Goal: Task Accomplishment & Management: Manage account settings

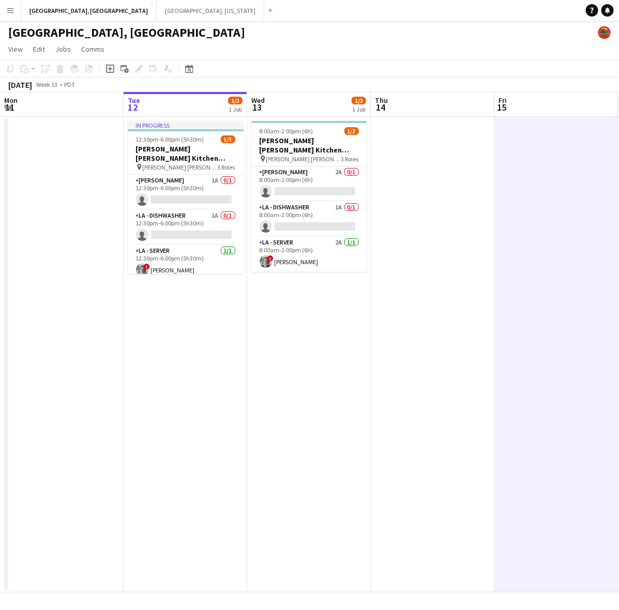
scroll to position [0, 415]
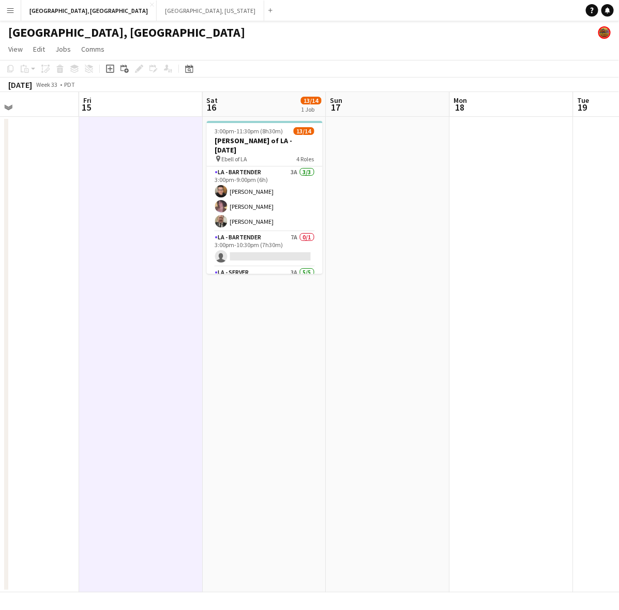
drag, startPoint x: 4, startPoint y: 8, endPoint x: 30, endPoint y: 32, distance: 35.1
click at [5, 8] on button "Menu" at bounding box center [10, 10] width 21 height 21
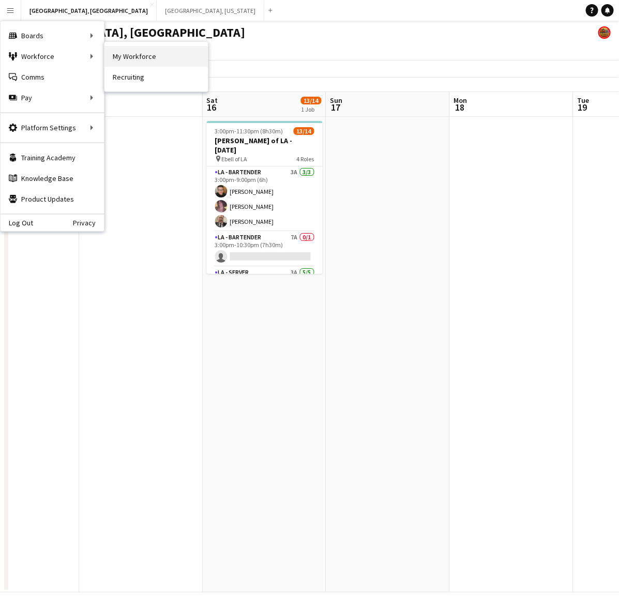
click at [128, 50] on link "My Workforce" at bounding box center [156, 56] width 103 height 21
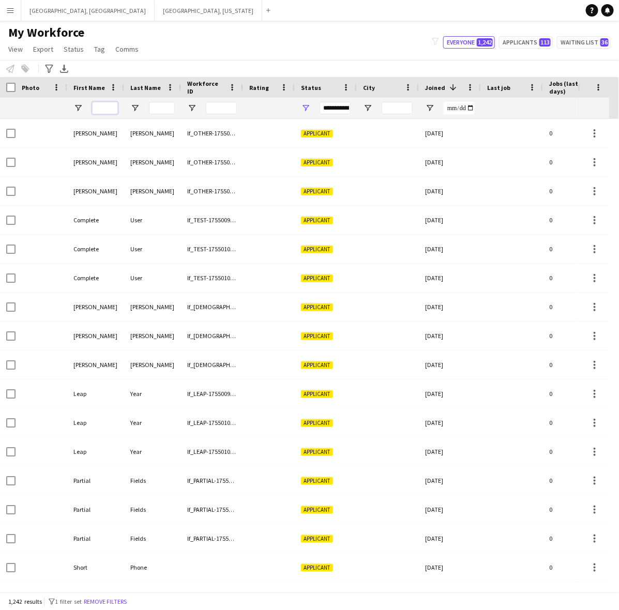
click at [107, 107] on input "First Name Filter Input" at bounding box center [105, 108] width 26 height 12
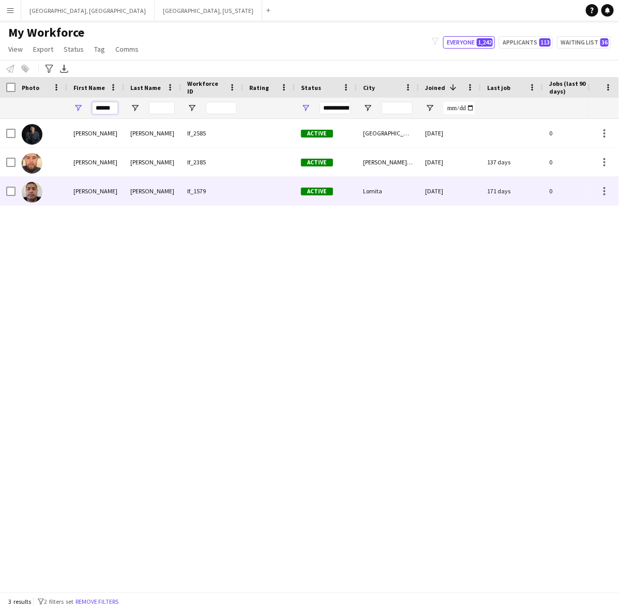
type input "******"
click at [125, 190] on div "Renteria" at bounding box center [152, 191] width 57 height 28
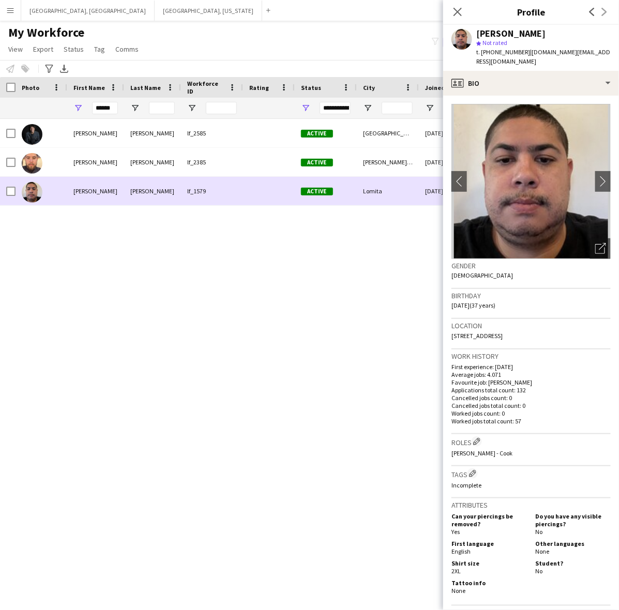
click at [125, 190] on div "Renteria" at bounding box center [152, 191] width 57 height 28
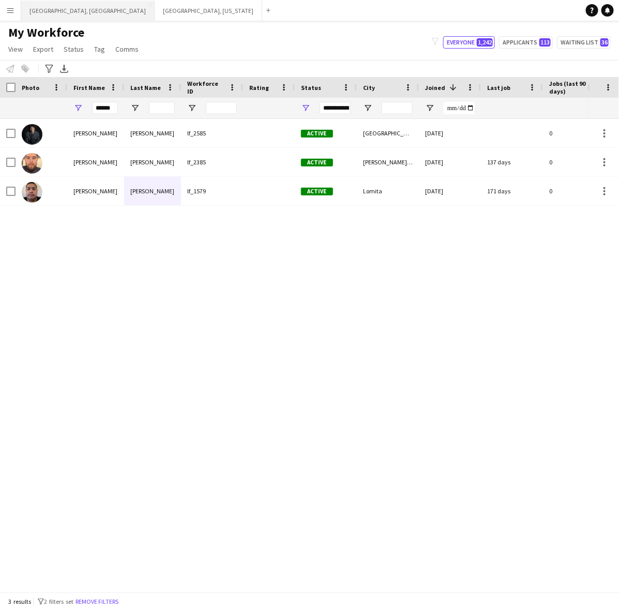
click at [59, 8] on button "Los Angeles, CA Close" at bounding box center [87, 11] width 133 height 20
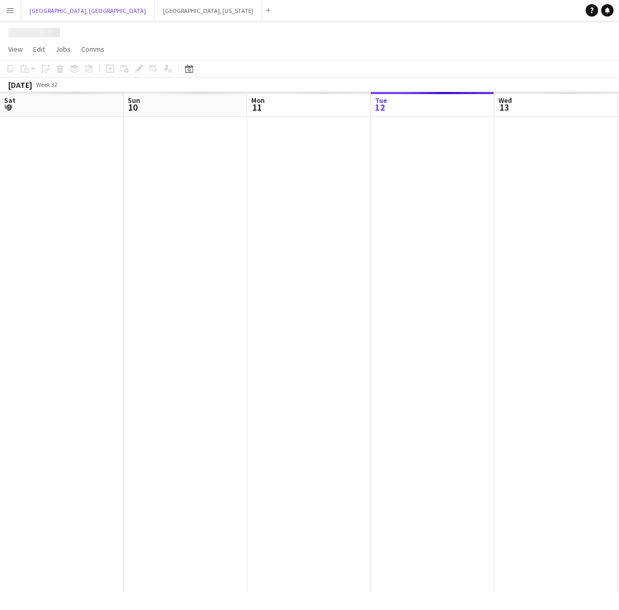
scroll to position [0, 247]
click at [155, 9] on button "Nashville, Tennessee Close" at bounding box center [209, 11] width 108 height 20
drag, startPoint x: 410, startPoint y: 225, endPoint x: 195, endPoint y: 253, distance: 217.1
click at [99, 270] on app-calendar-viewport "Mon 11 Tue 12 Wed 13 Thu 14 Fri 15 Sat 16 Sun 17 Mon 18 Tue 19 Wed 20" at bounding box center [309, 342] width 619 height 501
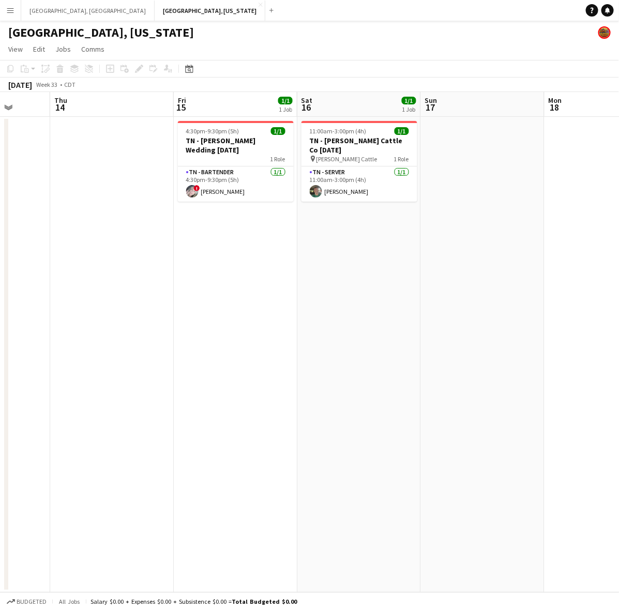
scroll to position [0, 321]
drag, startPoint x: 404, startPoint y: 210, endPoint x: 393, endPoint y: 211, distance: 10.5
click at [393, 211] on app-calendar-viewport "Mon 11 Tue 12 Wed 13 Thu 14 Fri 15 1/1 1 Job Sat 16 1/1 1 Job Sun 17 Mon 18 Tue…" at bounding box center [309, 342] width 619 height 501
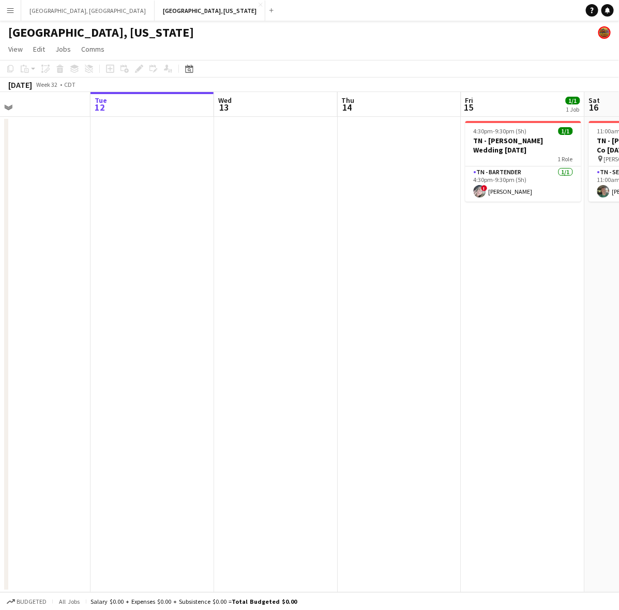
drag, startPoint x: 167, startPoint y: 304, endPoint x: 376, endPoint y: 249, distance: 216.4
click at [517, 245] on app-calendar-viewport "Sat 9 1/1 1 Job Sun 10 Mon 11 Tue 12 Wed 13 Thu 14 Fri 15 1/1 1 Job Sat 16 1/1 …" at bounding box center [309, 342] width 619 height 501
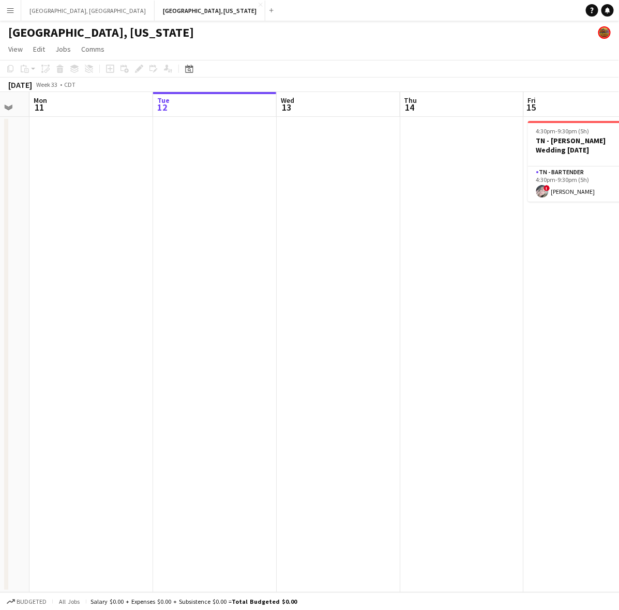
drag, startPoint x: 271, startPoint y: 247, endPoint x: 339, endPoint y: 241, distance: 68.6
click at [454, 210] on app-calendar-viewport "Sat 9 1/1 1 Job Sun 10 Mon 11 Tue 12 Wed 13 Thu 14 Fri 15 1/1 1 Job Sat 16 1/1 …" at bounding box center [309, 342] width 619 height 501
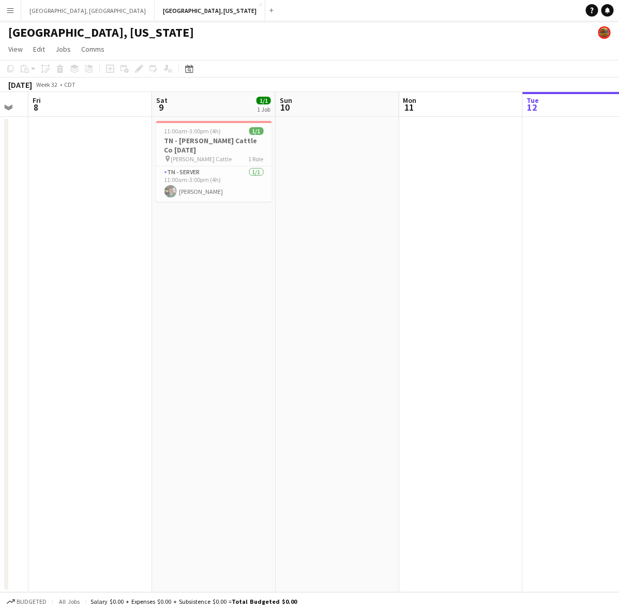
drag, startPoint x: 136, startPoint y: 293, endPoint x: 489, endPoint y: 208, distance: 363.4
click at [544, 236] on app-calendar-viewport "Wed 6 Thu 7 Fri 8 Sat 9 1/1 1 Job Sun 10 Mon 11 Tue 12 Wed 13 Thu 14 Fri 15 1/1…" at bounding box center [309, 342] width 619 height 501
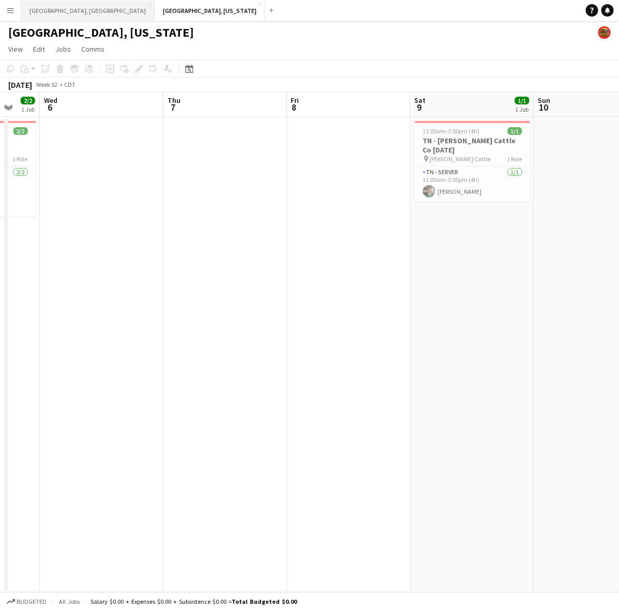
drag, startPoint x: 37, startPoint y: 5, endPoint x: 53, endPoint y: 20, distance: 21.2
click at [38, 5] on button "Los Angeles, CA Close" at bounding box center [87, 11] width 133 height 20
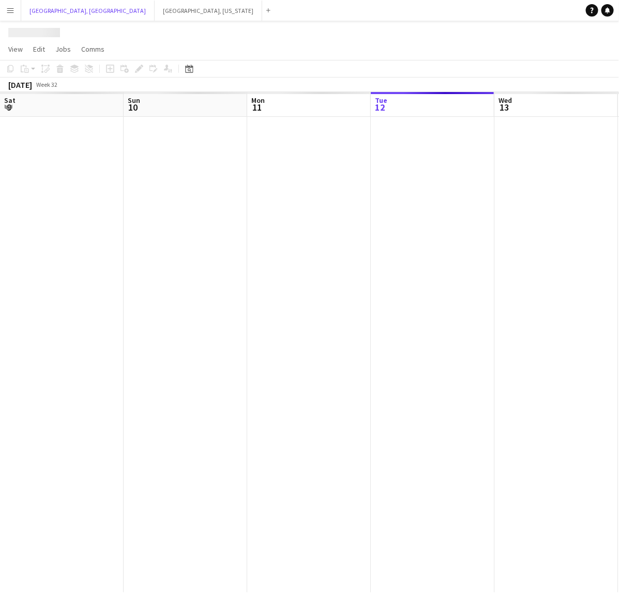
scroll to position [0, 247]
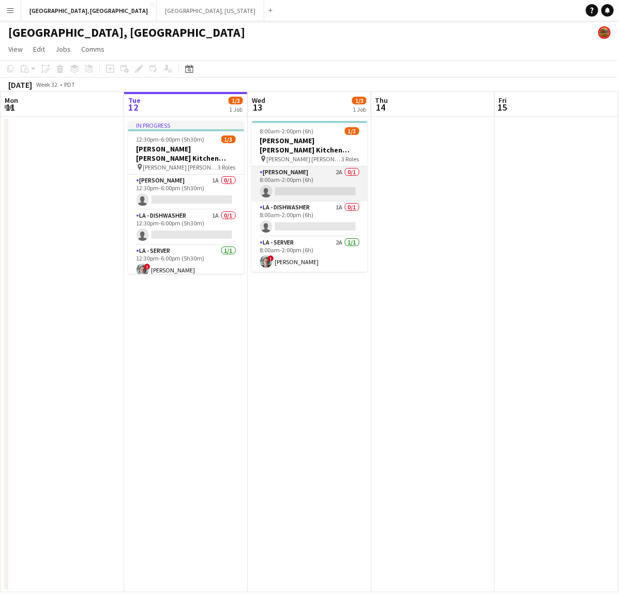
click at [317, 167] on app-card-role "LA - Cook 2A 0/1 8:00am-2:00pm (6h) single-neutral-actions" at bounding box center [310, 184] width 116 height 35
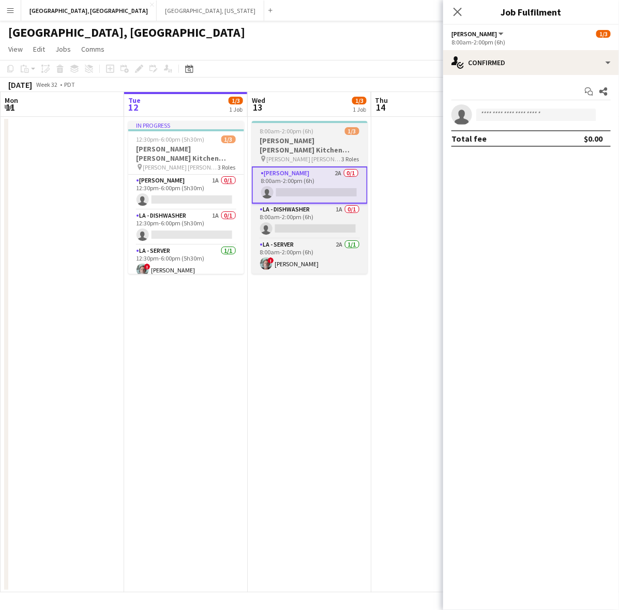
click at [303, 136] on h3 "OC - Sally Ann Kitchen 8.13.25" at bounding box center [310, 145] width 116 height 19
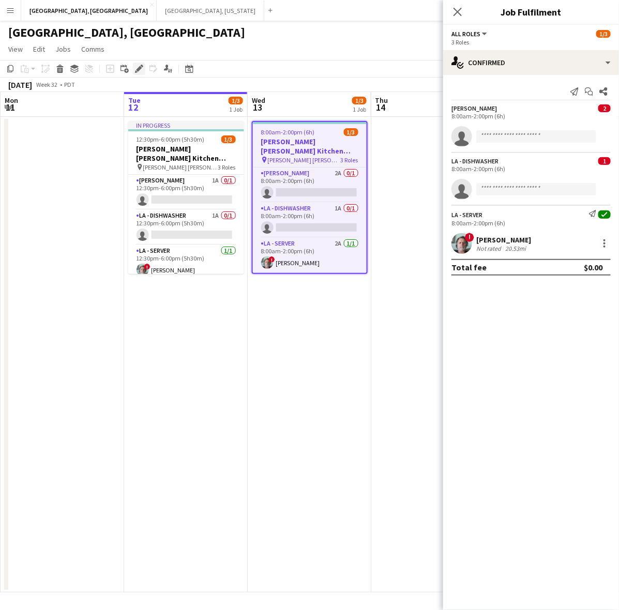
click at [136, 68] on icon "Edit" at bounding box center [139, 69] width 8 height 8
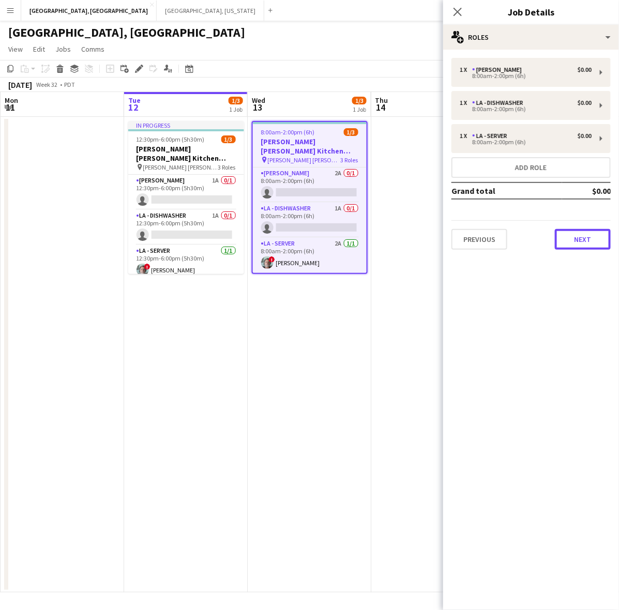
click at [580, 231] on button "Next" at bounding box center [583, 239] width 56 height 21
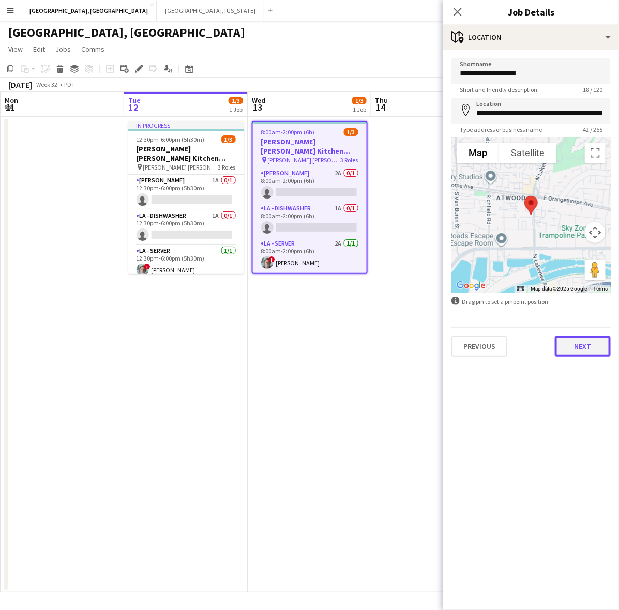
click at [560, 347] on button "Next" at bounding box center [583, 346] width 56 height 21
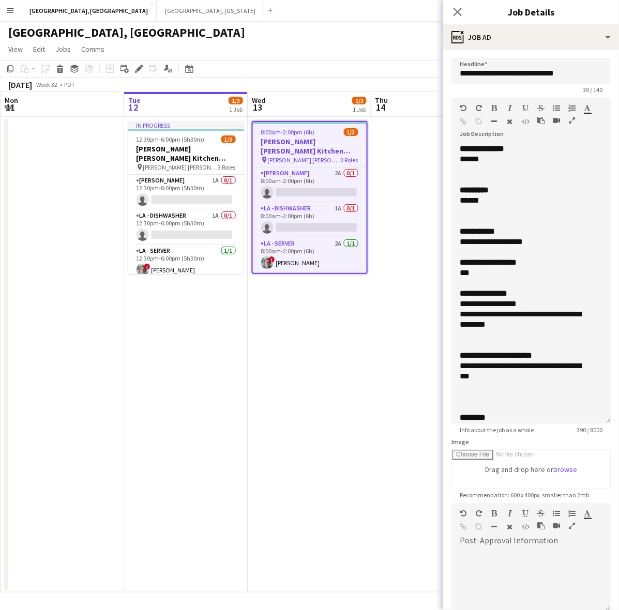
drag, startPoint x: 606, startPoint y: 202, endPoint x: 561, endPoint y: 492, distance: 293.7
click at [563, 424] on div "**********" at bounding box center [531, 284] width 159 height 280
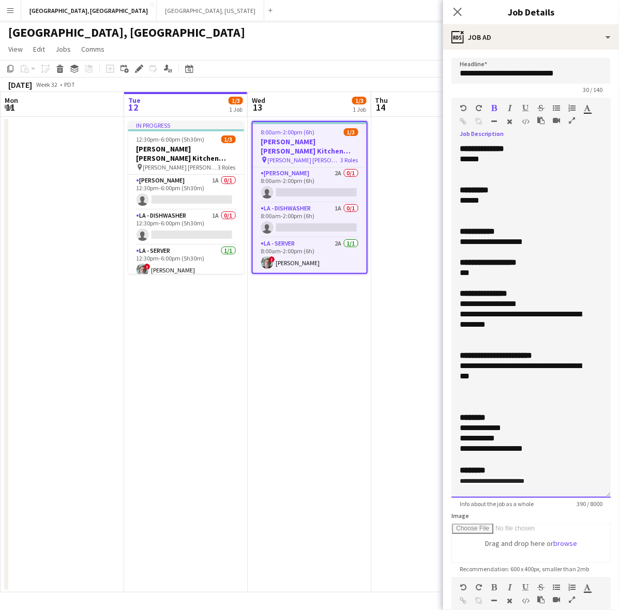
click at [458, 187] on div "**********" at bounding box center [531, 321] width 159 height 354
click at [490, 200] on div "******" at bounding box center [522, 201] width 124 height 10
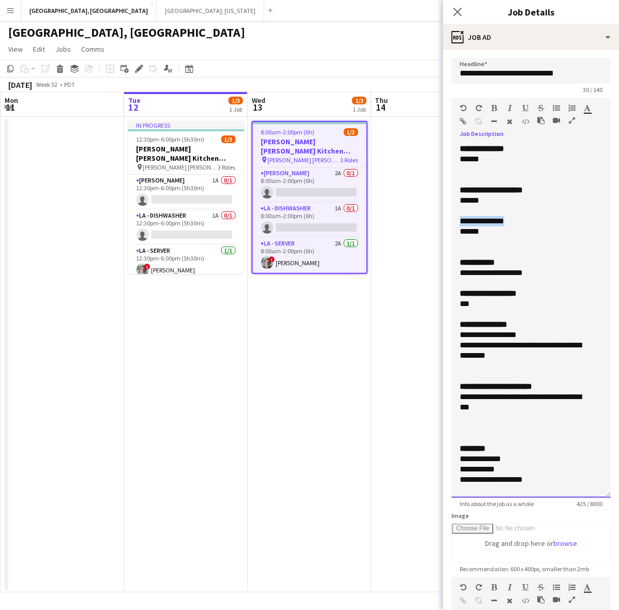
drag, startPoint x: 520, startPoint y: 219, endPoint x: 443, endPoint y: 218, distance: 76.6
click at [445, 219] on form "**********" at bounding box center [531, 427] width 176 height 738
click at [481, 352] on div "**********" at bounding box center [522, 350] width 124 height 21
drag, startPoint x: 510, startPoint y: 408, endPoint x: 504, endPoint y: 402, distance: 7.7
click at [509, 407] on div "**********" at bounding box center [522, 402] width 124 height 21
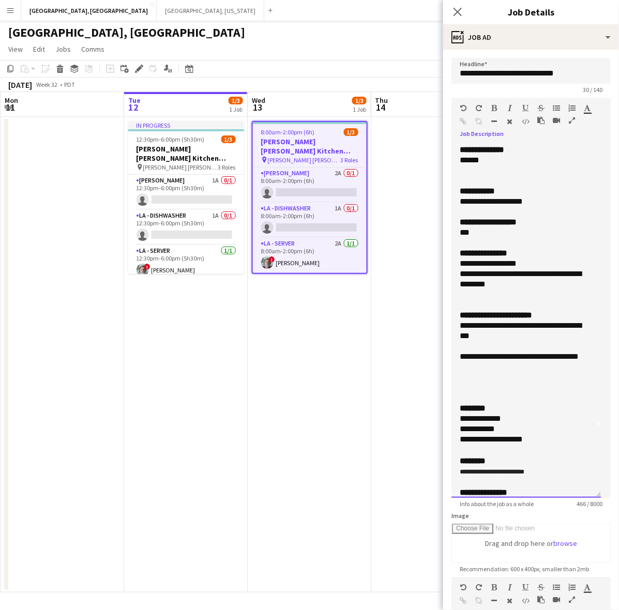
scroll to position [101, 0]
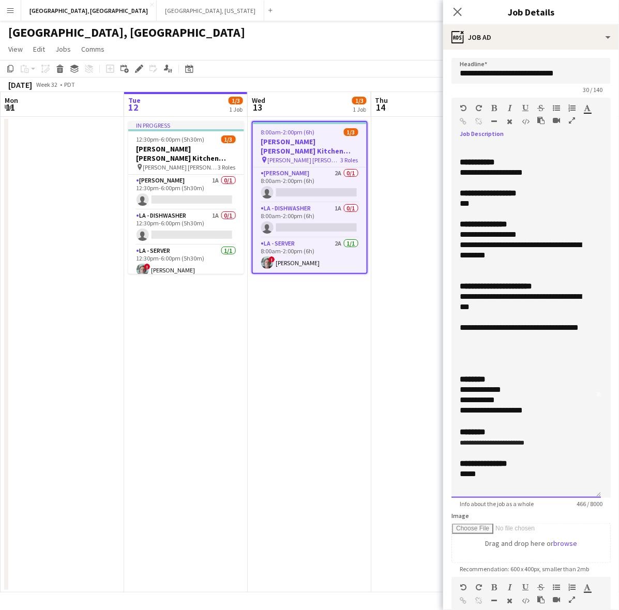
click at [544, 412] on div "**********" at bounding box center [522, 411] width 124 height 10
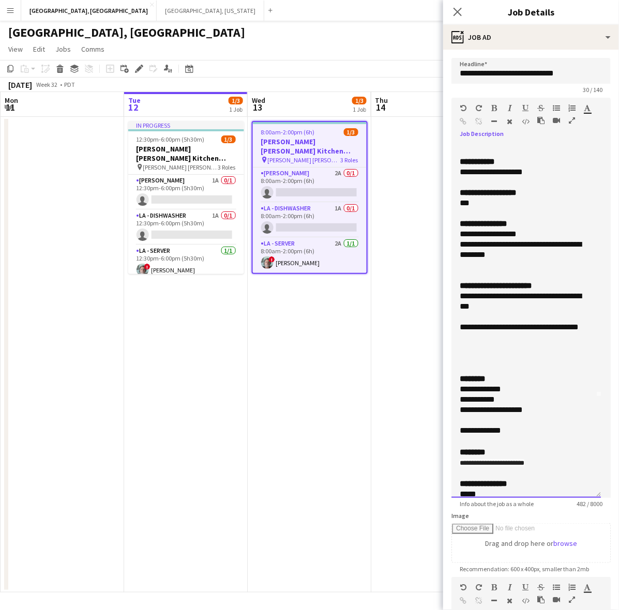
click at [476, 430] on div "**********" at bounding box center [522, 431] width 124 height 10
click at [459, 378] on div "**********" at bounding box center [527, 321] width 150 height 354
click at [527, 432] on div "**********" at bounding box center [522, 431] width 124 height 10
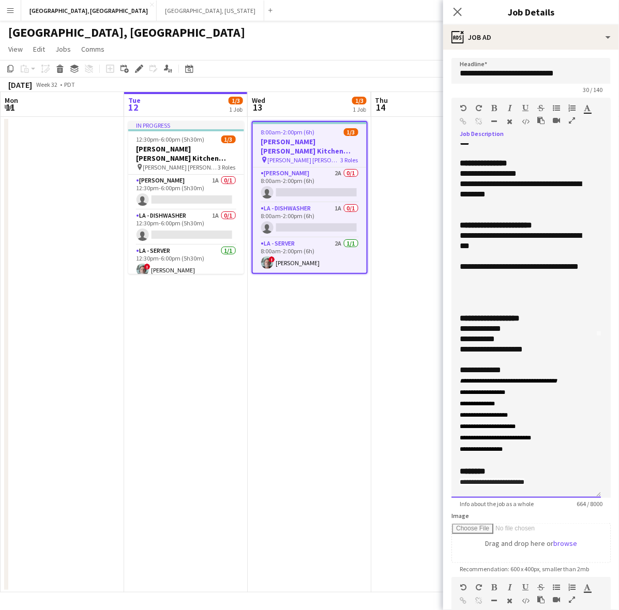
scroll to position [183, 0]
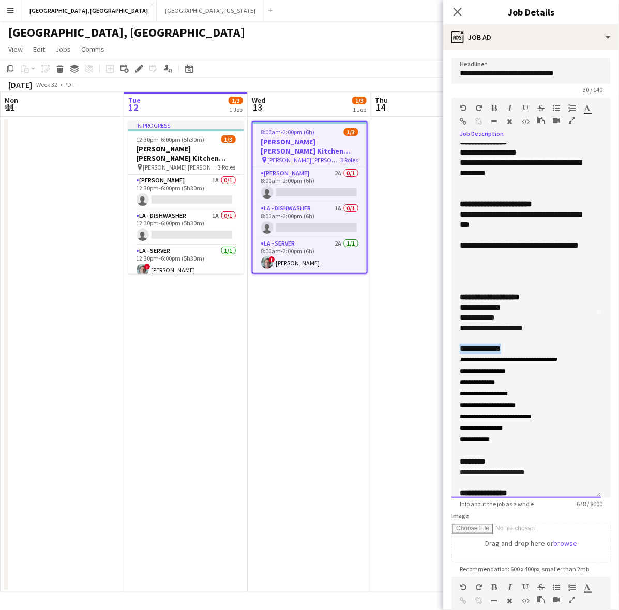
drag, startPoint x: 523, startPoint y: 345, endPoint x: 438, endPoint y: 349, distance: 85.0
click at [438, 349] on body "Menu Boards Boards Boards All jobs Status Workforce Workforce My Workforce Recr…" at bounding box center [309, 305] width 619 height 610
click at [547, 352] on div "**********" at bounding box center [522, 349] width 124 height 10
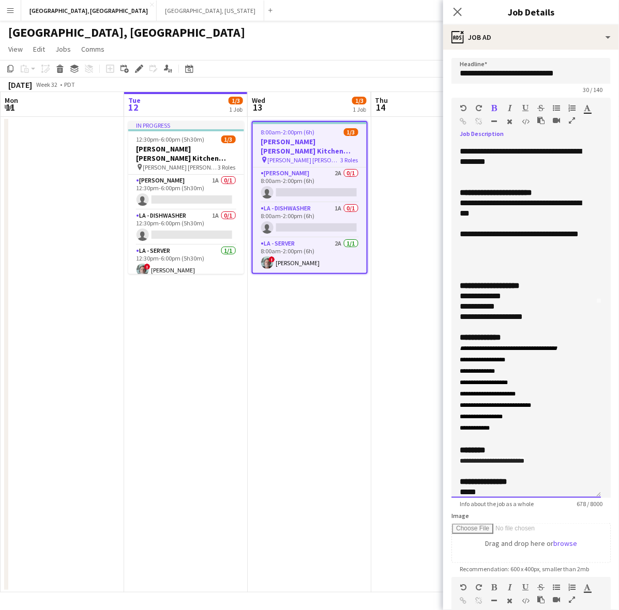
scroll to position [213, 0]
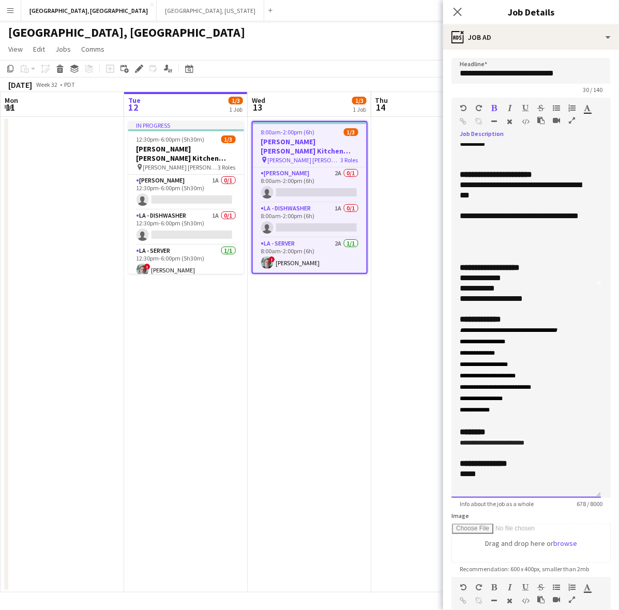
click at [465, 418] on p at bounding box center [526, 421] width 133 height 11
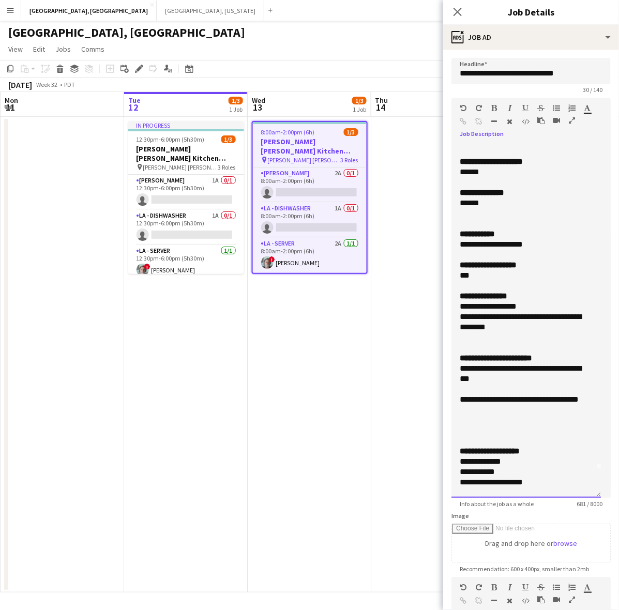
scroll to position [0, 0]
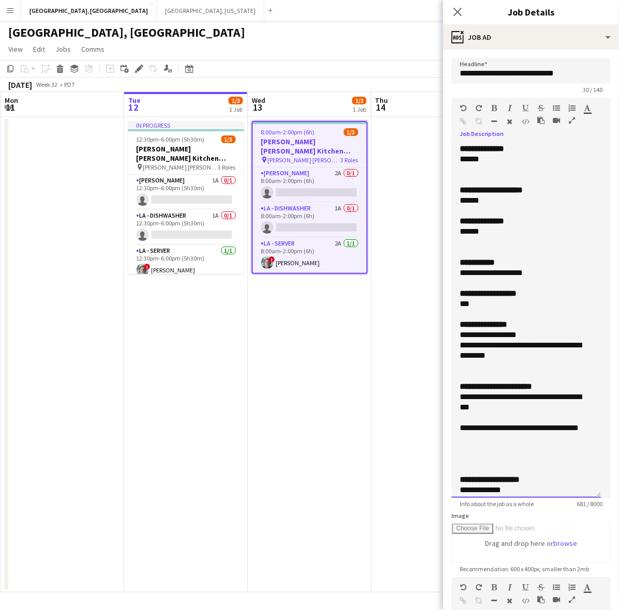
click at [489, 247] on div at bounding box center [526, 252] width 133 height 10
click at [484, 237] on div at bounding box center [526, 242] width 133 height 10
click at [469, 175] on div at bounding box center [526, 180] width 133 height 10
click at [469, 165] on div at bounding box center [526, 170] width 133 height 10
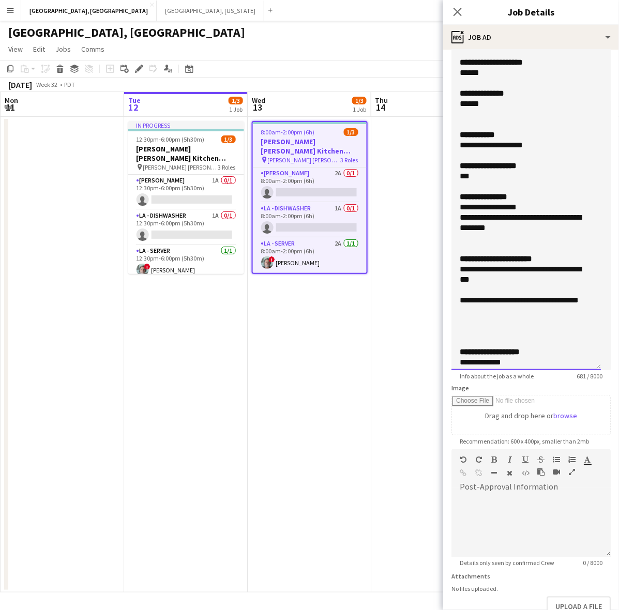
scroll to position [192, 0]
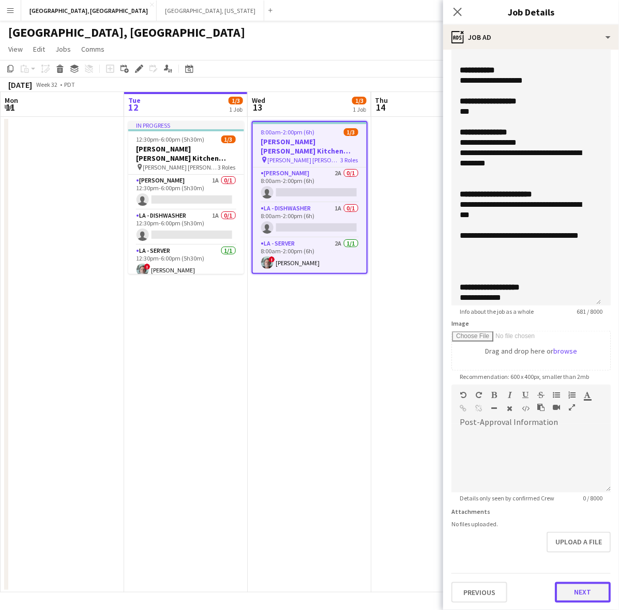
click at [572, 587] on button "Next" at bounding box center [583, 593] width 56 height 21
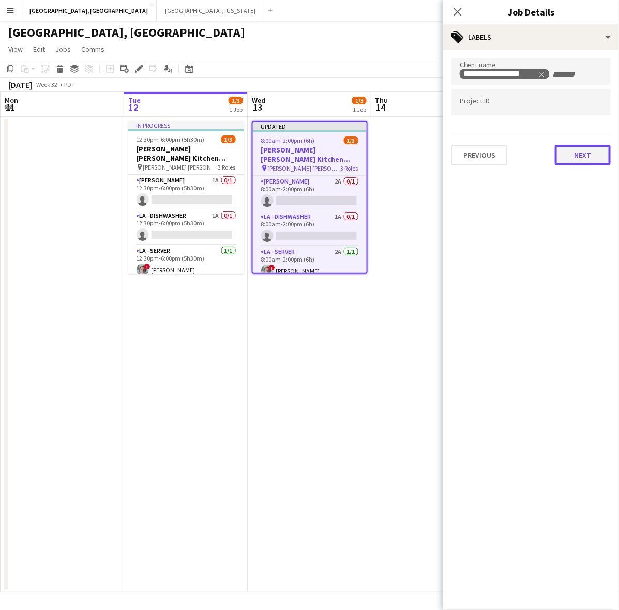
click at [569, 163] on button "Next" at bounding box center [583, 155] width 56 height 21
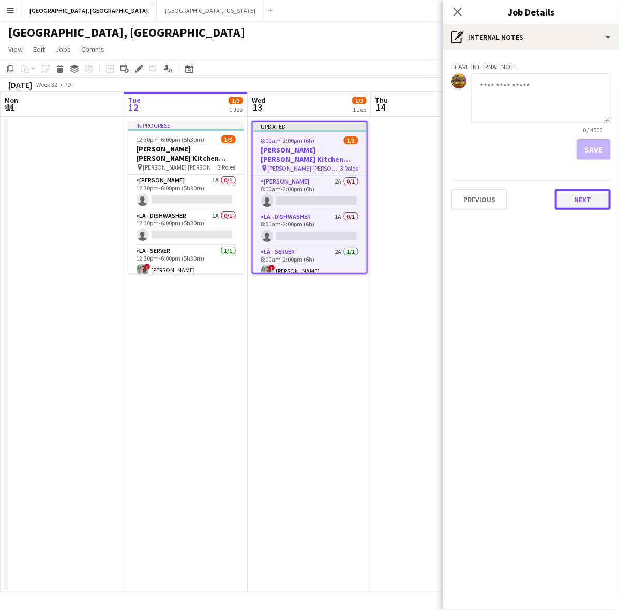
click at [570, 203] on button "Next" at bounding box center [583, 199] width 56 height 21
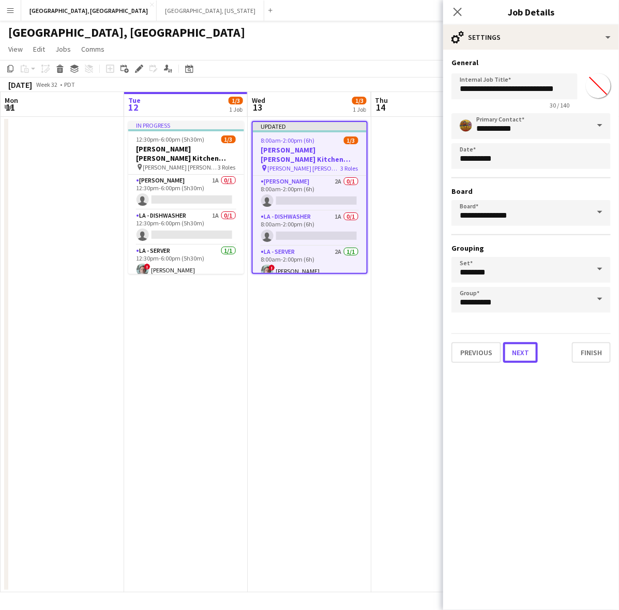
click at [528, 357] on button "Next" at bounding box center [520, 352] width 35 height 21
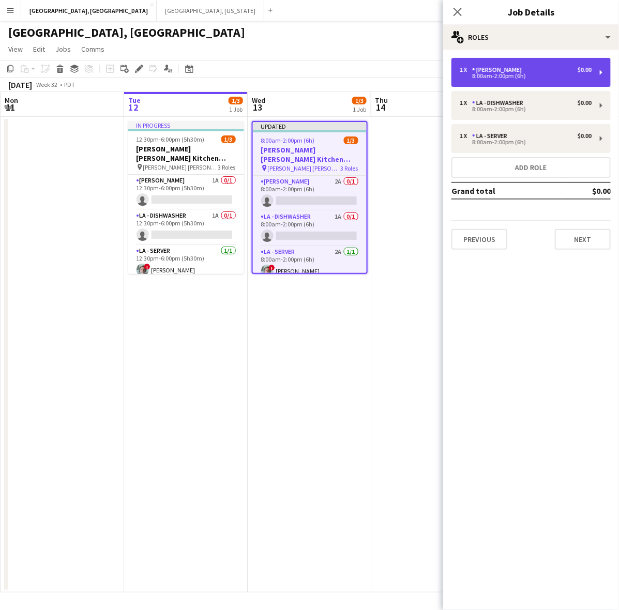
click at [493, 74] on div "8:00am-2:00pm (6h)" at bounding box center [526, 75] width 132 height 5
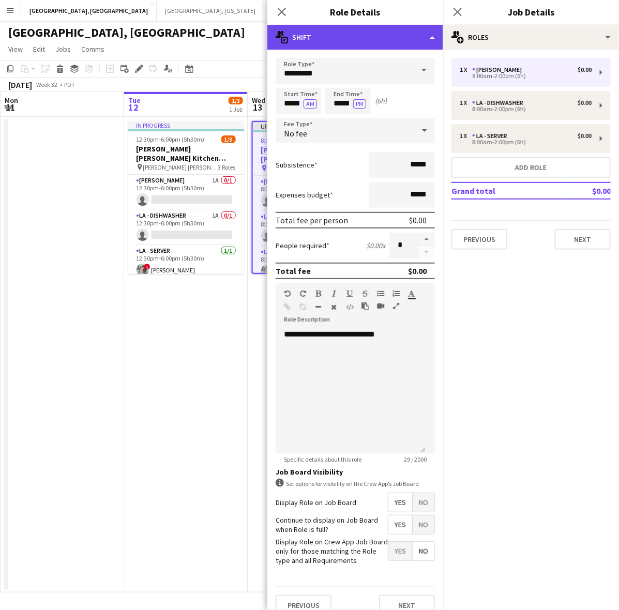
click at [339, 34] on div "multiple-actions-text Shift" at bounding box center [355, 37] width 176 height 25
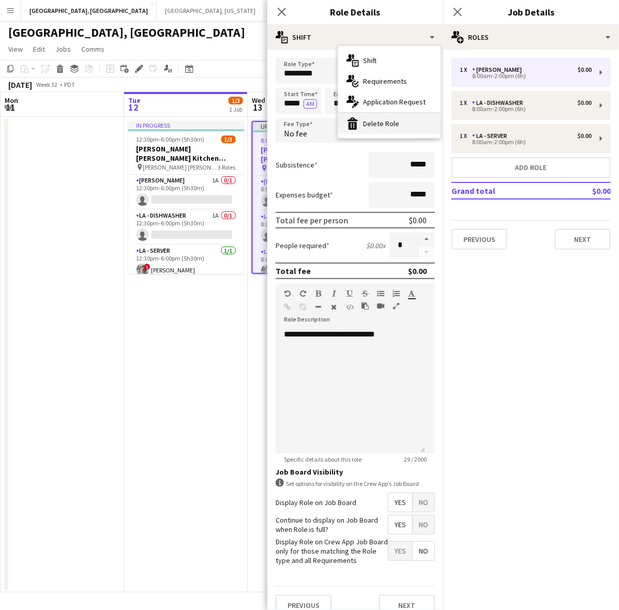
click at [374, 125] on div "bin-2 Delete Role" at bounding box center [389, 123] width 102 height 21
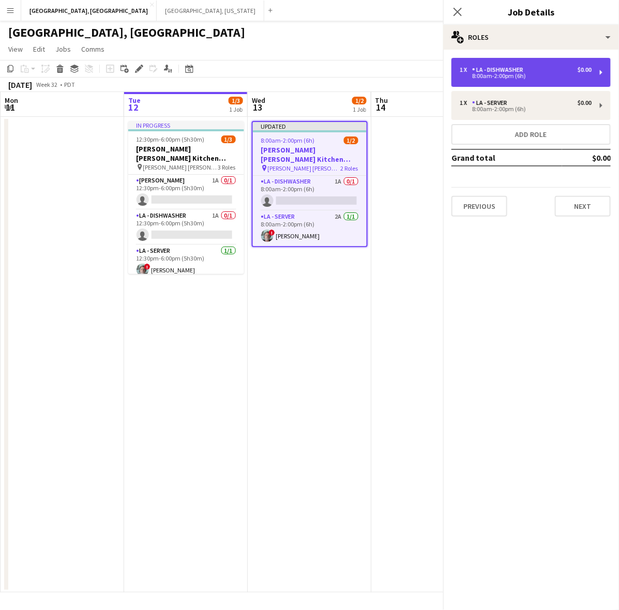
click at [486, 78] on div "8:00am-2:00pm (6h)" at bounding box center [526, 75] width 132 height 5
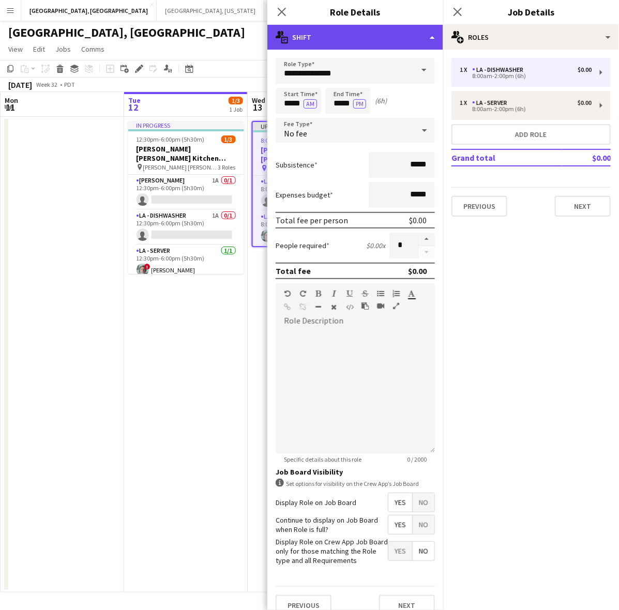
click at [374, 43] on div "multiple-actions-text Shift" at bounding box center [355, 37] width 176 height 25
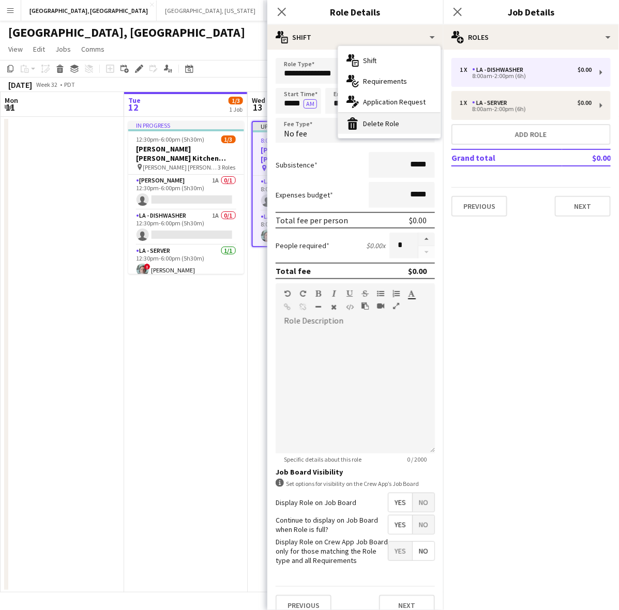
click at [379, 117] on div "bin-2 Delete Role" at bounding box center [389, 123] width 102 height 21
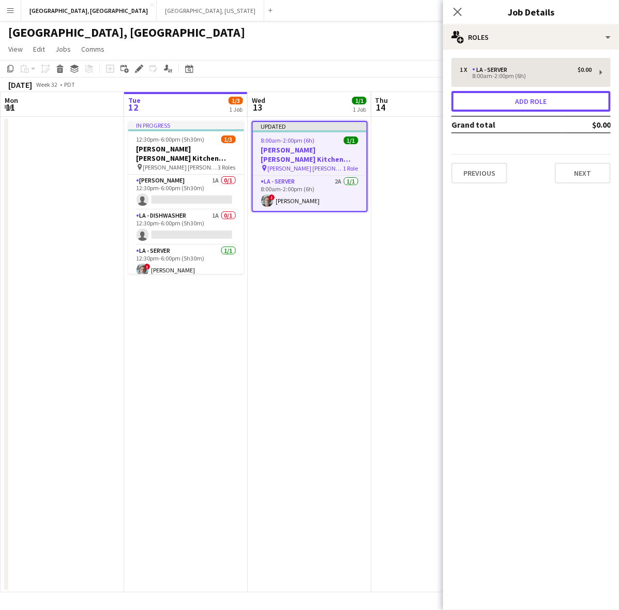
click at [503, 106] on button "Add role" at bounding box center [531, 101] width 159 height 21
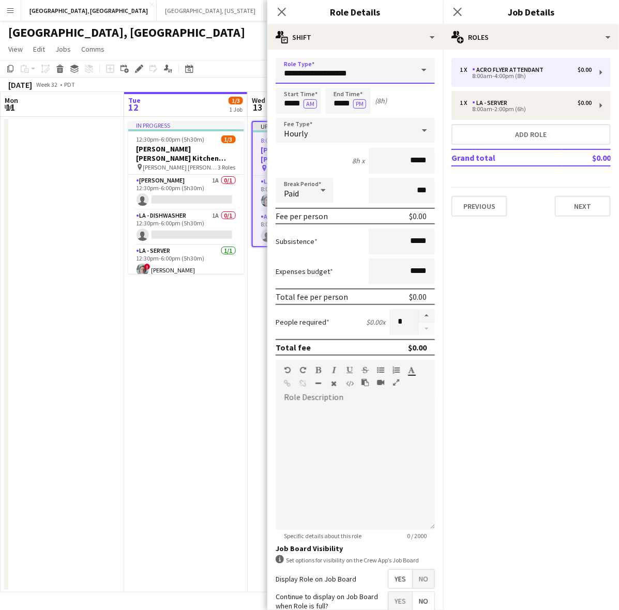
click at [376, 73] on input "**********" at bounding box center [355, 71] width 159 height 26
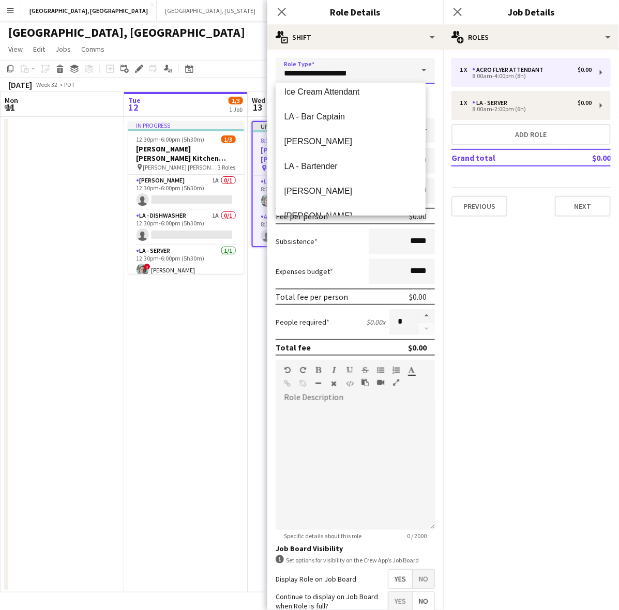
scroll to position [1164, 0]
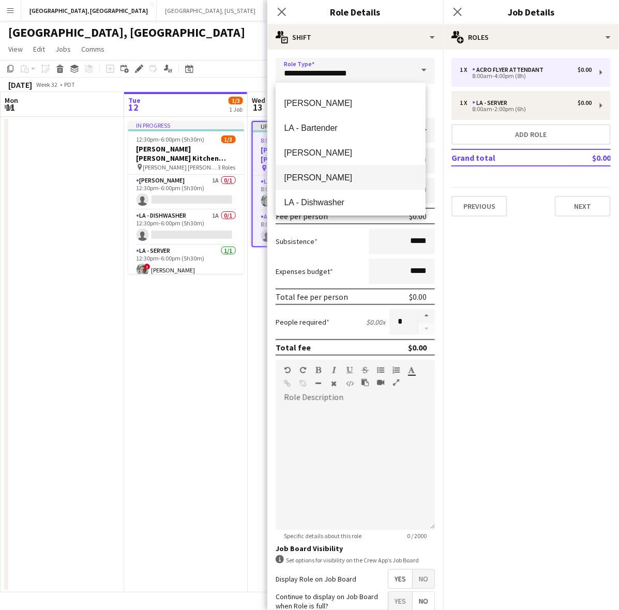
click at [334, 171] on mat-option "LA - Cook" at bounding box center [351, 177] width 150 height 25
type input "*********"
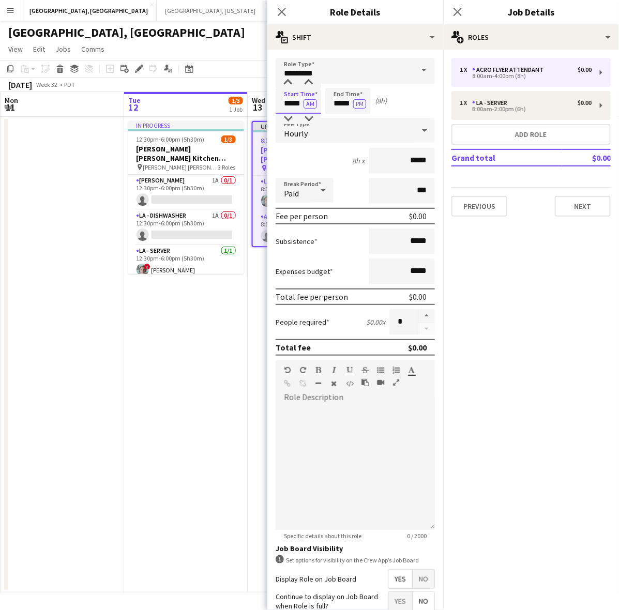
drag, startPoint x: 280, startPoint y: 103, endPoint x: 350, endPoint y: 103, distance: 70.4
click at [350, 103] on div "Start Time ***** AM End Time ***** PM (8h)" at bounding box center [355, 101] width 159 height 26
click at [291, 101] on input "*****" at bounding box center [299, 101] width 46 height 26
drag, startPoint x: 285, startPoint y: 102, endPoint x: 360, endPoint y: 101, distance: 75.0
click at [360, 101] on div "Start Time ***** AM End Time ***** PM (8h)" at bounding box center [355, 101] width 159 height 26
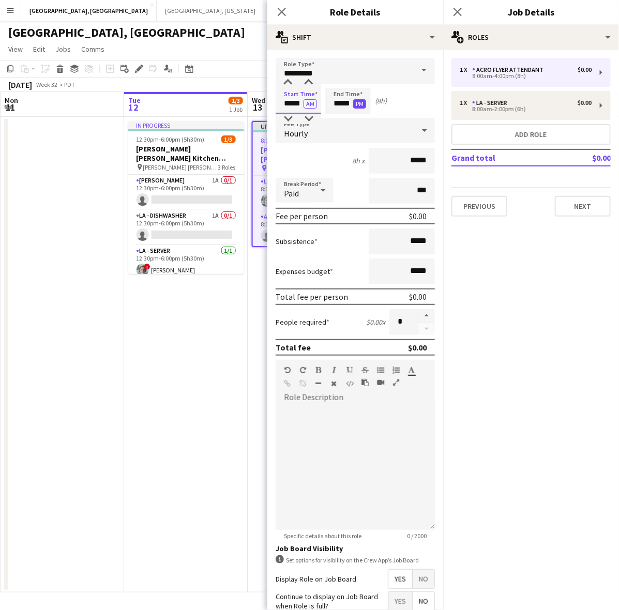
type input "*****"
click at [304, 99] on button "AM" at bounding box center [310, 103] width 13 height 9
type input "*****"
click at [301, 128] on span "Hourly" at bounding box center [296, 133] width 24 height 10
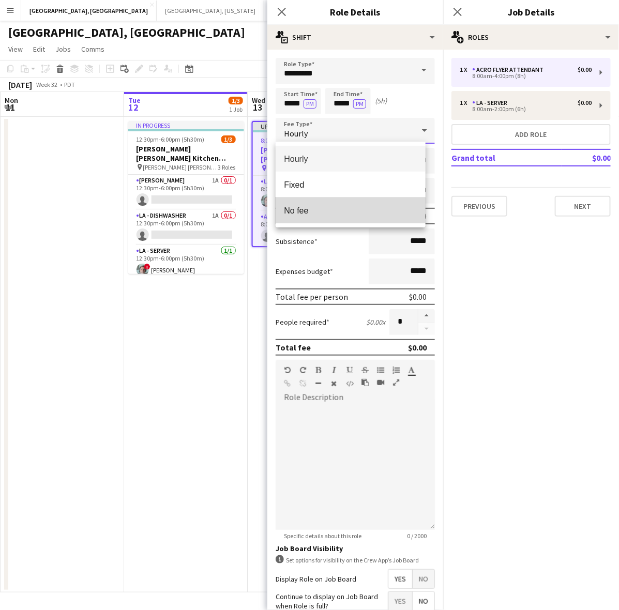
click at [319, 216] on mat-option "No fee" at bounding box center [351, 211] width 150 height 26
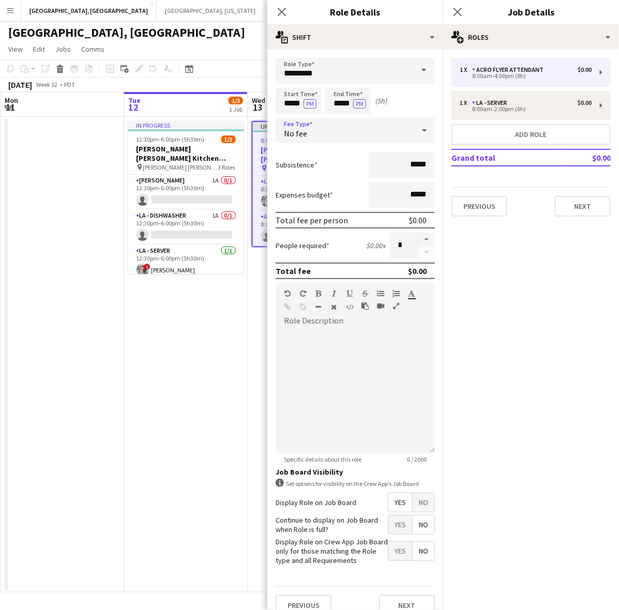
click at [393, 520] on span "Yes" at bounding box center [401, 525] width 24 height 19
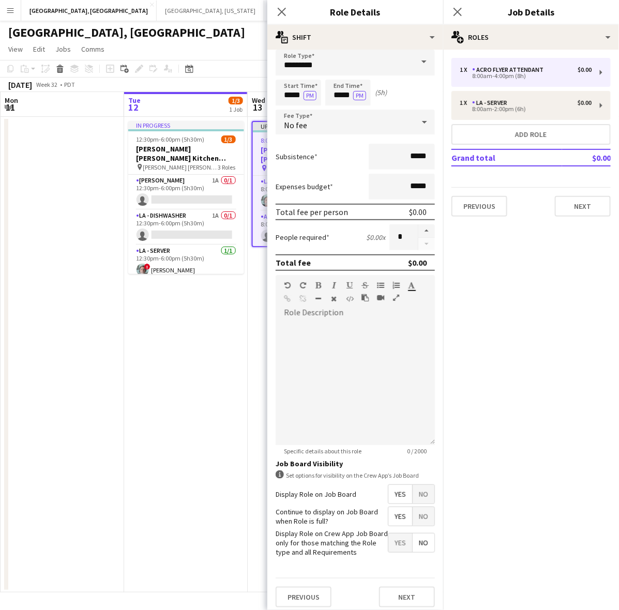
scroll to position [21, 0]
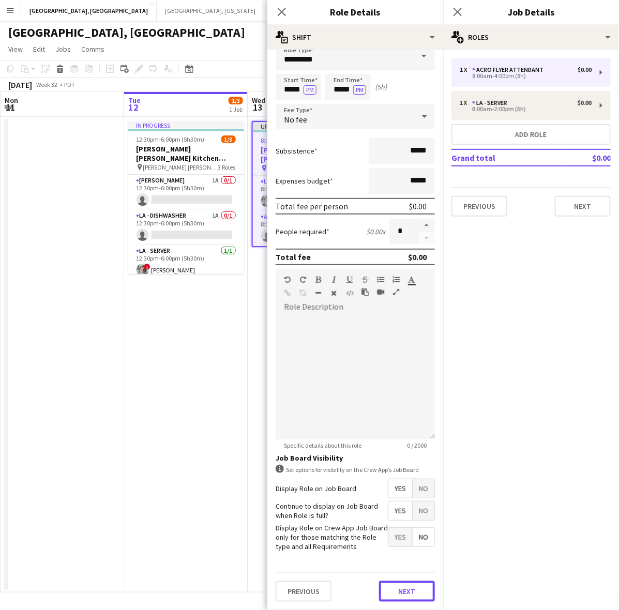
click at [399, 593] on button "Next" at bounding box center [407, 591] width 56 height 21
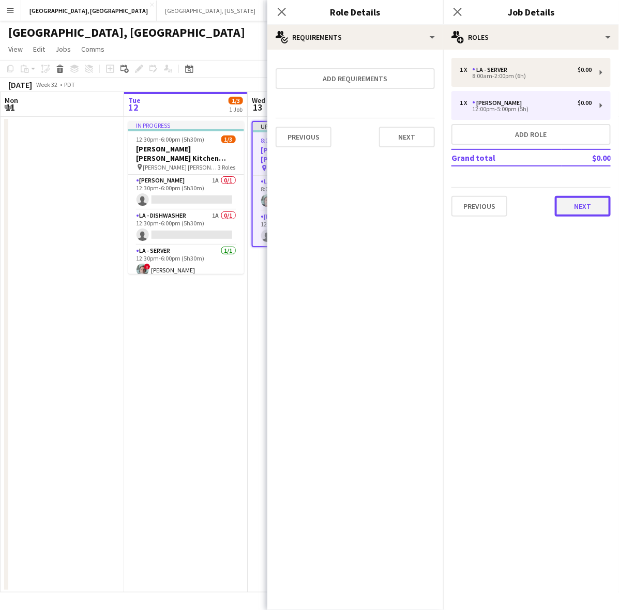
click at [580, 204] on button "Next" at bounding box center [583, 206] width 56 height 21
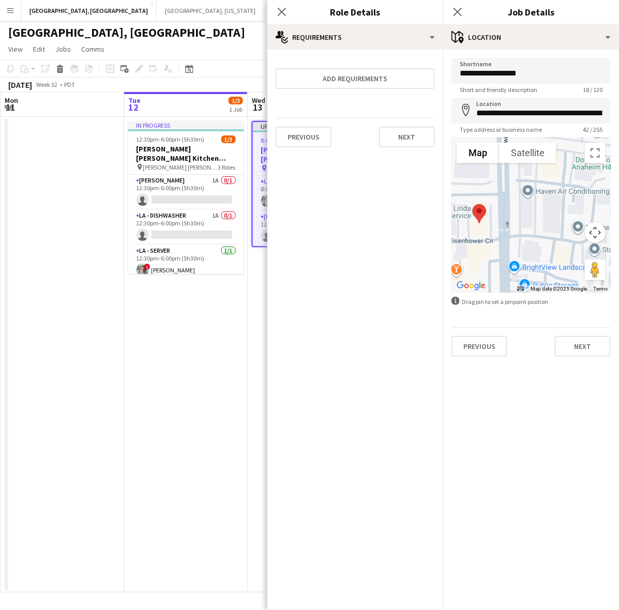
drag, startPoint x: 565, startPoint y: 217, endPoint x: 501, endPoint y: 255, distance: 74.2
click at [501, 255] on div at bounding box center [531, 215] width 159 height 155
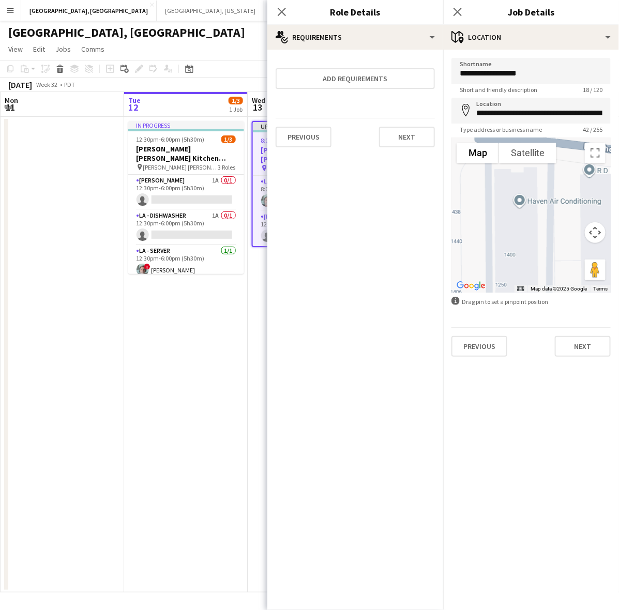
drag, startPoint x: 517, startPoint y: 211, endPoint x: 469, endPoint y: 335, distance: 133.3
click at [469, 335] on form "**********" at bounding box center [531, 207] width 176 height 299
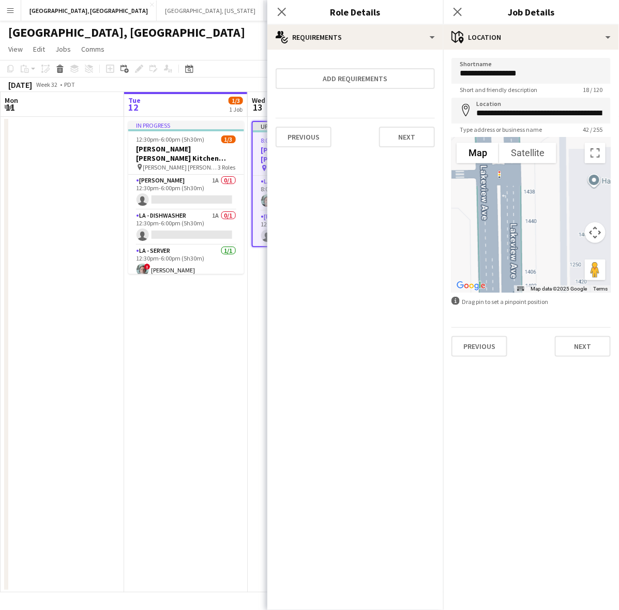
drag, startPoint x: 502, startPoint y: 236, endPoint x: 583, endPoint y: 215, distance: 83.4
click at [583, 215] on div at bounding box center [531, 215] width 159 height 155
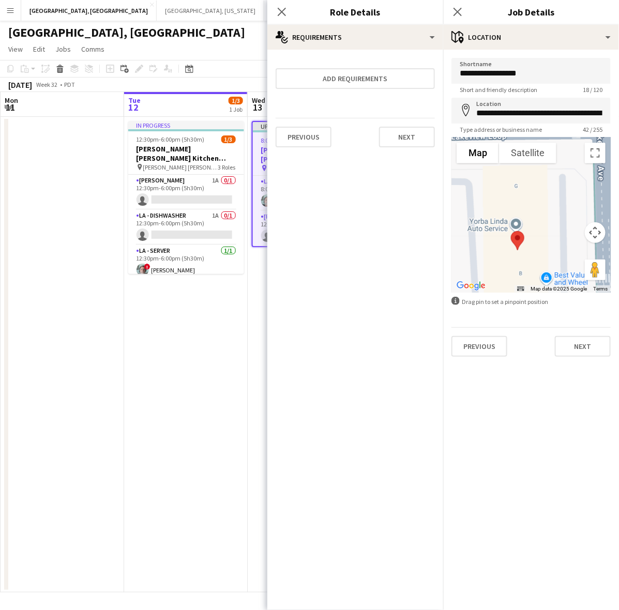
drag, startPoint x: 487, startPoint y: 233, endPoint x: 602, endPoint y: 193, distance: 121.1
click at [602, 193] on div at bounding box center [531, 215] width 159 height 155
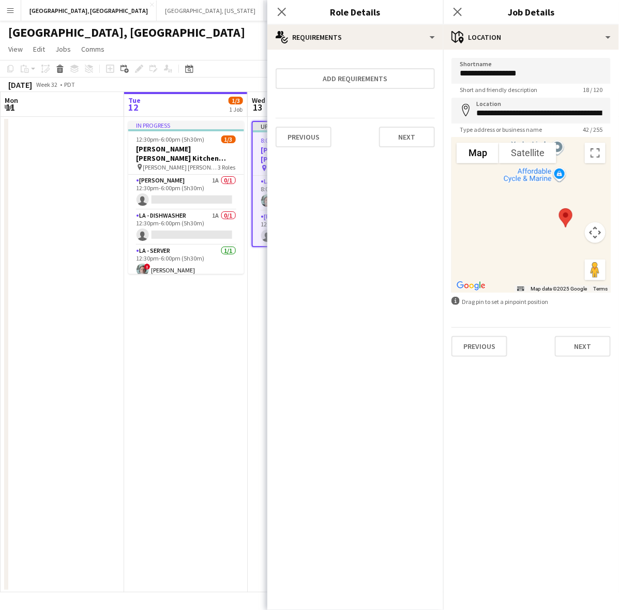
drag, startPoint x: 521, startPoint y: 261, endPoint x: 479, endPoint y: 172, distance: 99.0
click at [479, 172] on div at bounding box center [531, 215] width 159 height 155
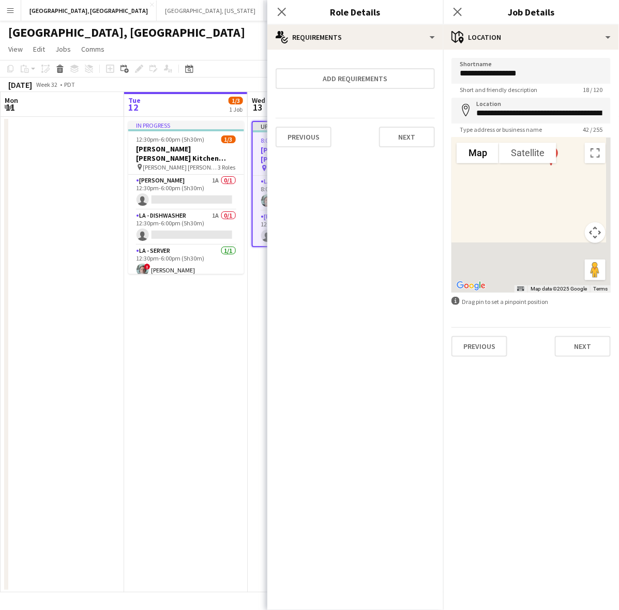
drag, startPoint x: 524, startPoint y: 184, endPoint x: 503, endPoint y: 141, distance: 47.2
click at [502, 142] on div "Map Terrain Satellite Labels Map Data Map data ©2025 Google Map data ©2025 Goog…" at bounding box center [531, 215] width 159 height 155
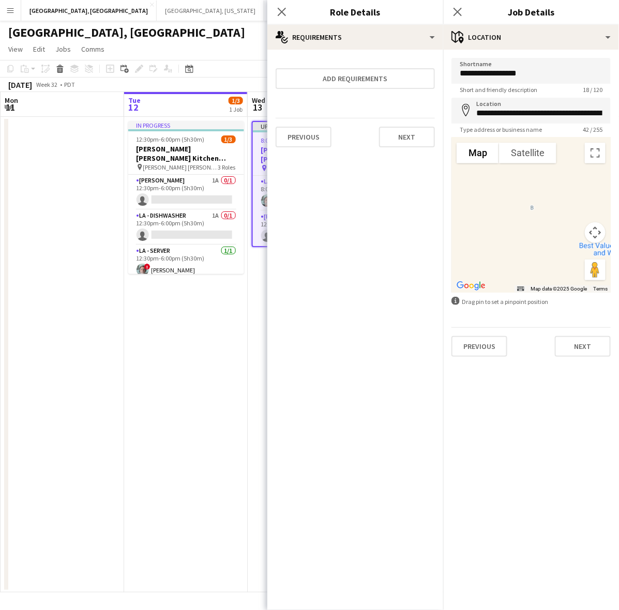
drag, startPoint x: 526, startPoint y: 237, endPoint x: 488, endPoint y: 324, distance: 95.0
click at [489, 324] on form "**********" at bounding box center [531, 207] width 176 height 299
drag, startPoint x: 518, startPoint y: 211, endPoint x: 523, endPoint y: 183, distance: 28.2
click at [523, 183] on div at bounding box center [531, 215] width 159 height 155
drag, startPoint x: 490, startPoint y: 178, endPoint x: 500, endPoint y: 274, distance: 96.2
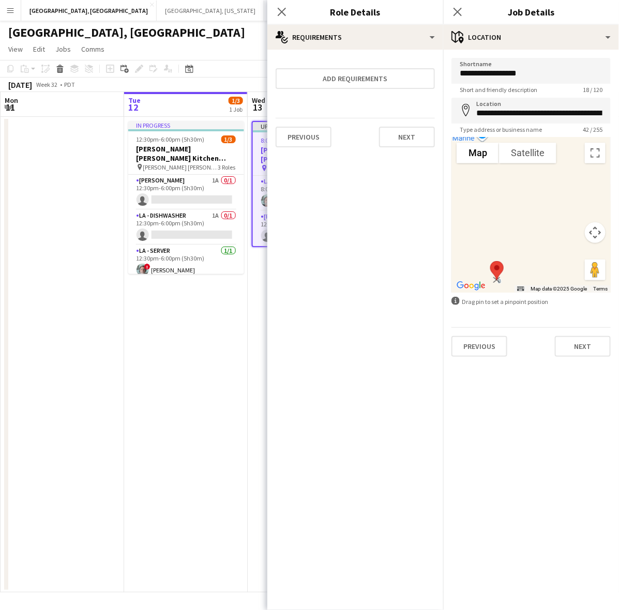
click at [500, 274] on img at bounding box center [497, 270] width 22 height 27
type input "**********"
drag, startPoint x: 537, startPoint y: 233, endPoint x: 533, endPoint y: 197, distance: 35.9
click at [587, 163] on div at bounding box center [531, 215] width 159 height 155
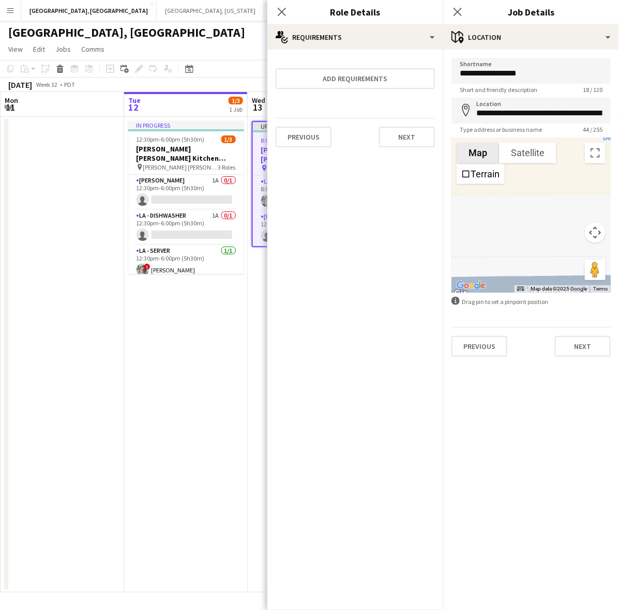
drag, startPoint x: 503, startPoint y: 211, endPoint x: 468, endPoint y: 136, distance: 82.6
click at [468, 138] on div "To navigate the map with touch gestures double-tap and hold your finger on the …" at bounding box center [531, 215] width 159 height 155
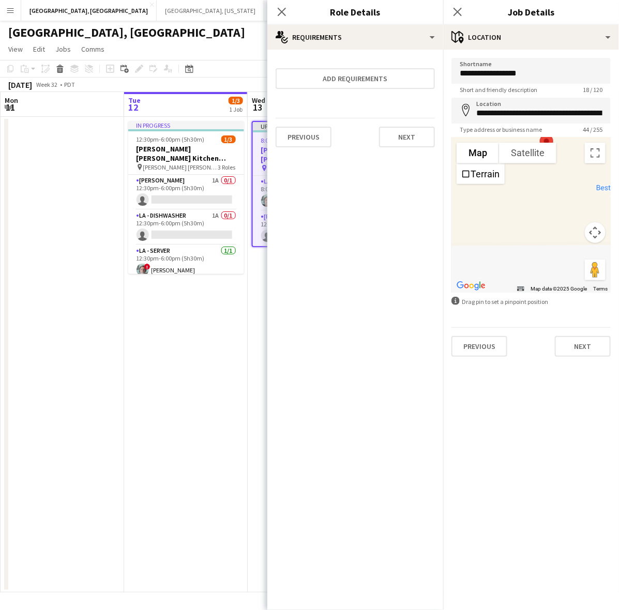
drag, startPoint x: 542, startPoint y: 195, endPoint x: 586, endPoint y: 180, distance: 47.0
click at [534, 262] on div at bounding box center [531, 215] width 159 height 155
click at [599, 152] on button "Toggle fullscreen view" at bounding box center [595, 153] width 21 height 21
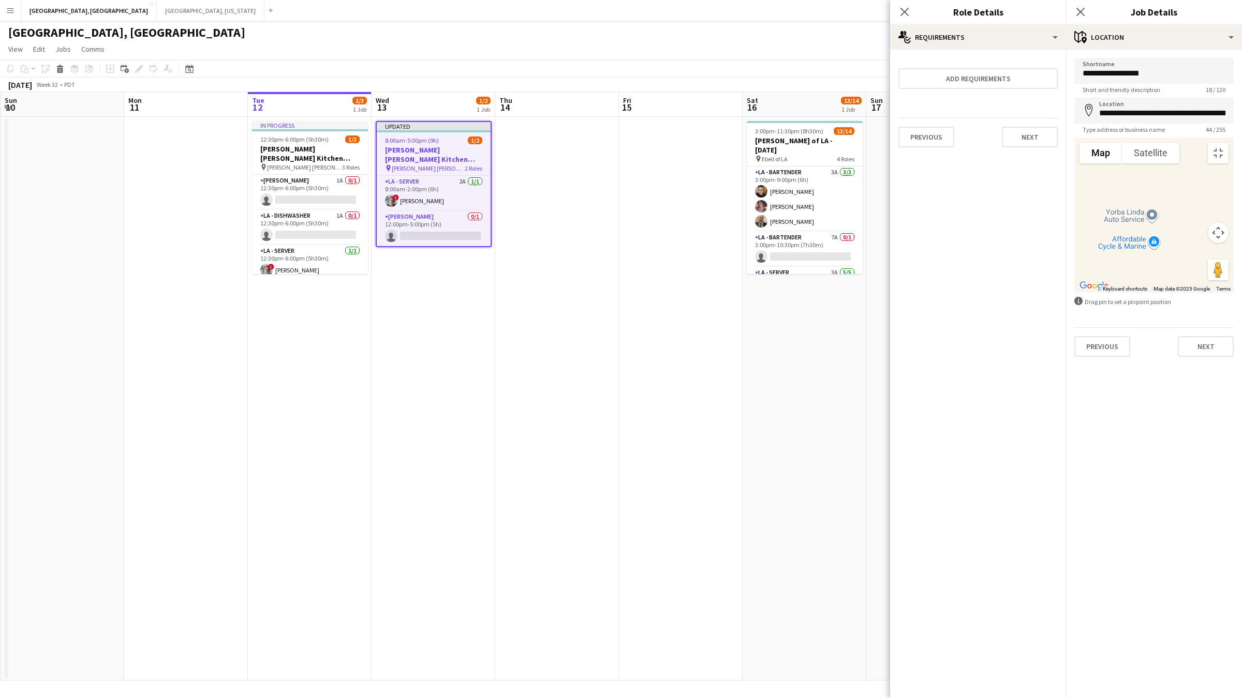
drag, startPoint x: 563, startPoint y: 392, endPoint x: 566, endPoint y: 644, distance: 252.0
click at [619, 293] on div at bounding box center [1153, 215] width 159 height 155
drag, startPoint x: 729, startPoint y: 547, endPoint x: 771, endPoint y: 247, distance: 303.0
click at [619, 230] on div at bounding box center [1153, 215] width 159 height 155
drag, startPoint x: 787, startPoint y: 389, endPoint x: 790, endPoint y: 282, distance: 106.1
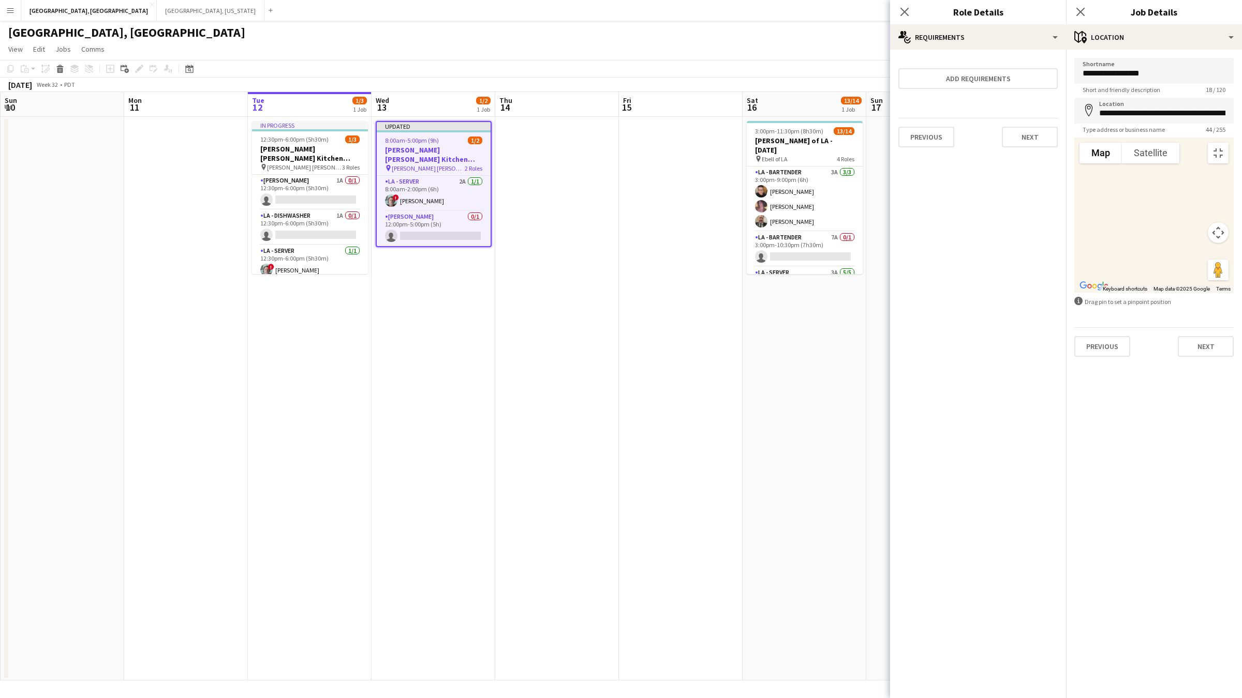
click at [619, 282] on div at bounding box center [1153, 215] width 159 height 155
drag, startPoint x: 717, startPoint y: 331, endPoint x: 557, endPoint y: 337, distance: 159.5
click at [619, 222] on img at bounding box center [1103, 208] width 22 height 27
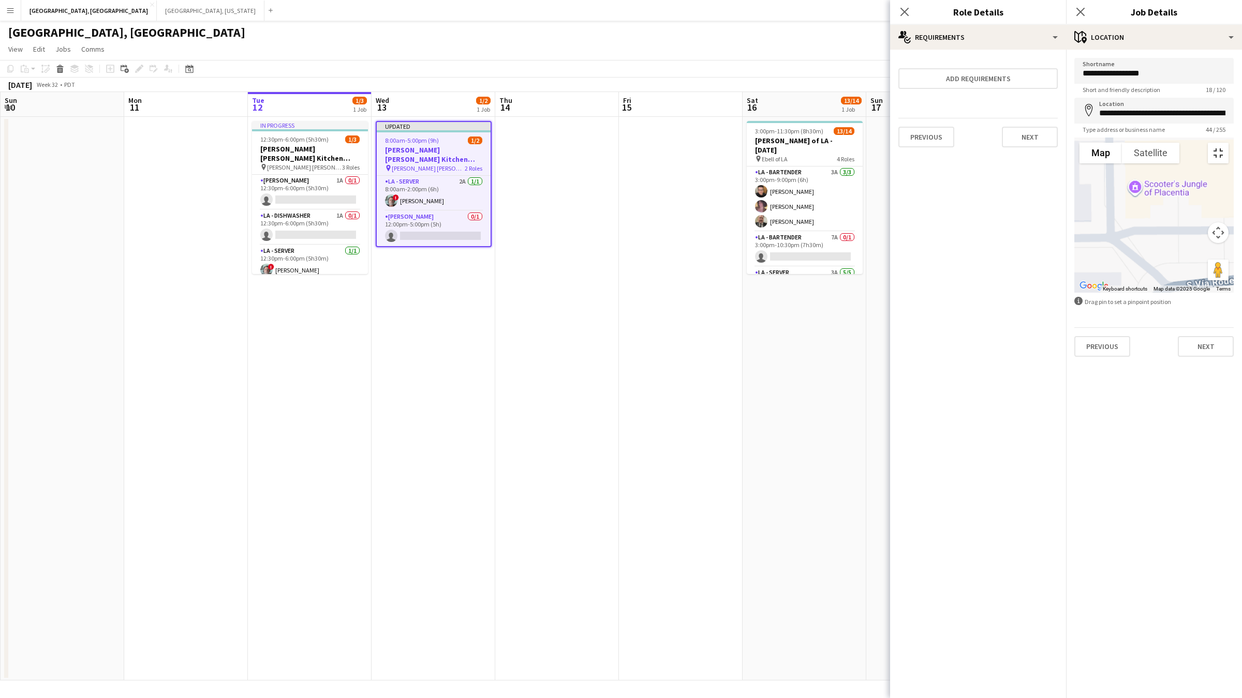
click at [619, 143] on button "Toggle fullscreen view" at bounding box center [1217, 153] width 21 height 21
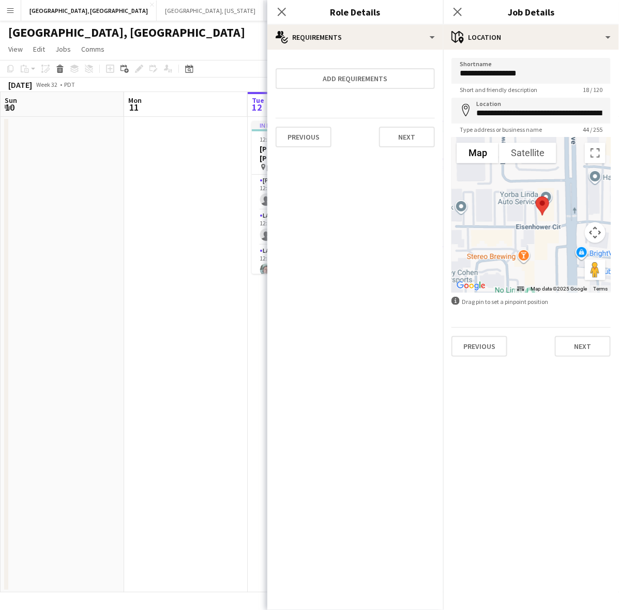
drag, startPoint x: 562, startPoint y: 210, endPoint x: 466, endPoint y: 236, distance: 99.3
click at [437, 252] on body "Menu Boards Boards Boards All jobs Status Workforce Workforce My Workforce Recr…" at bounding box center [309, 305] width 619 height 610
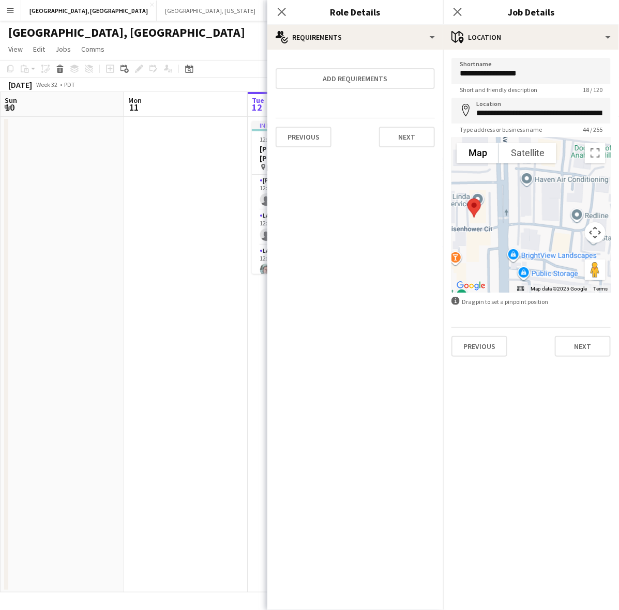
drag, startPoint x: 493, startPoint y: 252, endPoint x: 506, endPoint y: 226, distance: 29.4
click at [506, 226] on div at bounding box center [531, 215] width 159 height 155
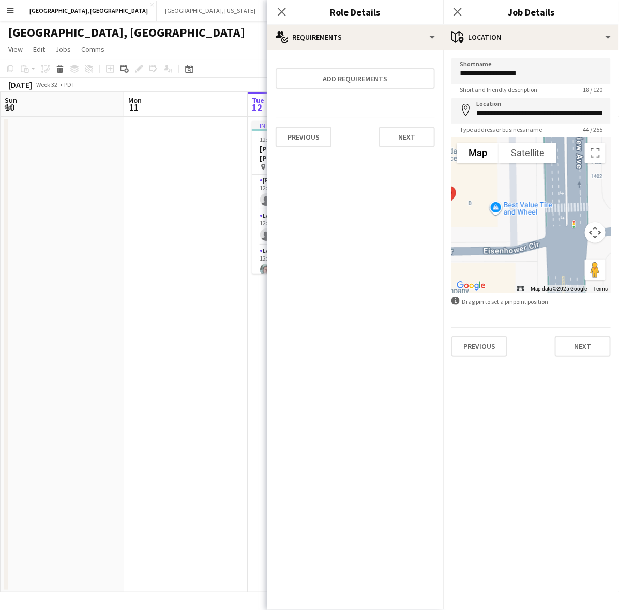
drag, startPoint x: 511, startPoint y: 264, endPoint x: 501, endPoint y: 225, distance: 40.0
click at [507, 247] on div at bounding box center [531, 215] width 159 height 155
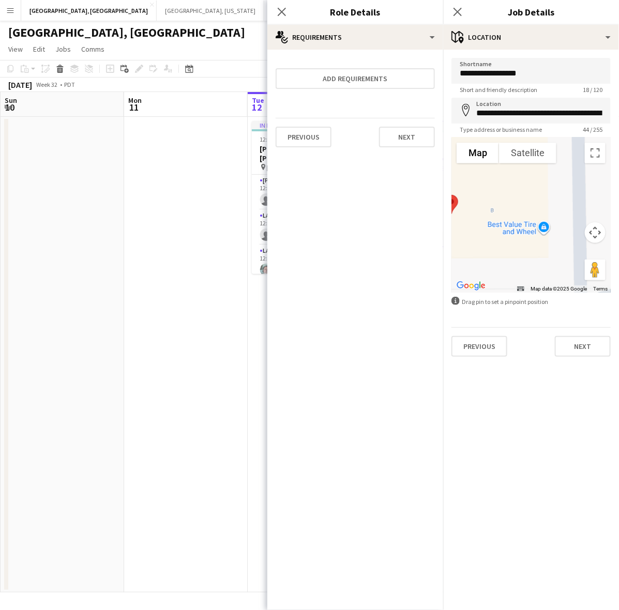
drag, startPoint x: 493, startPoint y: 231, endPoint x: 538, endPoint y: 253, distance: 50.2
click at [542, 257] on div at bounding box center [531, 215] width 159 height 155
drag, startPoint x: 456, startPoint y: 200, endPoint x: 553, endPoint y: 199, distance: 96.2
click at [553, 199] on img at bounding box center [546, 203] width 22 height 27
click at [596, 347] on button "Next" at bounding box center [583, 346] width 56 height 21
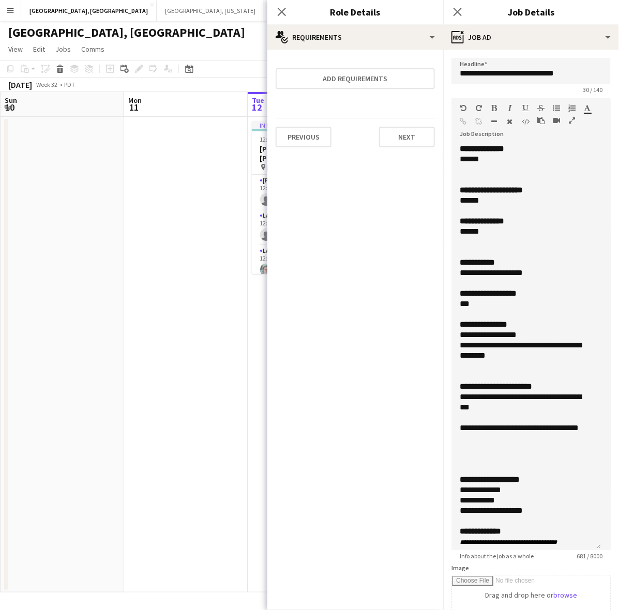
drag, startPoint x: 589, startPoint y: 505, endPoint x: 581, endPoint y: 565, distance: 60.5
click at [583, 560] on app-form-group "**********" at bounding box center [531, 329] width 159 height 462
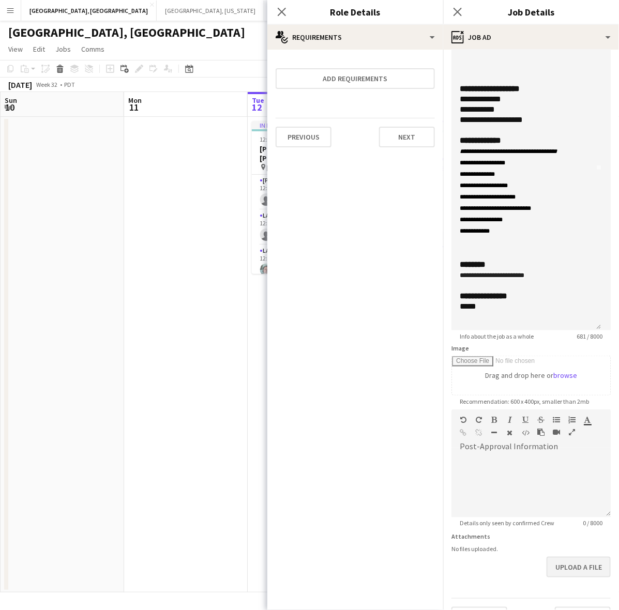
scroll to position [256, 0]
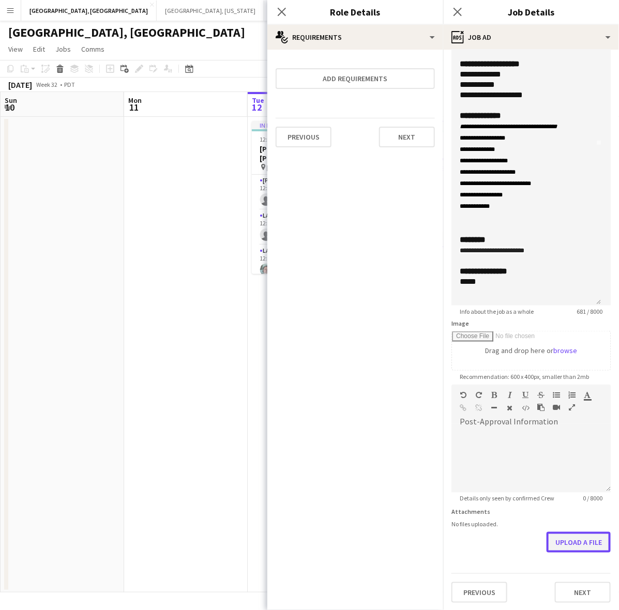
click at [579, 534] on button "Upload a file" at bounding box center [579, 542] width 64 height 21
click at [493, 282] on div "*****" at bounding box center [522, 282] width 124 height 10
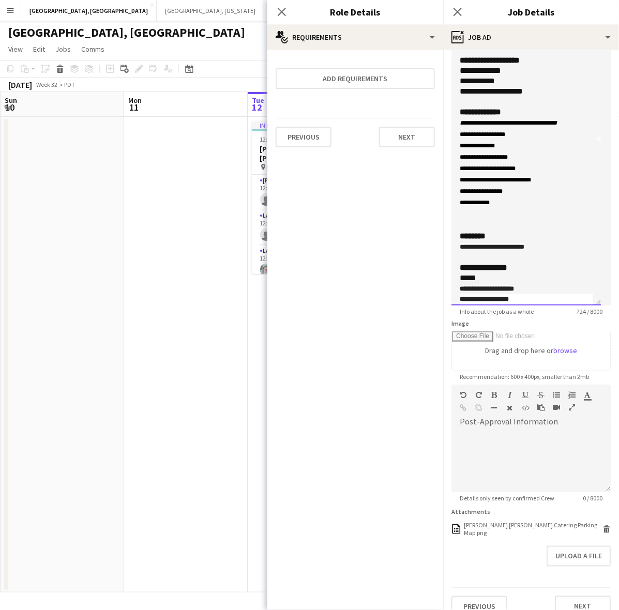
scroll to position [183, 0]
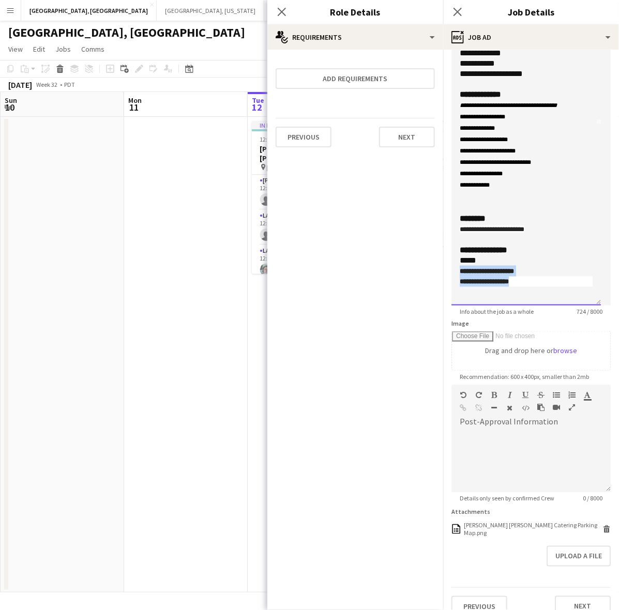
drag, startPoint x: 539, startPoint y: 279, endPoint x: 443, endPoint y: 271, distance: 96.1
click at [443, 271] on form "**********" at bounding box center [531, 209] width 176 height 815
click at [514, 259] on div "*****" at bounding box center [522, 261] width 124 height 10
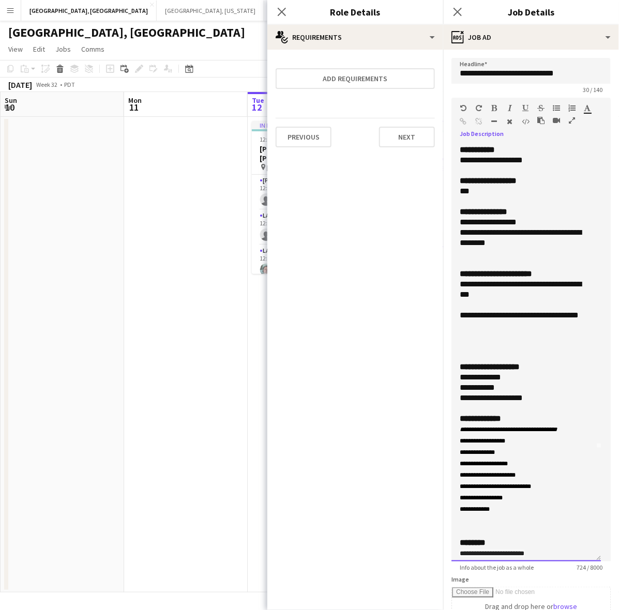
scroll to position [129, 0]
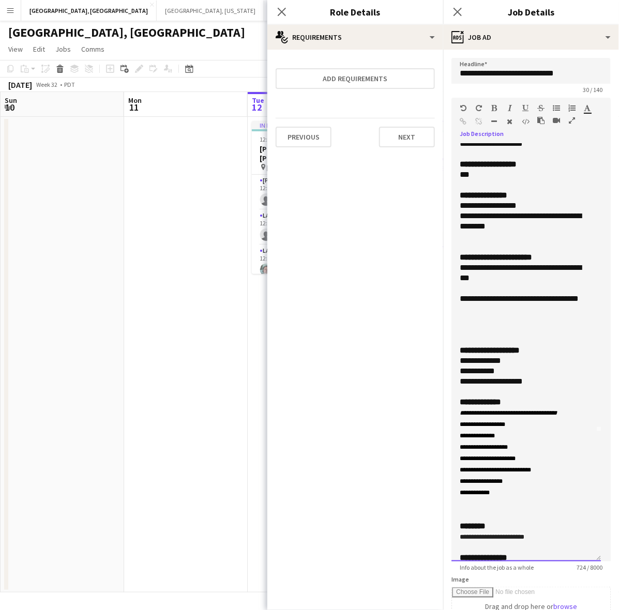
click at [484, 391] on div at bounding box center [526, 392] width 133 height 10
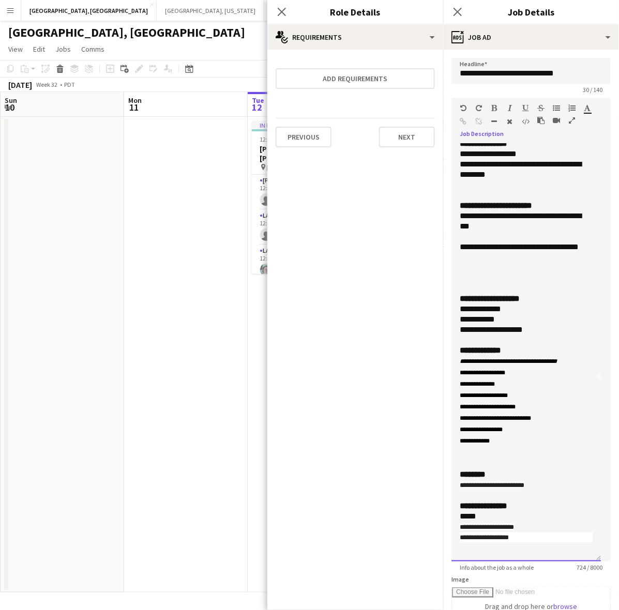
scroll to position [0, 0]
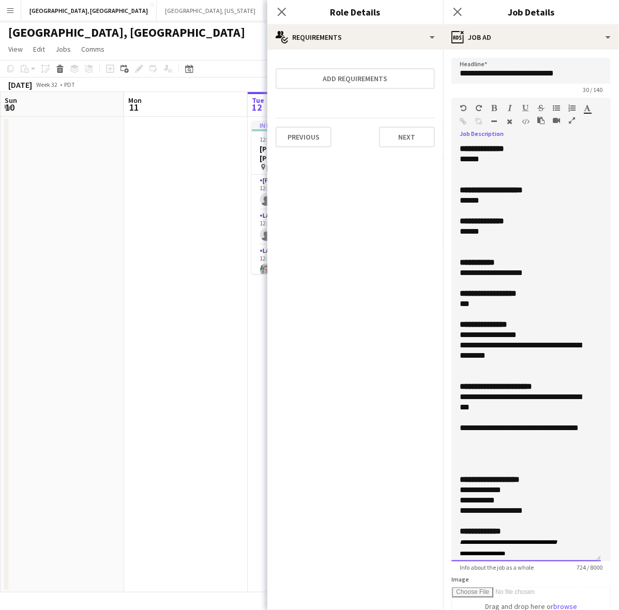
click at [469, 238] on div at bounding box center [526, 242] width 133 height 10
click at [470, 246] on div at bounding box center [526, 242] width 133 height 10
click at [470, 251] on div at bounding box center [526, 252] width 133 height 10
click at [520, 160] on div "******" at bounding box center [522, 159] width 124 height 10
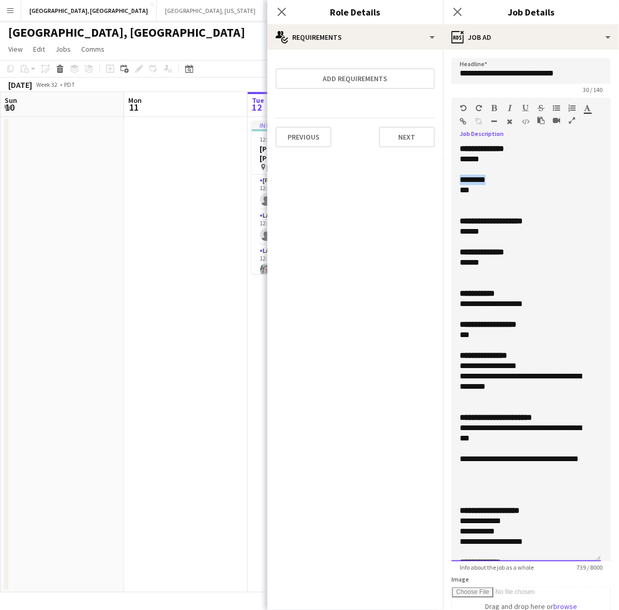
drag, startPoint x: 507, startPoint y: 178, endPoint x: 454, endPoint y: 175, distance: 52.9
click at [454, 175] on div "**********" at bounding box center [527, 353] width 150 height 418
click at [495, 207] on div at bounding box center [526, 211] width 133 height 10
click at [278, 16] on app-icon "Close pop-in" at bounding box center [282, 12] width 15 height 15
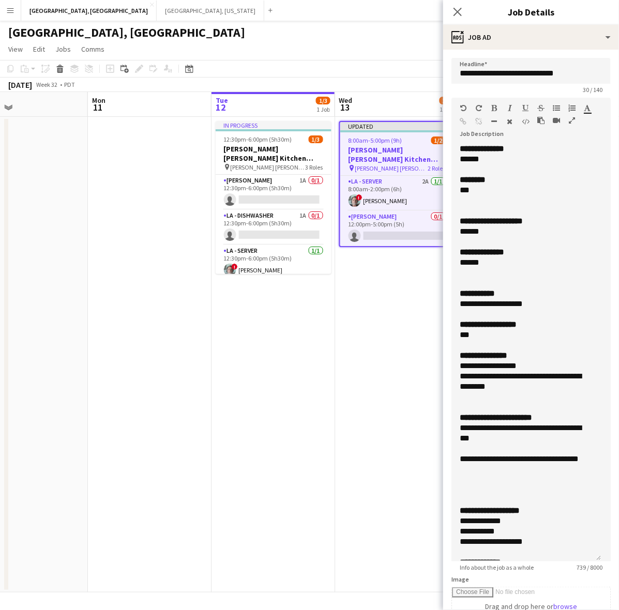
scroll to position [0, 342]
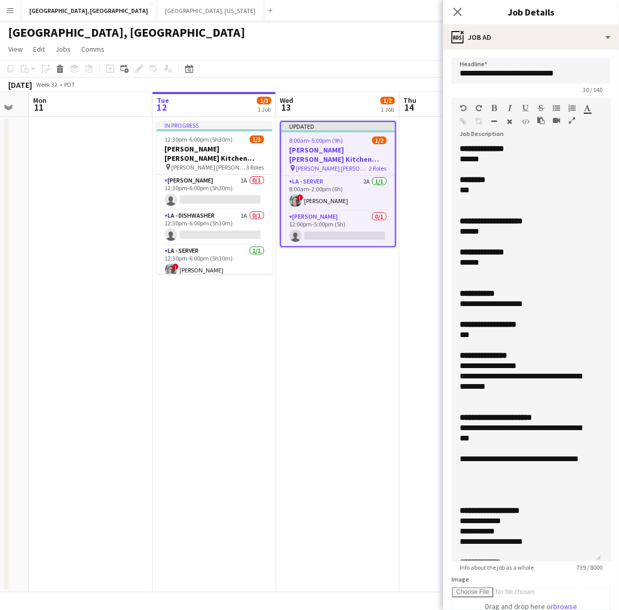
drag, startPoint x: 373, startPoint y: 420, endPoint x: 289, endPoint y: 421, distance: 84.3
click at [289, 421] on app-calendar-viewport "Fri 8 6/7 3 Jobs Sat 9 15/15 4 Jobs Sun 10 Mon 11 Tue 12 1/3 1 Job Wed 13 1/2 1…" at bounding box center [309, 342] width 619 height 501
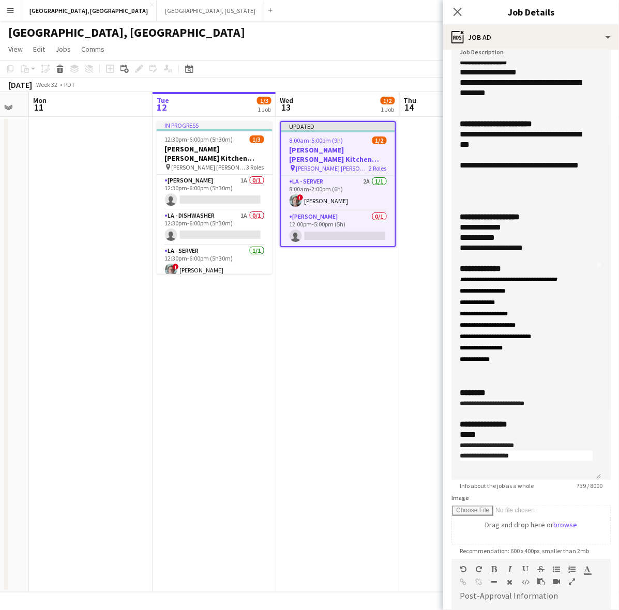
scroll to position [259, 0]
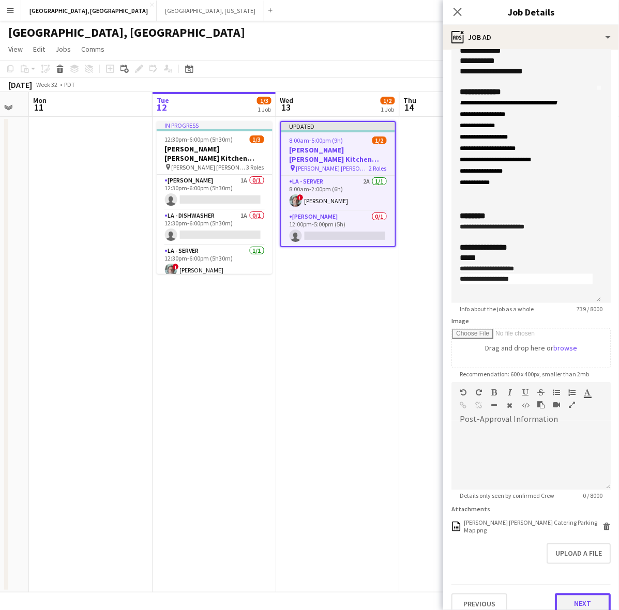
click at [560, 604] on button "Next" at bounding box center [583, 604] width 56 height 21
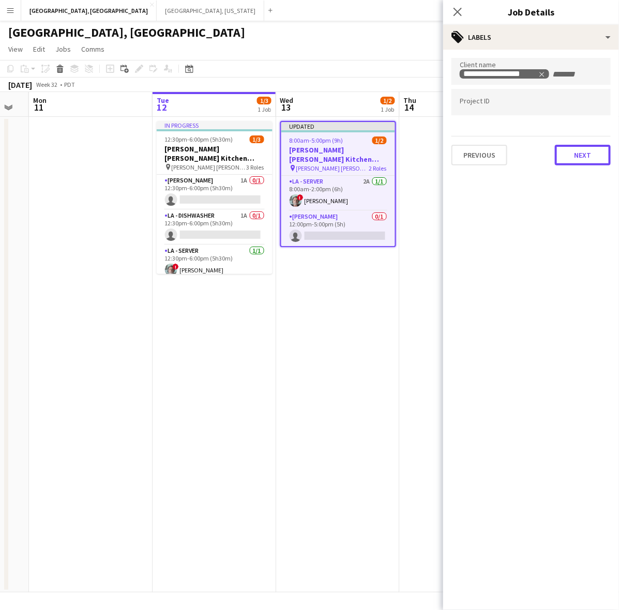
click at [555, 165] on div "**********" at bounding box center [531, 112] width 176 height 124
click at [579, 158] on button "Next" at bounding box center [583, 155] width 56 height 21
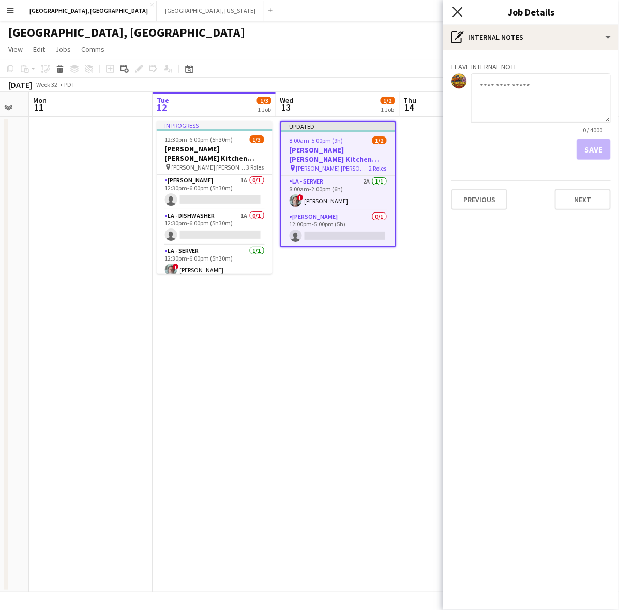
click at [456, 9] on icon at bounding box center [458, 12] width 10 height 10
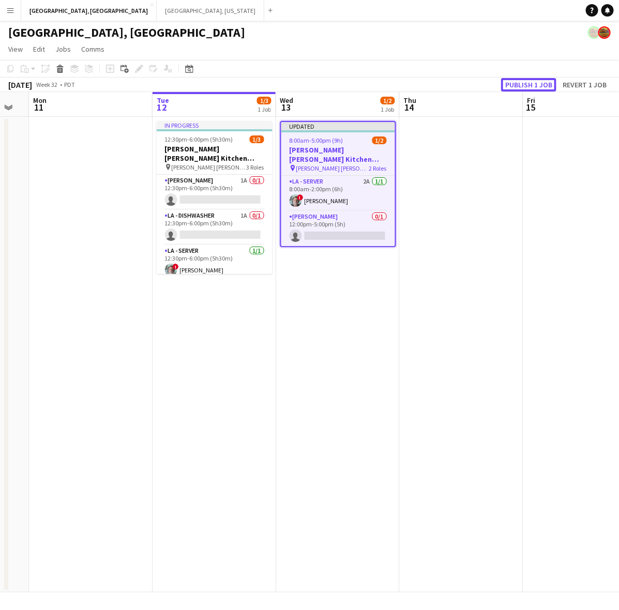
drag, startPoint x: 526, startPoint y: 81, endPoint x: 519, endPoint y: 81, distance: 7.3
click at [527, 81] on button "Publish 1 job" at bounding box center [528, 84] width 55 height 13
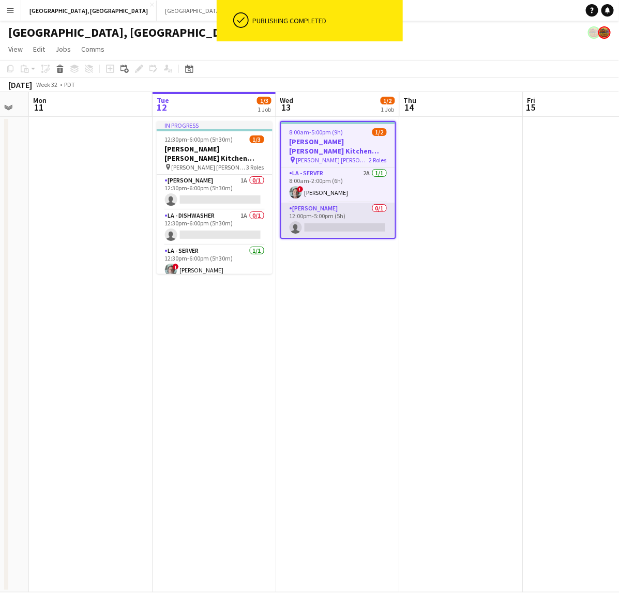
click at [351, 213] on app-card-role "LA - Cook 0/1 12:00pm-5:00pm (5h) single-neutral-actions" at bounding box center [338, 220] width 114 height 35
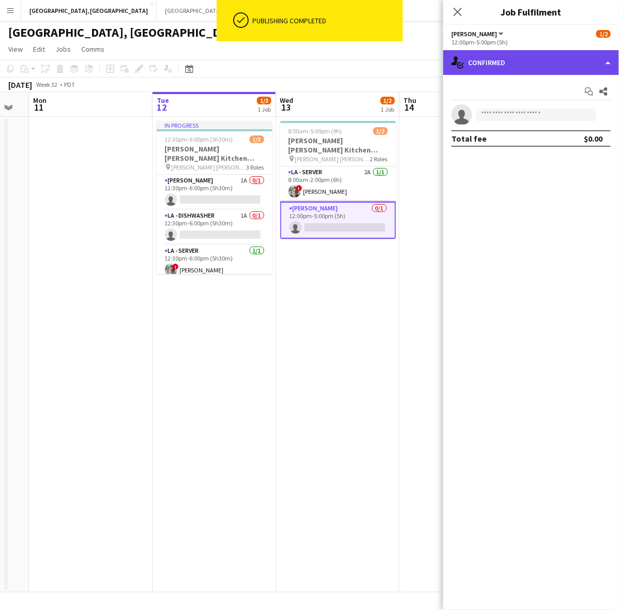
click at [515, 60] on div "single-neutral-actions-check-2 Confirmed" at bounding box center [531, 62] width 176 height 25
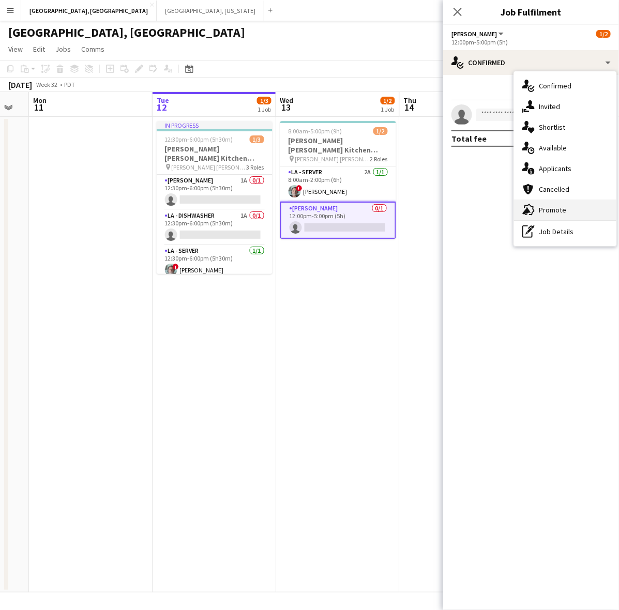
click at [542, 203] on div "advertising-megaphone Promote" at bounding box center [565, 210] width 102 height 21
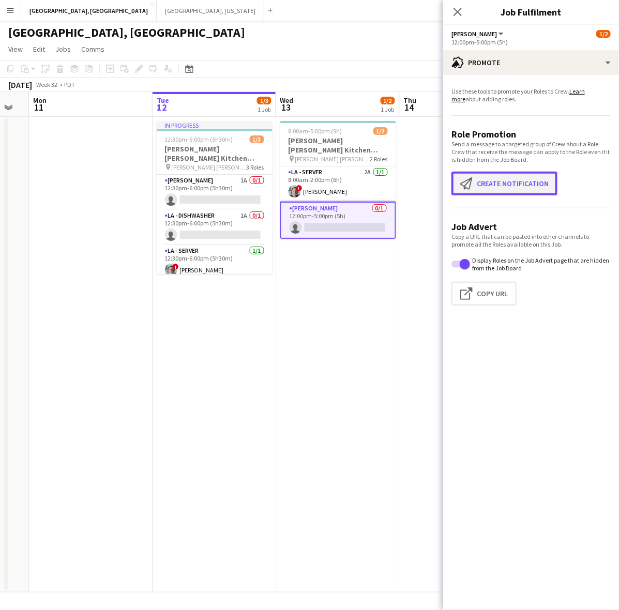
click at [520, 184] on button "Create notification Create notification" at bounding box center [505, 184] width 106 height 24
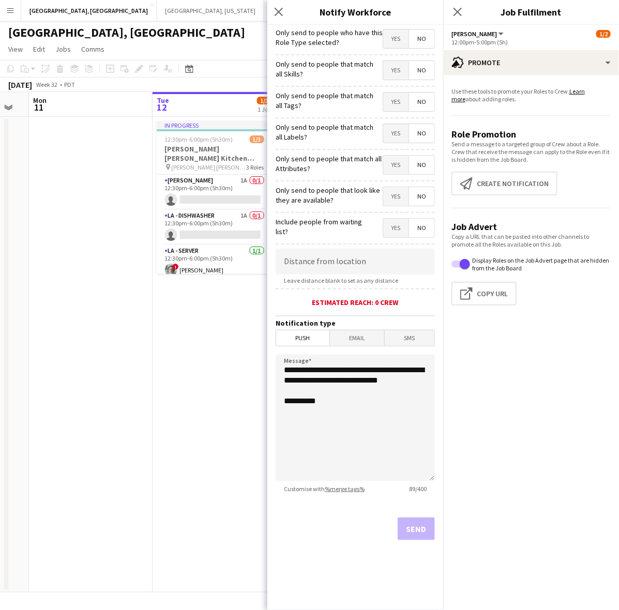
click at [395, 40] on span "Yes" at bounding box center [395, 38] width 25 height 19
click at [420, 523] on button "Send" at bounding box center [416, 529] width 37 height 23
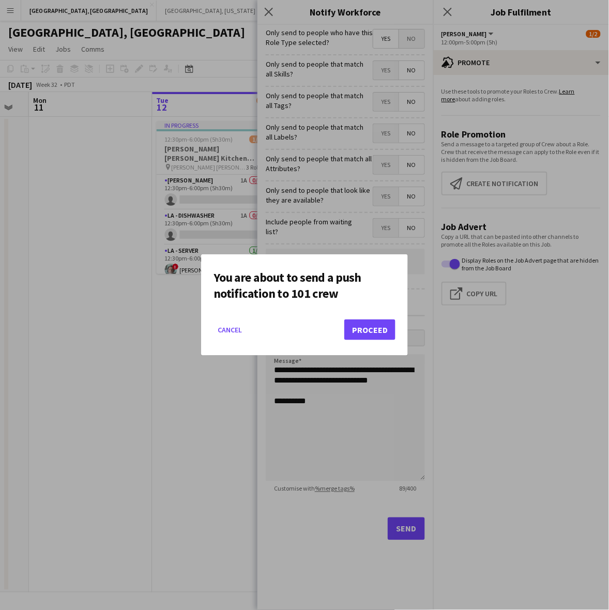
click at [365, 319] on mat-dialog-actions "Cancel Proceed" at bounding box center [305, 334] width 182 height 44
click at [369, 331] on button "Proceed" at bounding box center [370, 330] width 51 height 21
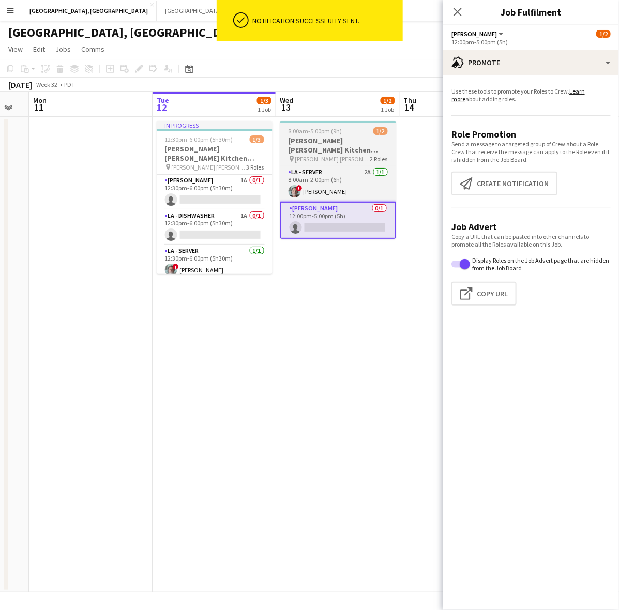
click at [306, 136] on h3 "OC - Sally Ann Kitchen 8.13.25" at bounding box center [338, 145] width 116 height 19
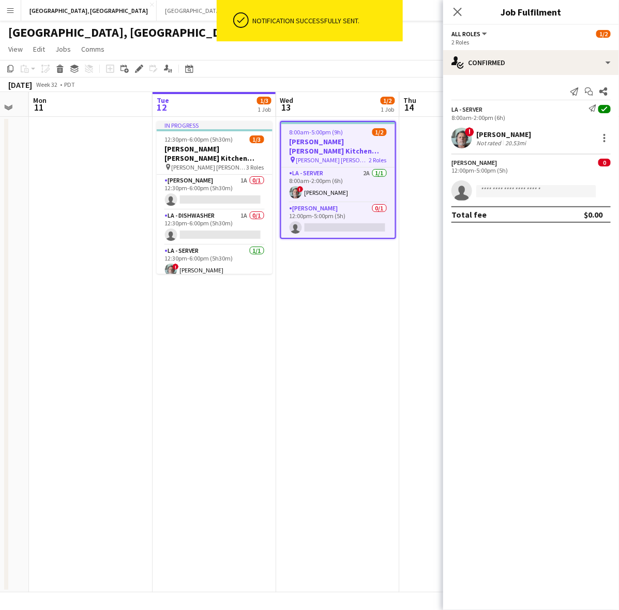
drag, startPoint x: 369, startPoint y: 293, endPoint x: 368, endPoint y: 260, distance: 33.1
click at [369, 293] on app-date-cell "8:00am-5:00pm (9h) 1/2 OC - Sally Ann Kitchen 8.13.25 pin Sally Ann Catering 2 …" at bounding box center [338, 355] width 124 height 476
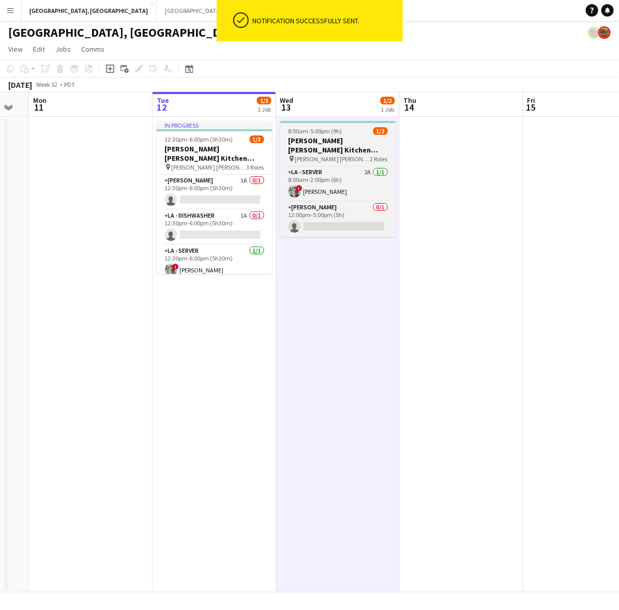
click at [332, 155] on div "pin Sally Ann Catering 2 Roles" at bounding box center [338, 159] width 116 height 8
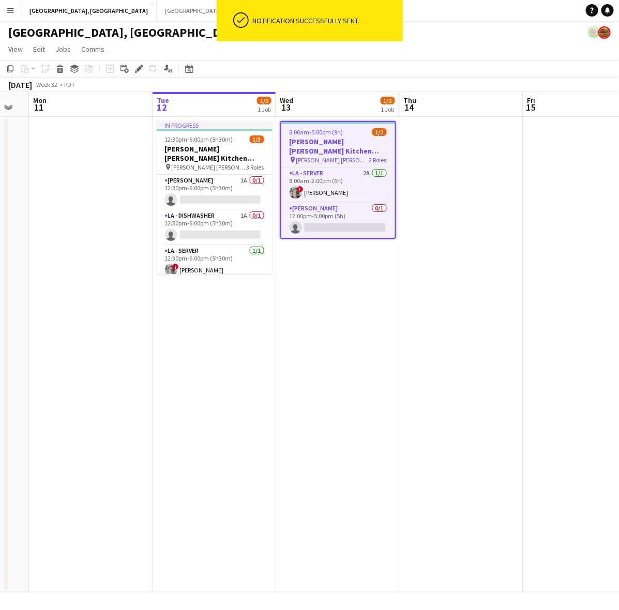
click at [453, 149] on app-date-cell at bounding box center [462, 355] width 124 height 476
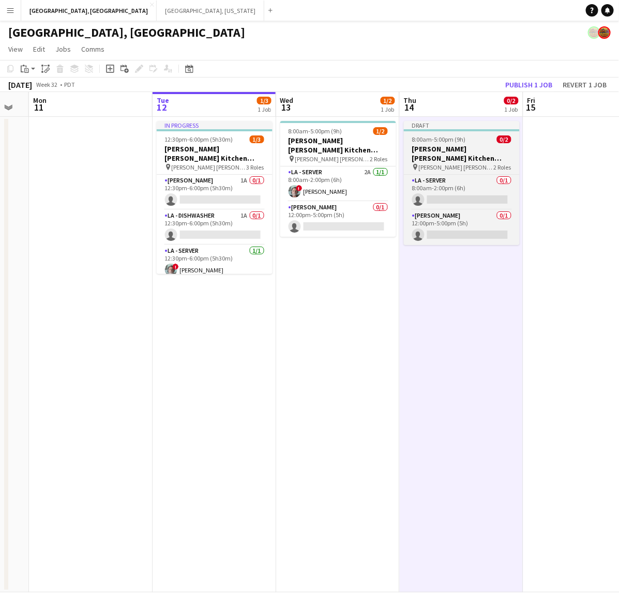
click at [446, 138] on span "8:00am-5:00pm (9h)" at bounding box center [439, 140] width 54 height 8
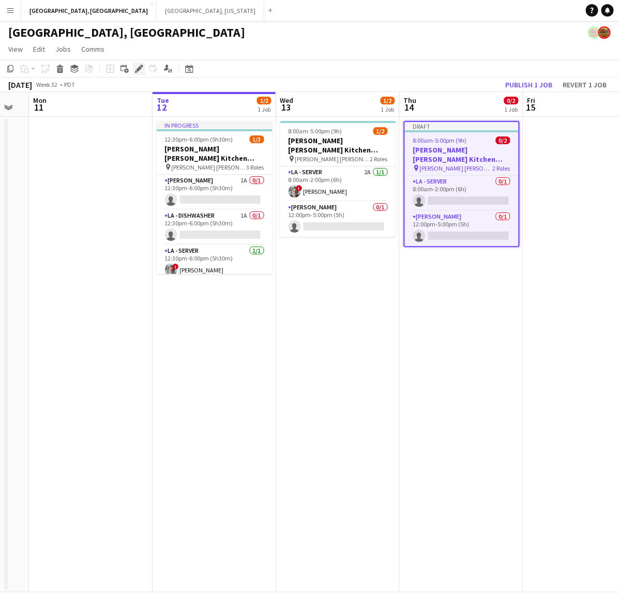
click at [138, 71] on icon at bounding box center [139, 69] width 6 height 6
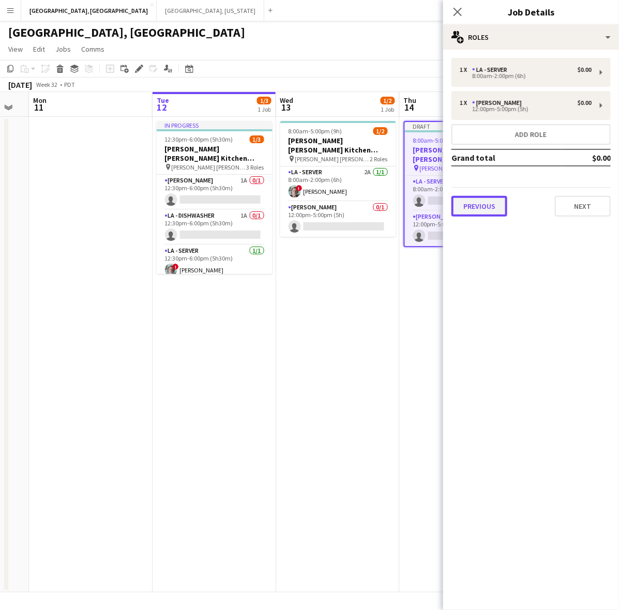
click at [489, 207] on button "Previous" at bounding box center [480, 206] width 56 height 21
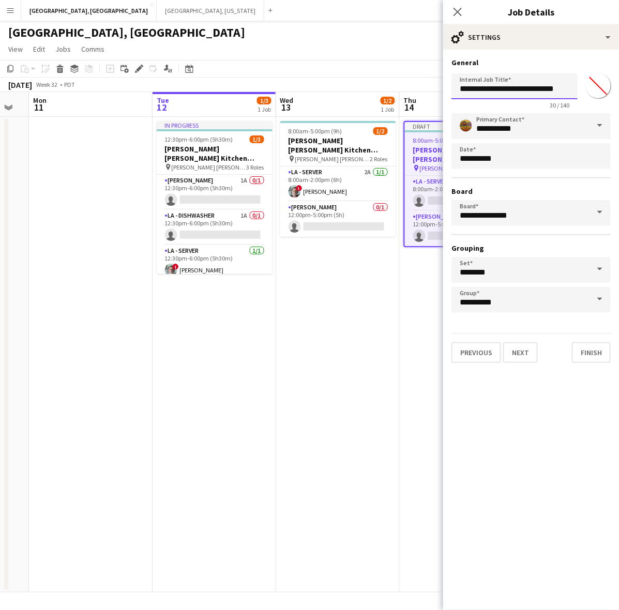
click at [550, 89] on input "**********" at bounding box center [515, 86] width 126 height 26
type input "**********"
click at [520, 352] on button "Next" at bounding box center [520, 352] width 35 height 21
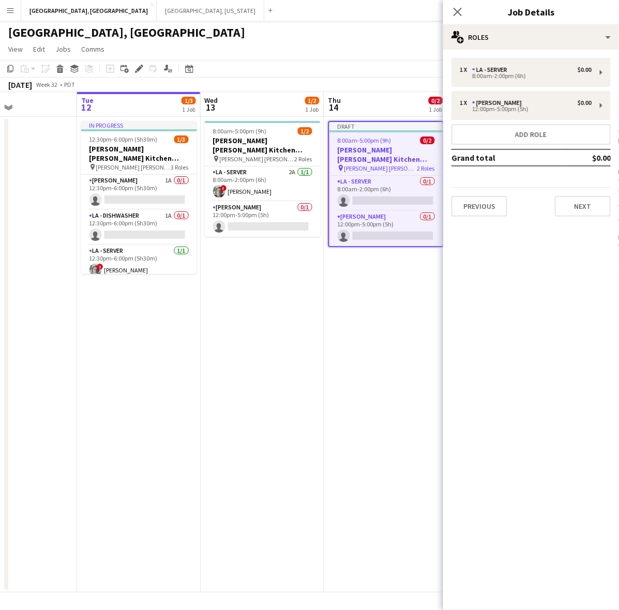
scroll to position [0, 451]
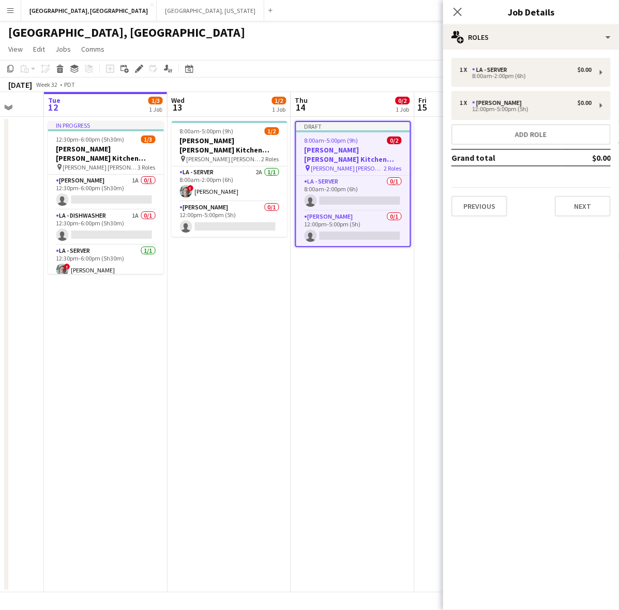
drag, startPoint x: 363, startPoint y: 316, endPoint x: 254, endPoint y: 324, distance: 108.9
click at [254, 324] on app-calendar-viewport "Fri 8 6/7 3 Jobs Sat 9 15/15 4 Jobs Sun 10 Mon 11 Tue 12 1/3 1 Job Wed 13 1/2 1…" at bounding box center [309, 342] width 619 height 501
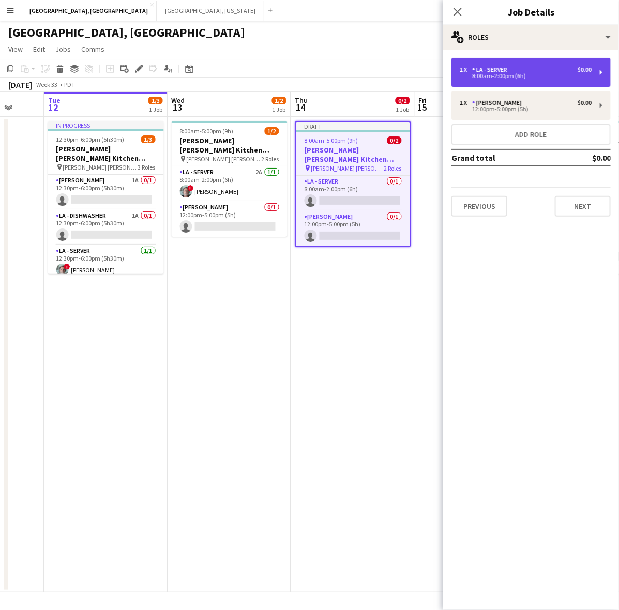
click at [543, 70] on div "1 x LA - Server $0.00" at bounding box center [526, 69] width 132 height 7
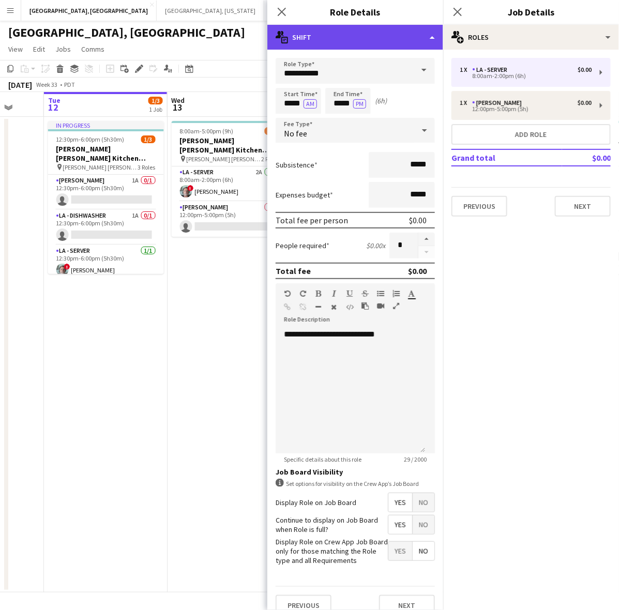
click at [376, 37] on div "multiple-actions-text Shift" at bounding box center [355, 37] width 176 height 25
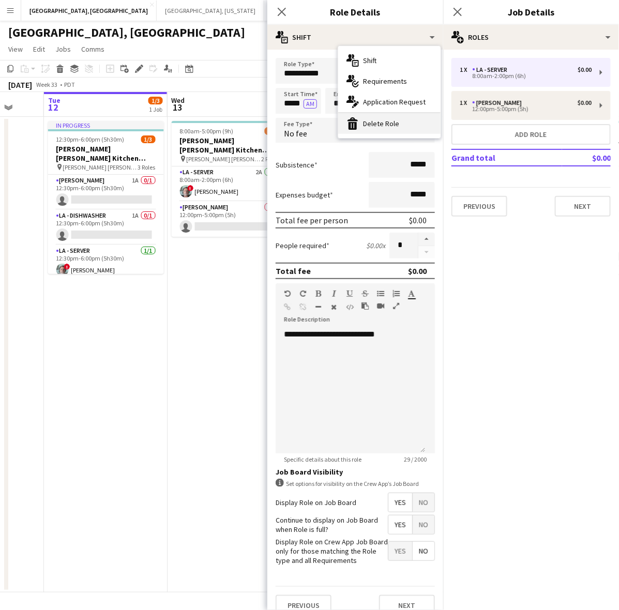
click at [390, 121] on div "bin-2 Delete Role" at bounding box center [389, 123] width 102 height 21
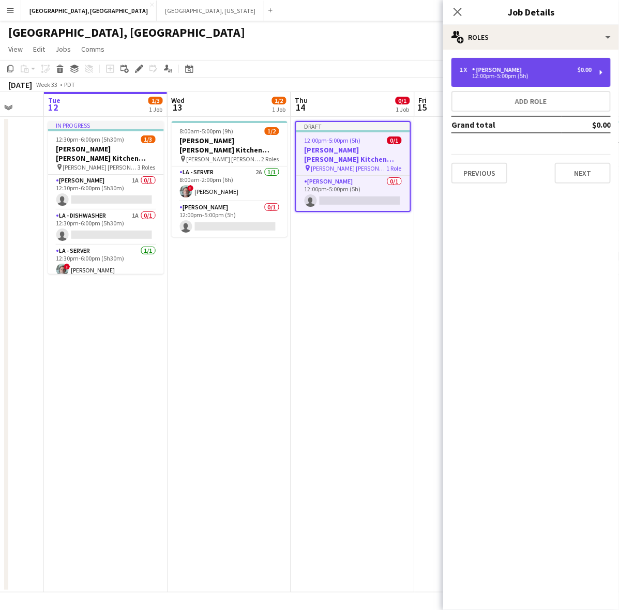
click at [498, 74] on div "12:00pm-5:00pm (5h)" at bounding box center [526, 75] width 132 height 5
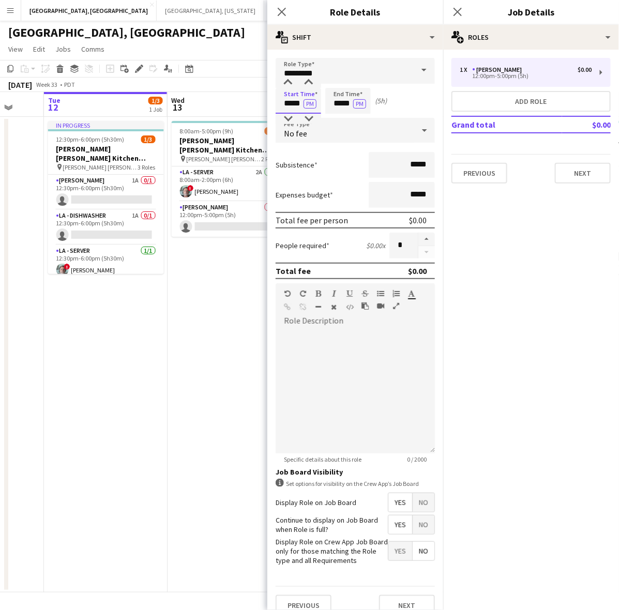
drag, startPoint x: 279, startPoint y: 104, endPoint x: 347, endPoint y: 103, distance: 67.3
click at [341, 107] on div "Start Time ***** PM End Time ***** PM (5h)" at bounding box center [355, 101] width 159 height 26
type input "*****"
click at [304, 99] on button "PM" at bounding box center [310, 103] width 13 height 9
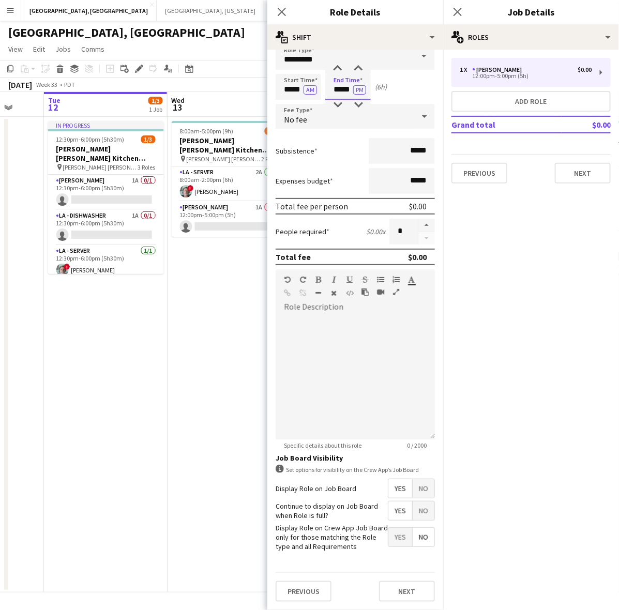
scroll to position [21, 0]
type input "*****"
click at [392, 587] on button "Next" at bounding box center [407, 591] width 56 height 21
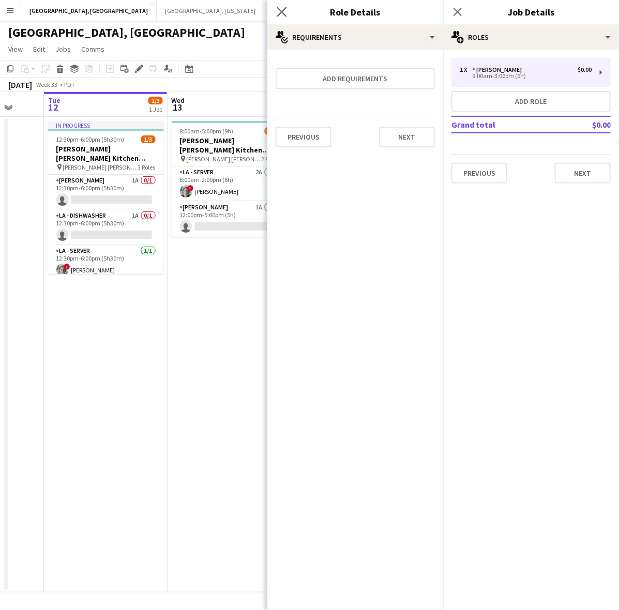
click at [286, 11] on icon "Close pop-in" at bounding box center [282, 12] width 10 height 10
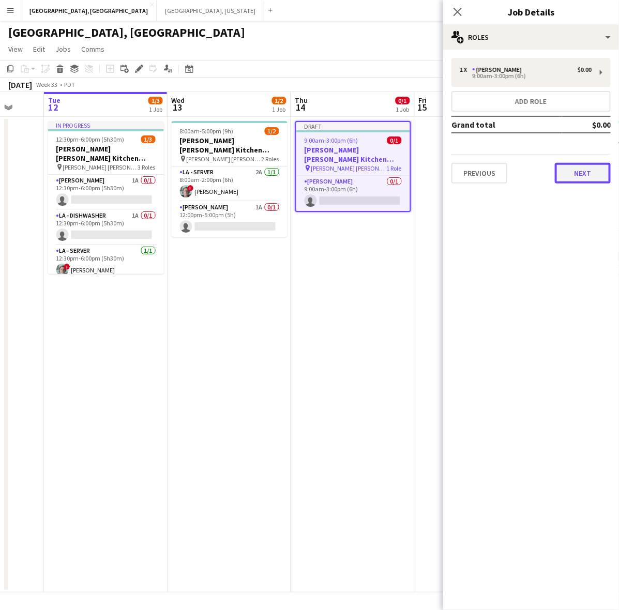
click at [590, 171] on button "Next" at bounding box center [583, 173] width 56 height 21
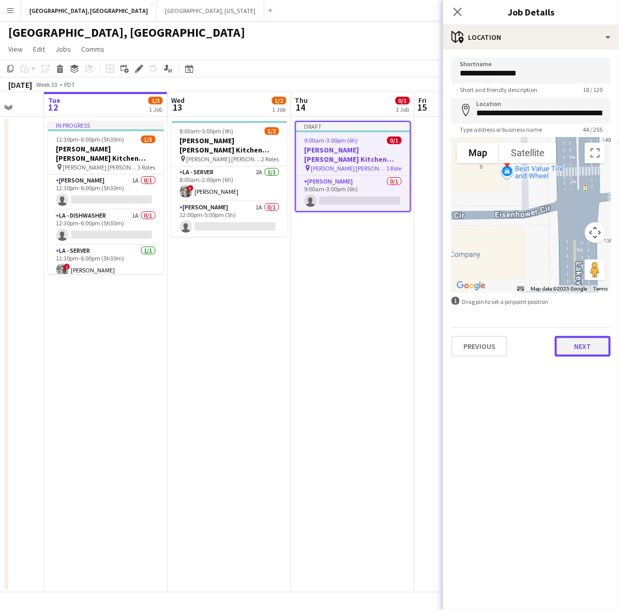
click at [578, 343] on button "Next" at bounding box center [583, 346] width 56 height 21
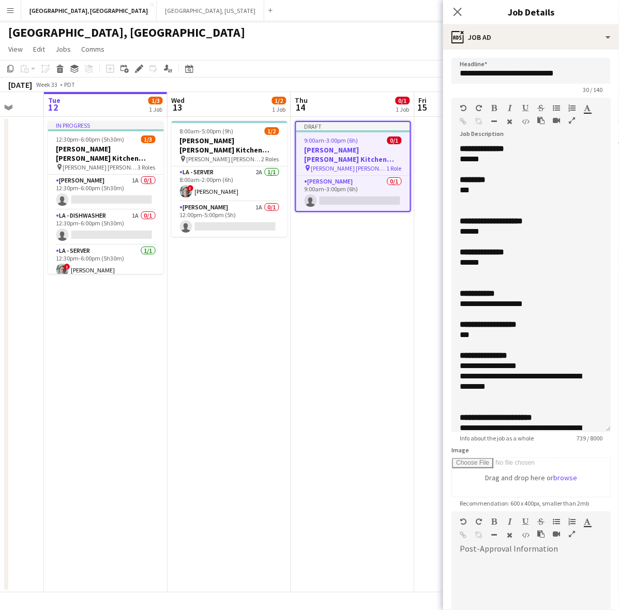
drag, startPoint x: 603, startPoint y: 198, endPoint x: 583, endPoint y: 490, distance: 293.0
click at [595, 432] on div "**********" at bounding box center [531, 288] width 159 height 289
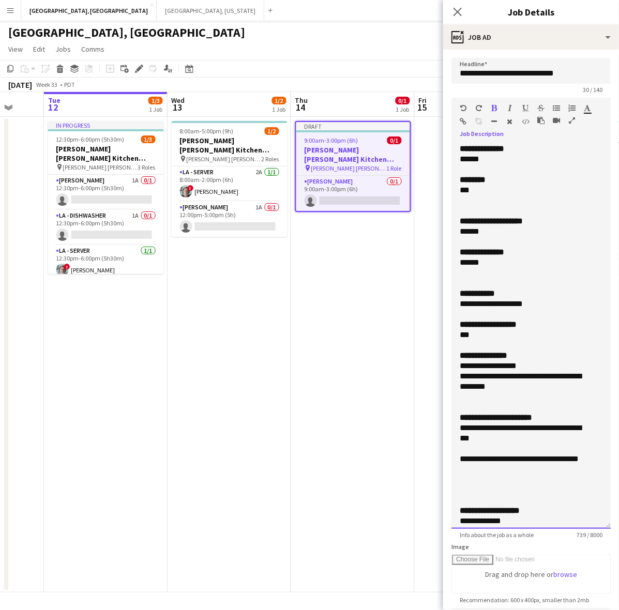
drag, startPoint x: 460, startPoint y: 180, endPoint x: 449, endPoint y: 150, distance: 31.6
click at [451, 151] on form "**********" at bounding box center [531, 449] width 176 height 783
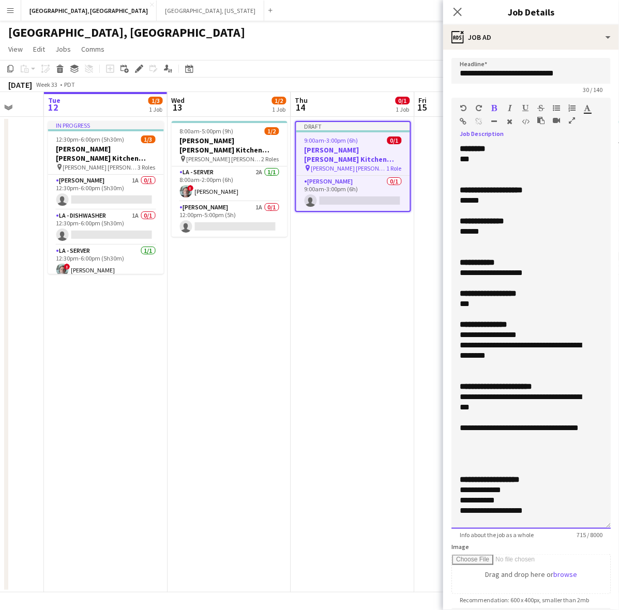
drag, startPoint x: 490, startPoint y: 234, endPoint x: 441, endPoint y: 190, distance: 65.9
click at [444, 192] on form "**********" at bounding box center [531, 449] width 176 height 783
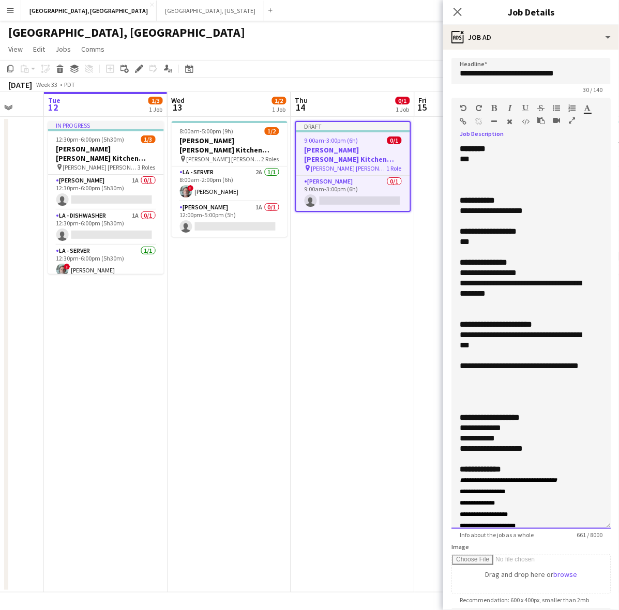
drag, startPoint x: 542, startPoint y: 210, endPoint x: 454, endPoint y: 213, distance: 87.5
click at [454, 213] on div "**********" at bounding box center [531, 336] width 159 height 385
drag, startPoint x: 489, startPoint y: 374, endPoint x: 451, endPoint y: 335, distance: 54.1
click at [452, 335] on div "**********" at bounding box center [531, 336] width 159 height 385
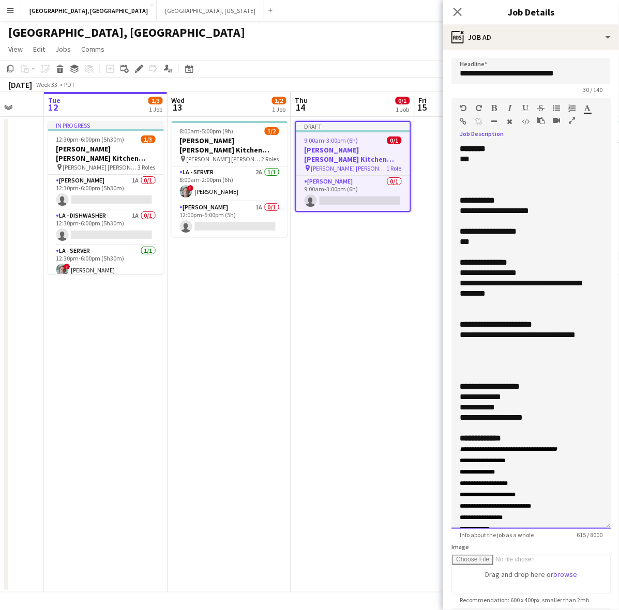
drag, startPoint x: 500, startPoint y: 207, endPoint x: 456, endPoint y: 216, distance: 44.7
click at [456, 216] on div "**********" at bounding box center [531, 336] width 159 height 385
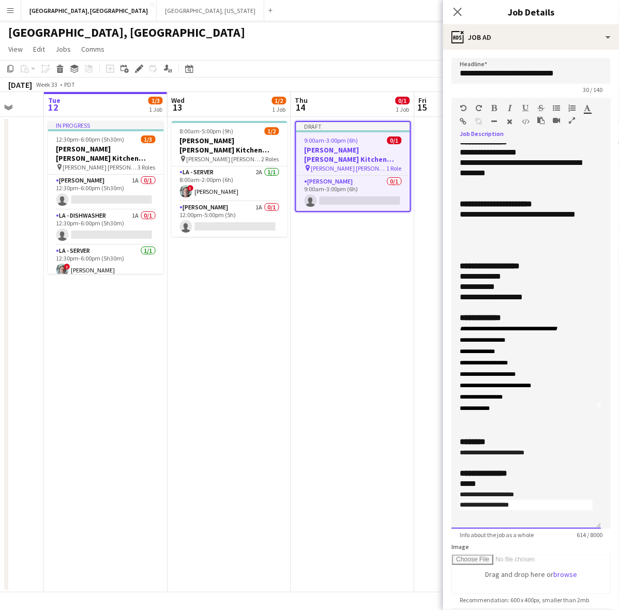
drag, startPoint x: 541, startPoint y: 293, endPoint x: 425, endPoint y: 231, distance: 131.9
click at [426, 247] on body "Menu Boards Boards Boards All jobs Status Workforce Workforce My Workforce Recr…" at bounding box center [309, 305] width 619 height 610
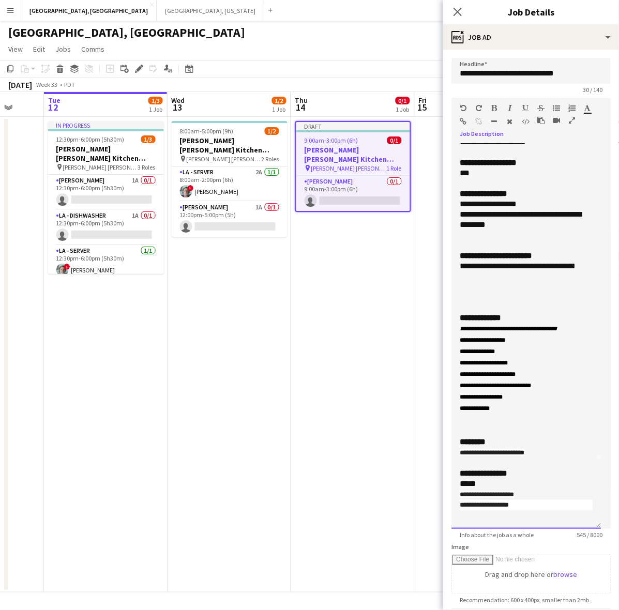
scroll to position [60, 0]
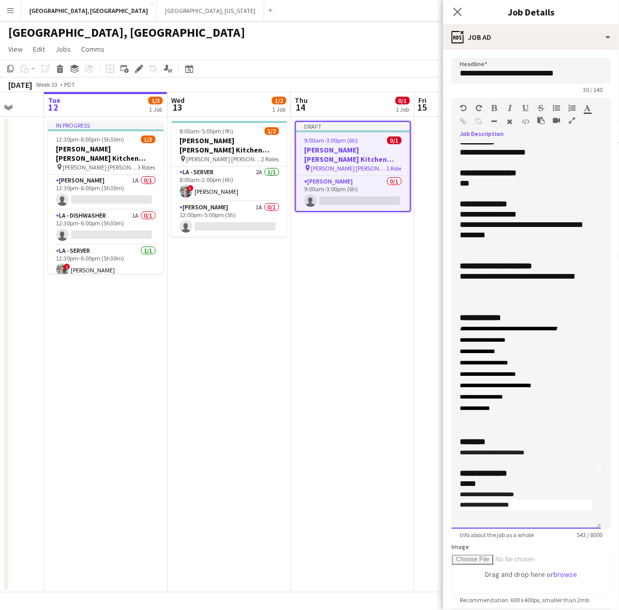
click at [486, 438] on b "********" at bounding box center [473, 442] width 26 height 8
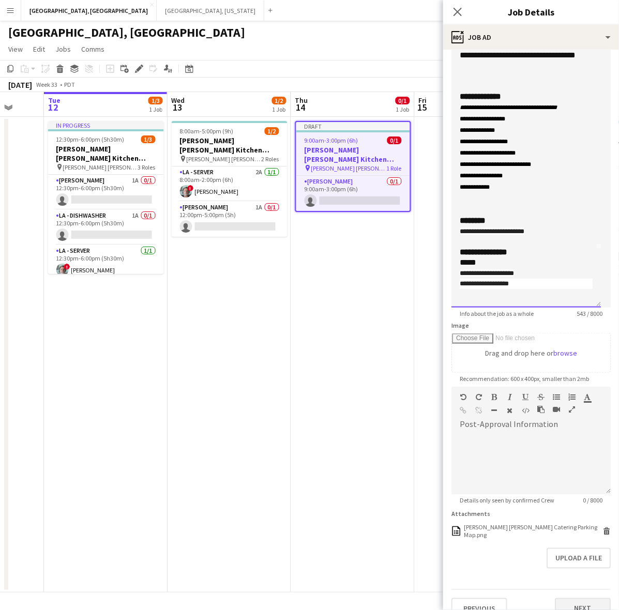
scroll to position [231, 0]
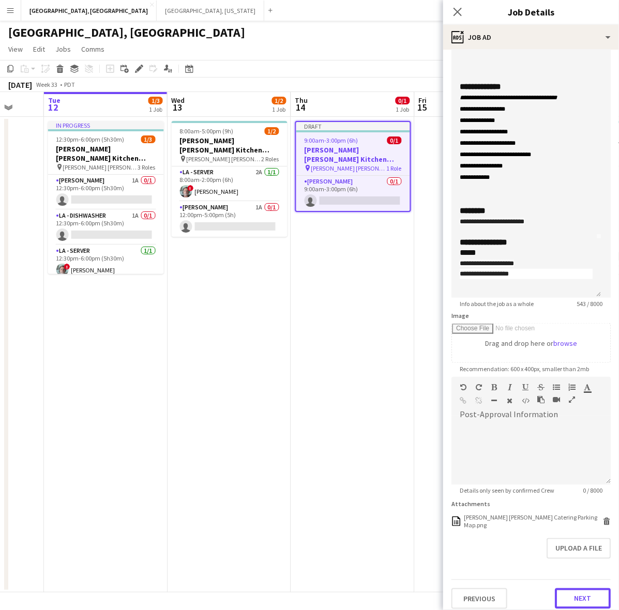
click at [569, 589] on button "Next" at bounding box center [583, 599] width 56 height 21
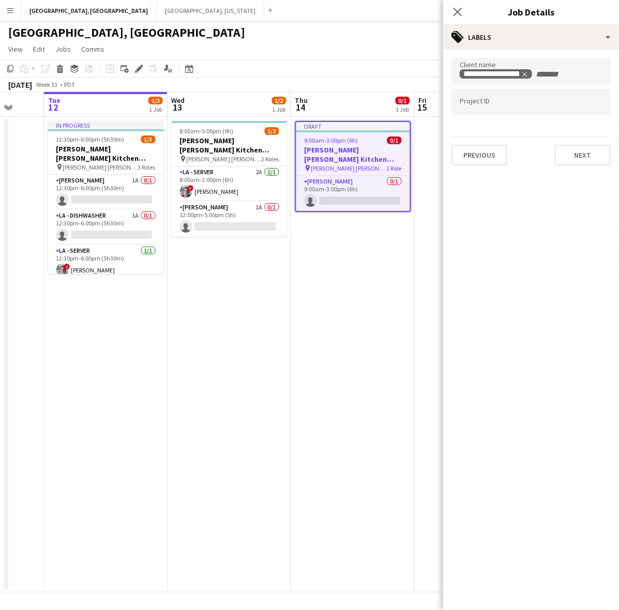
scroll to position [0, 0]
click at [456, 13] on icon at bounding box center [458, 12] width 10 height 10
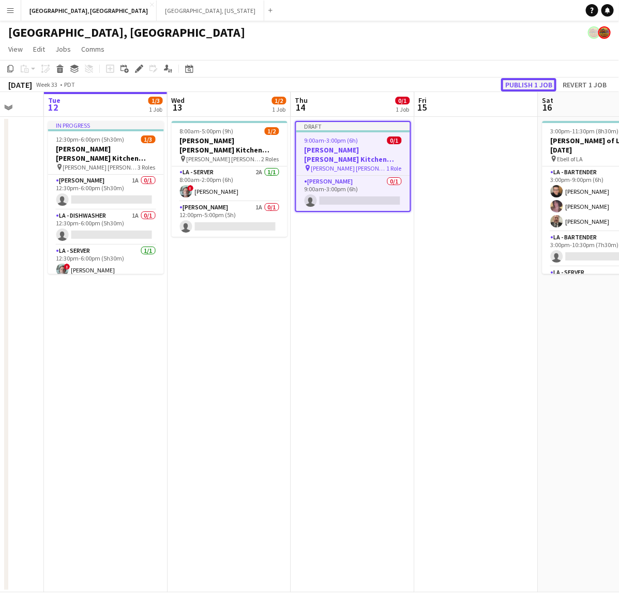
click at [518, 85] on button "Publish 1 job" at bounding box center [528, 84] width 55 height 13
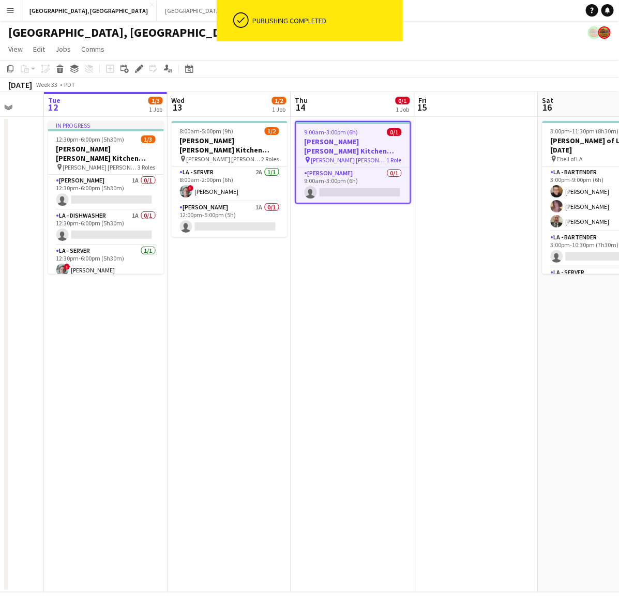
click at [383, 182] on app-card-role "LA - Cook 0/1 9:00am-3:00pm (6h) single-neutral-actions" at bounding box center [353, 185] width 114 height 35
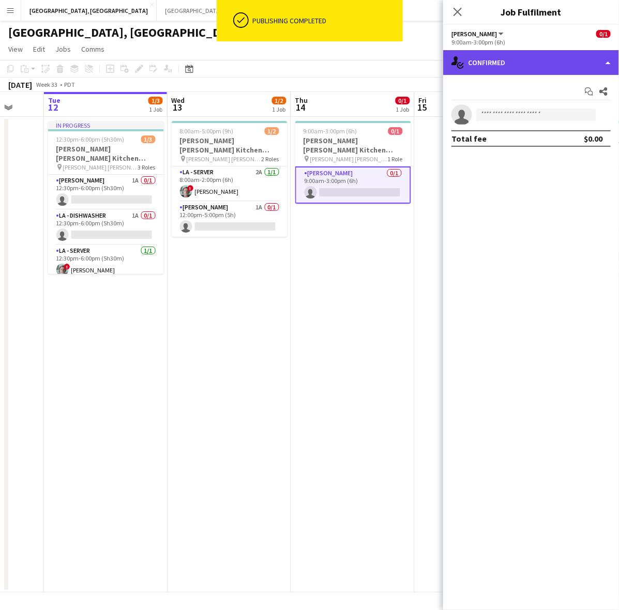
click at [516, 50] on div "single-neutral-actions-check-2 Confirmed" at bounding box center [531, 62] width 176 height 25
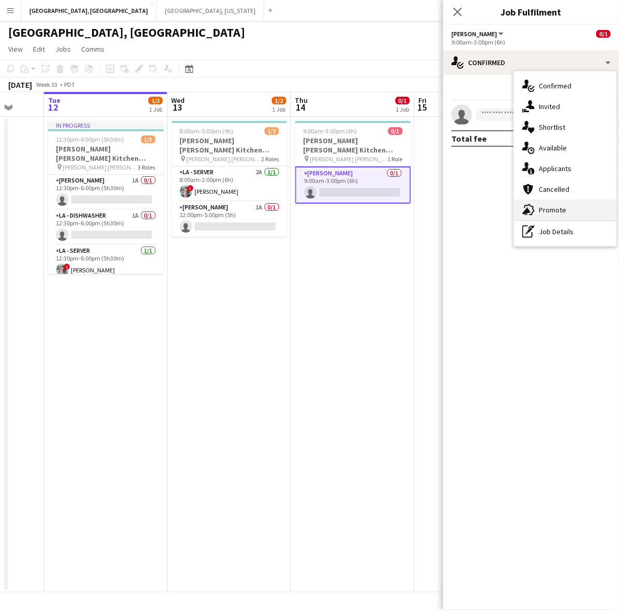
click at [545, 211] on div "advertising-megaphone Promote" at bounding box center [565, 210] width 102 height 21
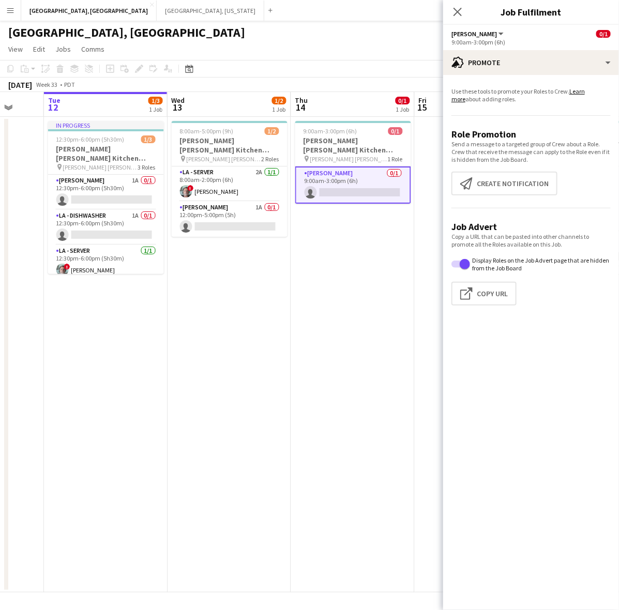
click at [518, 171] on app-promote-tab "Use these tools to promote your Roles to Crew. Learn more about adding roles. R…" at bounding box center [531, 198] width 176 height 231
click at [502, 177] on button "Create notification Create notification" at bounding box center [505, 184] width 106 height 24
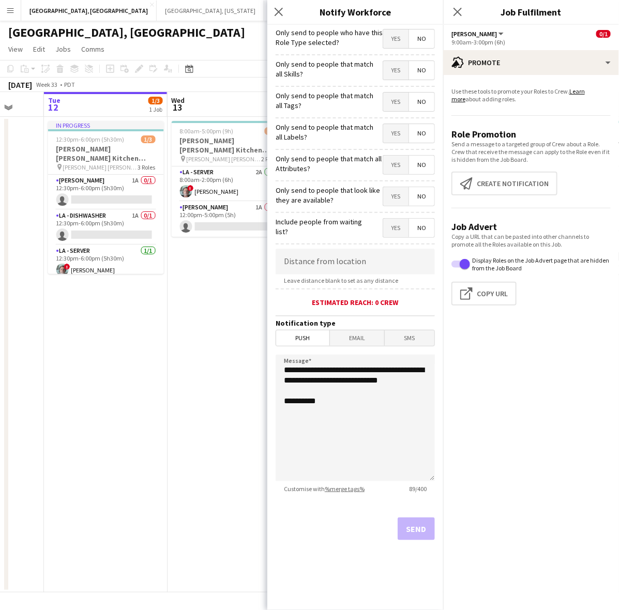
click at [391, 46] on span "Yes" at bounding box center [395, 38] width 25 height 19
click at [421, 529] on button "Send" at bounding box center [416, 529] width 37 height 23
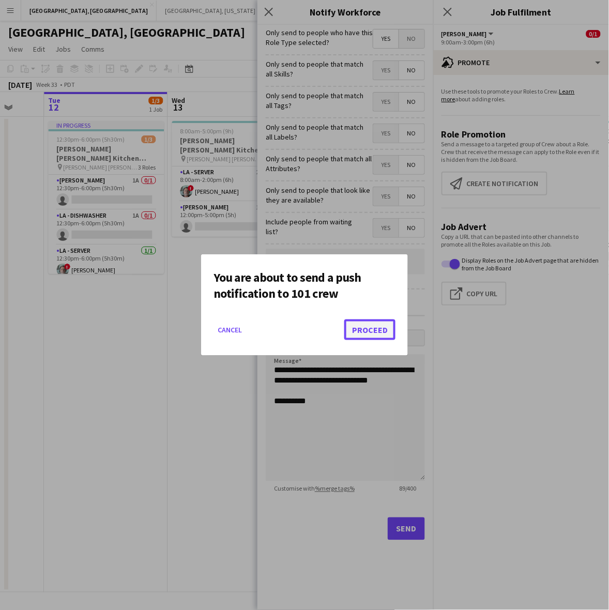
click at [383, 332] on button "Proceed" at bounding box center [370, 330] width 51 height 21
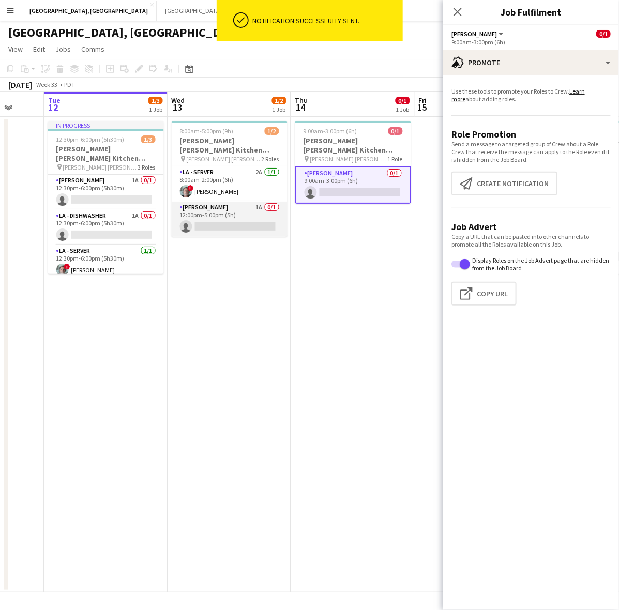
click at [233, 216] on app-card-role "LA - Cook 1A 0/1 12:00pm-5:00pm (5h) single-neutral-actions" at bounding box center [230, 219] width 116 height 35
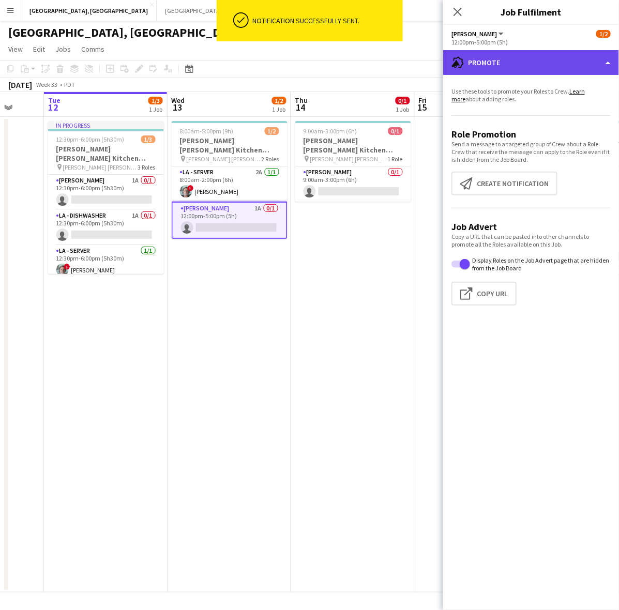
click at [477, 68] on div "advertising-megaphone Promote" at bounding box center [531, 62] width 176 height 25
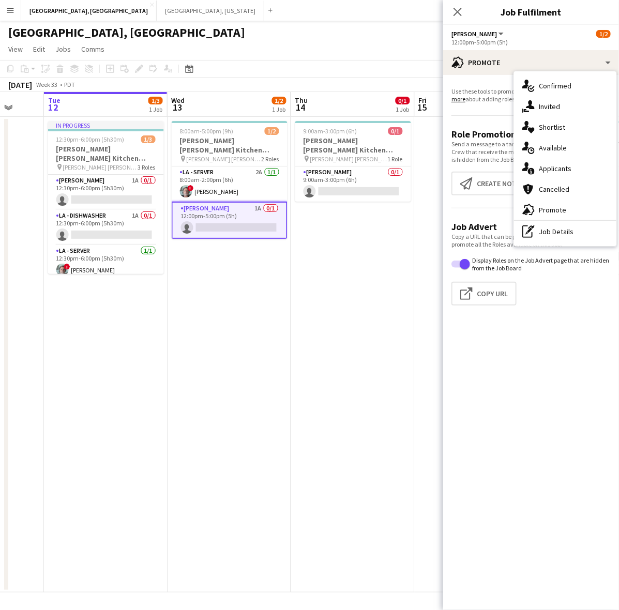
click at [542, 171] on div "single-neutral-actions-information Applicants" at bounding box center [565, 168] width 102 height 21
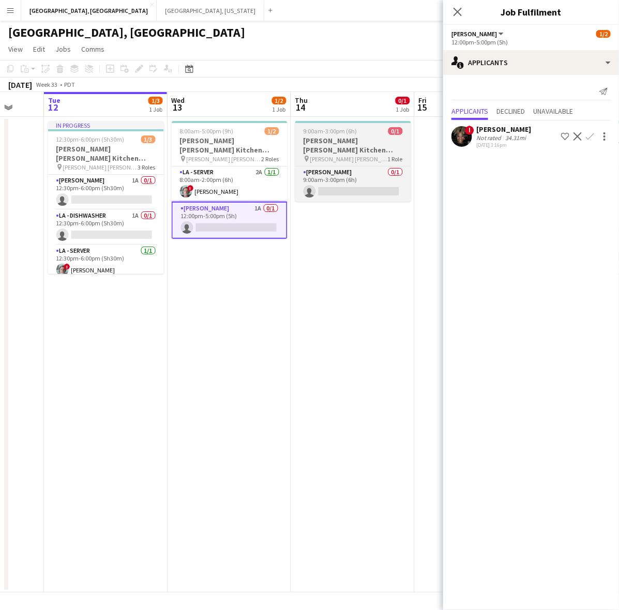
click at [367, 131] on div "9:00am-3:00pm (6h) 0/1" at bounding box center [353, 131] width 116 height 8
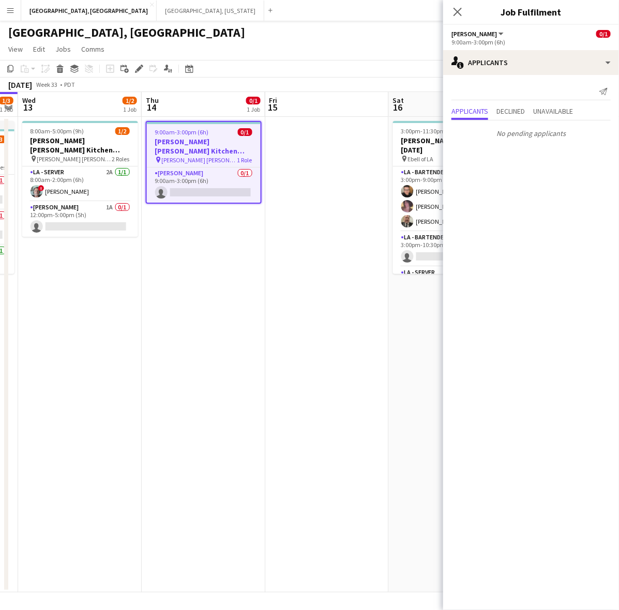
drag, startPoint x: 397, startPoint y: 228, endPoint x: 276, endPoint y: 192, distance: 126.2
click at [249, 229] on app-calendar-viewport "Sun 10 Mon 11 Tue 12 1/3 1 Job Wed 13 1/2 1 Job Thu 14 0/1 1 Job Fri 15 Sat 16 …" at bounding box center [309, 342] width 619 height 501
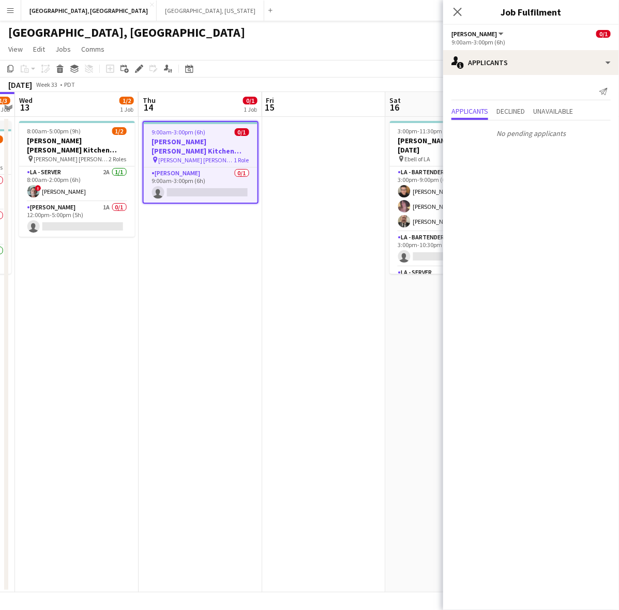
click at [307, 159] on app-date-cell at bounding box center [324, 355] width 124 height 476
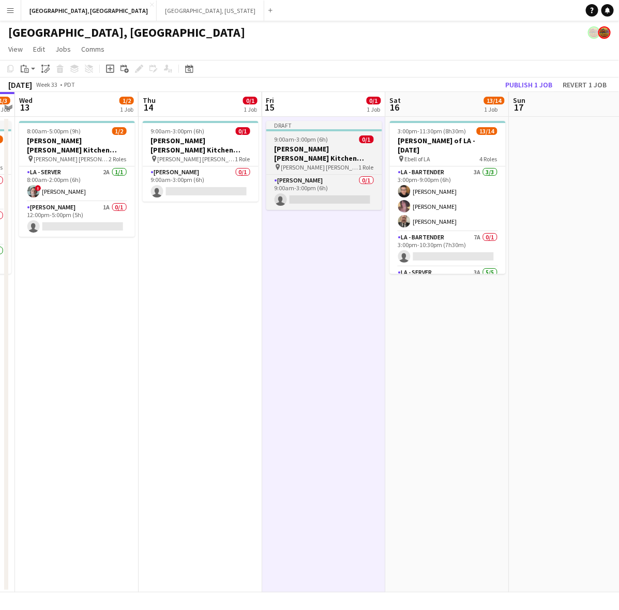
click at [306, 148] on h3 "OC - Sally Ann Kitchen 8.14.25" at bounding box center [324, 153] width 116 height 19
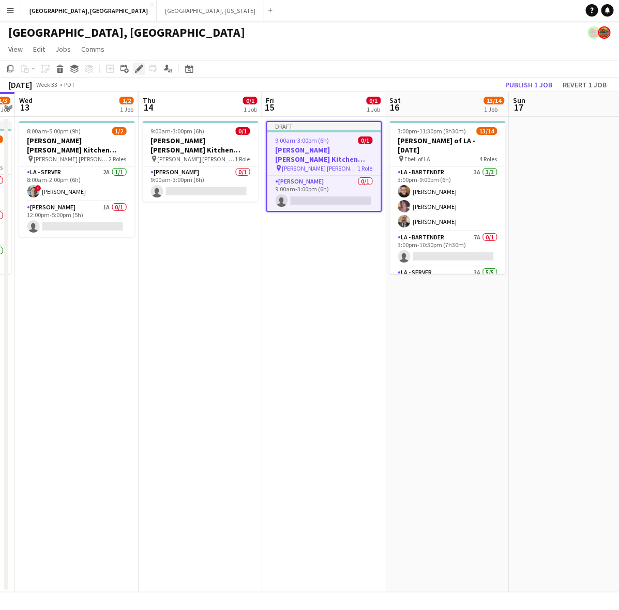
click at [137, 68] on icon "Edit" at bounding box center [139, 69] width 8 height 8
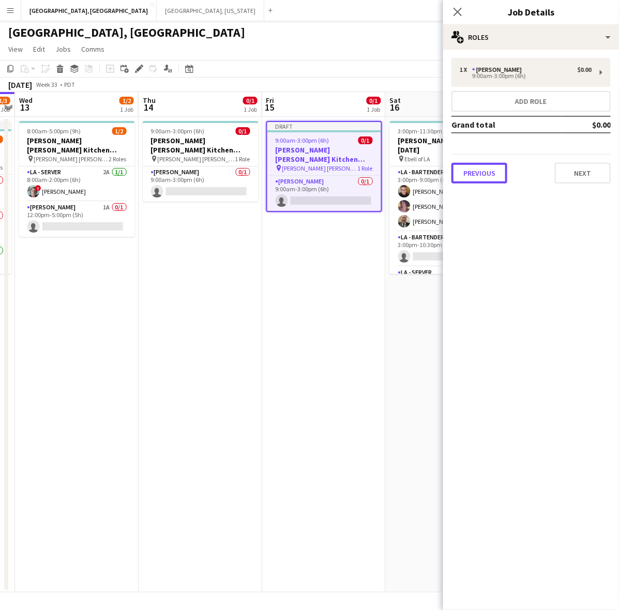
click at [488, 175] on button "Previous" at bounding box center [480, 173] width 56 height 21
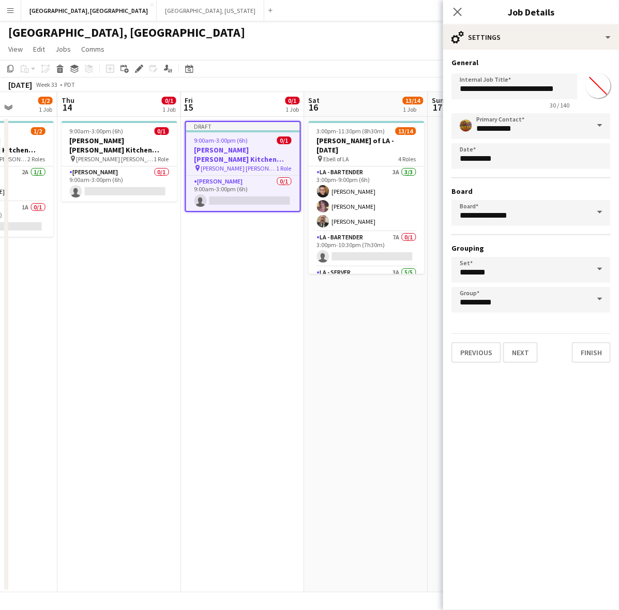
scroll to position [0, 484]
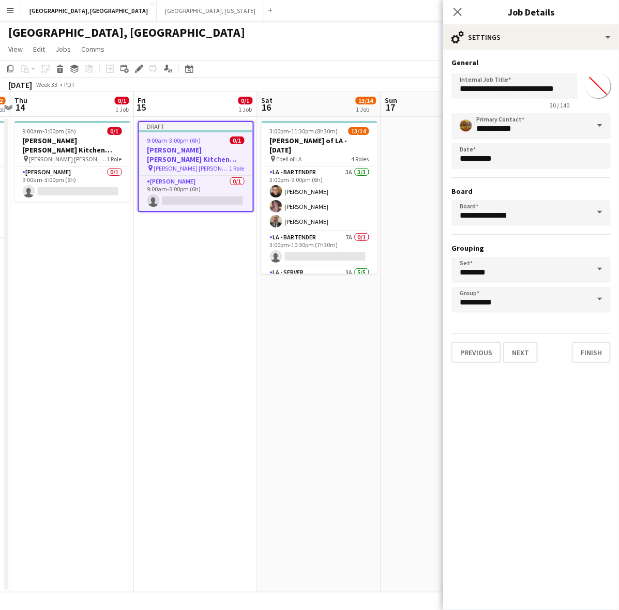
drag, startPoint x: 351, startPoint y: 344, endPoint x: 228, endPoint y: 355, distance: 123.7
click at [228, 355] on app-calendar-viewport "Sun 10 Mon 11 Tue 12 1/3 1 Job Wed 13 1/2 1 Job Thu 14 0/1 1 Job Fri 15 0/1 1 J…" at bounding box center [309, 342] width 619 height 501
click at [551, 86] on input "**********" at bounding box center [515, 86] width 126 height 26
type input "**********"
click at [531, 350] on button "Next" at bounding box center [520, 352] width 35 height 21
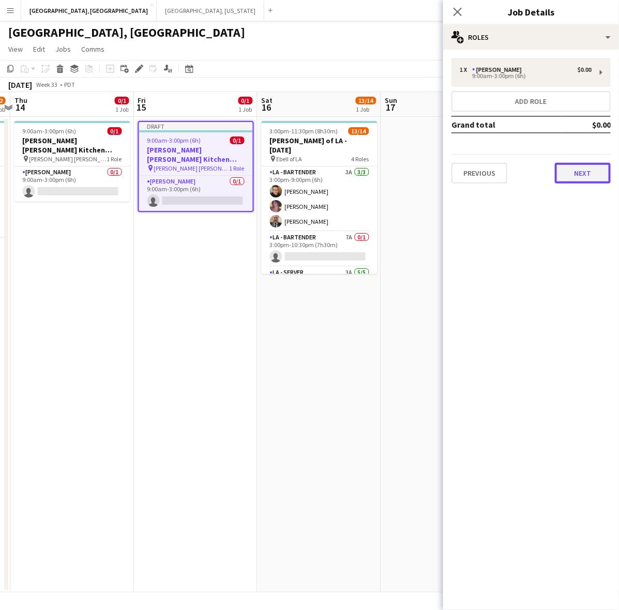
click at [570, 168] on button "Next" at bounding box center [583, 173] width 56 height 21
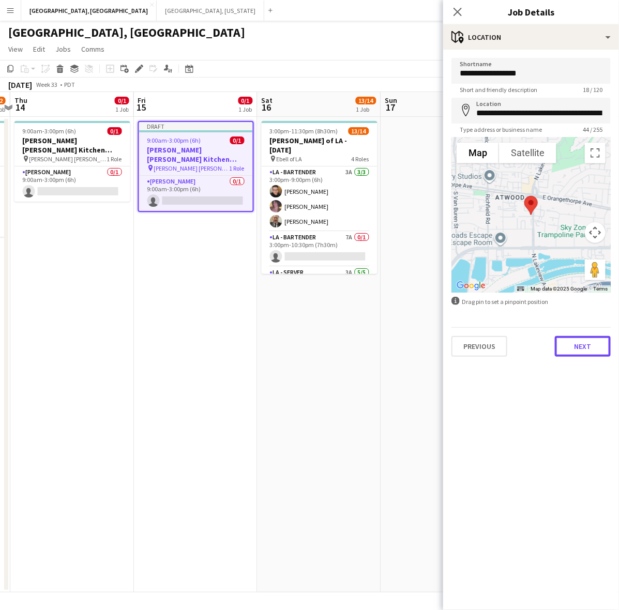
click at [579, 342] on button "Next" at bounding box center [583, 346] width 56 height 21
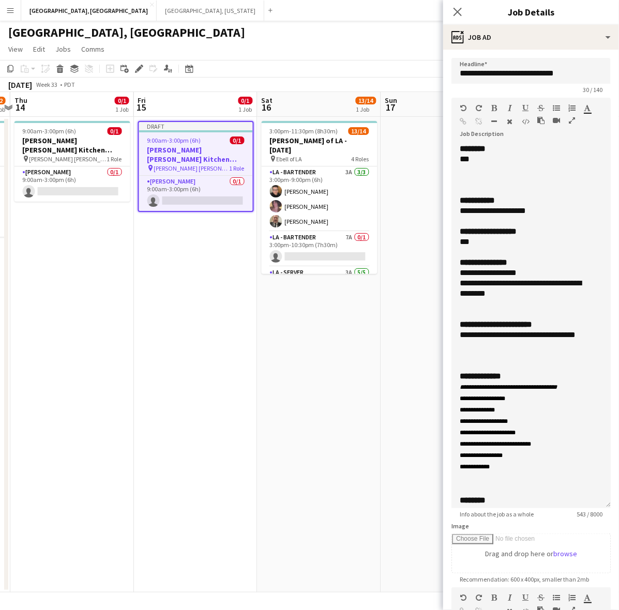
drag, startPoint x: 607, startPoint y: 196, endPoint x: 545, endPoint y: 484, distance: 295.3
click at [550, 497] on div "**********" at bounding box center [531, 326] width 159 height 365
drag, startPoint x: 492, startPoint y: 215, endPoint x: 457, endPoint y: 215, distance: 35.2
click at [457, 215] on div "**********" at bounding box center [531, 325] width 159 height 363
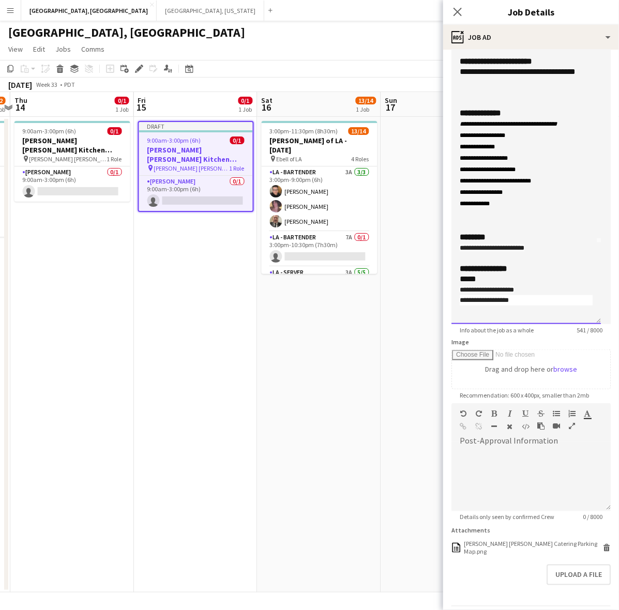
scroll to position [210, 0]
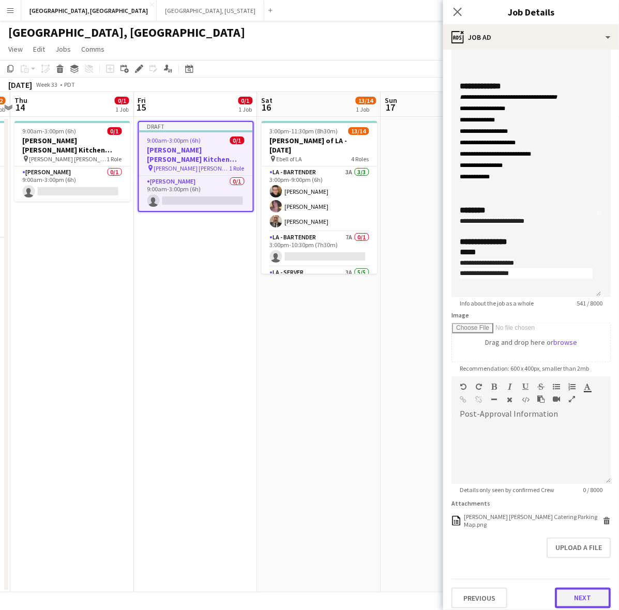
click at [575, 591] on button "Next" at bounding box center [583, 598] width 56 height 21
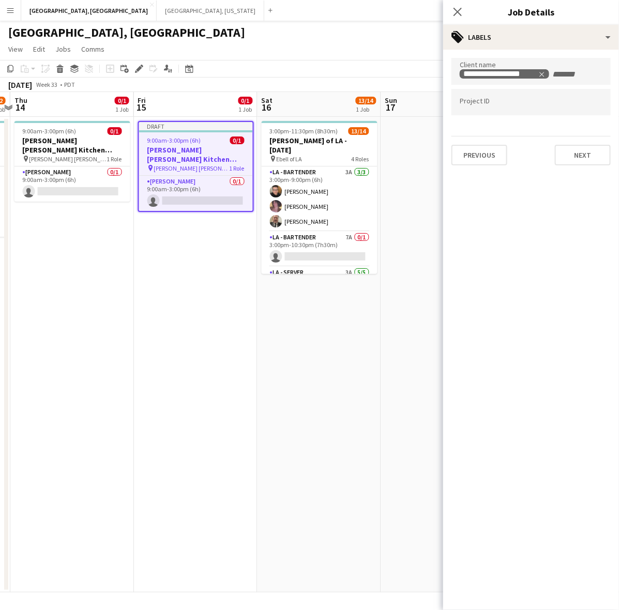
click at [321, 74] on app-toolbar "Copy Paste Paste Ctrl+V Paste with crew Ctrl+Shift+V Paste linked Job Delete Gr…" at bounding box center [309, 69] width 619 height 18
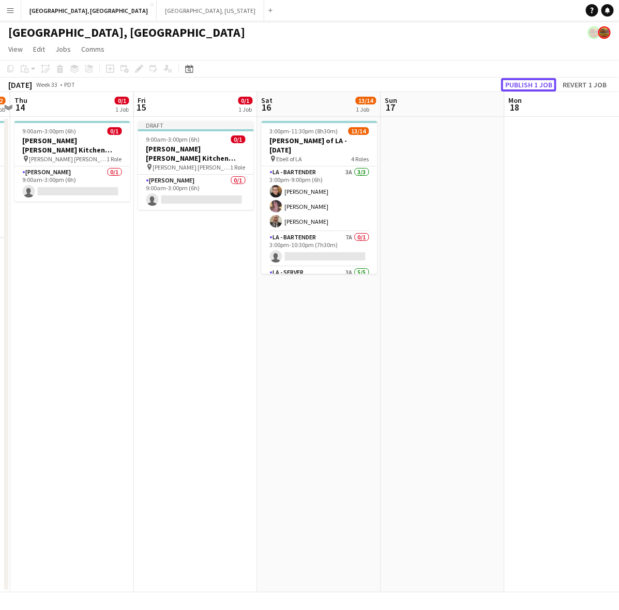
click at [533, 82] on button "Publish 1 job" at bounding box center [528, 84] width 55 height 13
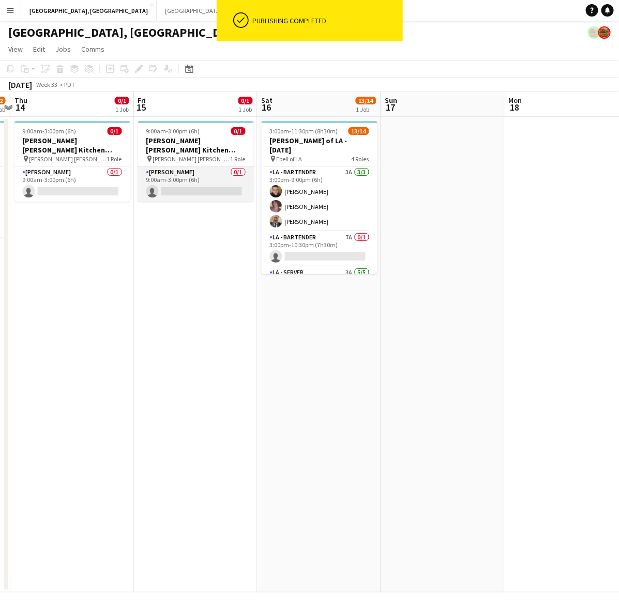
click at [228, 167] on app-card-role "LA - Cook 0/1 9:00am-3:00pm (6h) single-neutral-actions" at bounding box center [196, 184] width 116 height 35
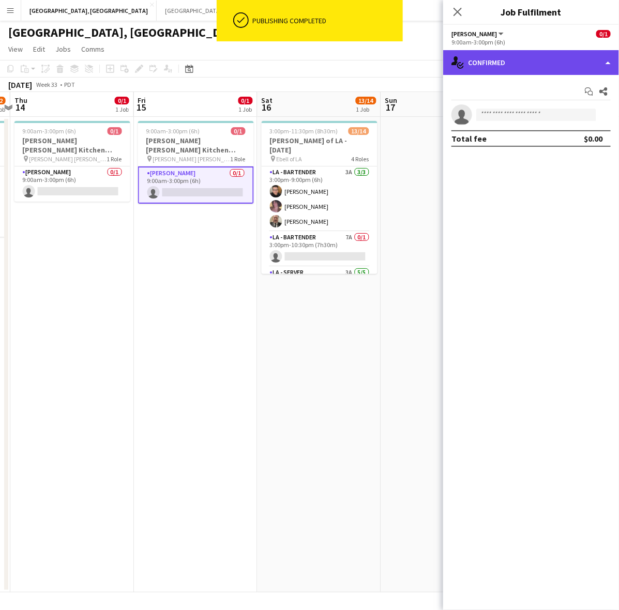
click at [500, 66] on div "single-neutral-actions-check-2 Confirmed" at bounding box center [531, 62] width 176 height 25
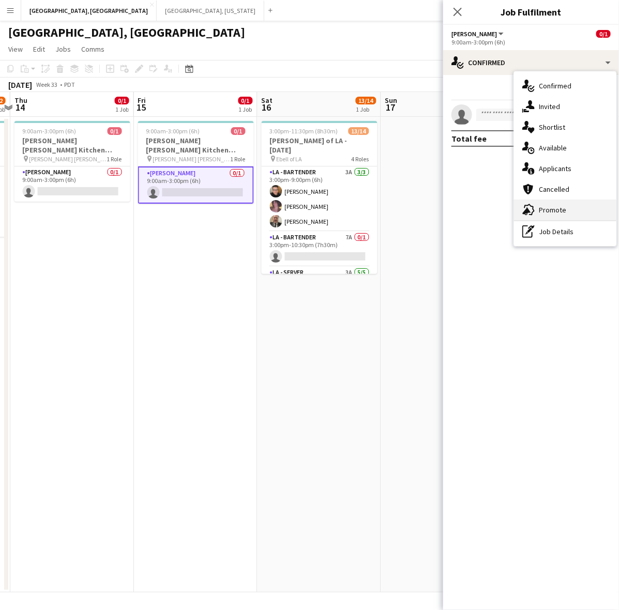
click at [563, 205] on div "advertising-megaphone Promote" at bounding box center [565, 210] width 102 height 21
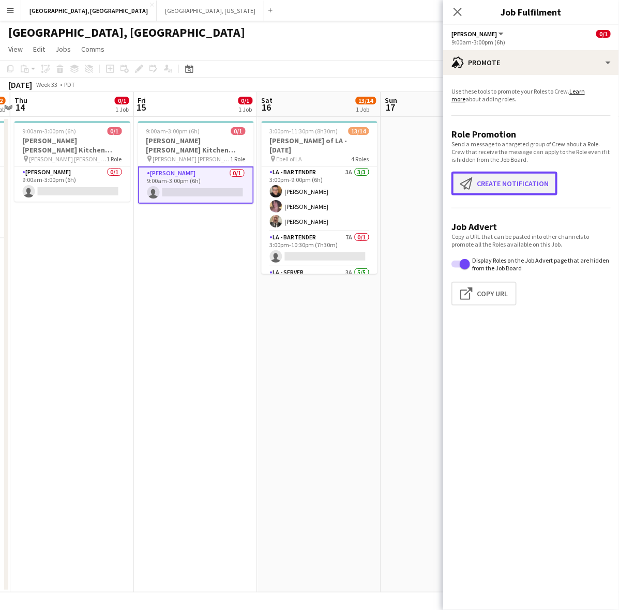
click at [474, 187] on app-icon "Create notification" at bounding box center [468, 183] width 17 height 12
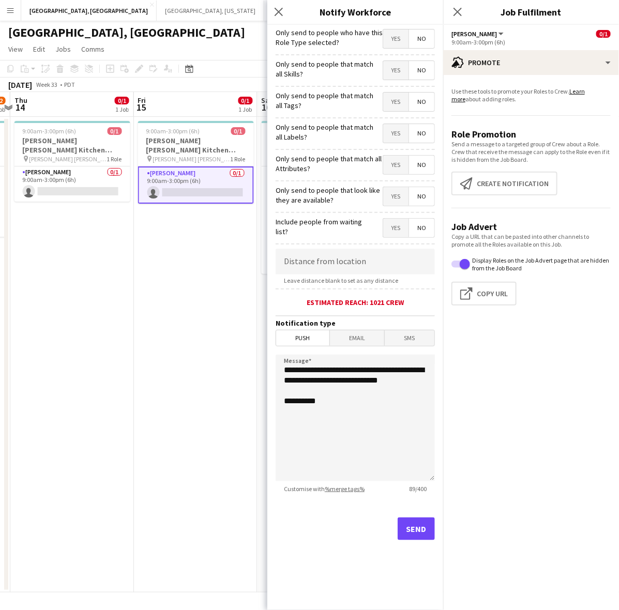
click at [404, 29] on span "Yes" at bounding box center [395, 38] width 25 height 19
click at [417, 531] on button "Send" at bounding box center [416, 529] width 37 height 23
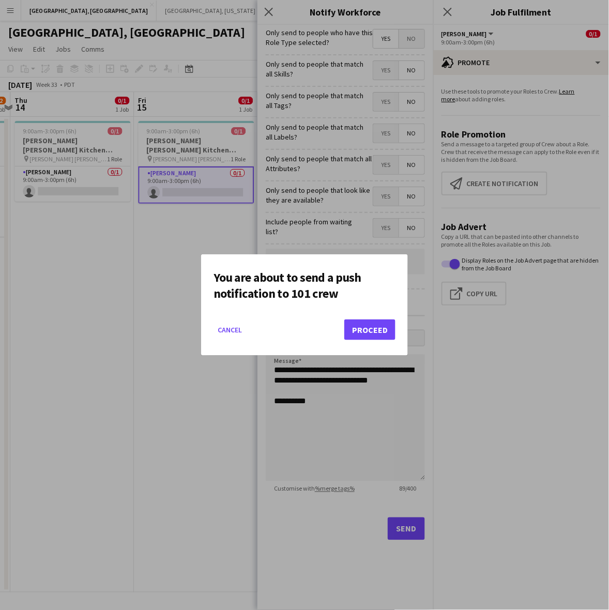
click at [360, 342] on mat-dialog-actions "Cancel Proceed" at bounding box center [305, 334] width 182 height 44
click at [365, 321] on button "Proceed" at bounding box center [370, 330] width 51 height 21
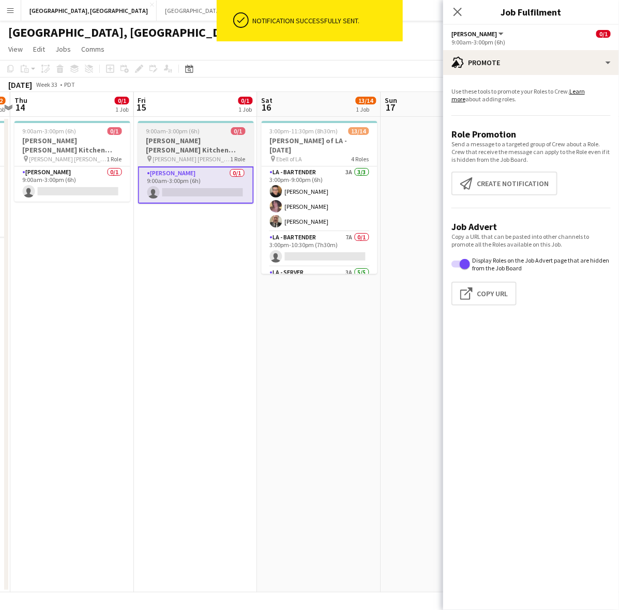
click at [165, 136] on h3 "OC - Sally Ann Kitchen 8.15.25" at bounding box center [196, 145] width 116 height 19
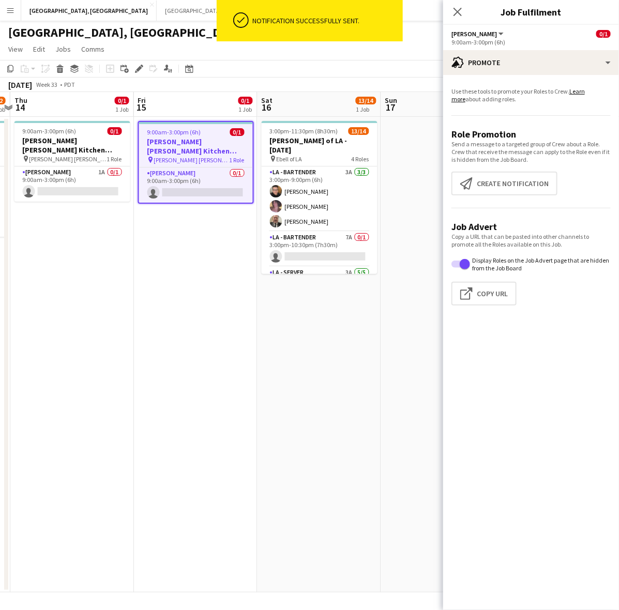
click at [329, 306] on app-date-cell "3:00pm-11:30pm (8h30m) 13/14 LA - Ebell of LA - 8.16.25 pin Ebell of LA 4 Roles…" at bounding box center [320, 355] width 124 height 476
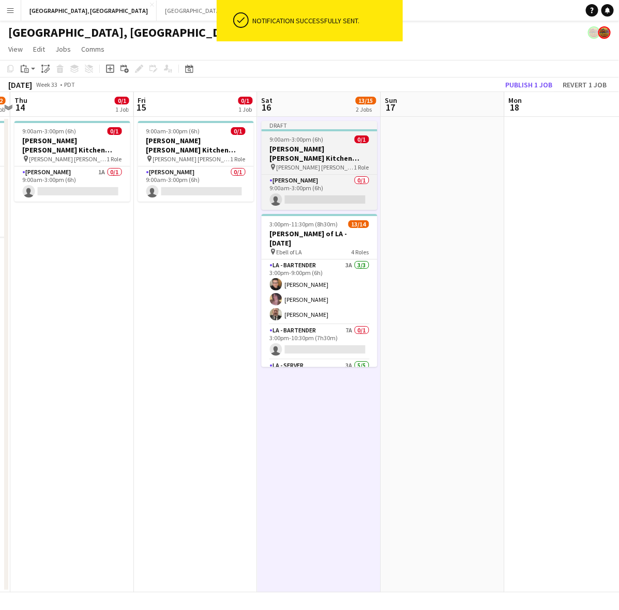
click at [298, 138] on span "9:00am-3:00pm (6h)" at bounding box center [297, 140] width 54 height 8
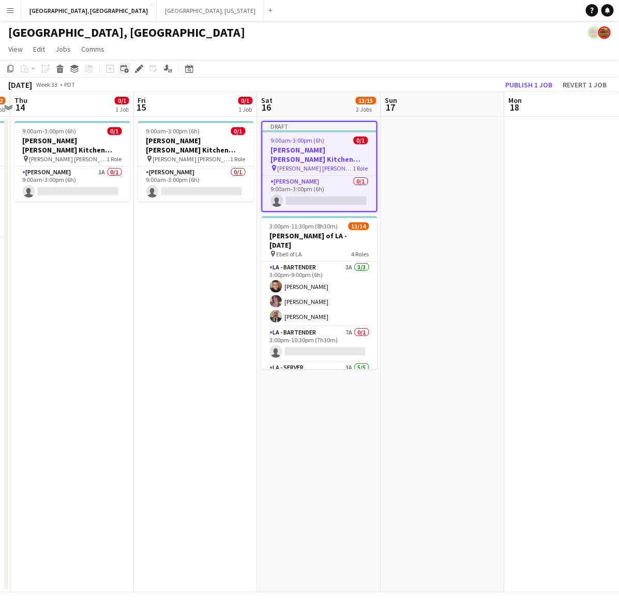
click at [130, 67] on div "Add linked Job" at bounding box center [124, 69] width 12 height 12
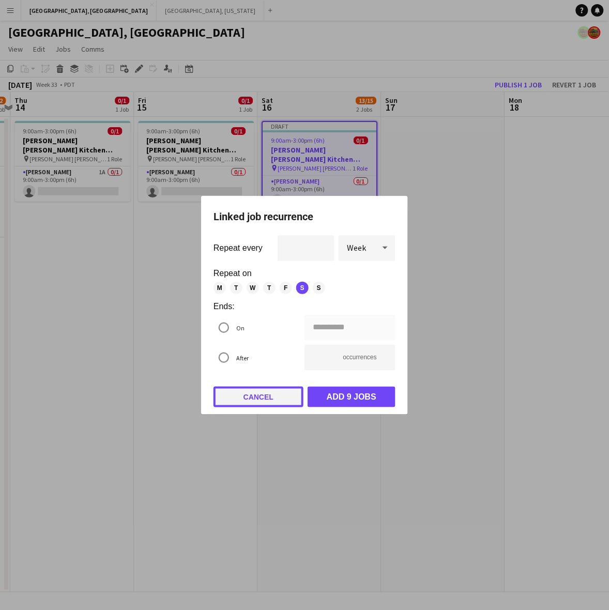
click at [294, 394] on button "Cancel" at bounding box center [259, 397] width 90 height 21
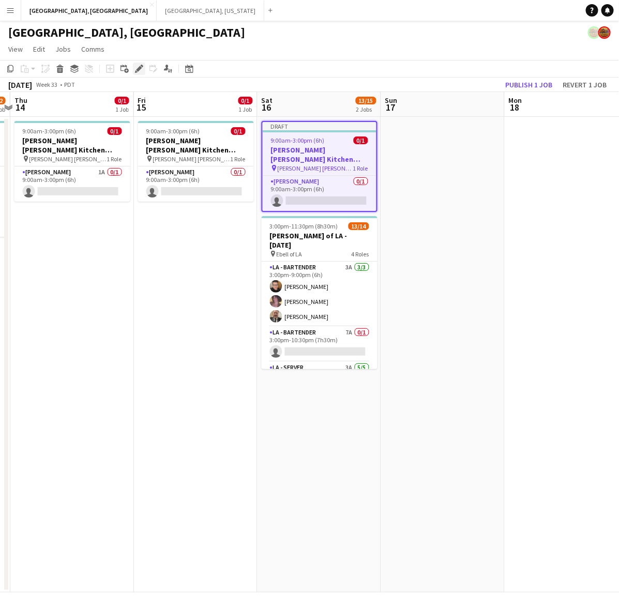
click at [137, 67] on icon "Edit" at bounding box center [139, 69] width 8 height 8
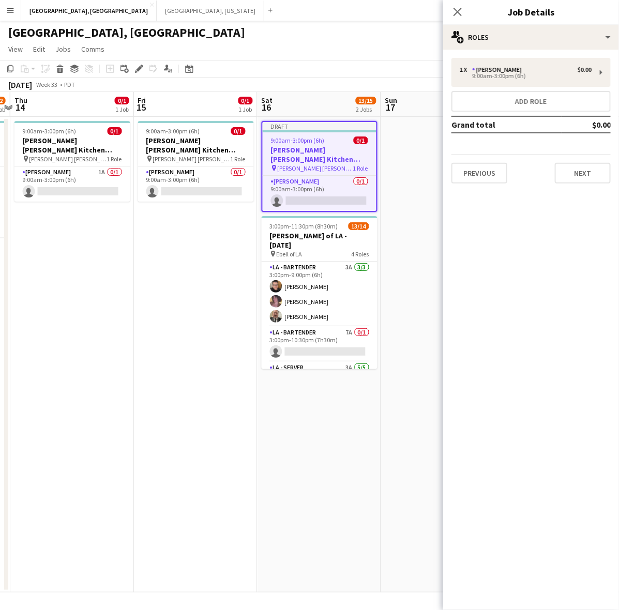
click at [472, 182] on div "1 x LA - Cook $0.00 9:00am-3:00pm (6h) Add role Grand total $0.00 Previous Next" at bounding box center [531, 121] width 176 height 142
drag, startPoint x: 482, startPoint y: 183, endPoint x: 482, endPoint y: 177, distance: 5.7
click at [482, 182] on div "1 x LA - Cook $0.00 9:00am-3:00pm (6h) Add role Grand total $0.00 Previous Next" at bounding box center [531, 121] width 176 height 142
click at [482, 174] on button "Previous" at bounding box center [480, 173] width 56 height 21
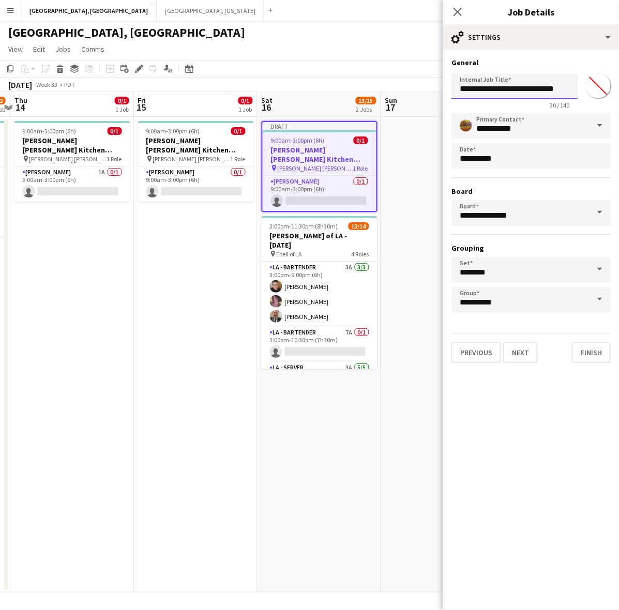
click at [549, 89] on input "**********" at bounding box center [515, 86] width 126 height 26
type input "**********"
click at [520, 352] on button "Next" at bounding box center [520, 352] width 35 height 21
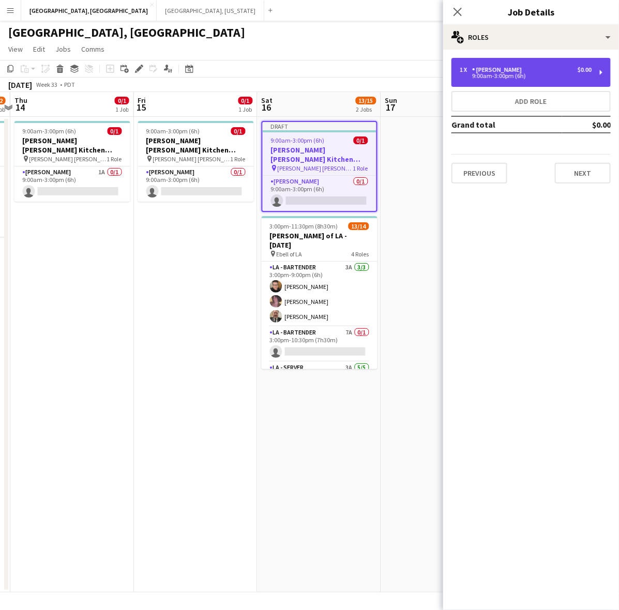
click at [496, 71] on div "LA - Cook" at bounding box center [499, 69] width 54 height 7
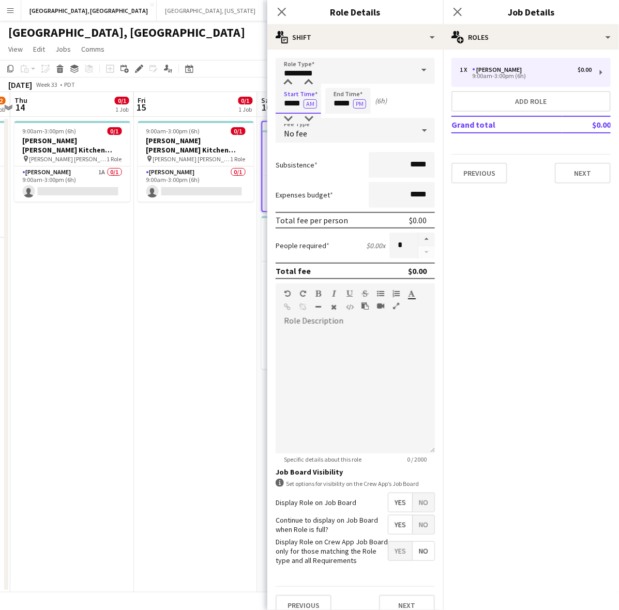
drag, startPoint x: 282, startPoint y: 101, endPoint x: 327, endPoint y: 94, distance: 45.2
click at [327, 94] on div "Start Time ***** AM End Time ***** PM (6h)" at bounding box center [355, 101] width 159 height 26
type input "*****"
drag, startPoint x: 334, startPoint y: 102, endPoint x: 391, endPoint y: 115, distance: 57.7
click at [393, 115] on form "Role Type ********* Start Time ***** AM End Time ***** PM (8h) Fee Type No fee …" at bounding box center [355, 341] width 176 height 566
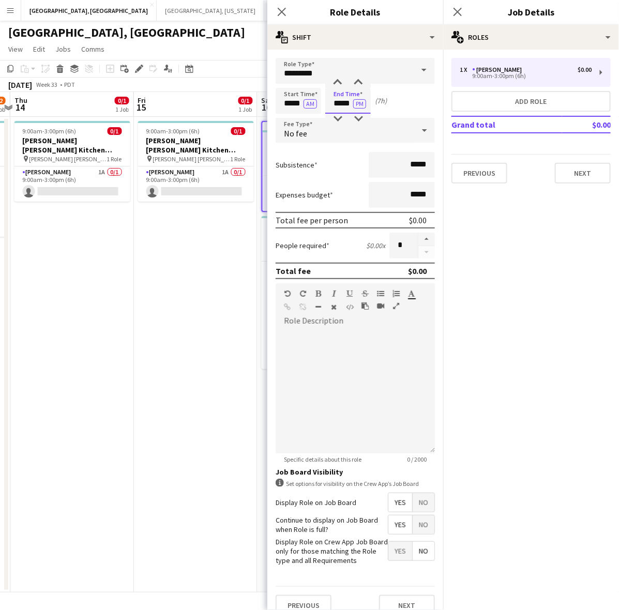
type input "*****"
click at [352, 144] on form "Role Type ********* Start Time ***** AM End Time ***** PM (7h) Fee Type No fee …" at bounding box center [355, 341] width 176 height 566
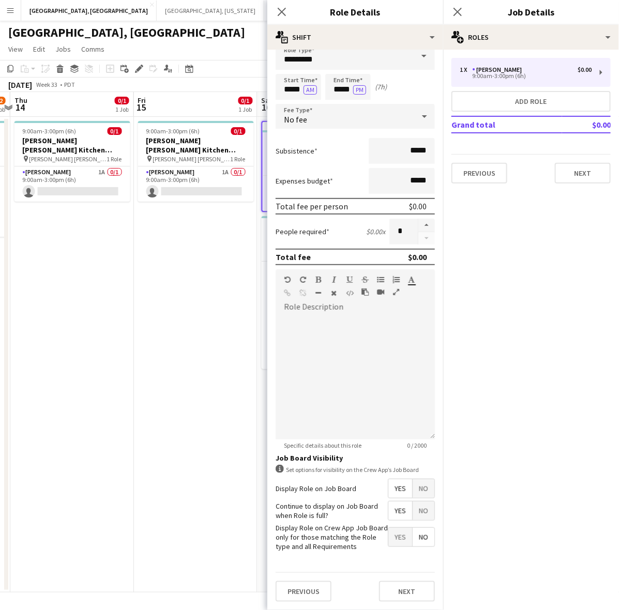
scroll to position [21, 0]
drag, startPoint x: 407, startPoint y: 591, endPoint x: 518, endPoint y: 415, distance: 208.1
click at [407, 591] on button "Next" at bounding box center [407, 591] width 56 height 21
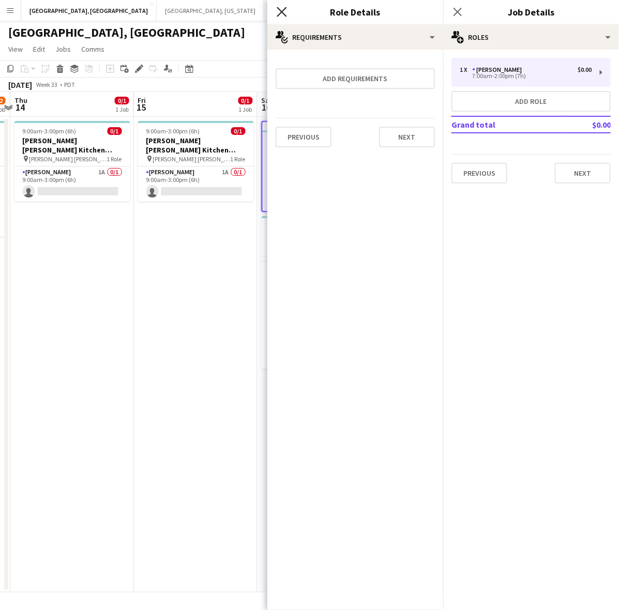
click at [280, 9] on icon "Close pop-in" at bounding box center [282, 12] width 10 height 10
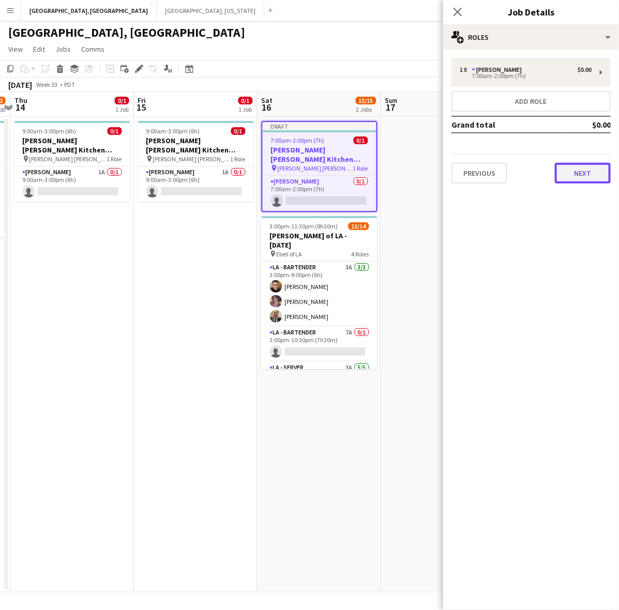
click at [588, 172] on button "Next" at bounding box center [583, 173] width 56 height 21
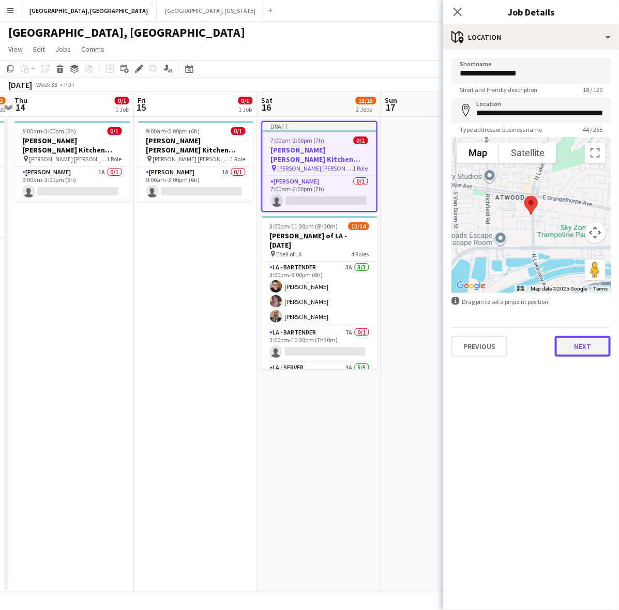
click at [593, 341] on button "Next" at bounding box center [583, 346] width 56 height 21
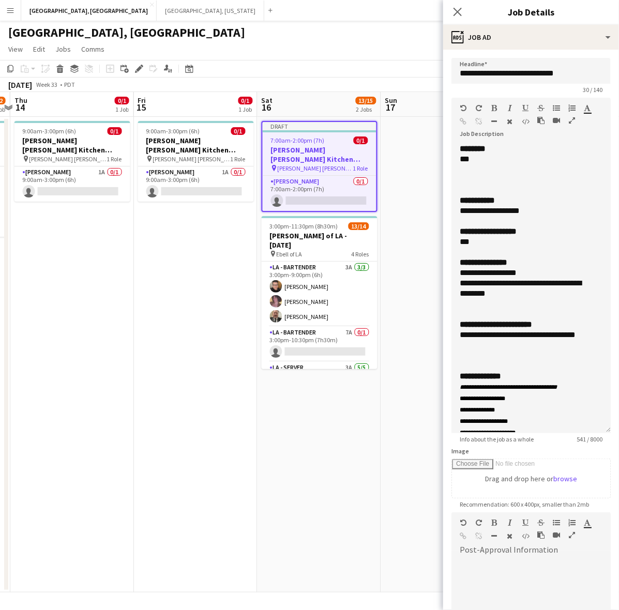
drag, startPoint x: 609, startPoint y: 200, endPoint x: 585, endPoint y: 394, distance: 195.5
click at [572, 427] on div "**********" at bounding box center [531, 289] width 159 height 290
drag, startPoint x: 538, startPoint y: 211, endPoint x: 460, endPoint y: 213, distance: 77.6
click at [460, 213] on div "**********" at bounding box center [522, 211] width 124 height 10
click at [503, 334] on div "**********" at bounding box center [522, 340] width 124 height 21
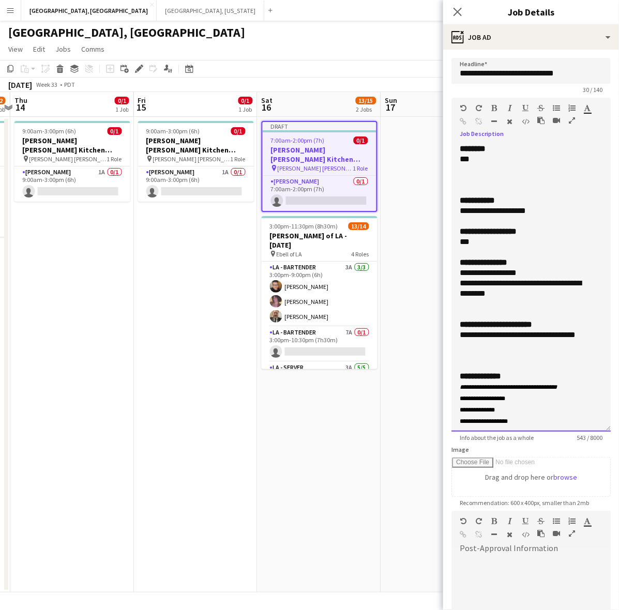
click at [532, 329] on b "**********" at bounding box center [496, 325] width 72 height 8
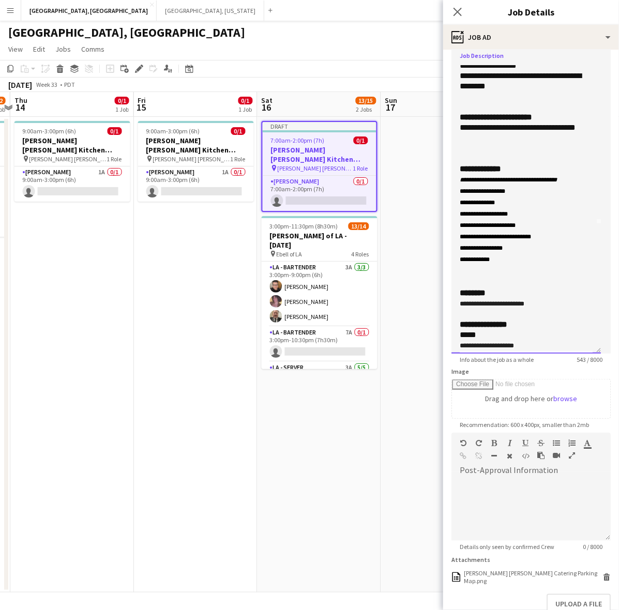
scroll to position [135, 0]
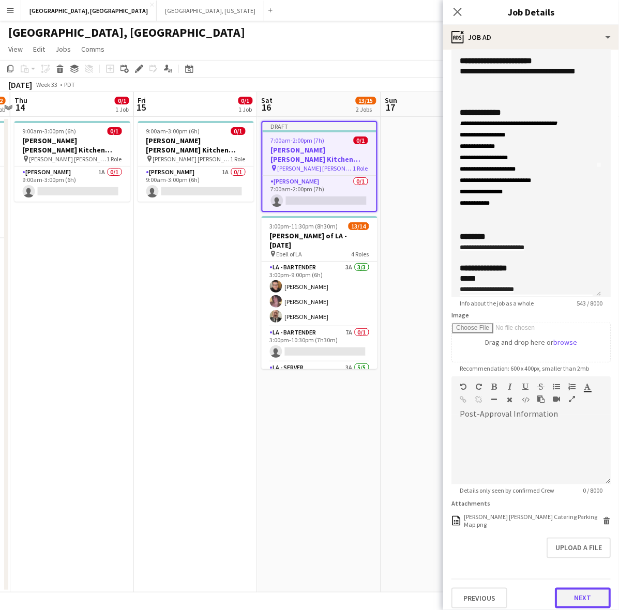
click at [572, 599] on button "Next" at bounding box center [583, 598] width 56 height 21
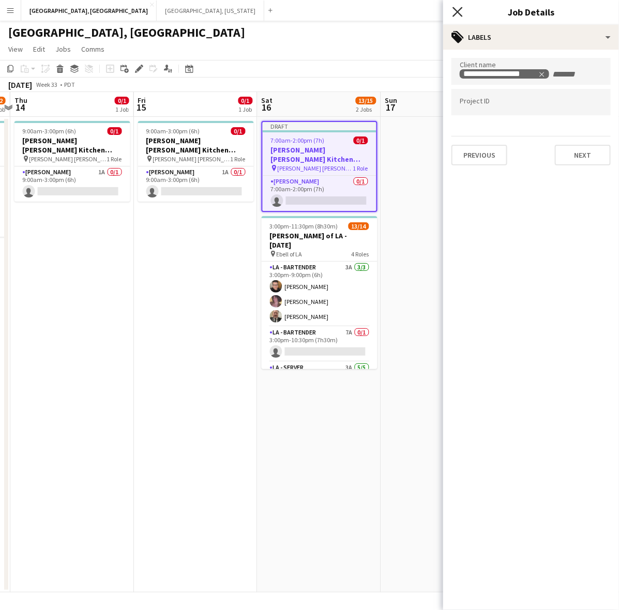
click at [456, 10] on icon at bounding box center [458, 12] width 10 height 10
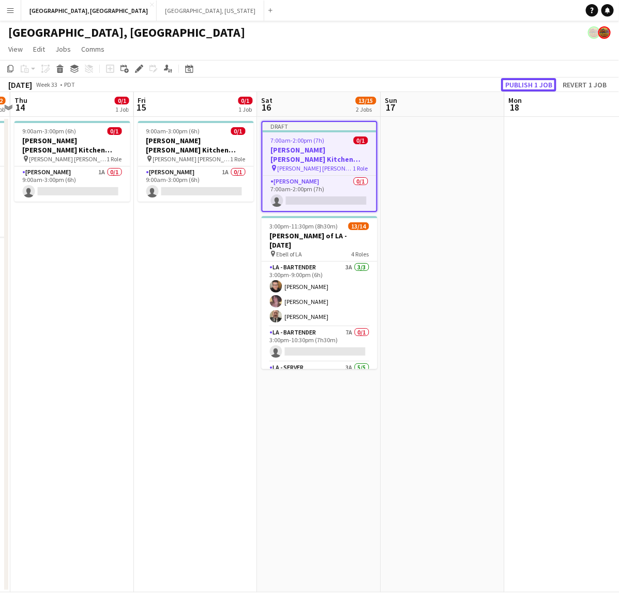
click at [529, 82] on button "Publish 1 job" at bounding box center [528, 84] width 55 height 13
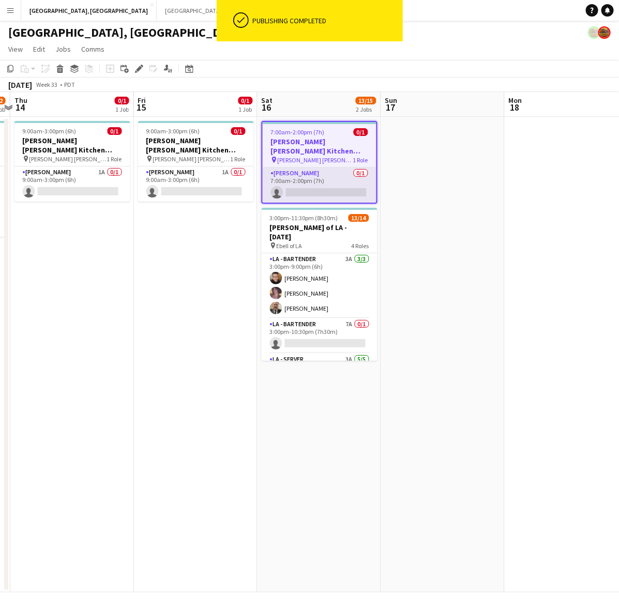
click at [361, 185] on app-card-role "LA - Cook 0/1 7:00am-2:00pm (7h) single-neutral-actions" at bounding box center [320, 185] width 114 height 35
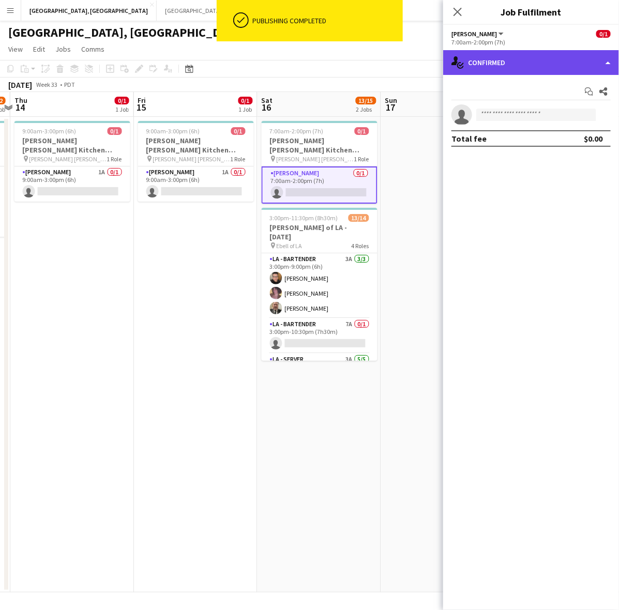
click at [503, 56] on div "single-neutral-actions-check-2 Confirmed" at bounding box center [531, 62] width 176 height 25
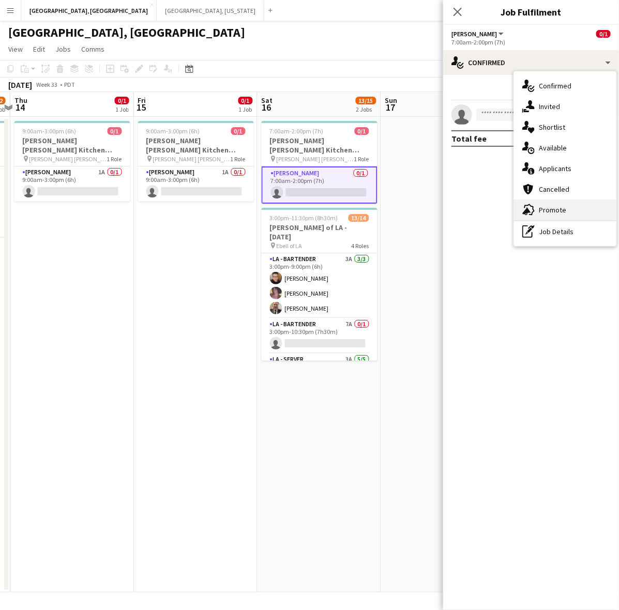
click at [528, 210] on icon at bounding box center [527, 211] width 8 height 8
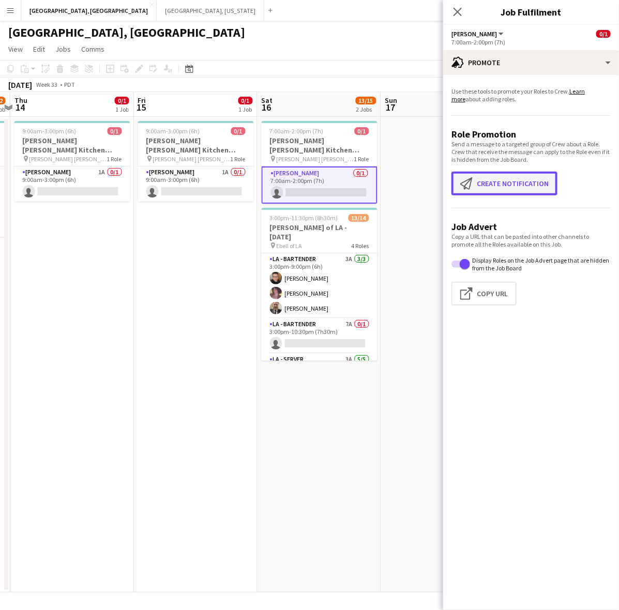
click at [510, 178] on button "Create notification Create notification" at bounding box center [505, 184] width 106 height 24
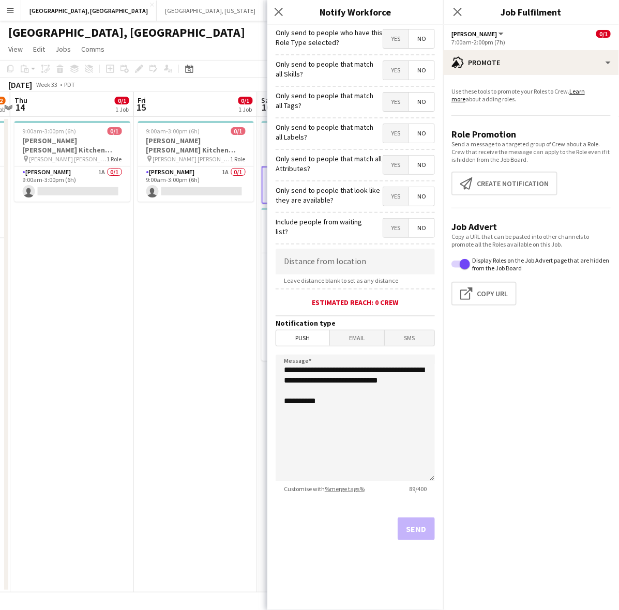
drag, startPoint x: 397, startPoint y: 35, endPoint x: 395, endPoint y: 101, distance: 66.3
click at [398, 35] on span "Yes" at bounding box center [395, 38] width 25 height 19
click at [414, 524] on button "Send" at bounding box center [416, 529] width 37 height 23
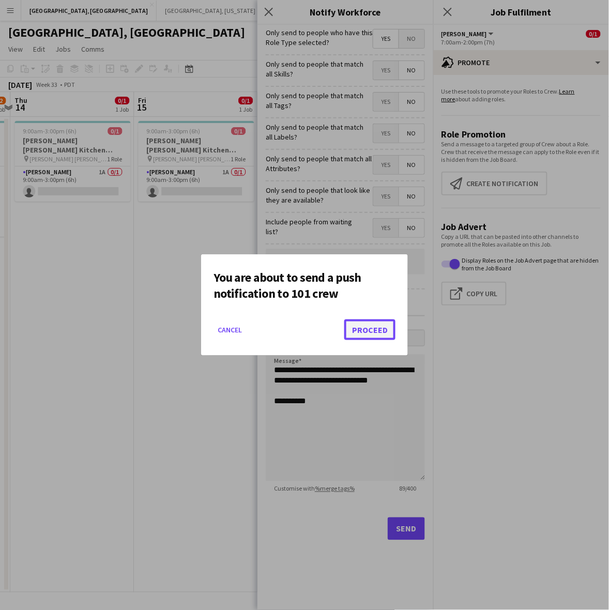
click at [377, 326] on button "Proceed" at bounding box center [370, 330] width 51 height 21
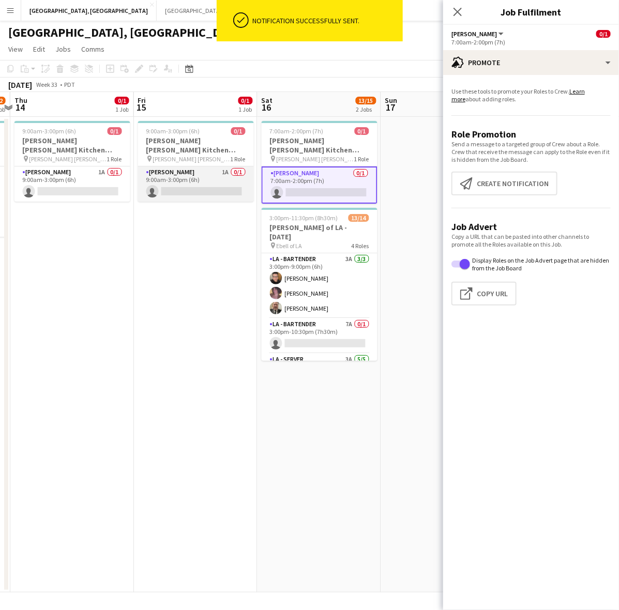
click at [218, 172] on app-card-role "LA - Cook 1A 0/1 9:00am-3:00pm (6h) single-neutral-actions" at bounding box center [196, 184] width 116 height 35
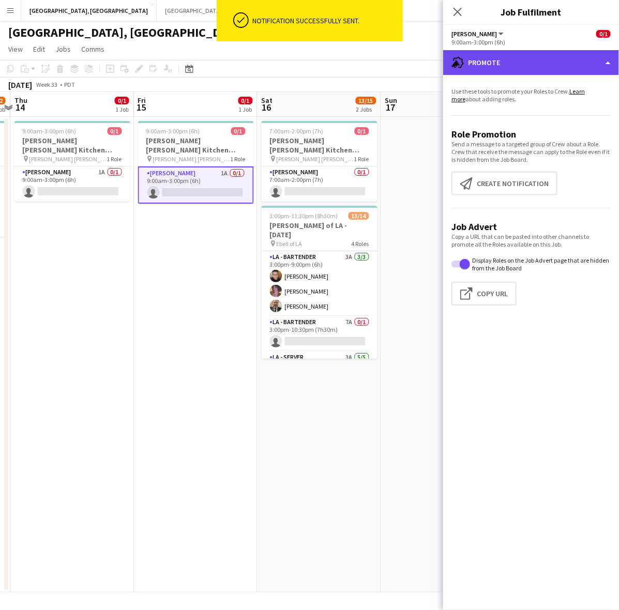
click at [502, 55] on div "advertising-megaphone Promote" at bounding box center [531, 62] width 176 height 25
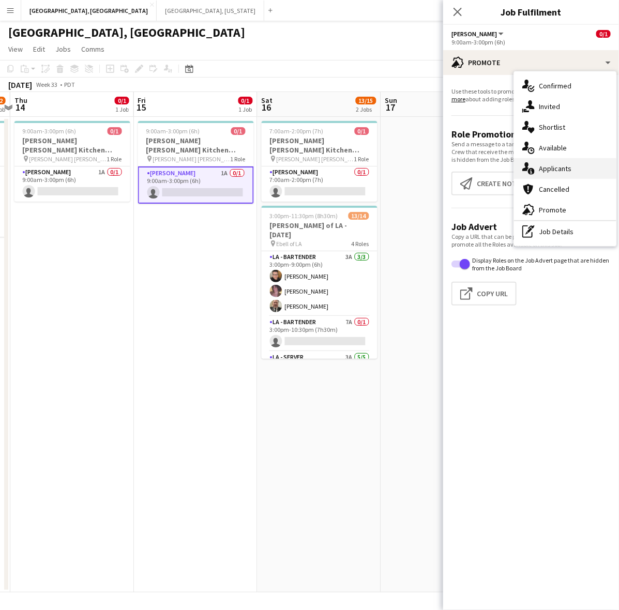
click at [552, 173] on div "single-neutral-actions-information Applicants" at bounding box center [565, 168] width 102 height 21
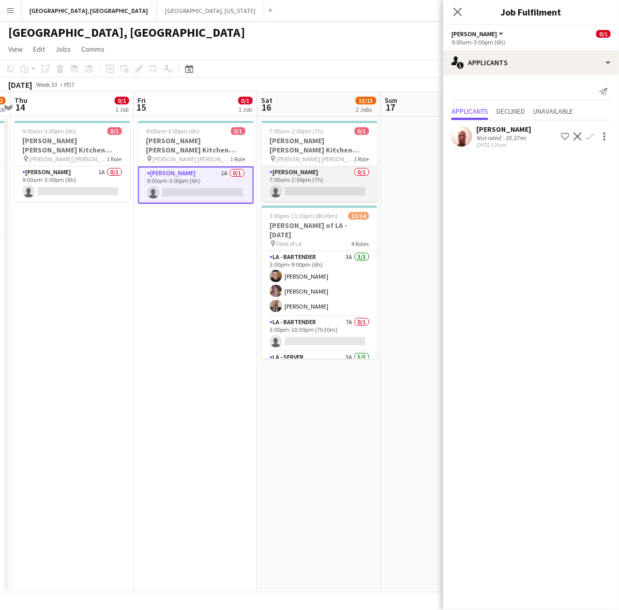
click at [320, 176] on app-card-role "LA - Cook 0/1 7:00am-2:00pm (7h) single-neutral-actions" at bounding box center [320, 184] width 116 height 35
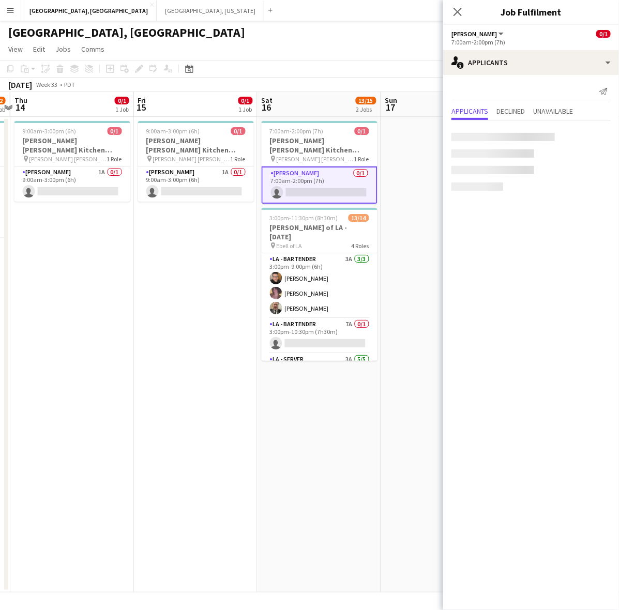
scroll to position [0, 483]
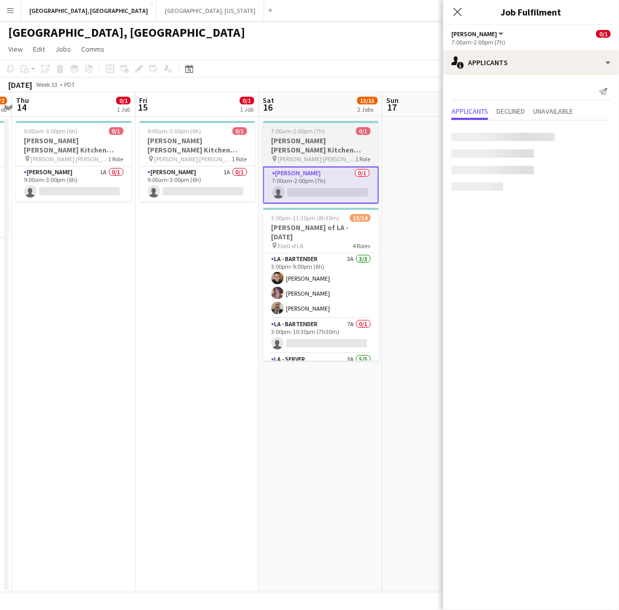
click at [322, 140] on h3 "OC - Sally Ann Kitchen 8.16.25" at bounding box center [321, 145] width 116 height 19
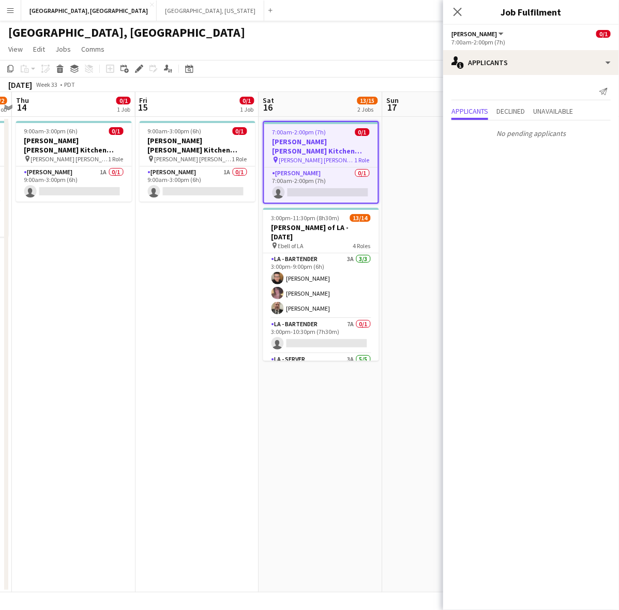
click at [414, 156] on app-date-cell at bounding box center [445, 355] width 124 height 476
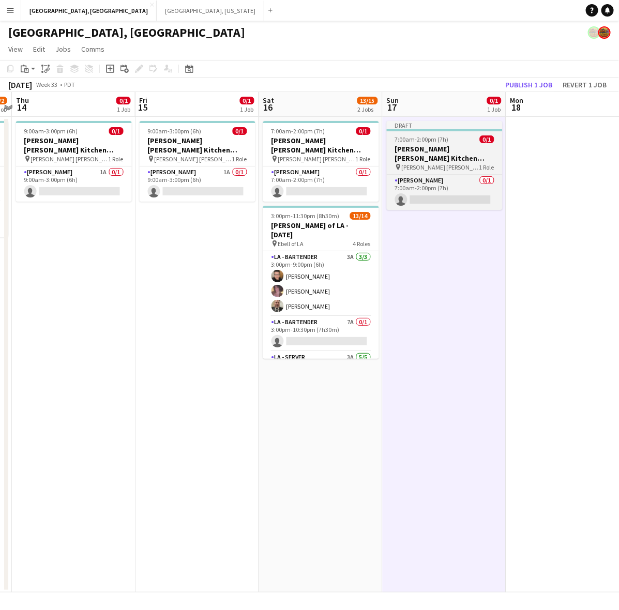
click at [427, 151] on h3 "OC - Sally Ann Kitchen 8.16.25" at bounding box center [445, 153] width 116 height 19
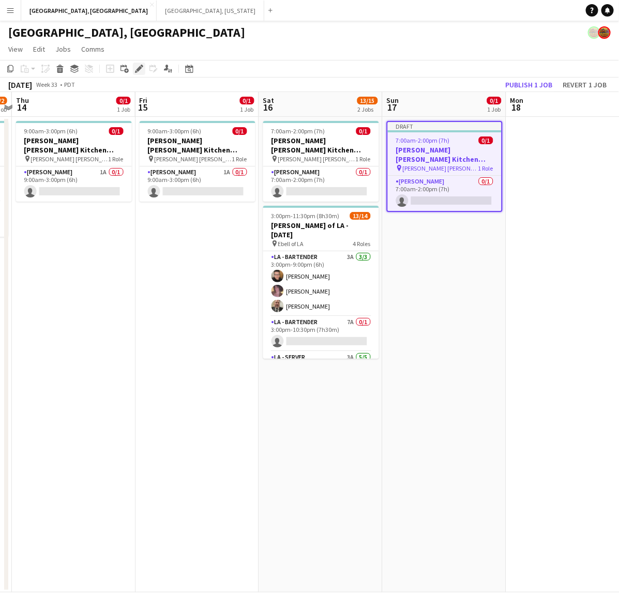
click at [138, 68] on icon at bounding box center [139, 69] width 6 height 6
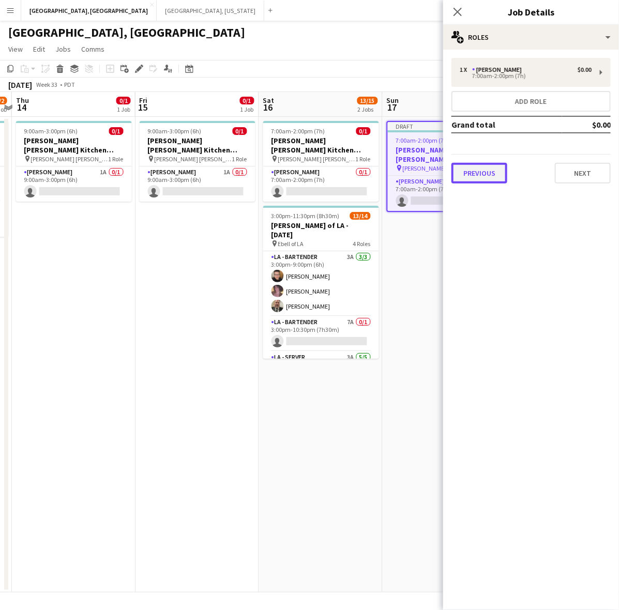
click at [487, 172] on button "Previous" at bounding box center [480, 173] width 56 height 21
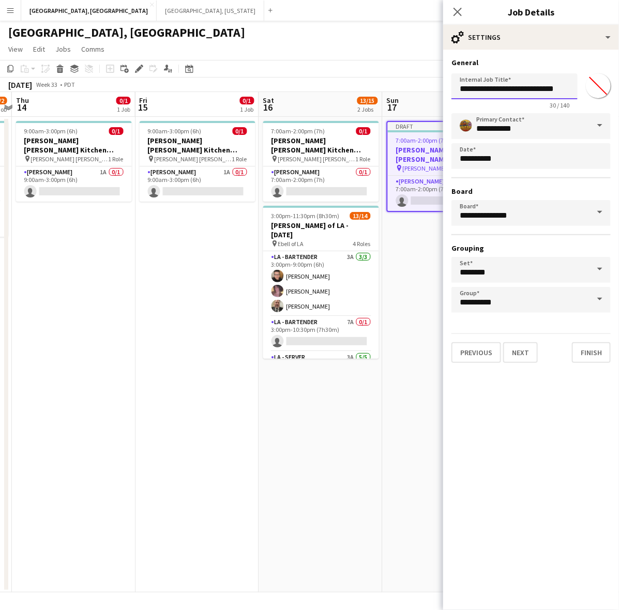
click at [546, 93] on input "**********" at bounding box center [515, 86] width 126 height 26
type input "**********"
click at [529, 347] on button "Next" at bounding box center [520, 352] width 35 height 21
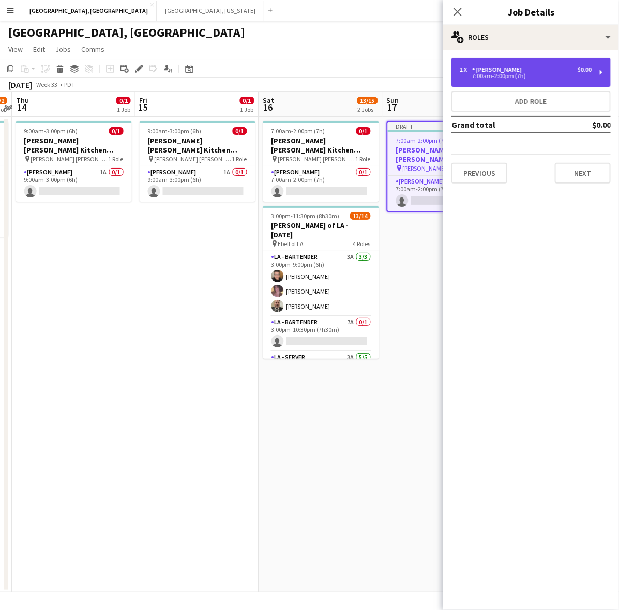
click at [498, 73] on div "LA - Cook" at bounding box center [499, 69] width 54 height 7
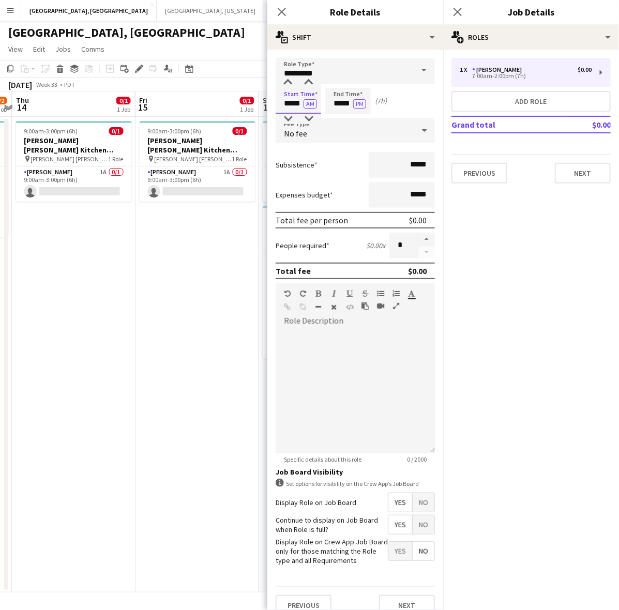
drag, startPoint x: 283, startPoint y: 104, endPoint x: 332, endPoint y: 105, distance: 48.1
click at [330, 105] on div "Start Time ***** AM End Time ***** PM (7h)" at bounding box center [355, 101] width 159 height 26
type input "*****"
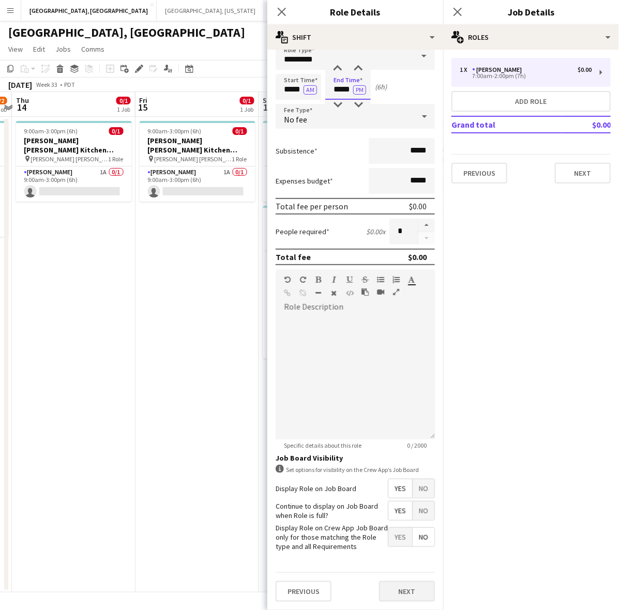
scroll to position [21, 0]
type input "*****"
click at [401, 591] on button "Next" at bounding box center [407, 591] width 56 height 21
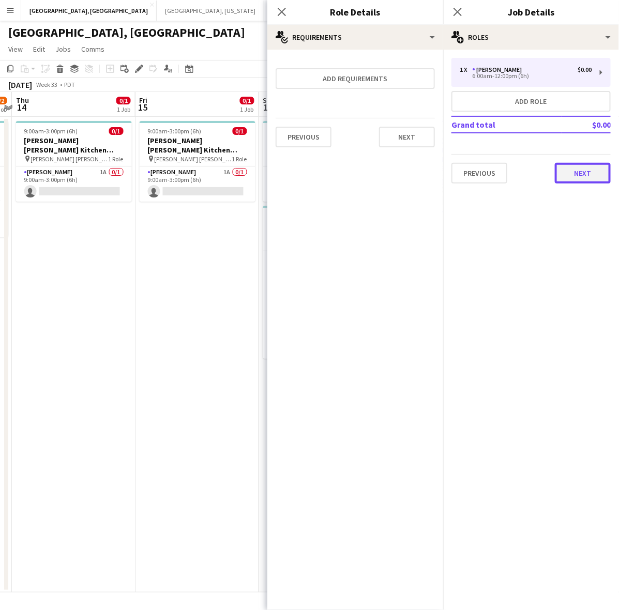
click at [563, 163] on button "Next" at bounding box center [583, 173] width 56 height 21
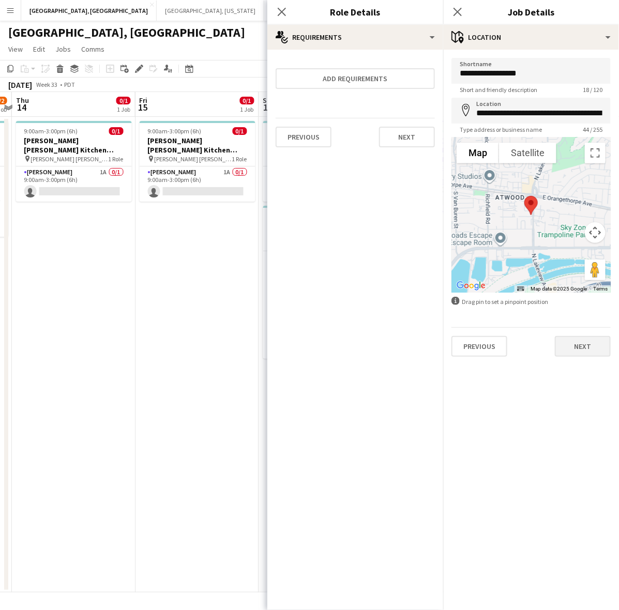
click at [581, 335] on div "Previous Next" at bounding box center [531, 341] width 159 height 29
drag, startPoint x: 582, startPoint y: 352, endPoint x: 578, endPoint y: 332, distance: 21.0
click at [583, 353] on button "Next" at bounding box center [583, 346] width 56 height 21
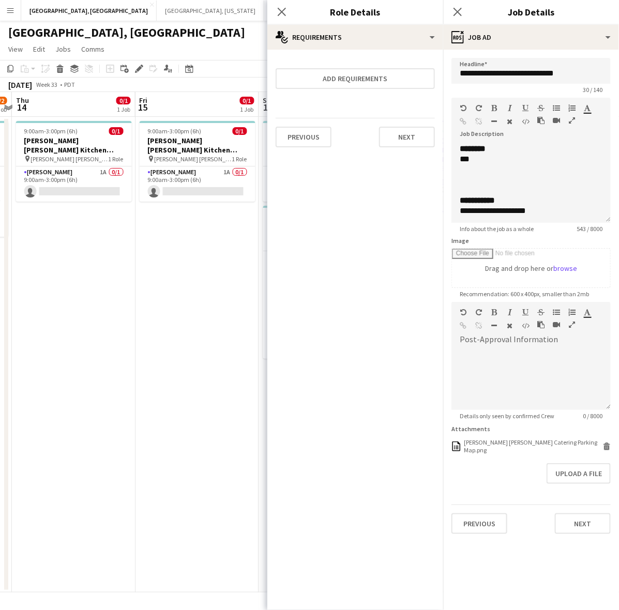
drag, startPoint x: 603, startPoint y: 199, endPoint x: 586, endPoint y: 411, distance: 212.8
click at [601, 223] on div "**********" at bounding box center [531, 183] width 159 height 79
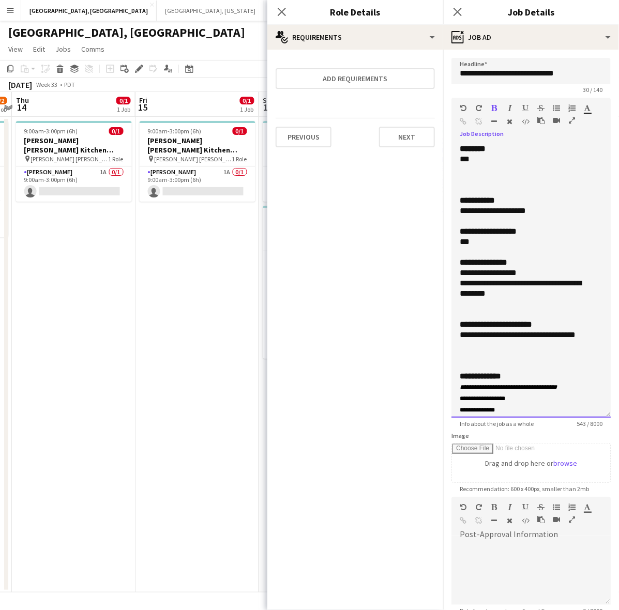
drag, startPoint x: 539, startPoint y: 208, endPoint x: 454, endPoint y: 215, distance: 84.6
click at [453, 215] on div "**********" at bounding box center [531, 281] width 159 height 274
drag, startPoint x: 498, startPoint y: 335, endPoint x: 558, endPoint y: 335, distance: 60.0
click at [558, 335] on div "**********" at bounding box center [522, 340] width 124 height 21
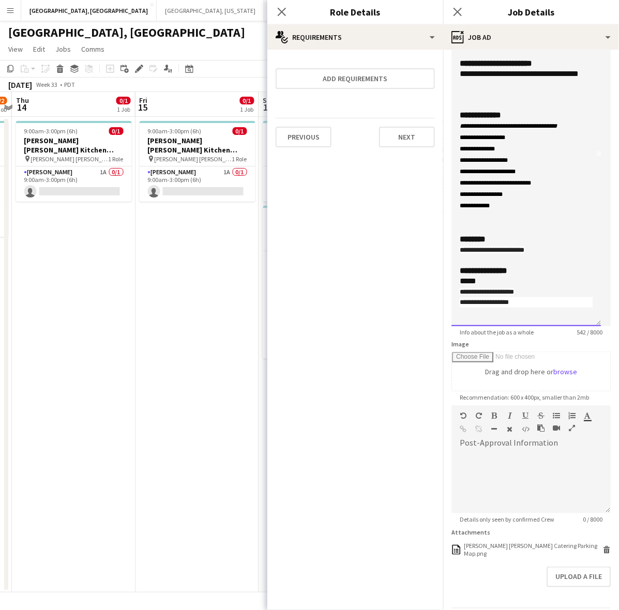
scroll to position [120, 0]
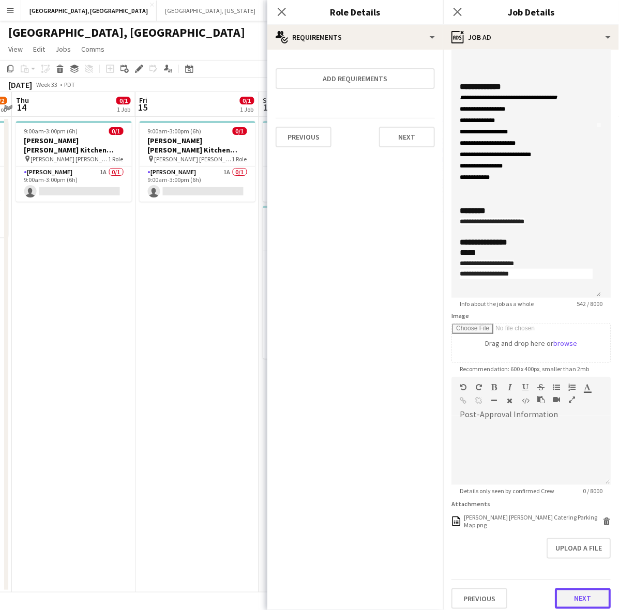
click at [585, 590] on button "Next" at bounding box center [583, 599] width 56 height 21
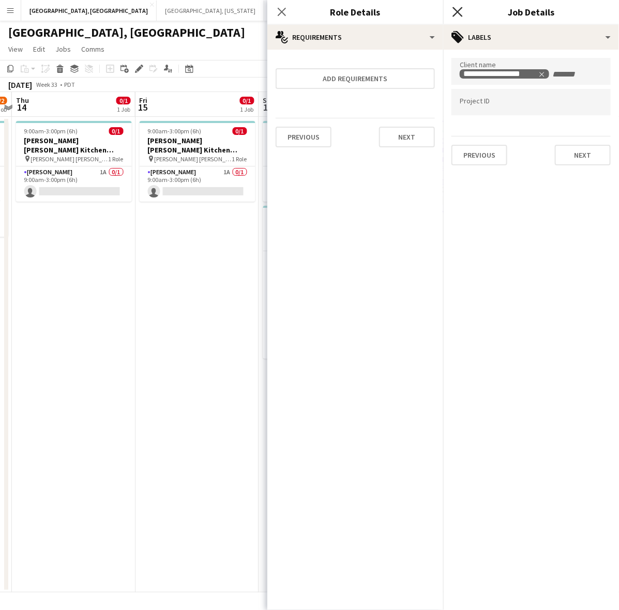
click at [459, 10] on icon at bounding box center [458, 12] width 10 height 10
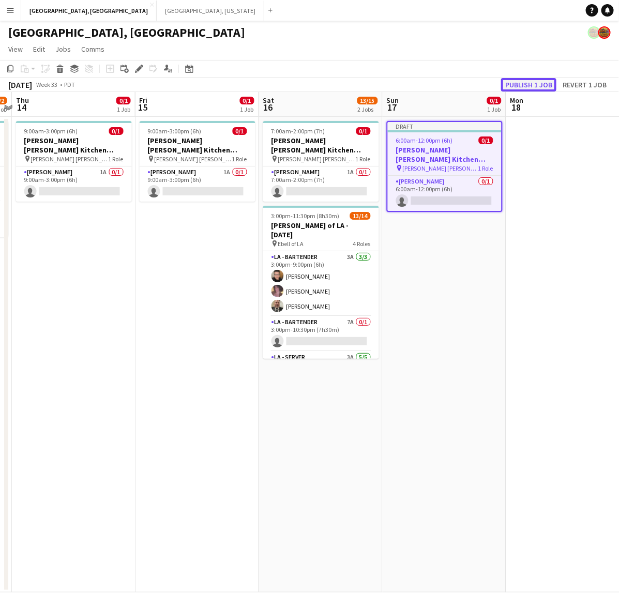
click at [528, 83] on button "Publish 1 job" at bounding box center [528, 84] width 55 height 13
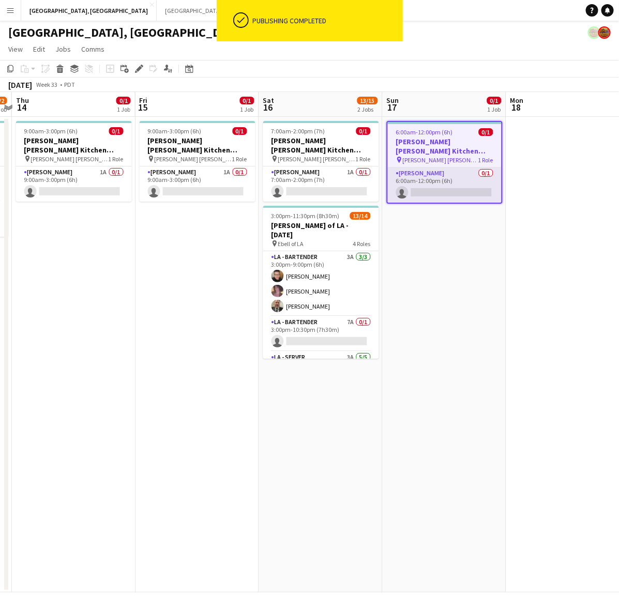
click at [477, 169] on app-card-role "LA - Cook 0/1 6:00am-12:00pm (6h) single-neutral-actions" at bounding box center [445, 185] width 114 height 35
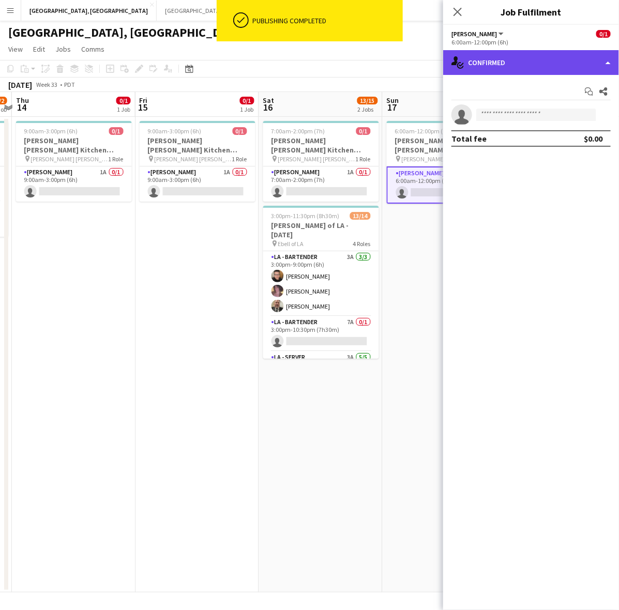
click at [526, 61] on div "single-neutral-actions-check-2 Confirmed" at bounding box center [531, 62] width 176 height 25
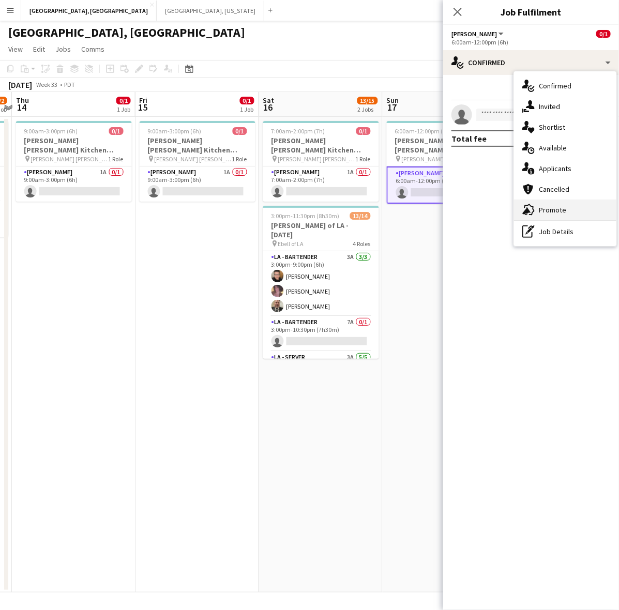
click at [547, 207] on div "advertising-megaphone Promote" at bounding box center [565, 210] width 102 height 21
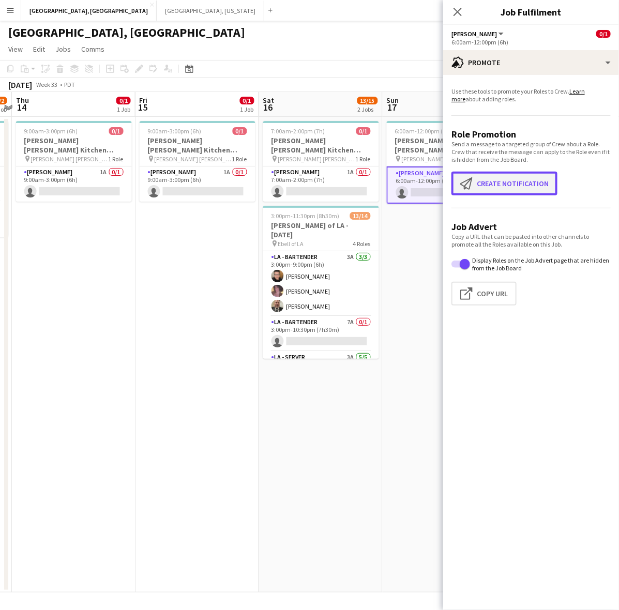
click at [501, 179] on button "Create notification Create notification" at bounding box center [505, 184] width 106 height 24
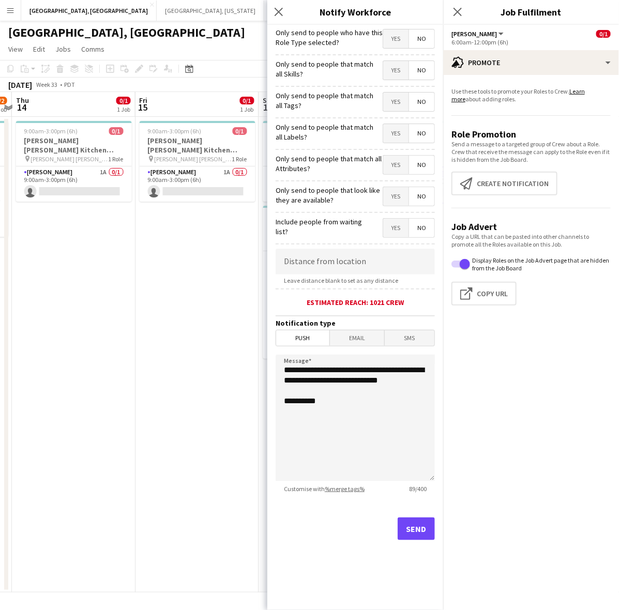
click at [395, 29] on mat-button-toggle-group "Yes No" at bounding box center [409, 39] width 52 height 20
click at [395, 38] on span "Yes" at bounding box center [395, 38] width 25 height 19
click at [427, 537] on button "Send" at bounding box center [416, 529] width 37 height 23
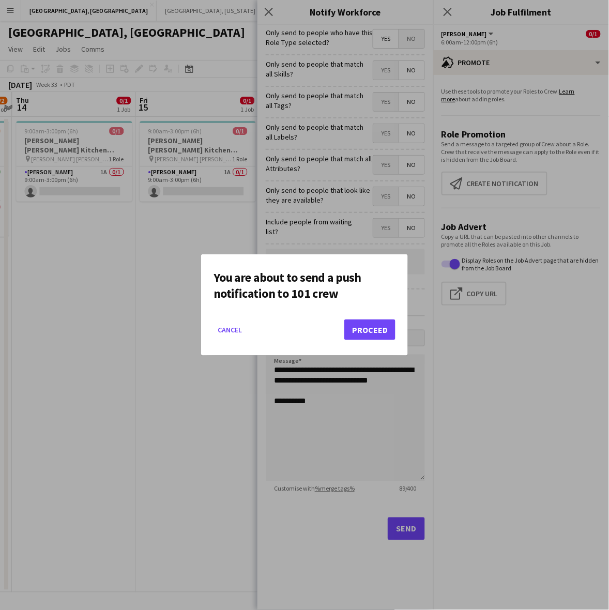
click at [377, 319] on mat-dialog-actions "Cancel Proceed" at bounding box center [305, 334] width 182 height 44
click at [376, 324] on button "Proceed" at bounding box center [370, 330] width 51 height 21
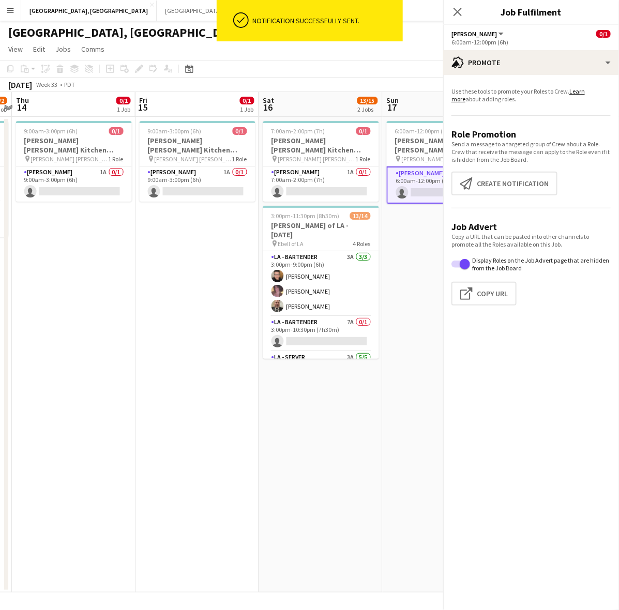
click at [195, 220] on app-date-cell "9:00am-3:00pm (6h) 0/1 OC - Sally Ann Kitchen 8.15.25 pin Sally Ann Catering 1 …" at bounding box center [198, 355] width 124 height 476
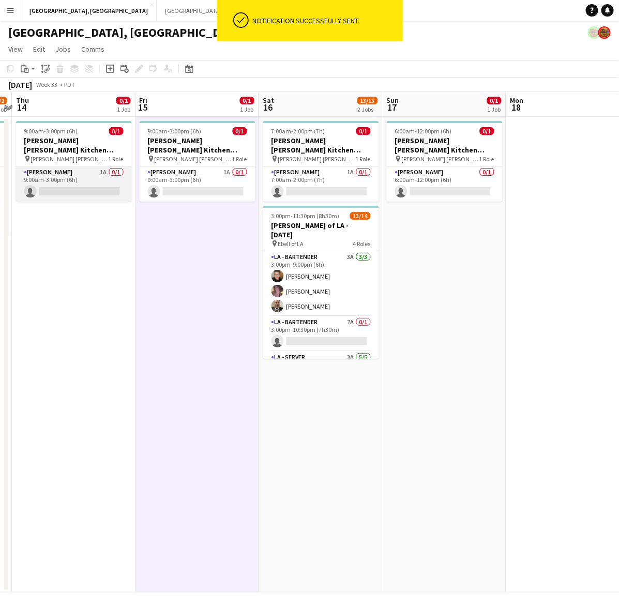
click at [85, 167] on app-card-role "LA - Cook 1A 0/1 9:00am-3:00pm (6h) single-neutral-actions" at bounding box center [74, 184] width 116 height 35
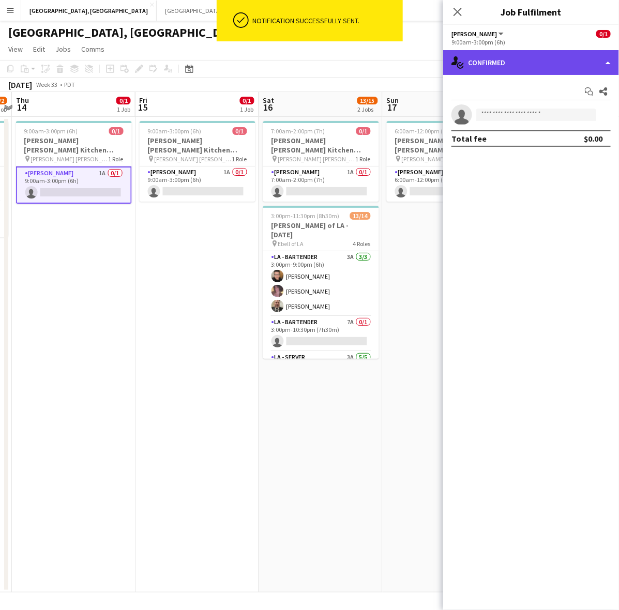
click at [503, 58] on div "single-neutral-actions-check-2 Confirmed" at bounding box center [531, 62] width 176 height 25
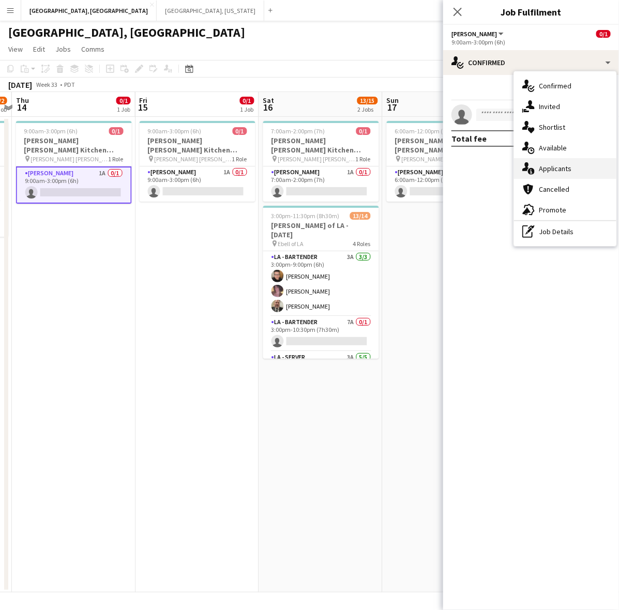
click at [557, 169] on div "single-neutral-actions-information Applicants" at bounding box center [565, 168] width 102 height 21
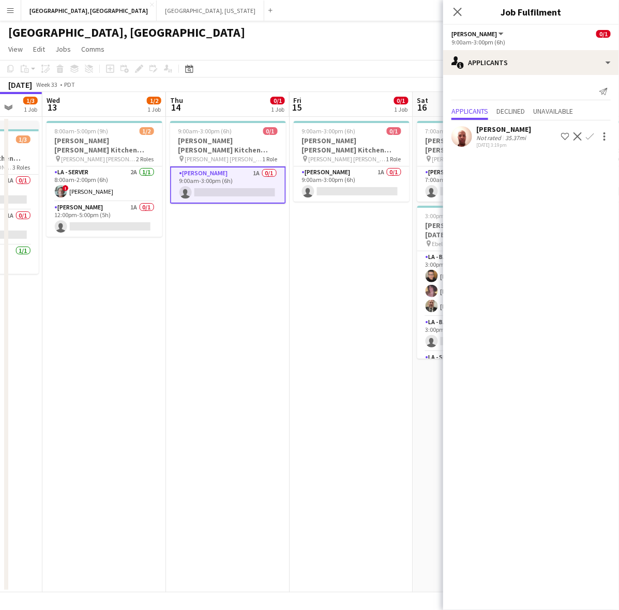
scroll to position [0, 327]
drag, startPoint x: 140, startPoint y: 288, endPoint x: 295, endPoint y: 293, distance: 154.8
click at [295, 294] on app-calendar-viewport "Sun 10 Mon 11 Tue 12 1/3 1 Job Wed 13 1/2 1 Job Thu 14 0/1 1 Job Fri 15 0/1 1 J…" at bounding box center [309, 342] width 619 height 501
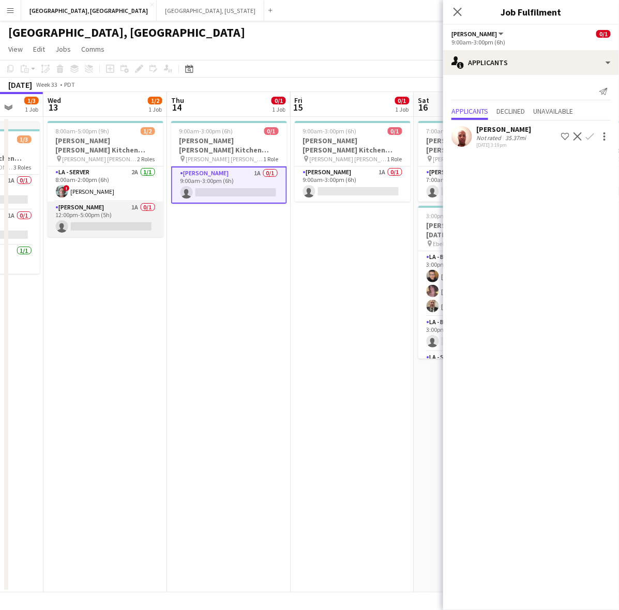
click at [115, 212] on app-card-role "LA - Cook 1A 0/1 12:00pm-5:00pm (5h) single-neutral-actions" at bounding box center [106, 219] width 116 height 35
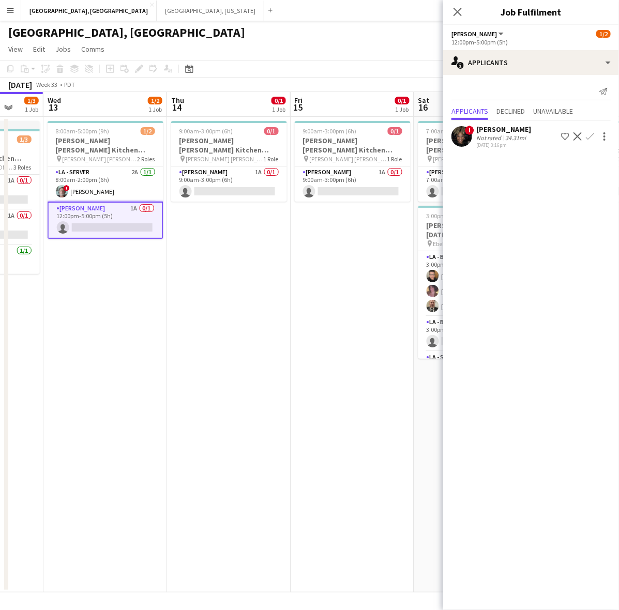
scroll to position [0, 357]
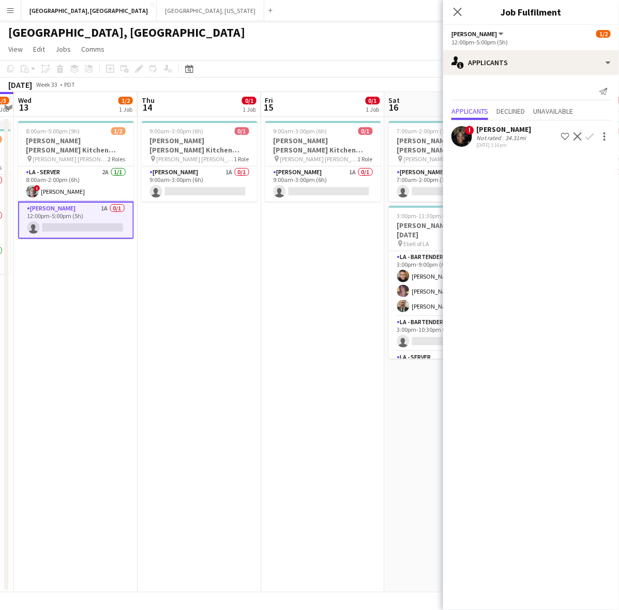
drag, startPoint x: 294, startPoint y: 214, endPoint x: 265, endPoint y: 218, distance: 29.3
click at [265, 218] on app-calendar-viewport "Sun 10 Mon 11 Tue 12 1/3 1 Job Wed 13 1/2 1 Job Thu 14 0/1 1 Job Fri 15 0/1 1 J…" at bounding box center [309, 342] width 619 height 501
click at [306, 177] on app-card-role "LA - Cook 1A 0/1 9:00am-3:00pm (6h) single-neutral-actions" at bounding box center [323, 184] width 116 height 35
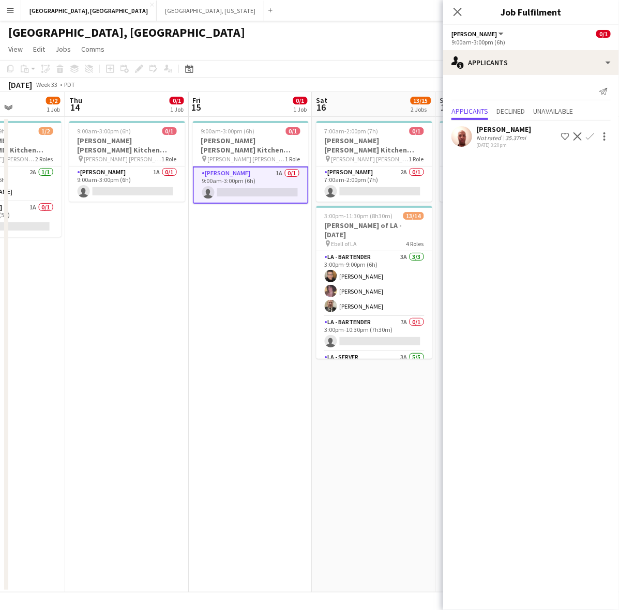
drag, startPoint x: 339, startPoint y: 234, endPoint x: 238, endPoint y: 213, distance: 102.6
click at [218, 242] on app-calendar-viewport "Sun 10 Mon 11 Tue 12 1/3 1 Job Wed 13 1/2 1 Job Thu 14 0/1 1 Job Fri 15 0/1 1 J…" at bounding box center [309, 342] width 619 height 501
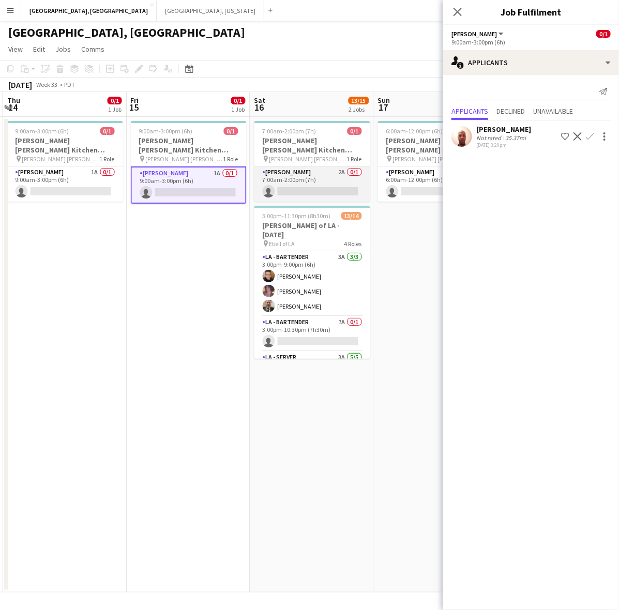
click at [291, 167] on app-card-role "LA - Cook 2A 0/1 7:00am-2:00pm (7h) single-neutral-actions" at bounding box center [313, 184] width 116 height 35
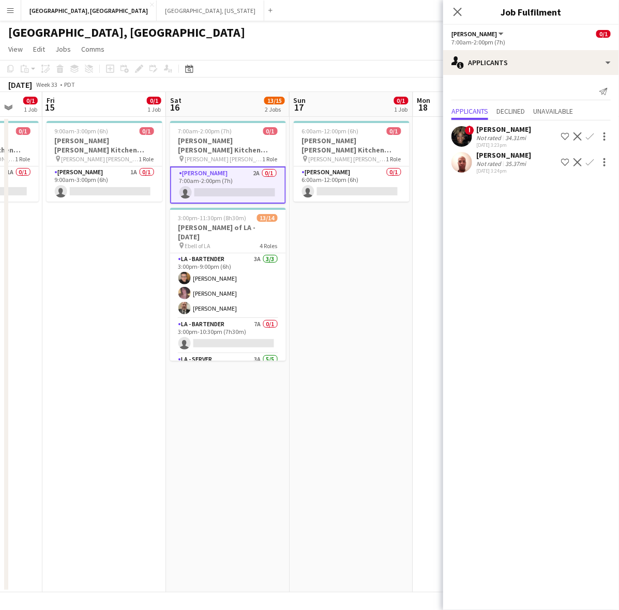
drag, startPoint x: 380, startPoint y: 311, endPoint x: 286, endPoint y: 316, distance: 94.3
click at [286, 316] on app-calendar-viewport "Tue 12 1/3 1 Job Wed 13 1/2 1 Job Thu 14 0/1 1 Job Fri 15 0/1 1 Job Sat 16 13/1…" at bounding box center [309, 342] width 619 height 501
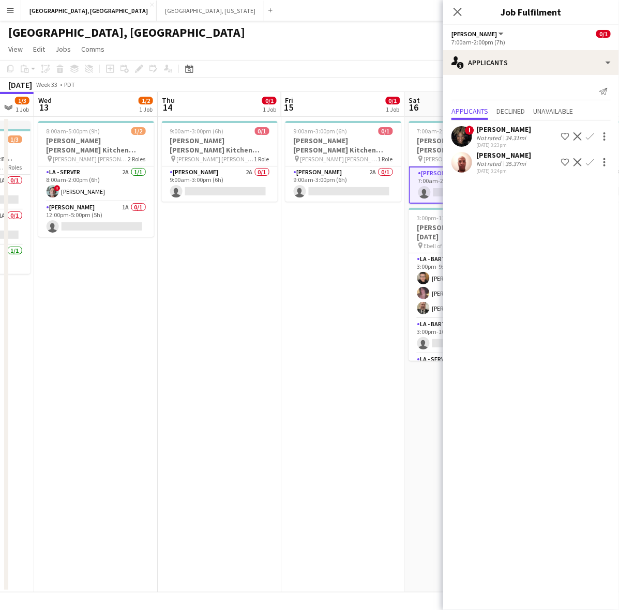
drag, startPoint x: 277, startPoint y: 342, endPoint x: 393, endPoint y: 287, distance: 128.7
click at [472, 275] on body "Menu Boards Boards Boards All jobs Status Workforce Workforce My Workforce Recr…" at bounding box center [309, 305] width 619 height 610
drag, startPoint x: 354, startPoint y: 293, endPoint x: 513, endPoint y: 259, distance: 161.9
click at [538, 254] on body "Menu Boards Boards Boards All jobs Status Workforce Workforce My Workforce Recr…" at bounding box center [309, 305] width 619 height 610
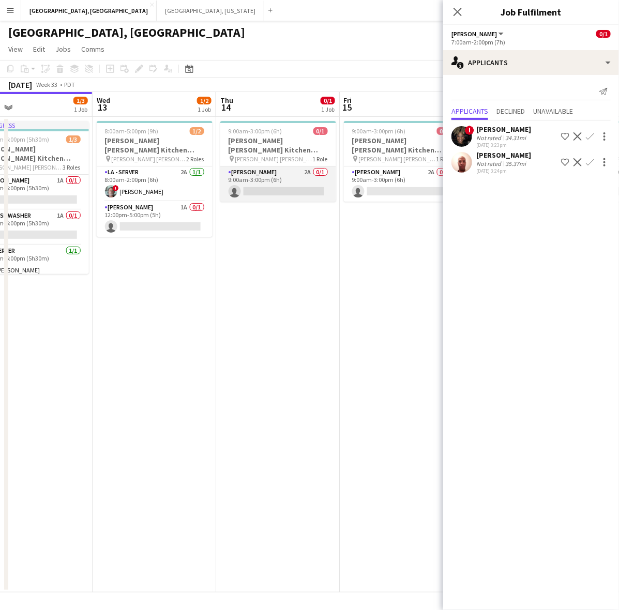
click at [305, 184] on app-card-role "LA - Cook 2A 0/1 9:00am-3:00pm (6h) single-neutral-actions" at bounding box center [278, 184] width 116 height 35
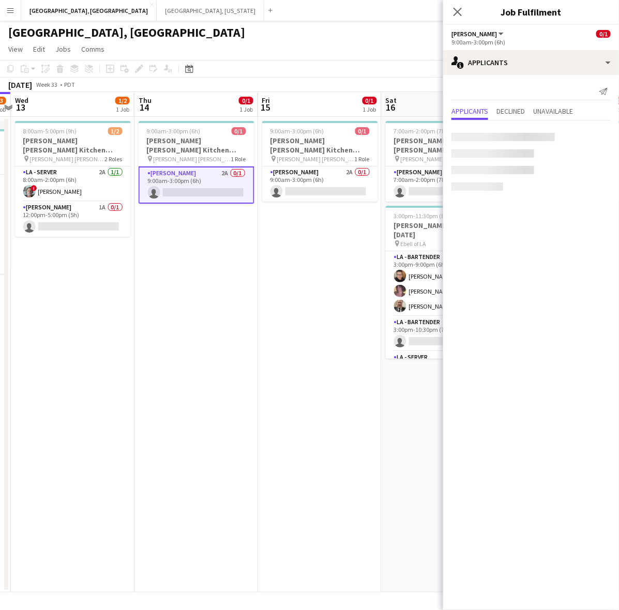
scroll to position [0, 427]
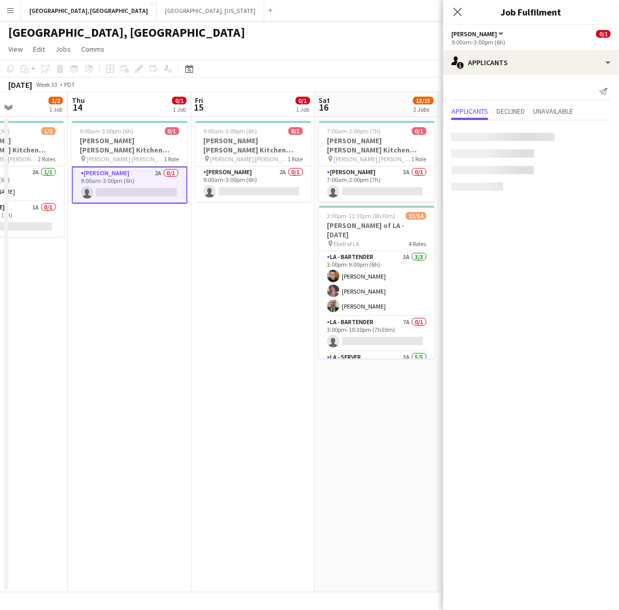
drag, startPoint x: 386, startPoint y: 245, endPoint x: 262, endPoint y: 259, distance: 125.0
click at [262, 259] on app-calendar-viewport "Sun 10 Mon 11 Tue 12 1/3 1 Job Wed 13 1/2 1 Job Thu 14 0/1 1 Job Fri 15 0/1 1 J…" at bounding box center [309, 342] width 619 height 501
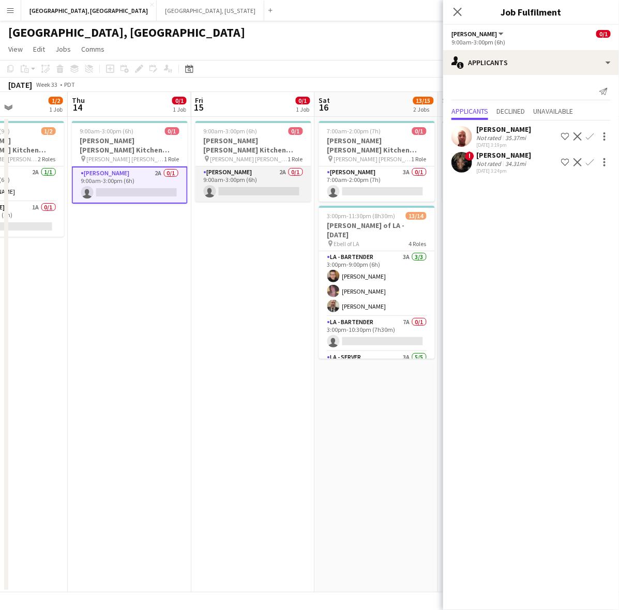
click at [273, 174] on app-card-role "LA - Cook 2A 0/1 9:00am-3:00pm (6h) single-neutral-actions" at bounding box center [254, 184] width 116 height 35
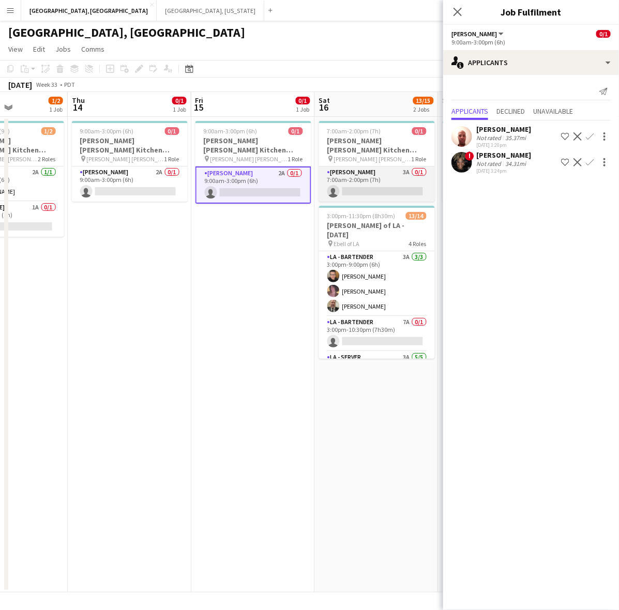
click at [384, 170] on app-card-role "LA - Cook 3A 0/1 7:00am-2:00pm (7h) single-neutral-actions" at bounding box center [377, 184] width 116 height 35
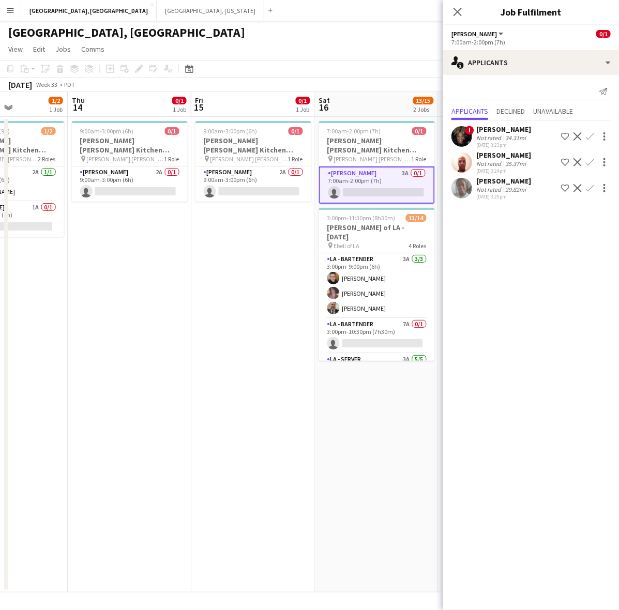
drag, startPoint x: 166, startPoint y: 268, endPoint x: 484, endPoint y: 159, distance: 336.7
click at [444, 179] on body "Menu Boards Boards Boards All jobs Status Workforce Workforce My Workforce Recr…" at bounding box center [309, 305] width 619 height 610
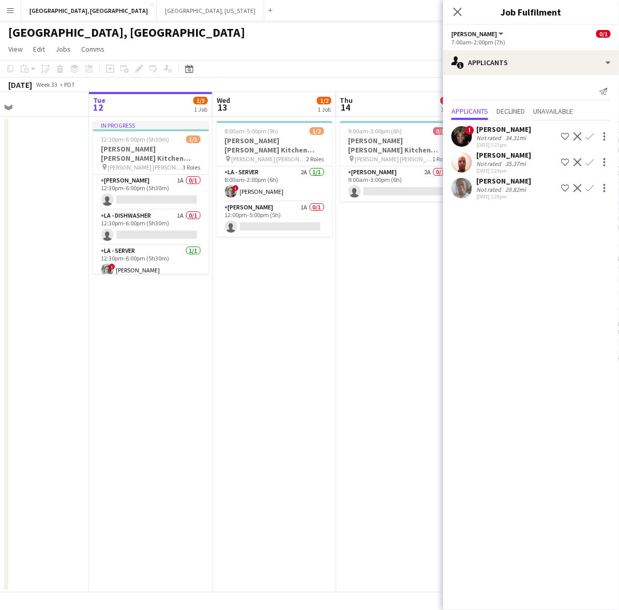
drag, startPoint x: 38, startPoint y: 210, endPoint x: 375, endPoint y: 123, distance: 348.3
click at [368, 128] on app-calendar-viewport "Sat 9 15/15 4 Jobs Sun 10 Mon 11 Tue 12 1/3 1 Job Wed 13 1/2 1 Job Thu 14 0/1 1…" at bounding box center [309, 342] width 619 height 501
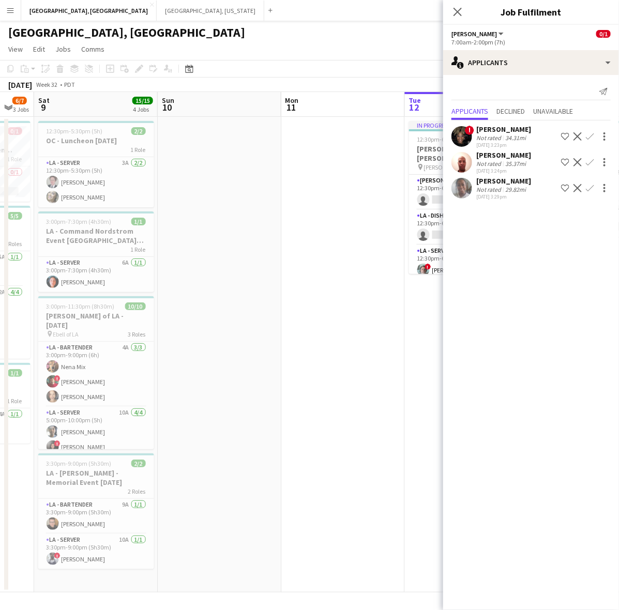
drag, startPoint x: 220, startPoint y: 213, endPoint x: -72, endPoint y: 264, distance: 296.2
click at [0, 264] on html "Menu Boards Boards Boards All jobs Status Workforce Workforce My Workforce Recr…" at bounding box center [309, 305] width 619 height 610
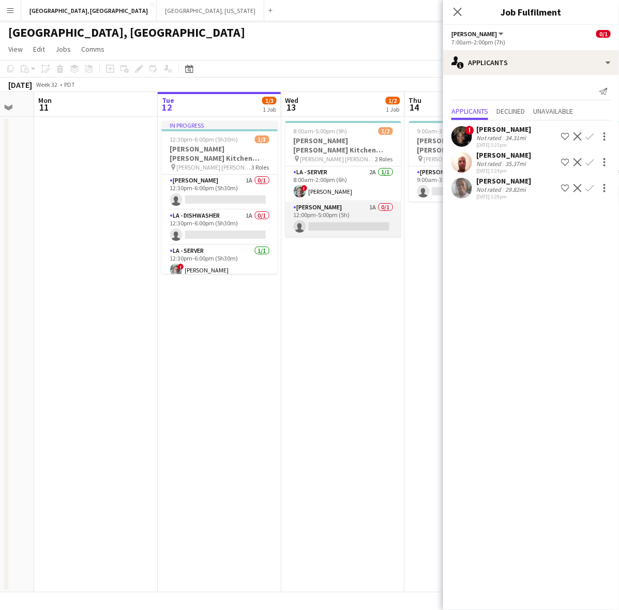
click at [348, 202] on app-card-role "LA - Cook 1A 0/1 12:00pm-5:00pm (5h) single-neutral-actions" at bounding box center [344, 219] width 116 height 35
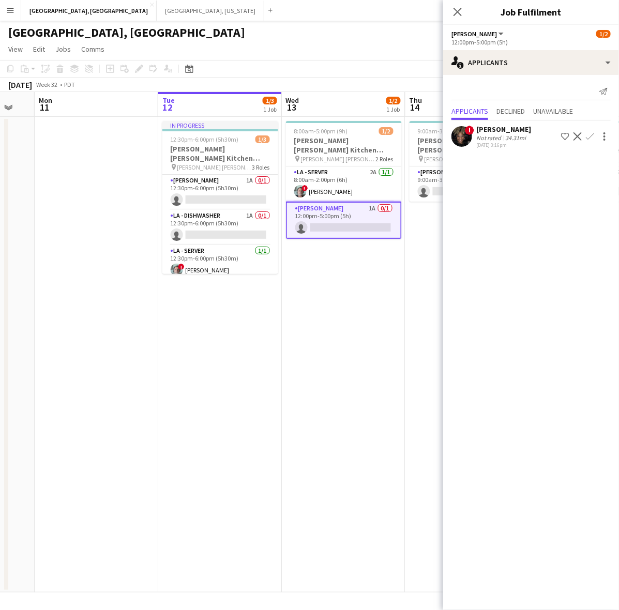
click at [458, 139] on app-user-avatar at bounding box center [462, 136] width 21 height 21
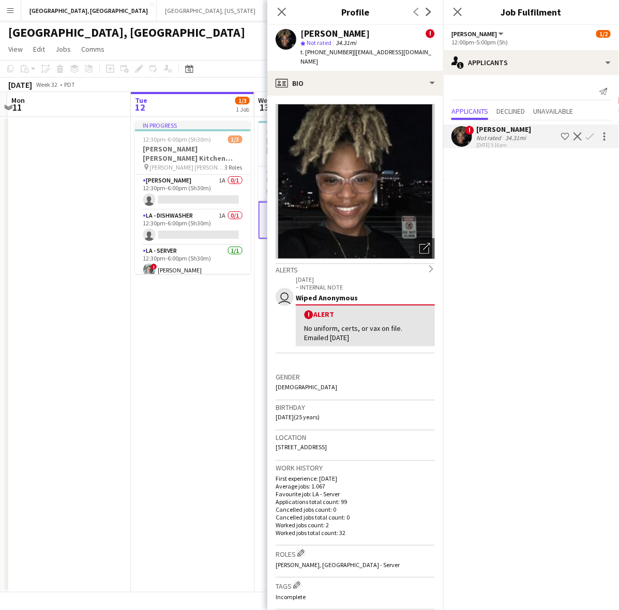
scroll to position [0, 480]
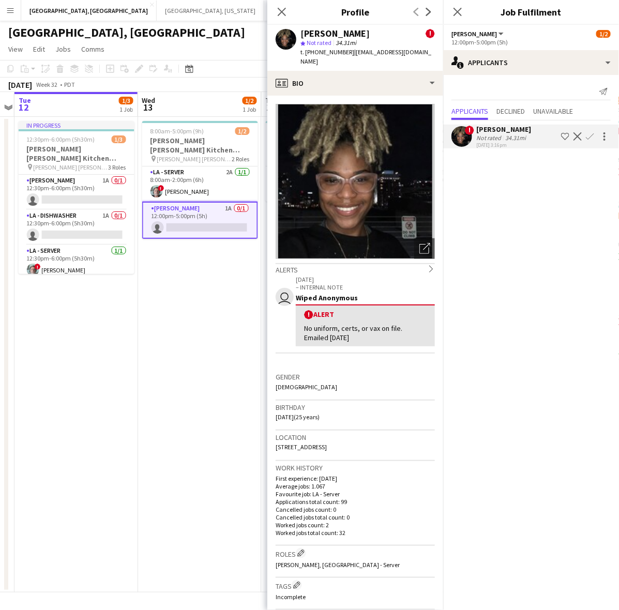
drag, startPoint x: 218, startPoint y: 344, endPoint x: -136, endPoint y: 375, distance: 354.7
click at [0, 375] on html "Menu Boards Boards Boards All jobs Status Workforce Workforce My Workforce Recr…" at bounding box center [309, 305] width 619 height 610
click at [184, 308] on app-date-cell "8:00am-5:00pm (9h) 1/2 OC - Sally Ann Kitchen 8.13.25 pin Sally Ann Catering 2 …" at bounding box center [200, 355] width 124 height 476
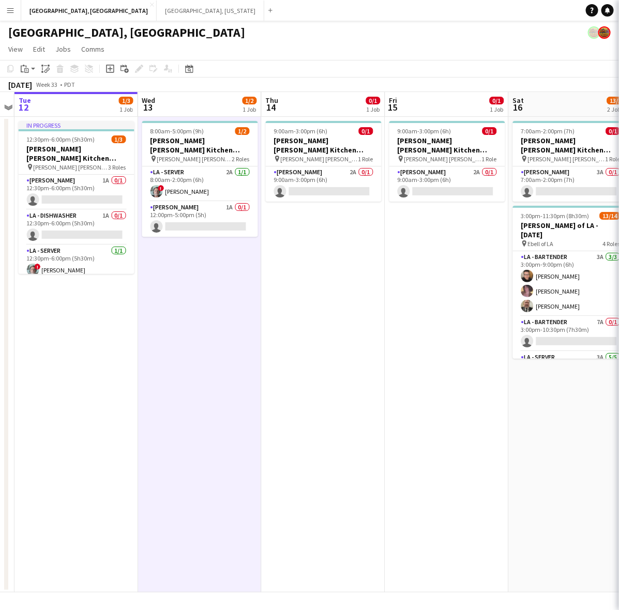
click at [229, 282] on app-date-cell "8:00am-5:00pm (9h) 1/2 OC - Sally Ann Kitchen 8.13.25 pin Sally Ann Catering 2 …" at bounding box center [200, 355] width 124 height 476
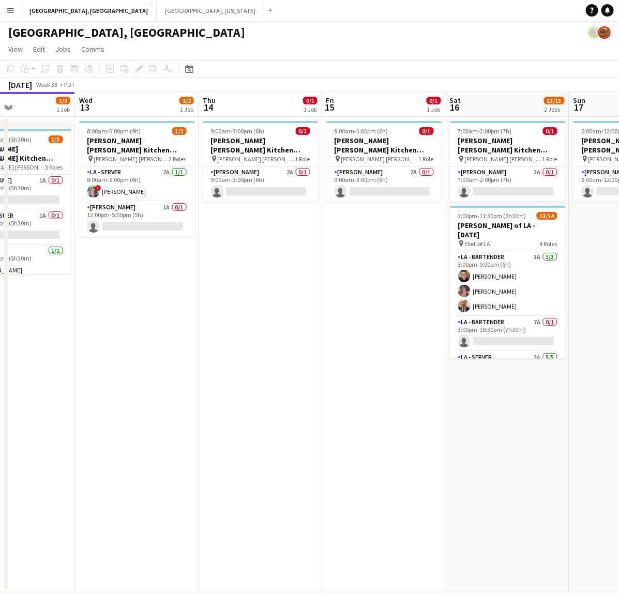
scroll to position [0, 298]
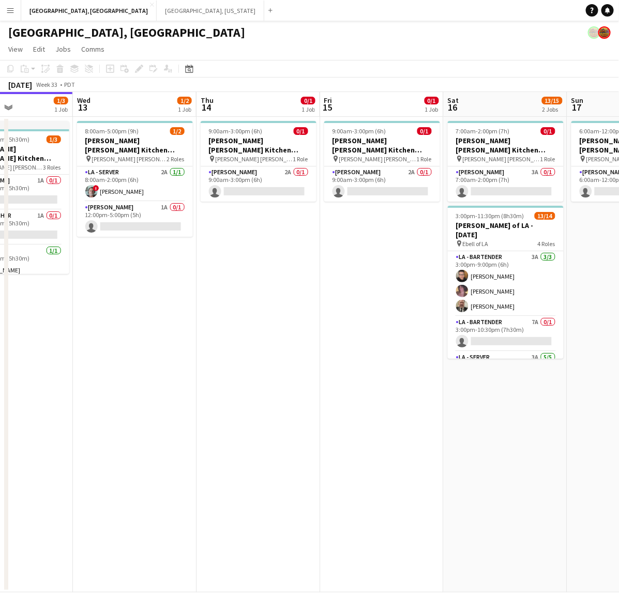
drag, startPoint x: 482, startPoint y: 255, endPoint x: 417, endPoint y: 262, distance: 65.1
click at [417, 262] on app-calendar-viewport "Sun 10 Mon 11 Tue 12 1/3 1 Job Wed 13 1/2 1 Job Thu 14 0/1 1 Job Fri 15 0/1 1 J…" at bounding box center [309, 342] width 619 height 501
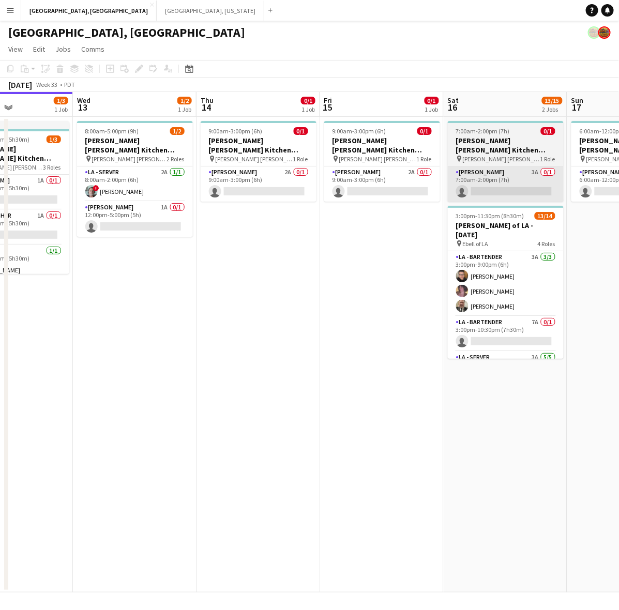
click at [509, 184] on app-card-role "LA - Cook 3A 0/1 7:00am-2:00pm (7h) single-neutral-actions" at bounding box center [506, 184] width 116 height 35
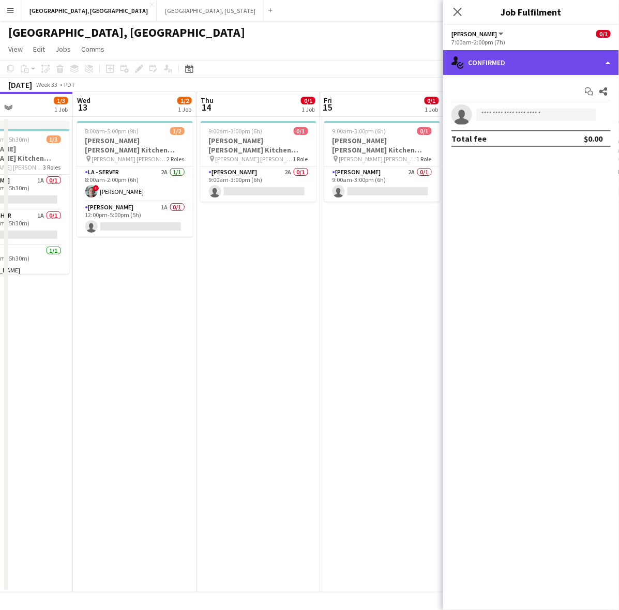
click at [506, 54] on div "single-neutral-actions-check-2 Confirmed" at bounding box center [531, 62] width 176 height 25
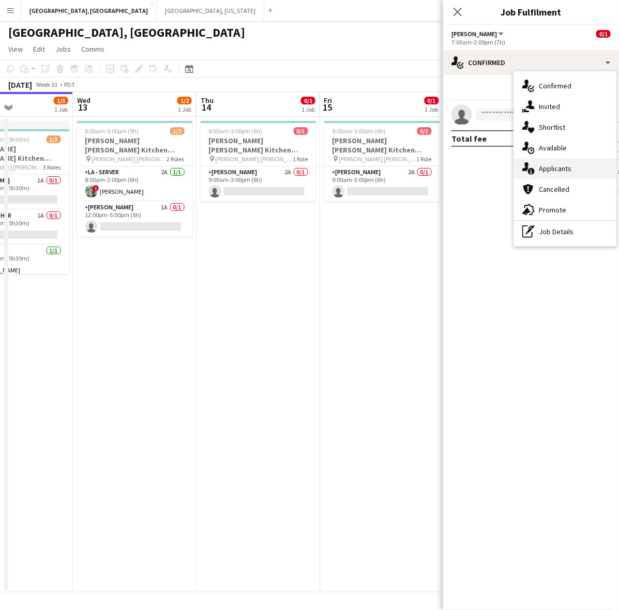
click at [556, 164] on div "single-neutral-actions-information Applicants" at bounding box center [565, 168] width 102 height 21
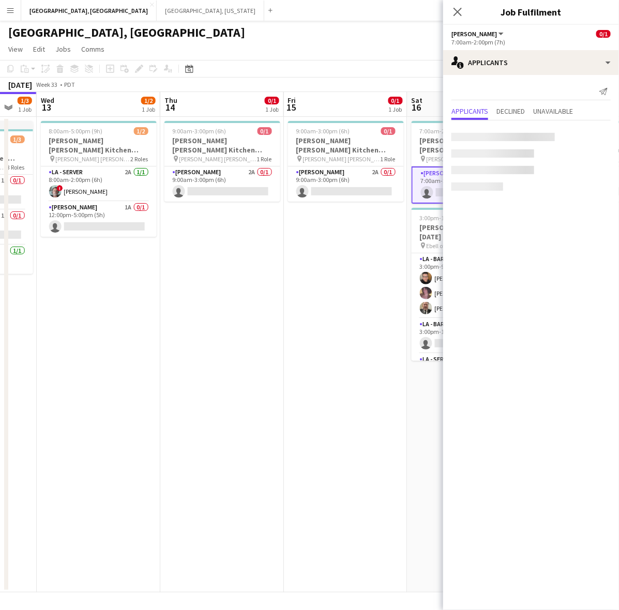
scroll to position [0, 452]
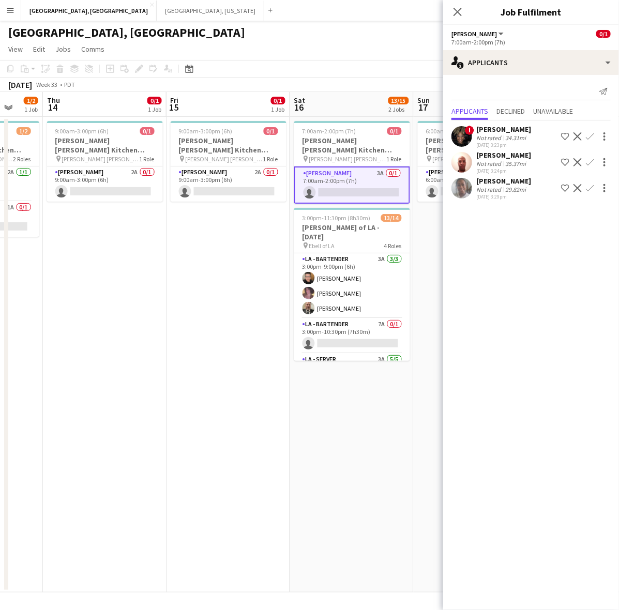
drag, startPoint x: 376, startPoint y: 297, endPoint x: 223, endPoint y: 325, distance: 155.6
click at [223, 325] on app-calendar-viewport "Sun 10 Mon 11 Tue 12 1/3 1 Job Wed 13 1/2 1 Job Thu 14 0/1 1 Job Fri 15 0/1 1 J…" at bounding box center [309, 342] width 619 height 501
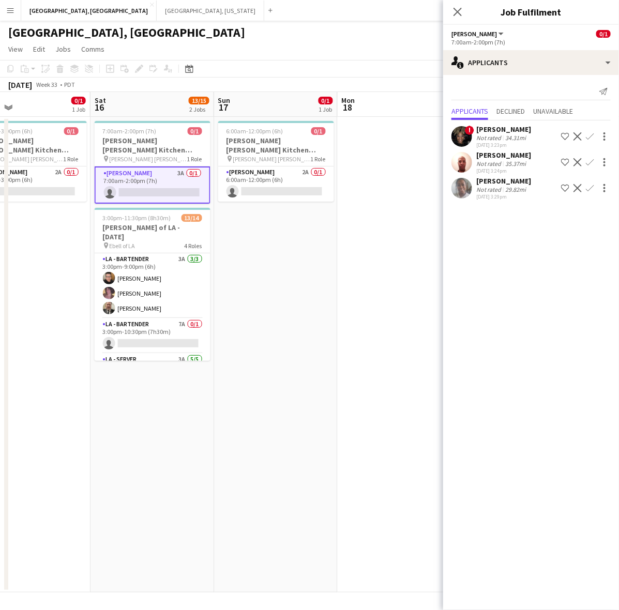
scroll to position [0, 409]
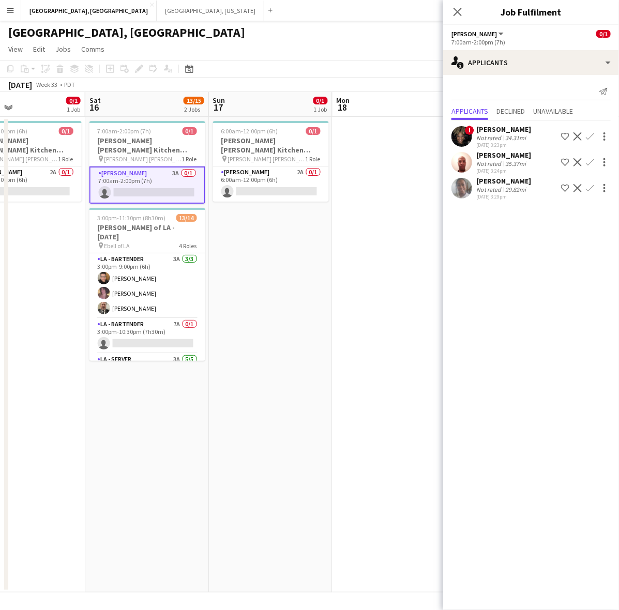
drag, startPoint x: 109, startPoint y: 402, endPoint x: 81, endPoint y: 407, distance: 28.3
click at [81, 407] on app-calendar-viewport "Tue 12 1/3 1 Job Wed 13 1/2 1 Job Thu 14 0/1 1 Job Fri 15 0/1 1 Job Sat 16 13/1…" at bounding box center [309, 342] width 619 height 501
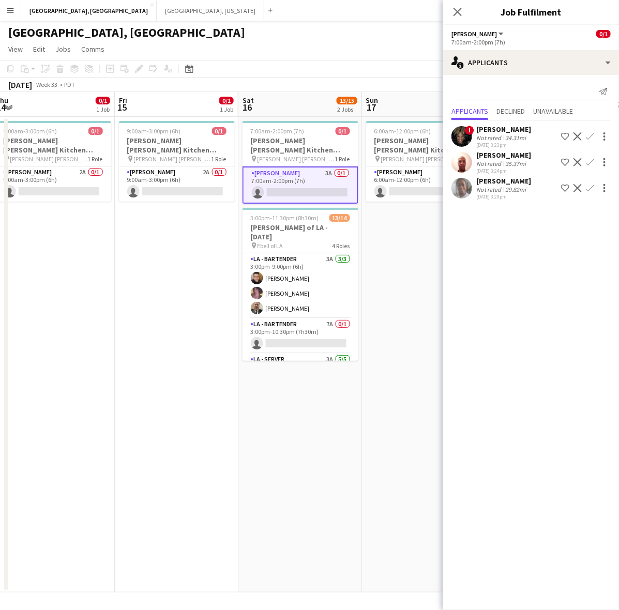
drag, startPoint x: 153, startPoint y: 426, endPoint x: 481, endPoint y: 326, distance: 342.9
click at [481, 326] on body "Menu Boards Boards Boards All jobs Status Workforce Workforce My Workforce Recr…" at bounding box center [309, 305] width 619 height 610
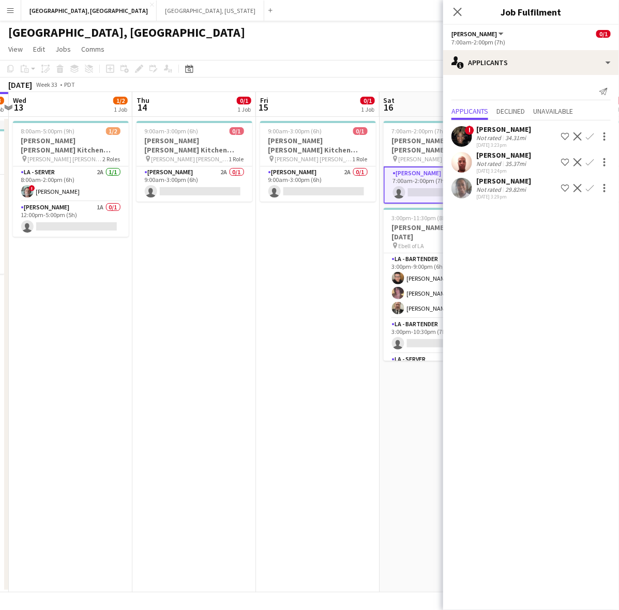
drag, startPoint x: 51, startPoint y: 332, endPoint x: 273, endPoint y: 283, distance: 227.1
click at [285, 285] on app-calendar-viewport "Mon 11 Tue 12 1/3 1 Job Wed 13 1/2 1 Job Thu 14 0/1 1 Job Fri 15 0/1 1 Job Sat …" at bounding box center [309, 342] width 619 height 501
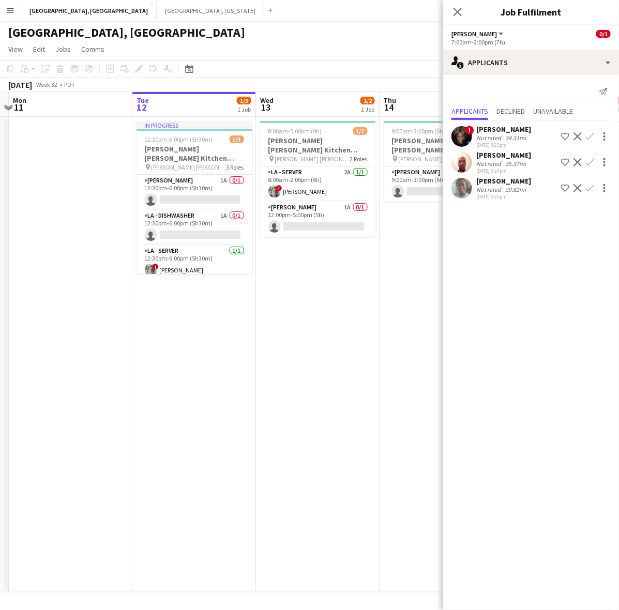
click at [437, 224] on app-calendar-viewport "Sat 9 15/15 4 Jobs Sun 10 Mon 11 Tue 12 1/3 1 Job Wed 13 1/2 1 Job Thu 14 0/1 1…" at bounding box center [309, 342] width 619 height 501
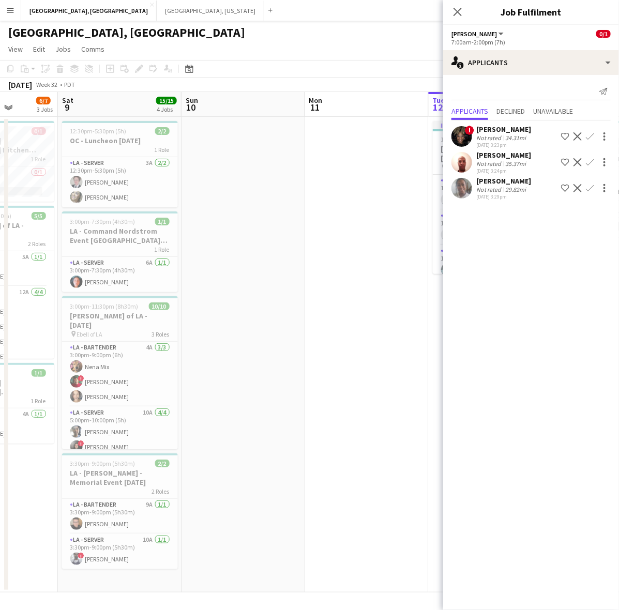
scroll to position [0, 249]
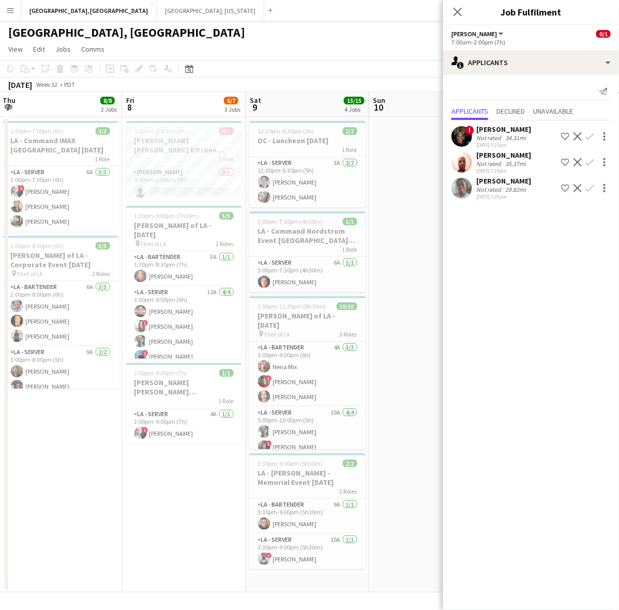
drag, startPoint x: 118, startPoint y: 285, endPoint x: 297, endPoint y: 248, distance: 183.1
click at [297, 248] on app-calendar-viewport "Tue 5 Wed 6 Thu 7 8/8 2 Jobs Fri 8 6/7 3 Jobs Sat 9 15/15 4 Jobs Sun 10 Mon 11 …" at bounding box center [309, 342] width 619 height 501
click at [190, 378] on h3 "OC - Sally Ann Santa Clara Catholic Church 8.8.25" at bounding box center [184, 387] width 116 height 19
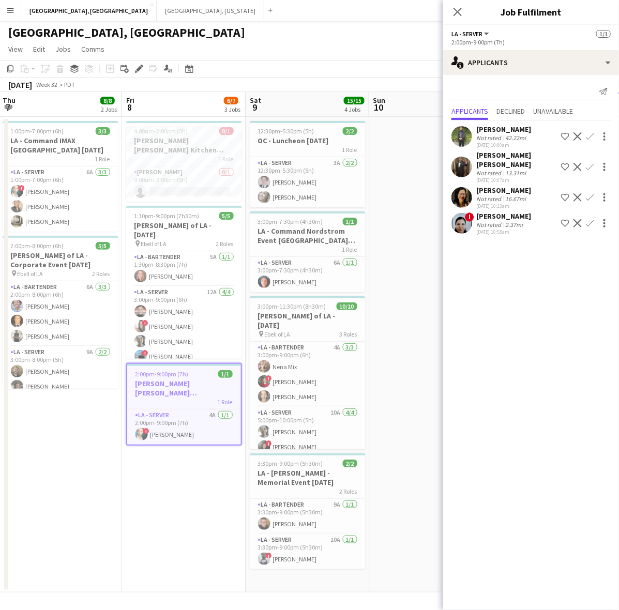
drag, startPoint x: 272, startPoint y: 317, endPoint x: 54, endPoint y: 363, distance: 222.0
click at [99, 354] on app-calendar-viewport "Tue 5 Wed 6 Thu 7 8/8 2 Jobs Fri 8 6/7 3 Jobs Sat 9 15/15 4 Jobs Sun 10 Mon 11 …" at bounding box center [309, 342] width 619 height 501
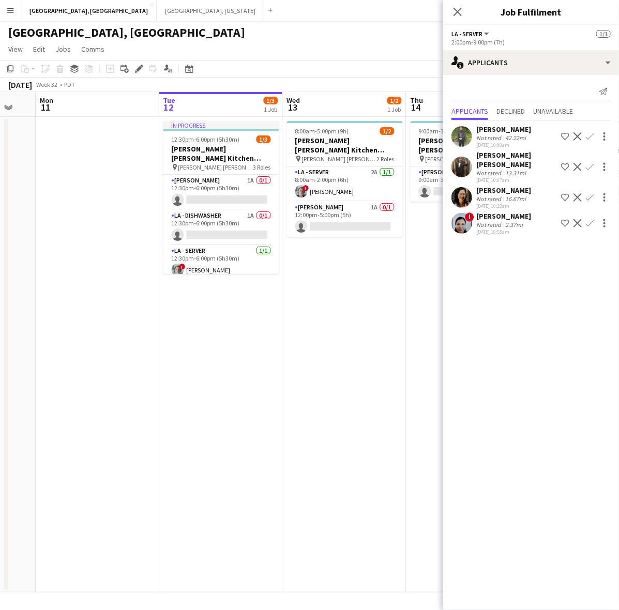
drag, startPoint x: 244, startPoint y: 299, endPoint x: 148, endPoint y: 314, distance: 96.4
click at [154, 315] on app-calendar-viewport "Thu 7 8/8 2 Jobs Fri 8 6/7 3 Jobs Sat 9 15/15 4 Jobs Sun 10 Mon 11 Tue 12 1/3 1…" at bounding box center [309, 342] width 619 height 501
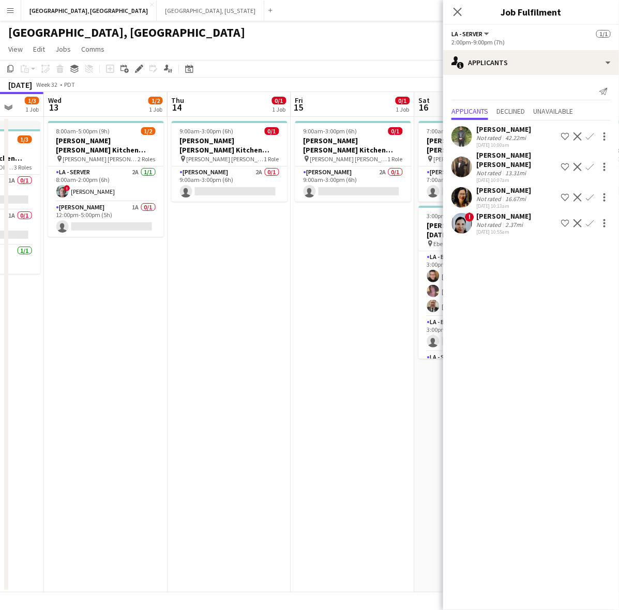
drag, startPoint x: 301, startPoint y: 304, endPoint x: 70, endPoint y: 342, distance: 234.4
click at [70, 342] on app-calendar-viewport "Sat 9 15/15 4 Jobs Sun 10 Mon 11 Tue 12 1/3 1 Job Wed 13 1/2 1 Job Thu 14 0/1 1…" at bounding box center [309, 342] width 619 height 501
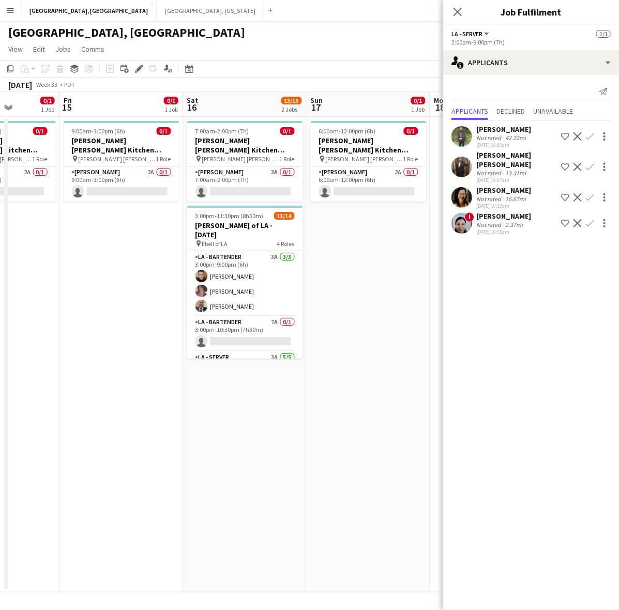
drag, startPoint x: 174, startPoint y: 311, endPoint x: -20, endPoint y: 339, distance: 195.6
click at [0, 339] on html "Menu Boards Boards Boards All jobs Status Workforce Workforce My Workforce Recr…" at bounding box center [309, 305] width 619 height 610
click at [265, 418] on app-date-cell "7:00am-2:00pm (7h) 0/1 OC - Sally Ann Kitchen 8.16.25 pin Sally Ann Catering 1 …" at bounding box center [245, 355] width 124 height 476
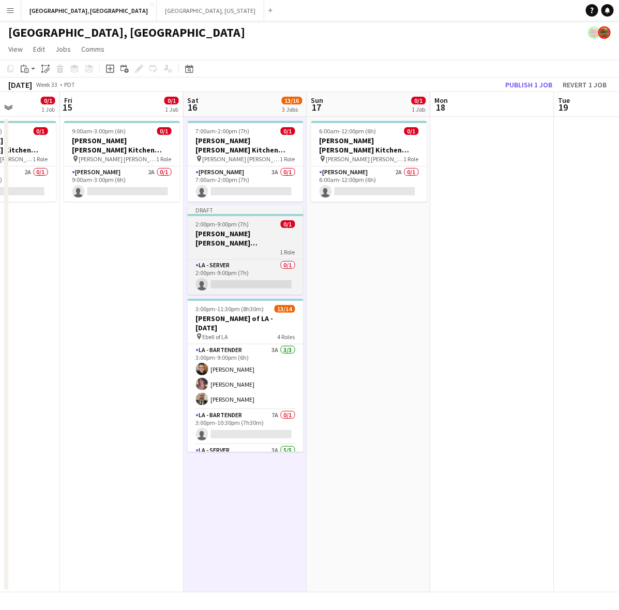
click at [221, 229] on h3 "OC - Sally Ann Santa Clara Catholic Church 8.8.25" at bounding box center [246, 238] width 116 height 19
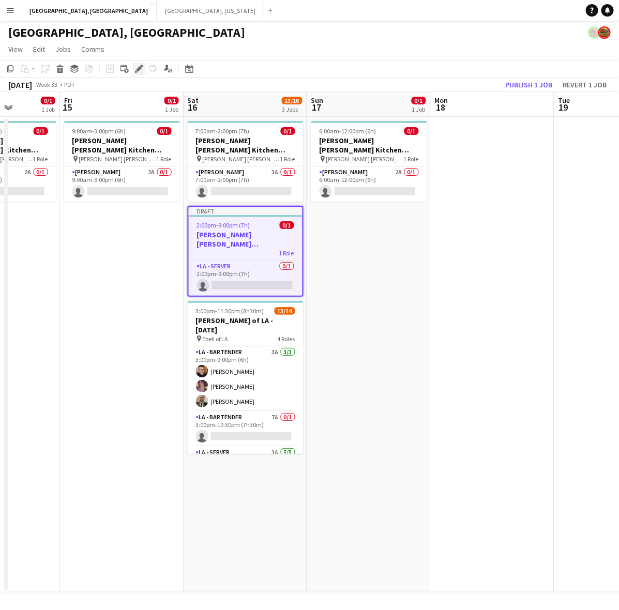
click at [135, 67] on icon "Edit" at bounding box center [139, 69] width 8 height 8
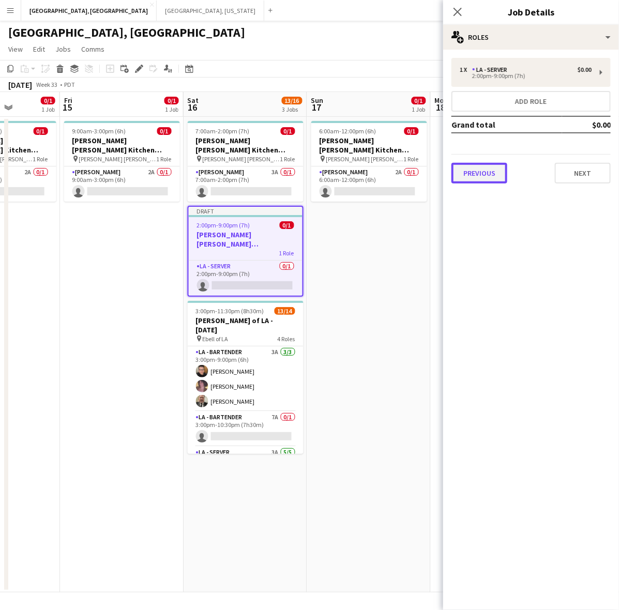
click at [469, 177] on button "Previous" at bounding box center [480, 173] width 56 height 21
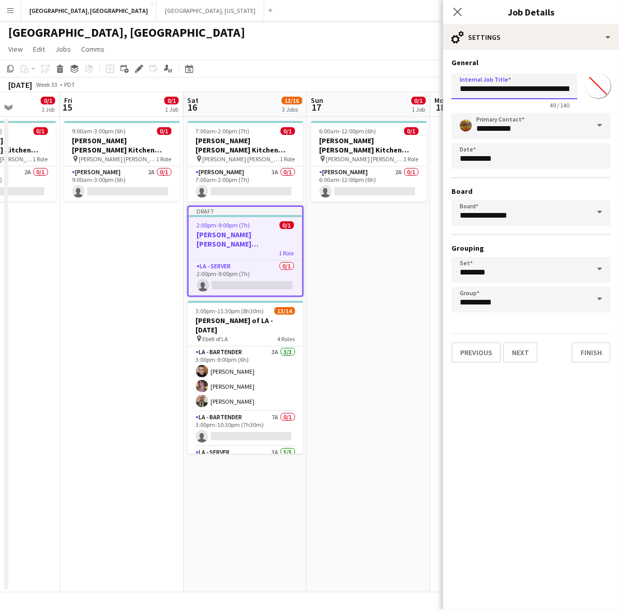
scroll to position [0, 58]
drag, startPoint x: 508, startPoint y: 88, endPoint x: 619, endPoint y: 97, distance: 112.1
click at [619, 97] on html "Menu Boards Boards Boards All jobs Status Workforce Workforce My Workforce Recr…" at bounding box center [309, 305] width 619 height 610
type input "**********"
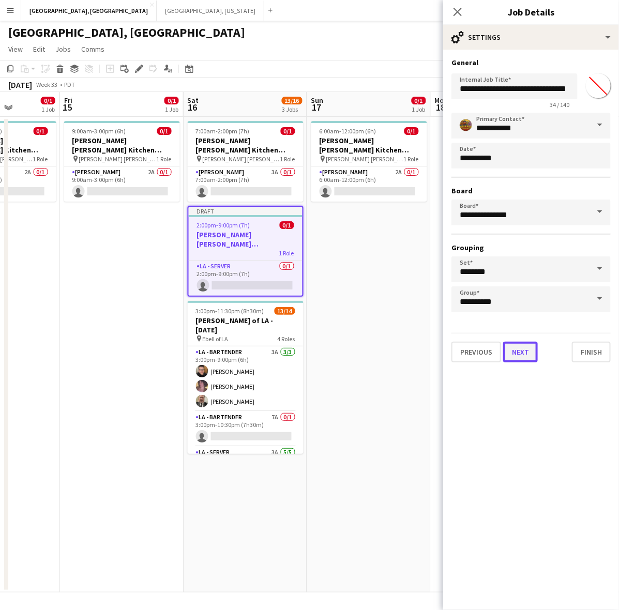
click at [516, 350] on button "Next" at bounding box center [520, 352] width 35 height 21
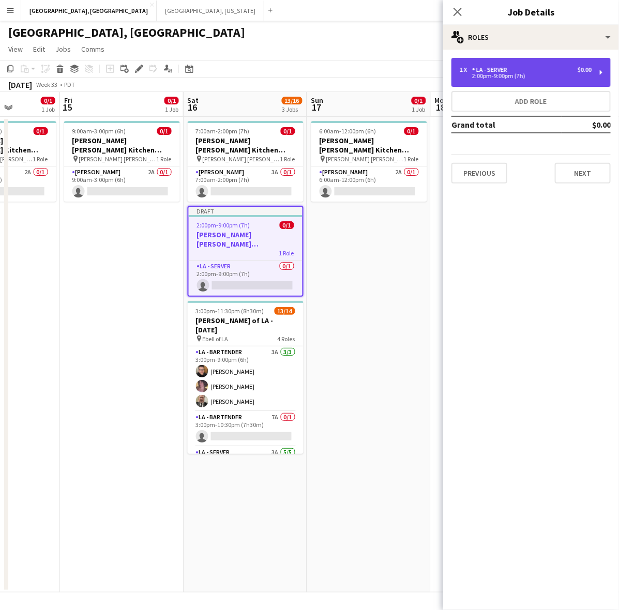
click at [481, 73] on div "LA - Server" at bounding box center [491, 69] width 39 height 7
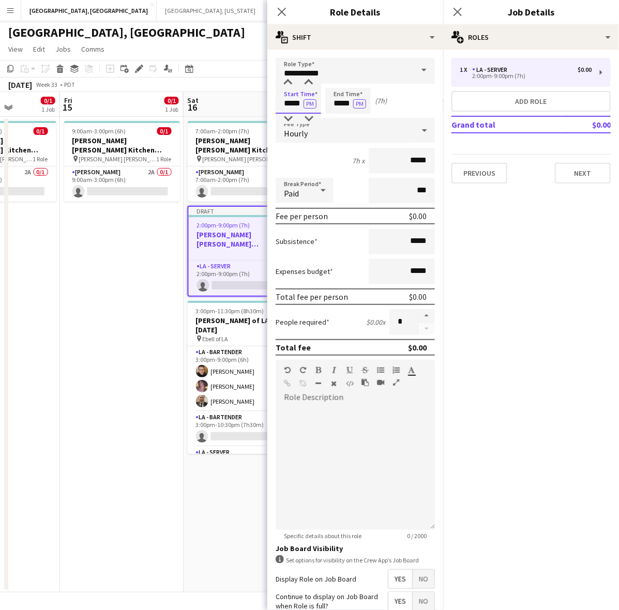
drag, startPoint x: 283, startPoint y: 101, endPoint x: 376, endPoint y: 98, distance: 92.7
click at [370, 98] on div "Start Time ***** PM End Time ***** PM (7h)" at bounding box center [355, 101] width 159 height 26
type input "*****"
click at [298, 135] on span "Hourly" at bounding box center [296, 133] width 24 height 10
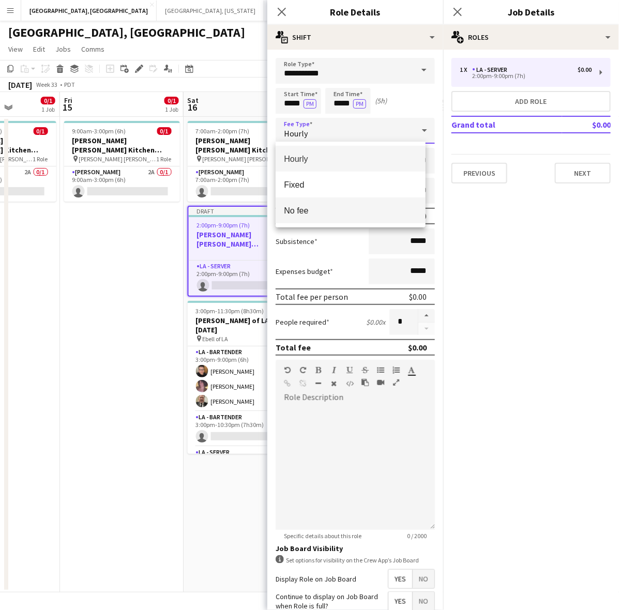
click at [316, 205] on mat-option "No fee" at bounding box center [351, 211] width 150 height 26
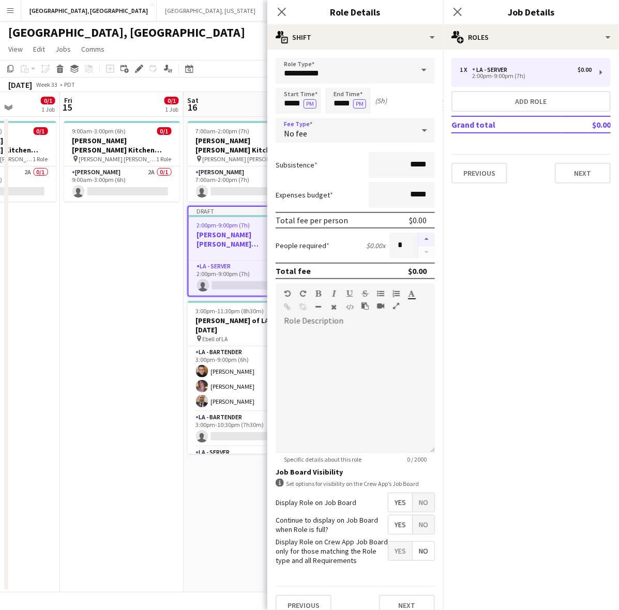
click at [419, 236] on button "button" at bounding box center [427, 239] width 17 height 13
type input "*"
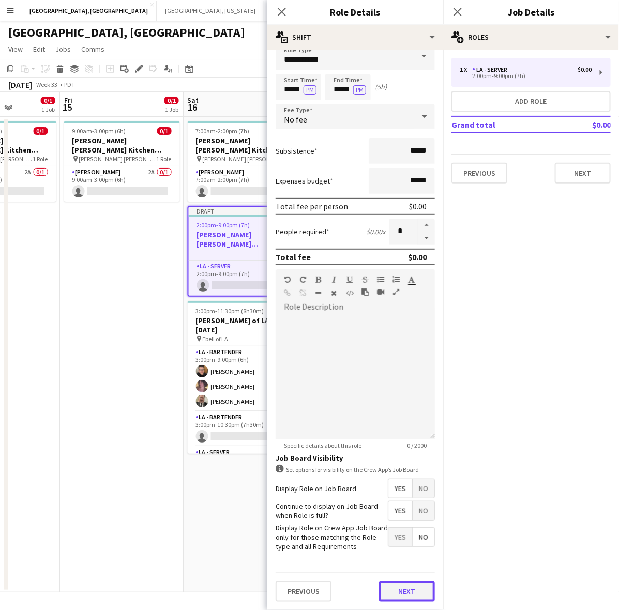
click at [411, 586] on button "Next" at bounding box center [407, 591] width 56 height 21
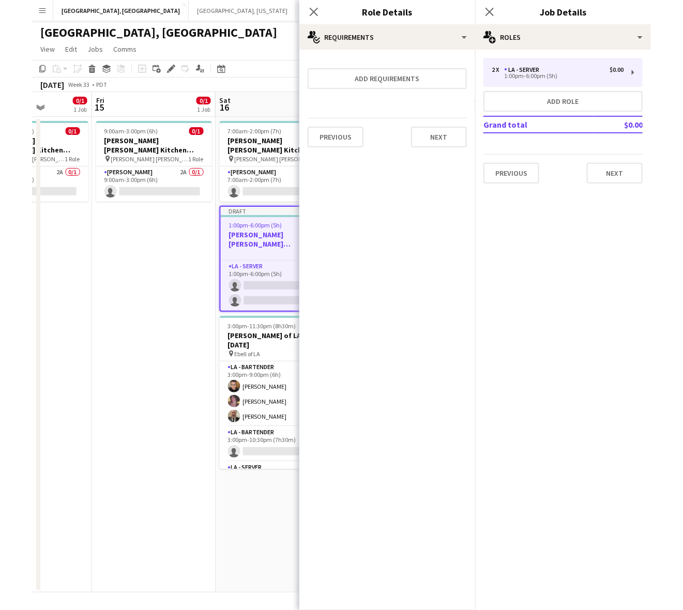
scroll to position [0, 0]
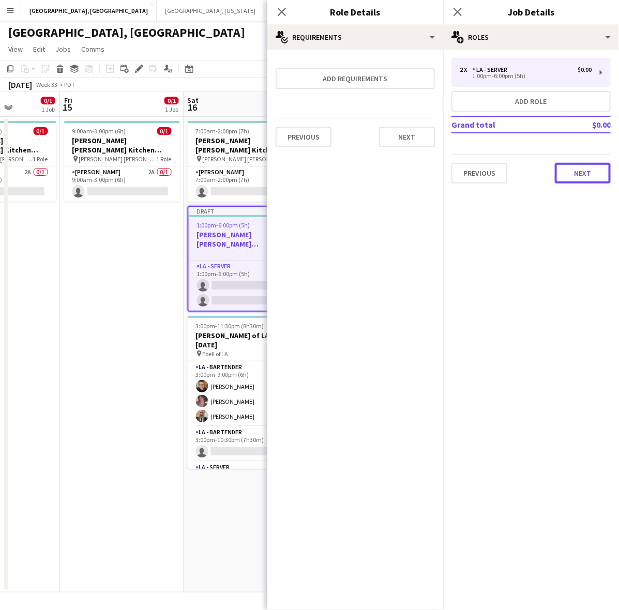
click at [574, 177] on button "Next" at bounding box center [583, 173] width 56 height 21
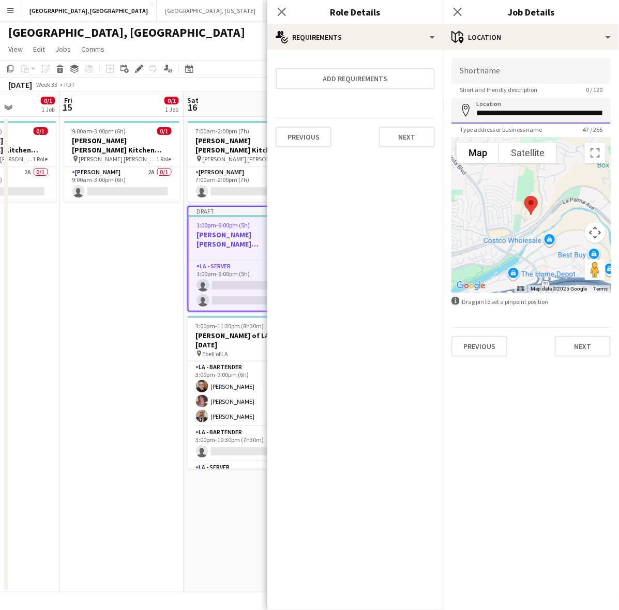
click at [508, 112] on input "**********" at bounding box center [531, 111] width 159 height 26
click at [509, 112] on input "**********" at bounding box center [531, 111] width 159 height 26
paste input
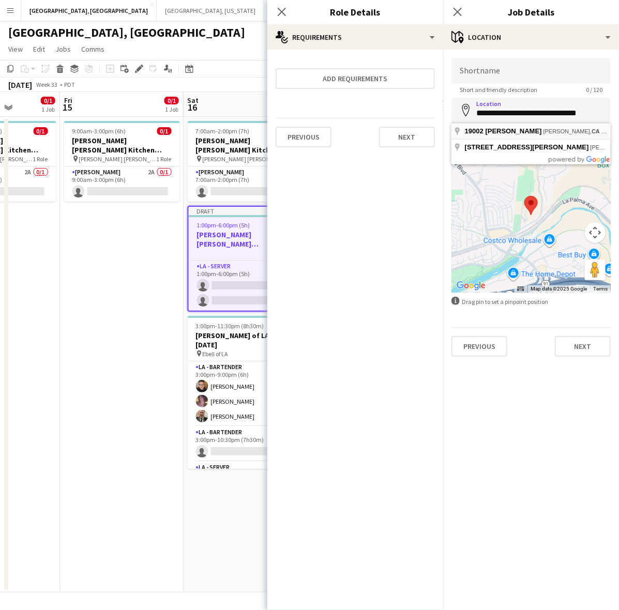
type input "**********"
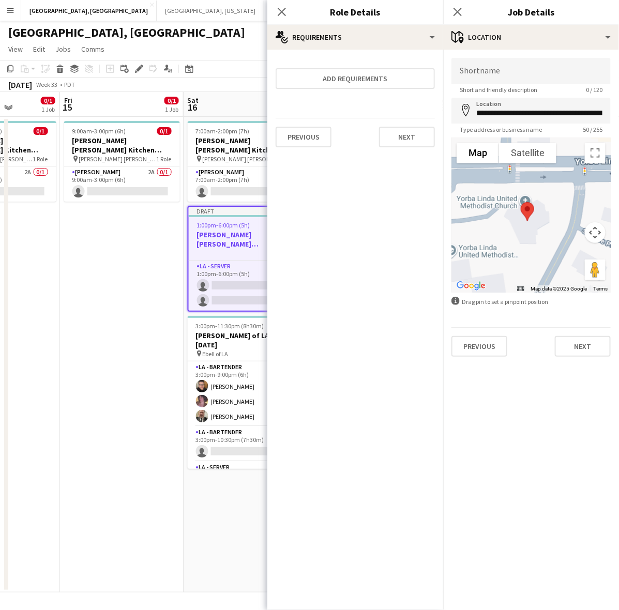
drag, startPoint x: 544, startPoint y: 191, endPoint x: 542, endPoint y: 259, distance: 67.3
click at [542, 259] on div at bounding box center [531, 215] width 159 height 155
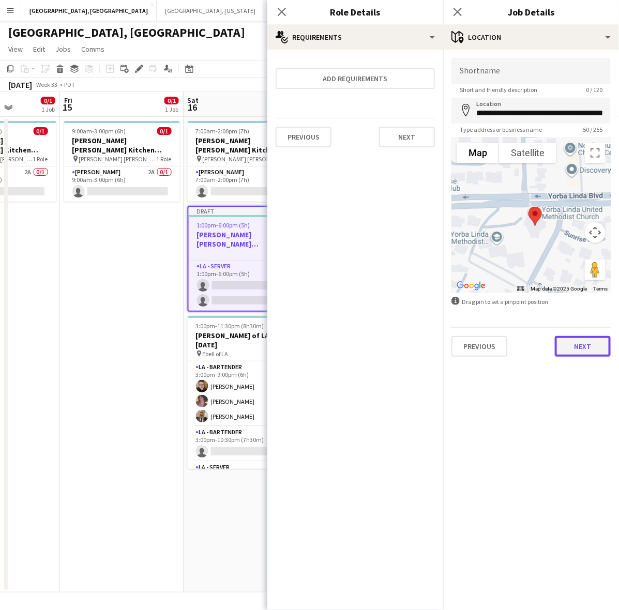
click at [573, 343] on button "Next" at bounding box center [583, 346] width 56 height 21
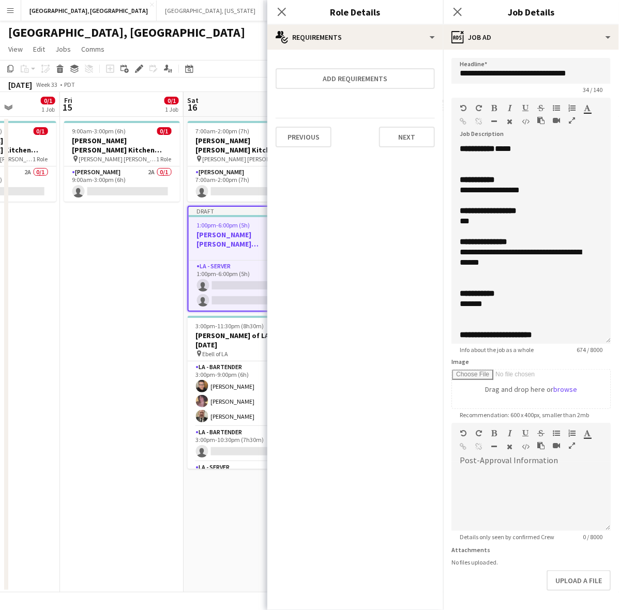
drag, startPoint x: 604, startPoint y: 202, endPoint x: 573, endPoint y: 470, distance: 269.8
click at [595, 344] on div "**********" at bounding box center [531, 244] width 159 height 200
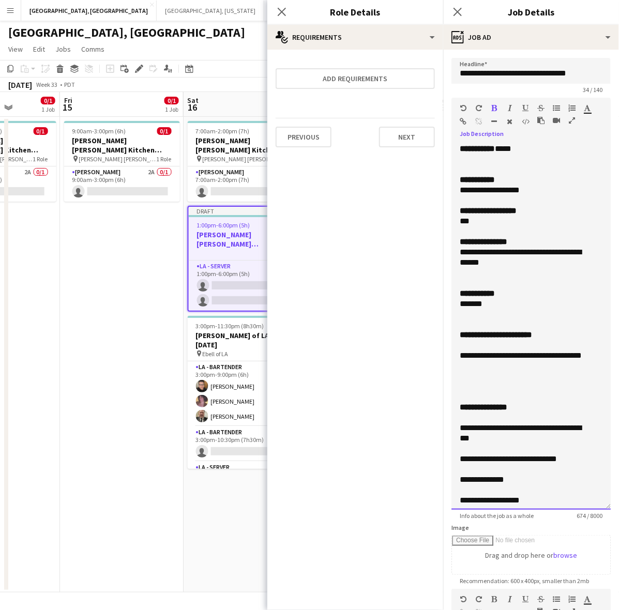
drag, startPoint x: 516, startPoint y: 150, endPoint x: 459, endPoint y: 151, distance: 56.9
click at [459, 151] on div "**********" at bounding box center [531, 327] width 159 height 366
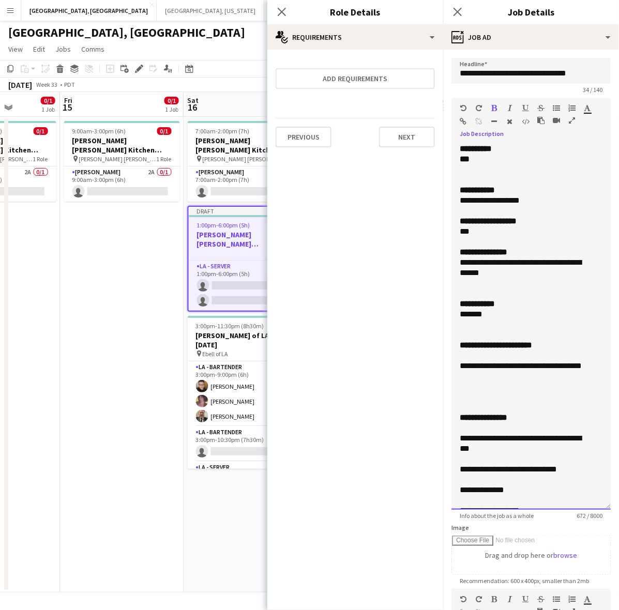
drag, startPoint x: 476, startPoint y: 159, endPoint x: 456, endPoint y: 158, distance: 20.2
click at [458, 159] on div "**********" at bounding box center [531, 327] width 159 height 366
drag, startPoint x: 531, startPoint y: 200, endPoint x: 449, endPoint y: 201, distance: 82.3
click at [452, 201] on div "**********" at bounding box center [531, 327] width 159 height 366
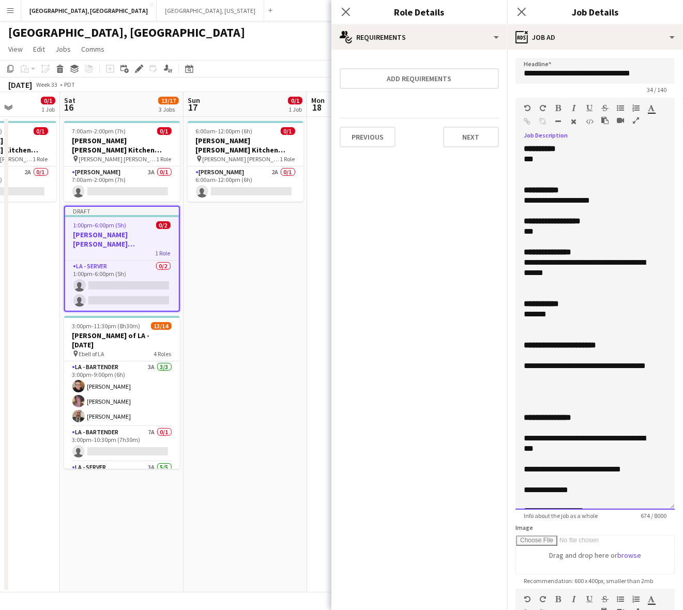
click at [541, 233] on div "***" at bounding box center [586, 232] width 124 height 10
drag, startPoint x: 583, startPoint y: 272, endPoint x: 515, endPoint y: 263, distance: 68.9
click at [515, 263] on form "**********" at bounding box center [596, 433] width 176 height 750
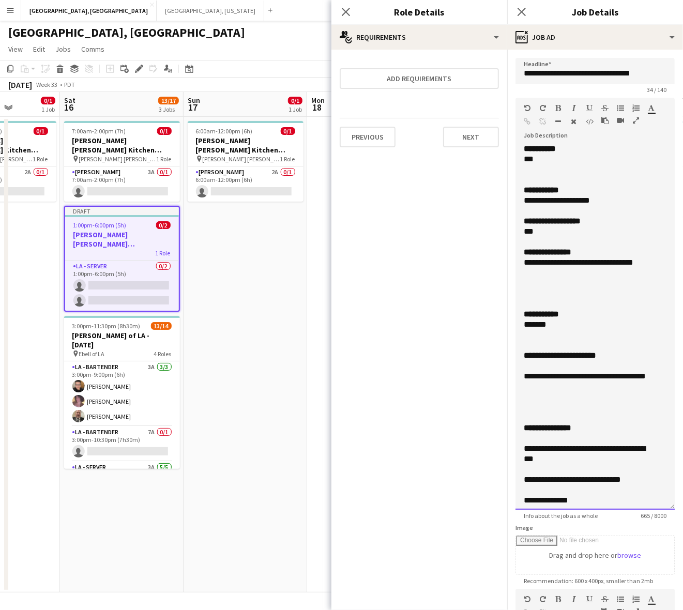
click at [553, 285] on div at bounding box center [595, 283] width 143 height 10
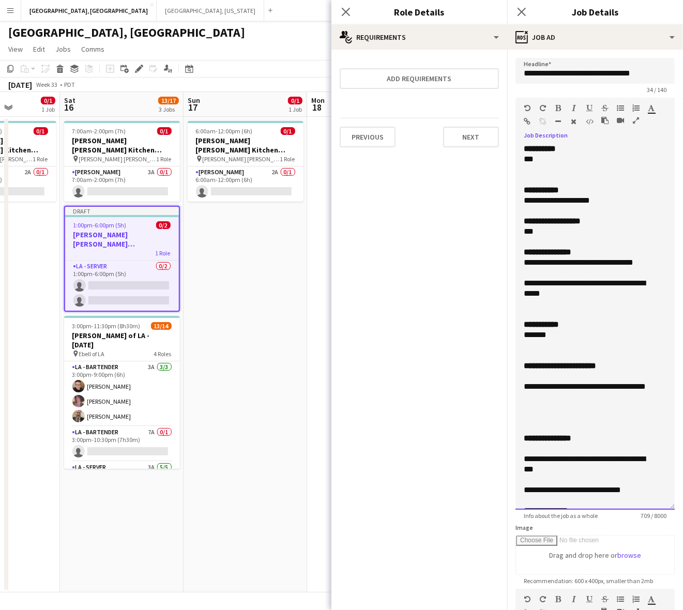
drag, startPoint x: 557, startPoint y: 272, endPoint x: 508, endPoint y: 264, distance: 50.3
click at [508, 264] on form "**********" at bounding box center [596, 433] width 176 height 750
copy div "**********"
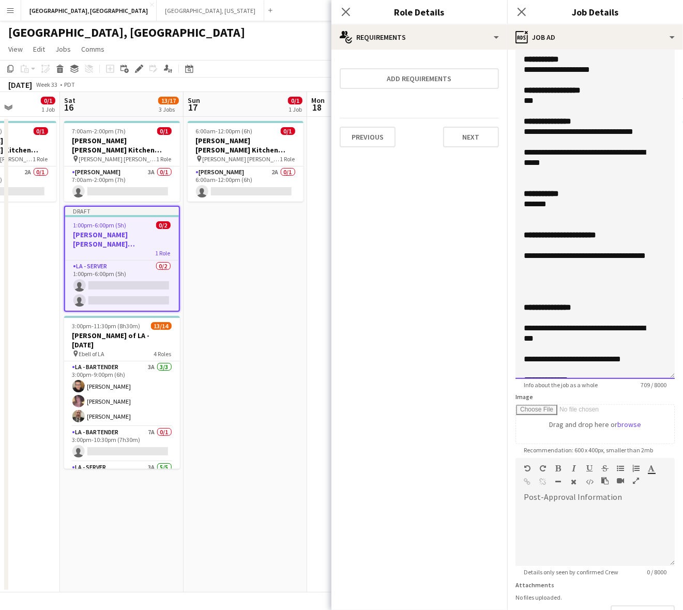
scroll to position [204, 0]
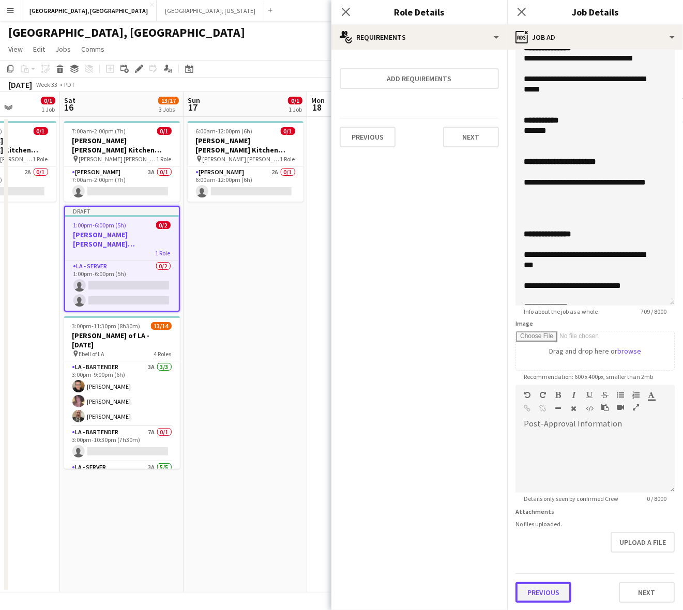
click at [565, 598] on button "Previous" at bounding box center [544, 593] width 56 height 21
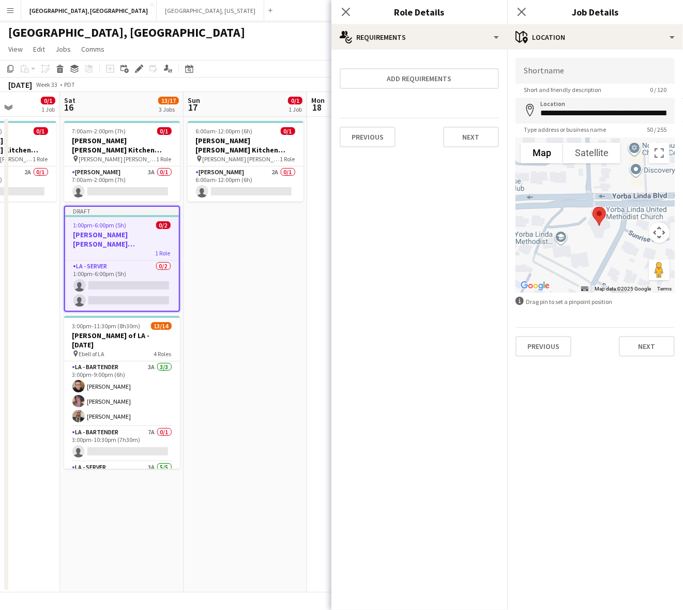
scroll to position [0, 0]
click at [546, 71] on input "Shortname" at bounding box center [595, 71] width 159 height 26
paste input "**********"
type input "**********"
click at [619, 347] on button "Next" at bounding box center [647, 346] width 56 height 21
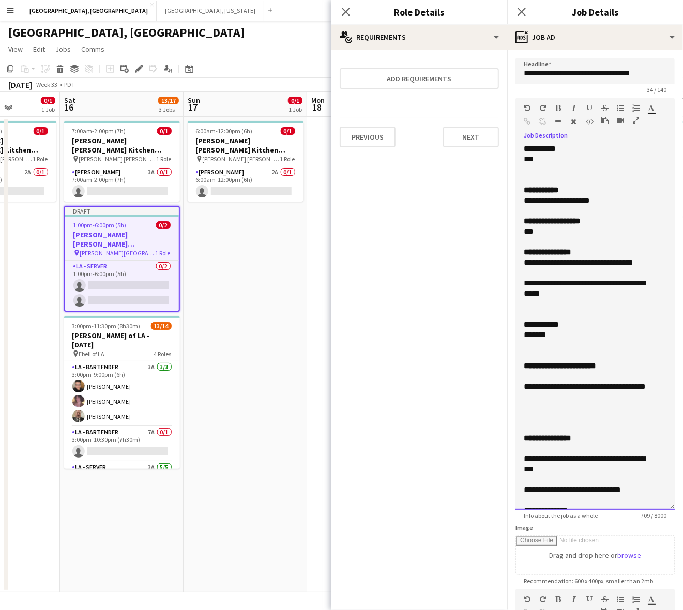
drag, startPoint x: 564, startPoint y: 338, endPoint x: 526, endPoint y: 337, distance: 38.3
click at [526, 337] on div "*******" at bounding box center [586, 335] width 124 height 10
drag, startPoint x: 572, startPoint y: 402, endPoint x: 515, endPoint y: 379, distance: 62.0
click at [515, 379] on form "**********" at bounding box center [596, 433] width 176 height 750
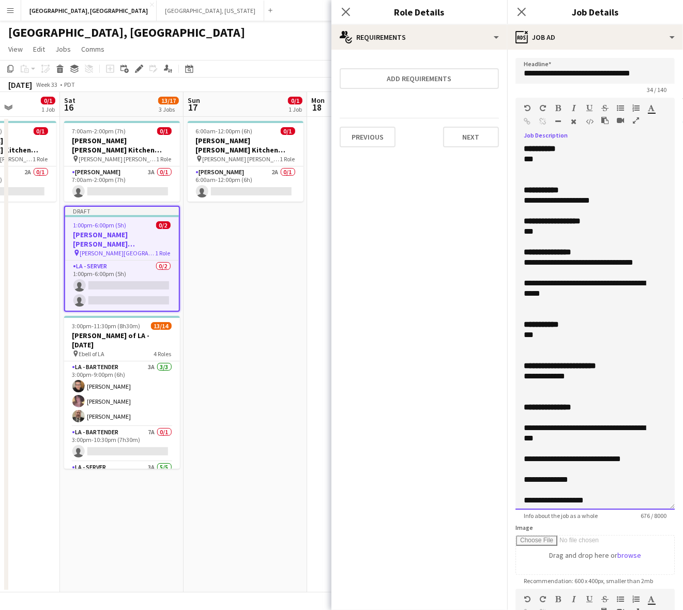
click at [575, 382] on div at bounding box center [595, 387] width 143 height 10
click at [589, 374] on div "**********" at bounding box center [586, 376] width 124 height 10
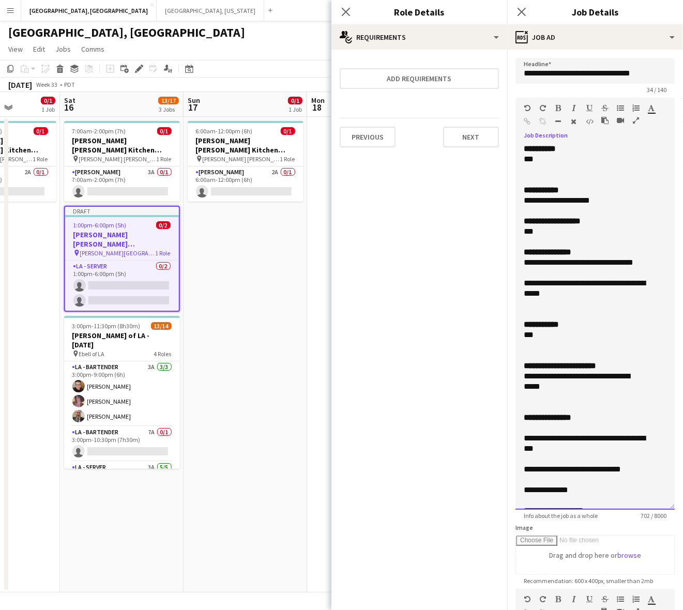
click at [538, 345] on div at bounding box center [595, 345] width 143 height 10
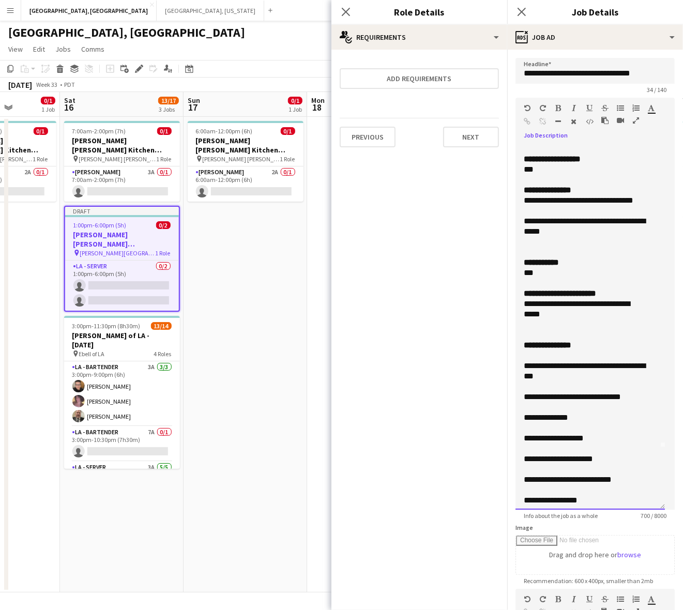
scroll to position [129, 0]
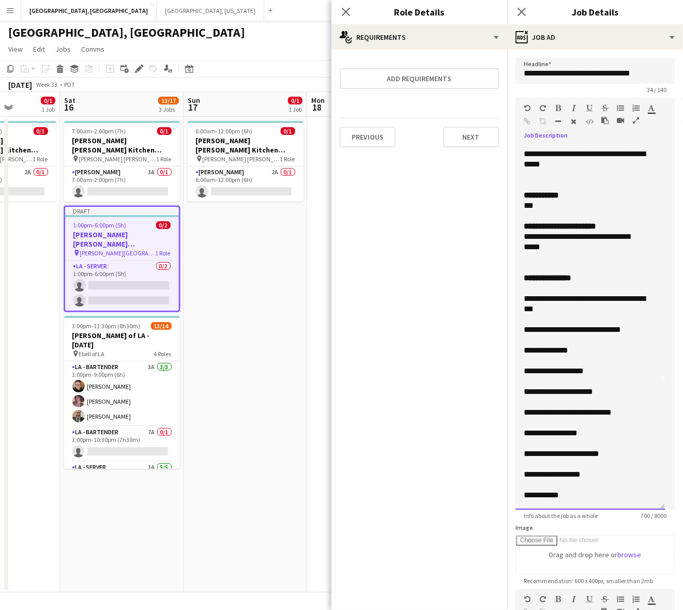
click at [569, 292] on div at bounding box center [590, 288] width 133 height 10
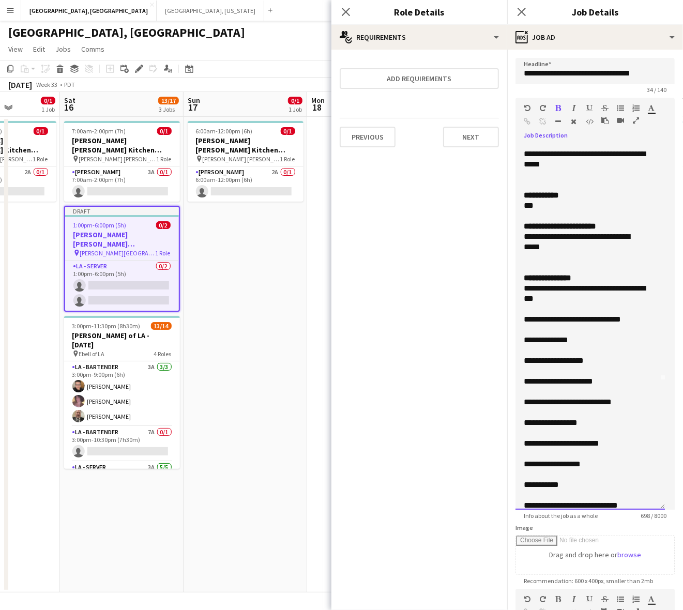
click at [570, 309] on p at bounding box center [590, 309] width 133 height 10
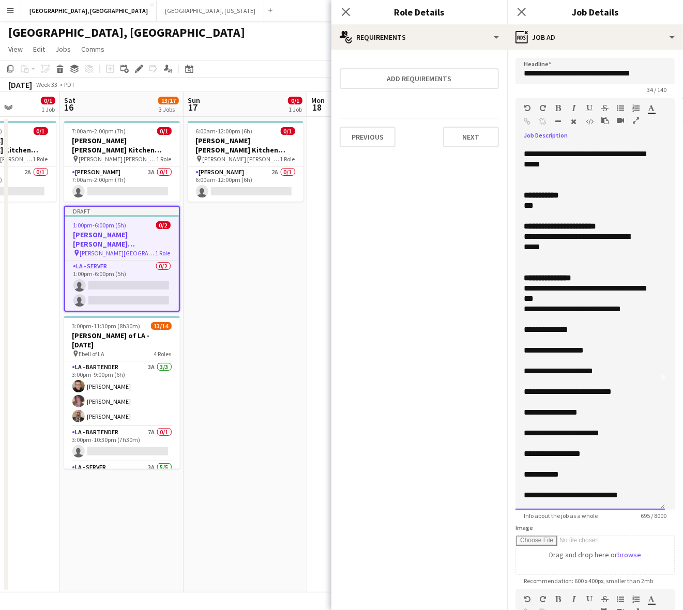
click at [540, 321] on p at bounding box center [590, 320] width 133 height 10
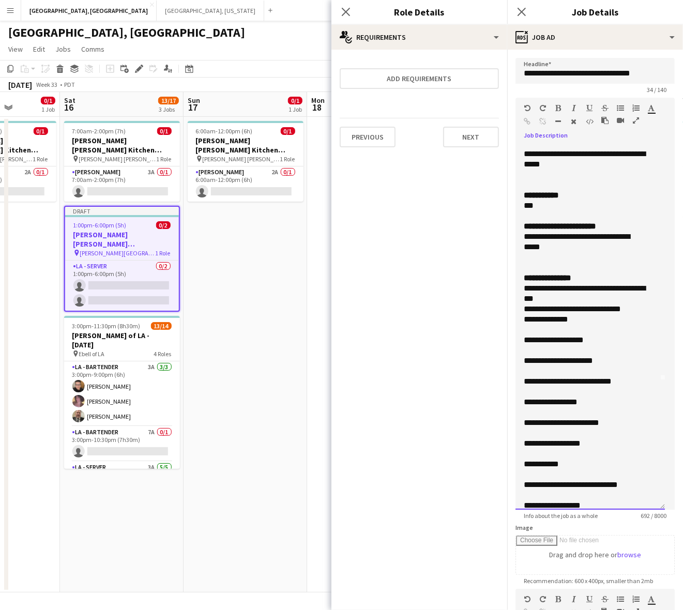
click at [546, 331] on p at bounding box center [590, 330] width 133 height 10
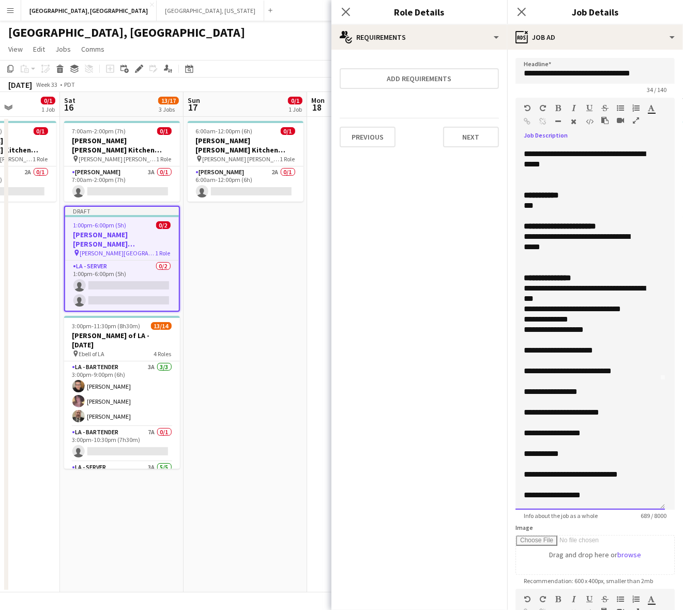
click at [546, 337] on p at bounding box center [590, 340] width 133 height 10
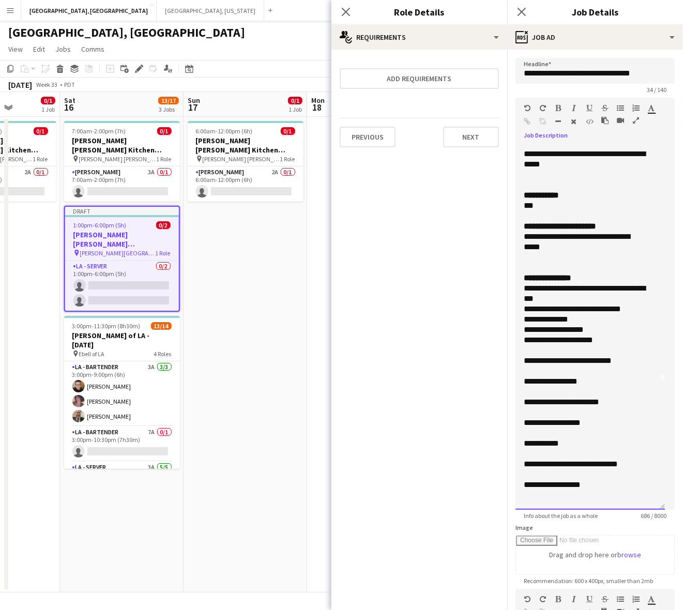
click at [553, 353] on p at bounding box center [590, 351] width 133 height 10
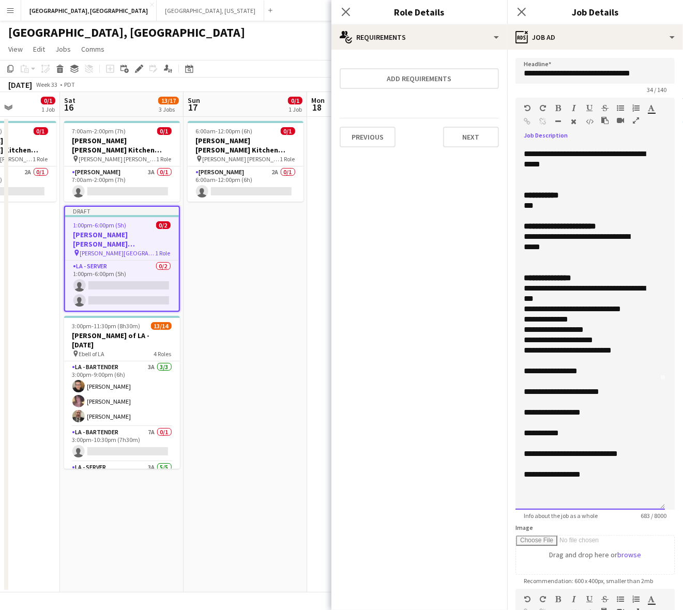
click at [552, 365] on p at bounding box center [590, 361] width 133 height 10
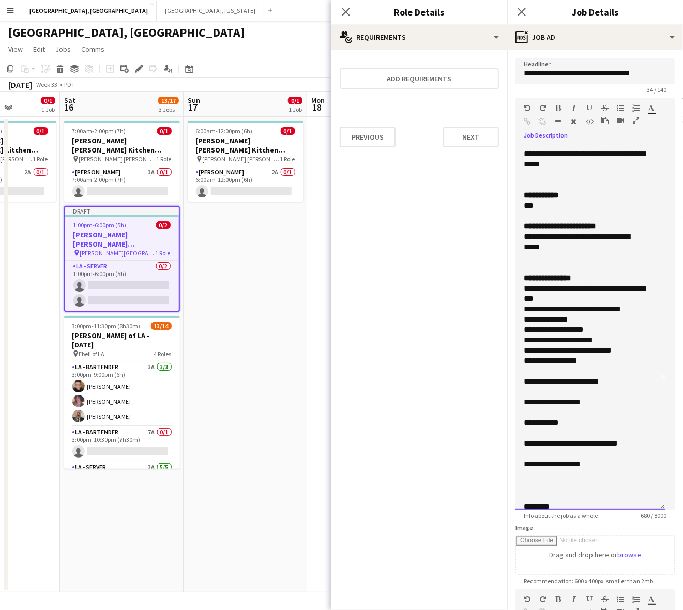
click at [551, 374] on p at bounding box center [590, 371] width 133 height 10
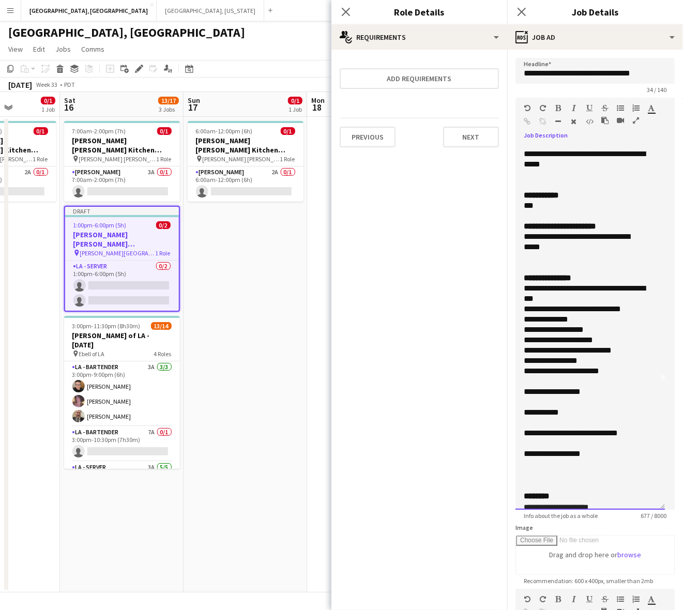
click at [551, 380] on p at bounding box center [590, 382] width 133 height 10
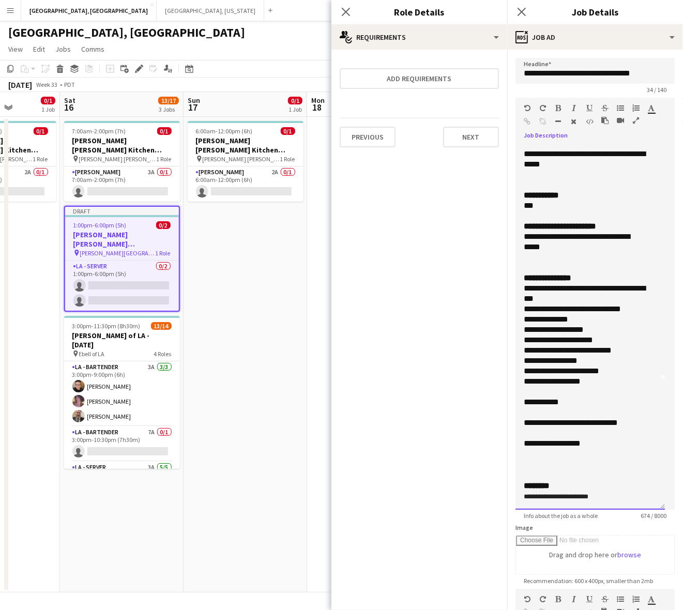
click at [550, 393] on p at bounding box center [590, 392] width 133 height 10
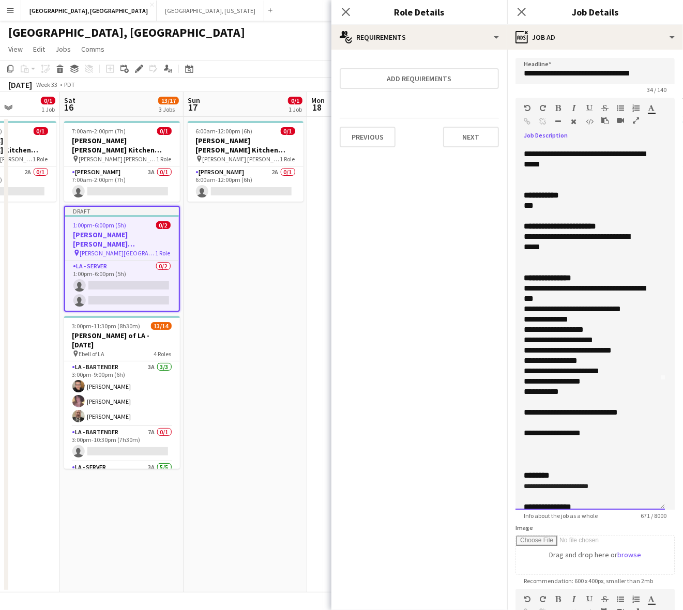
click at [546, 404] on p at bounding box center [590, 402] width 133 height 10
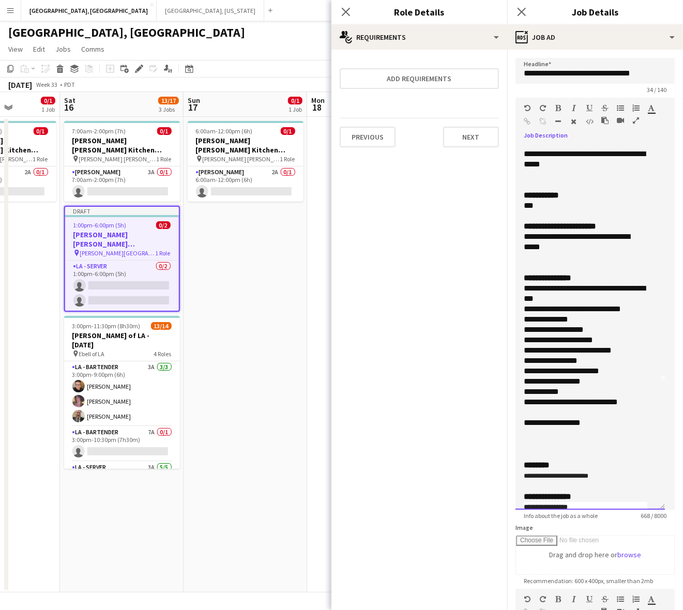
click at [550, 416] on p at bounding box center [590, 413] width 133 height 10
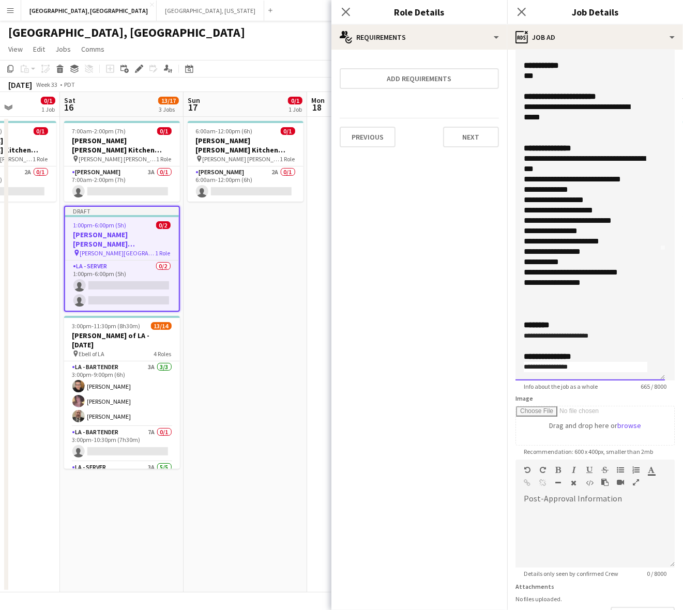
click at [559, 316] on div at bounding box center [590, 315] width 133 height 10
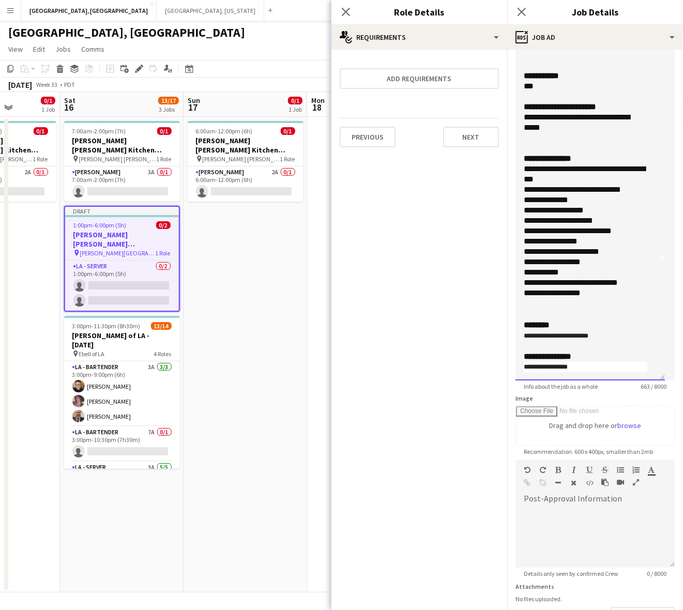
scroll to position [120, 0]
drag, startPoint x: 594, startPoint y: 365, endPoint x: 509, endPoint y: 366, distance: 85.4
click at [510, 366] on form "**********" at bounding box center [596, 304] width 176 height 750
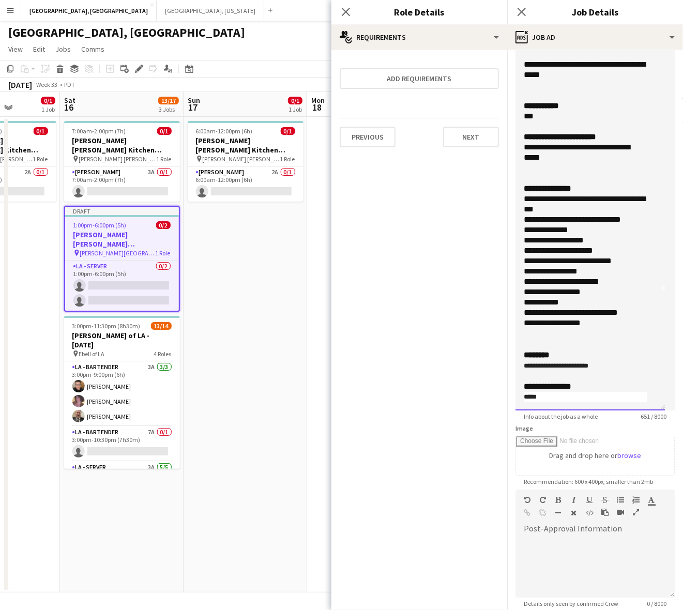
scroll to position [204, 0]
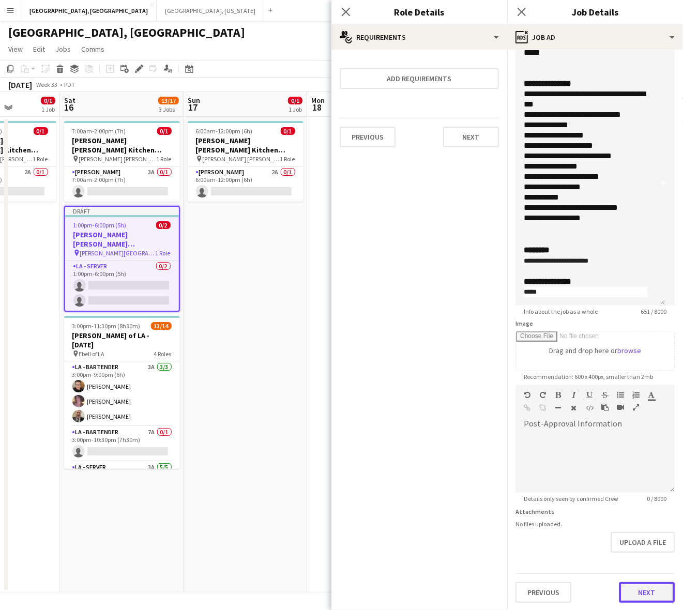
click at [619, 592] on button "Next" at bounding box center [647, 593] width 56 height 21
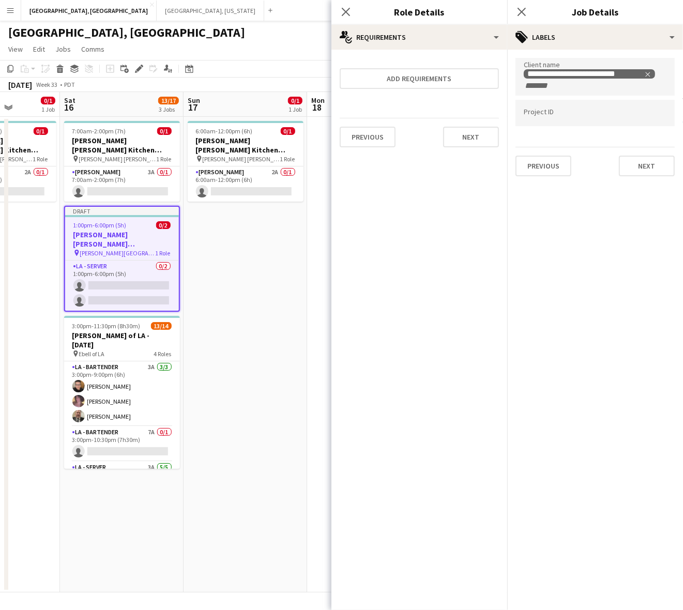
scroll to position [0, 0]
click at [619, 71] on icon "Remove tag" at bounding box center [656, 74] width 7 height 7
type input "*****"
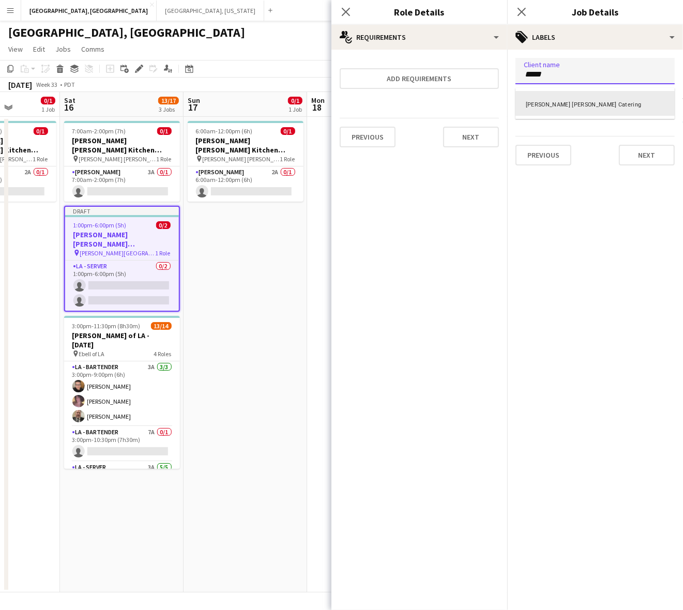
drag, startPoint x: 569, startPoint y: 93, endPoint x: 569, endPoint y: 99, distance: 5.7
click at [569, 99] on div "Sally Ann Catering" at bounding box center [595, 103] width 159 height 25
click at [528, 150] on button "Previous" at bounding box center [544, 155] width 56 height 21
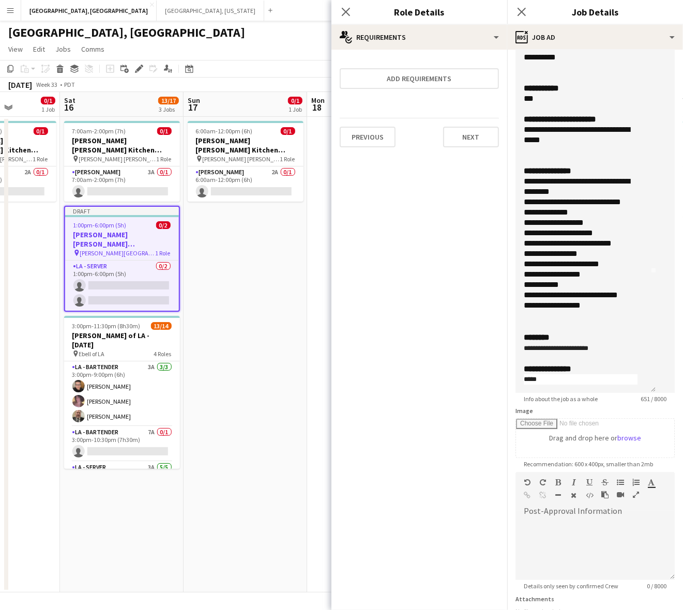
scroll to position [204, 0]
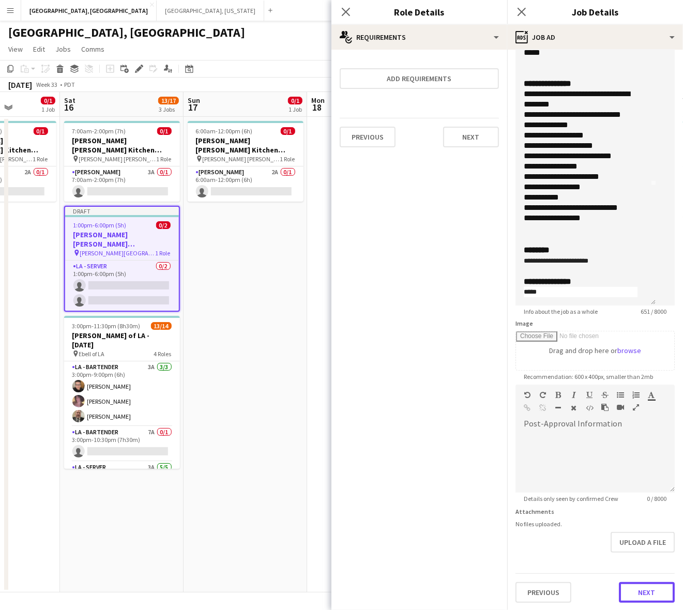
click at [619, 588] on button "Next" at bounding box center [647, 593] width 56 height 21
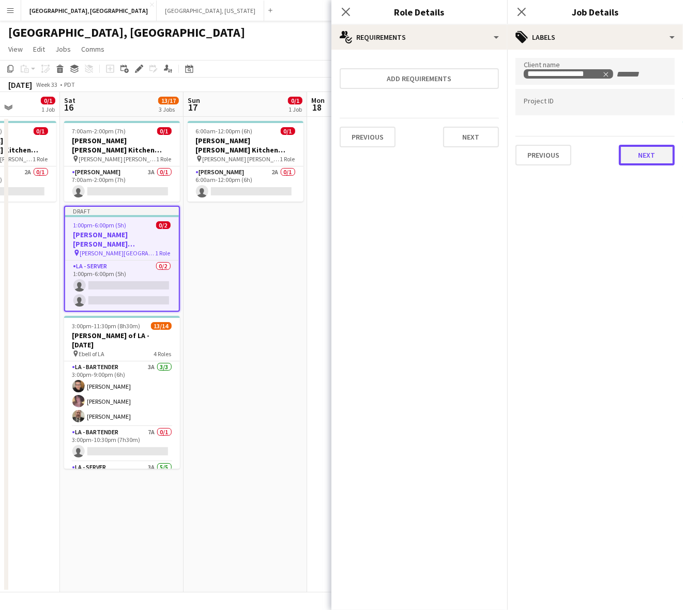
click at [619, 163] on button "Next" at bounding box center [647, 155] width 56 height 21
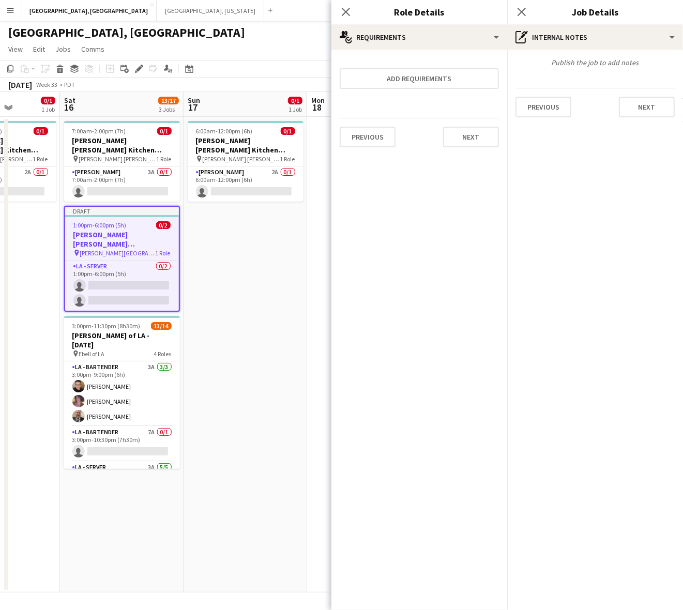
click at [619, 91] on div "Previous Next" at bounding box center [595, 102] width 159 height 29
click at [619, 101] on button "Next" at bounding box center [647, 107] width 56 height 21
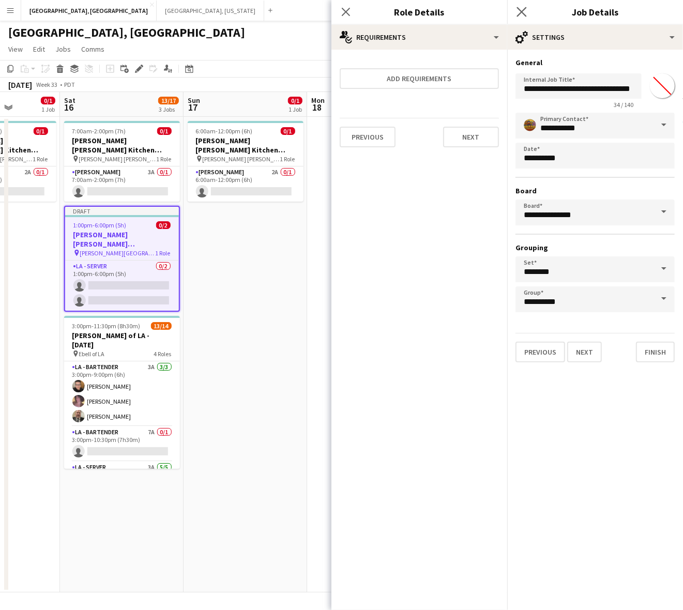
click at [521, 7] on icon "Close pop-in" at bounding box center [522, 12] width 10 height 10
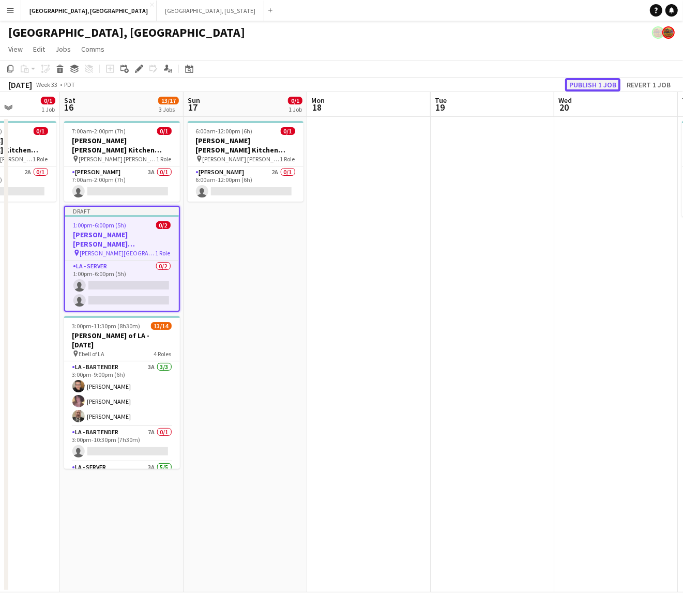
click at [586, 83] on button "Publish 1 job" at bounding box center [592, 84] width 55 height 13
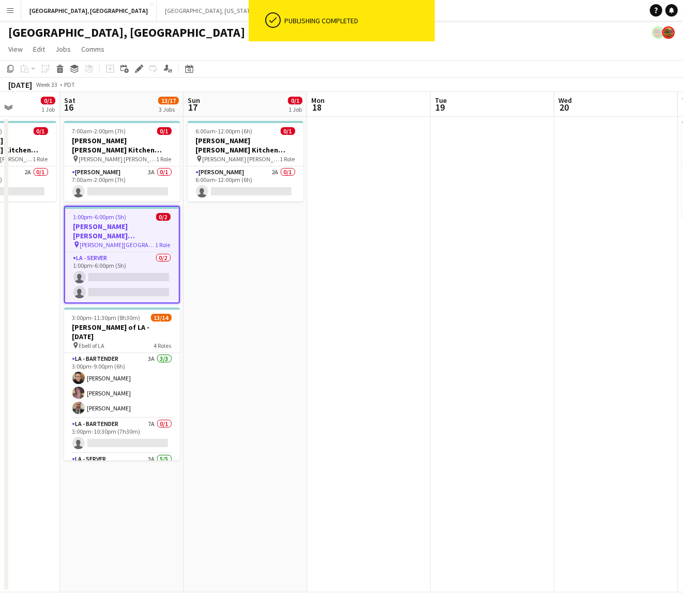
click at [127, 265] on app-card-role "LA - Server 0/2 1:00pm-6:00pm (5h) single-neutral-actions single-neutral-actions" at bounding box center [122, 277] width 114 height 50
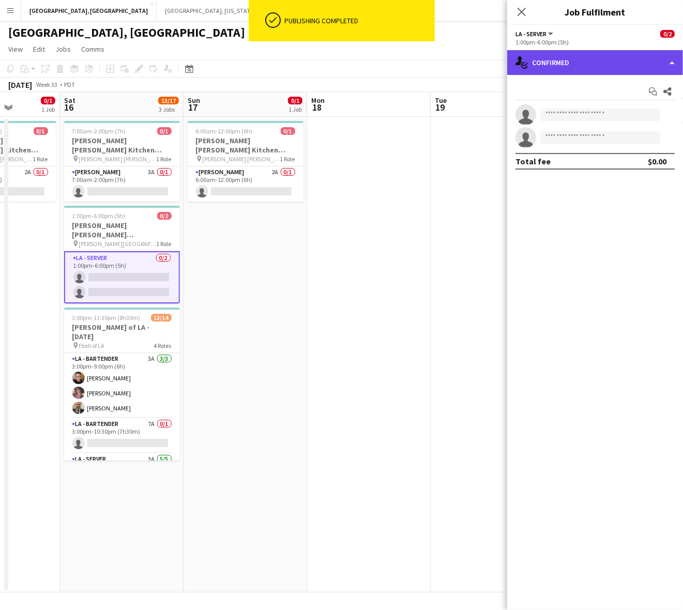
click at [556, 68] on div "single-neutral-actions-check-2 Confirmed" at bounding box center [596, 62] width 176 height 25
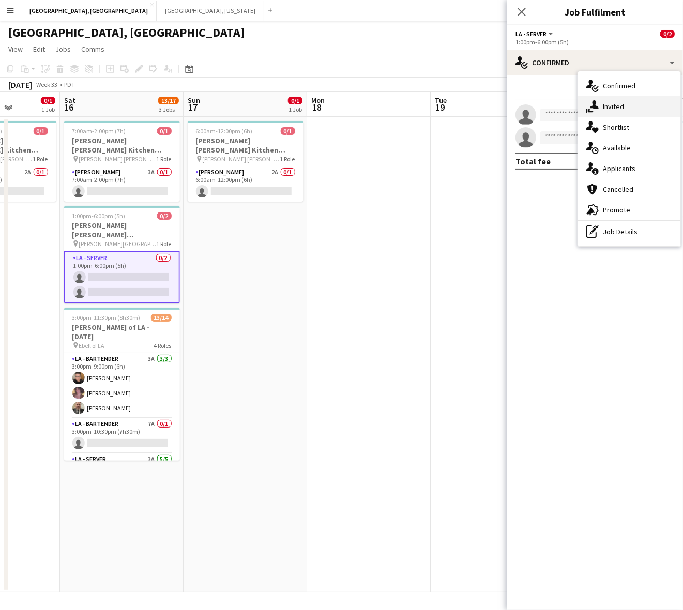
click at [589, 101] on icon "single-neutral-actions-share-1" at bounding box center [593, 106] width 12 height 12
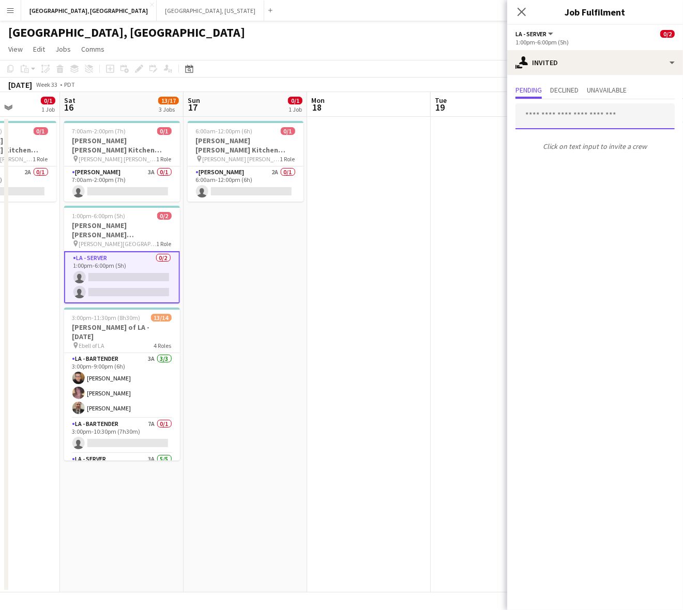
click at [547, 122] on input "text" at bounding box center [595, 116] width 159 height 26
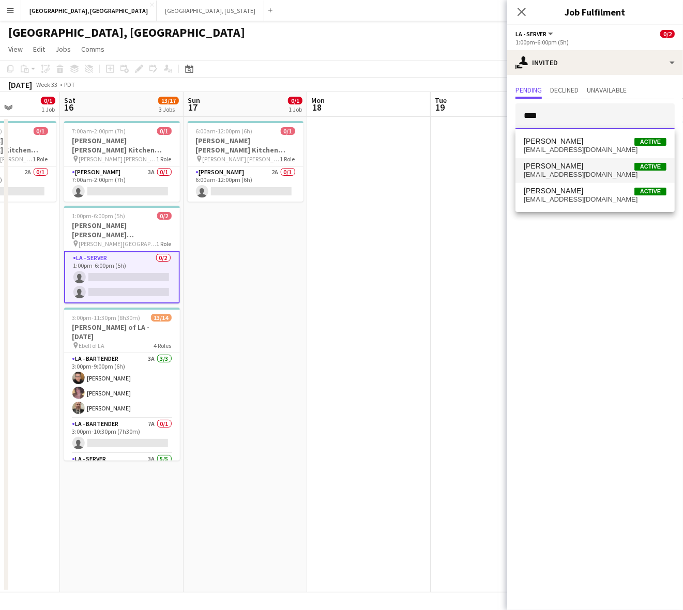
type input "****"
click at [586, 169] on span "George Gonzalez Active" at bounding box center [595, 166] width 143 height 9
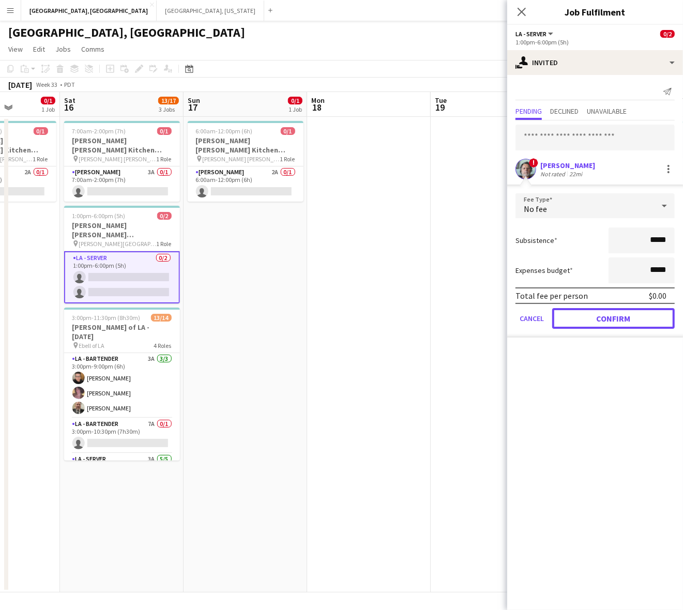
drag, startPoint x: 609, startPoint y: 314, endPoint x: 609, endPoint y: 283, distance: 30.5
click at [609, 310] on button "Confirm" at bounding box center [614, 318] width 123 height 21
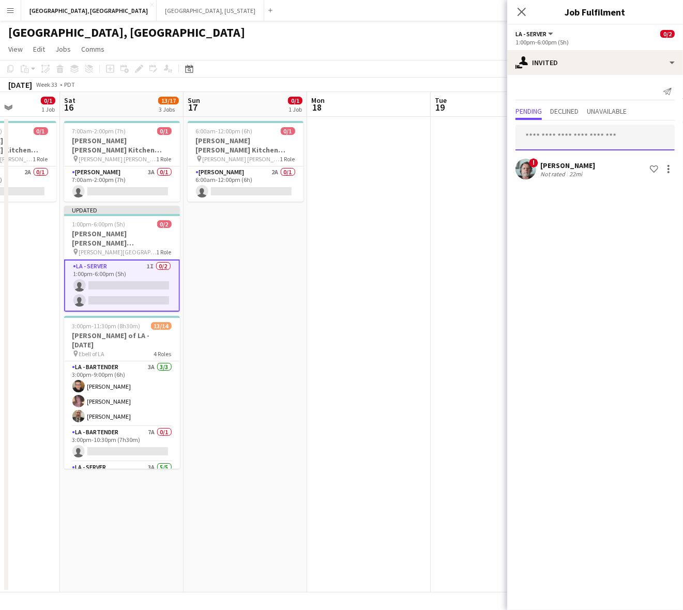
drag, startPoint x: 578, startPoint y: 127, endPoint x: 577, endPoint y: 133, distance: 6.4
click at [578, 129] on input "text" at bounding box center [595, 138] width 159 height 26
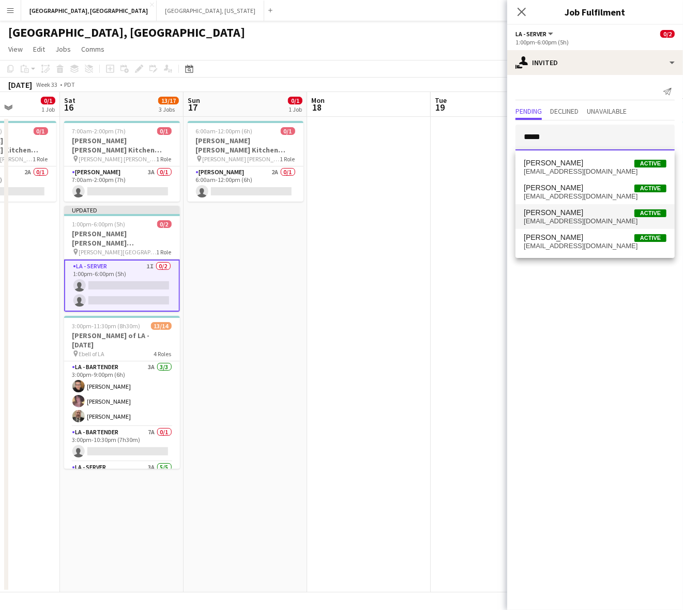
type input "*****"
click at [590, 215] on span "Sherrel Gonzalez Active" at bounding box center [595, 212] width 143 height 9
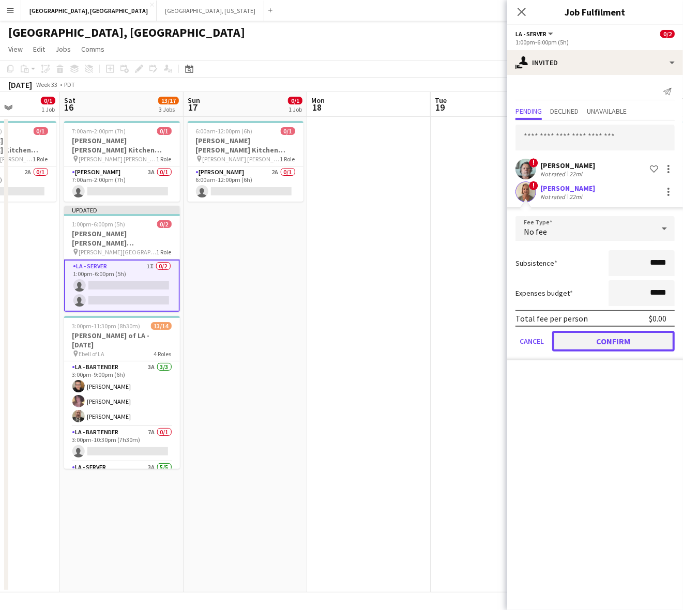
click at [609, 331] on button "Confirm" at bounding box center [614, 341] width 123 height 21
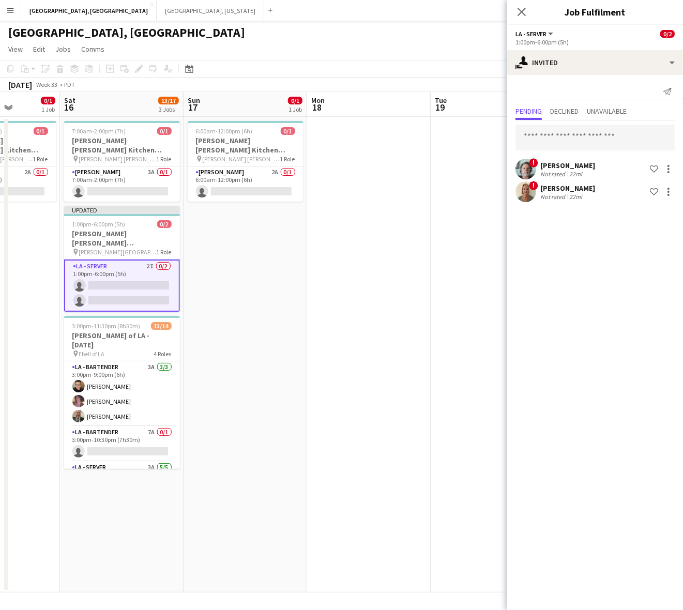
drag, startPoint x: 463, startPoint y: 254, endPoint x: 560, endPoint y: 133, distance: 154.6
click at [466, 250] on app-date-cell at bounding box center [493, 355] width 124 height 476
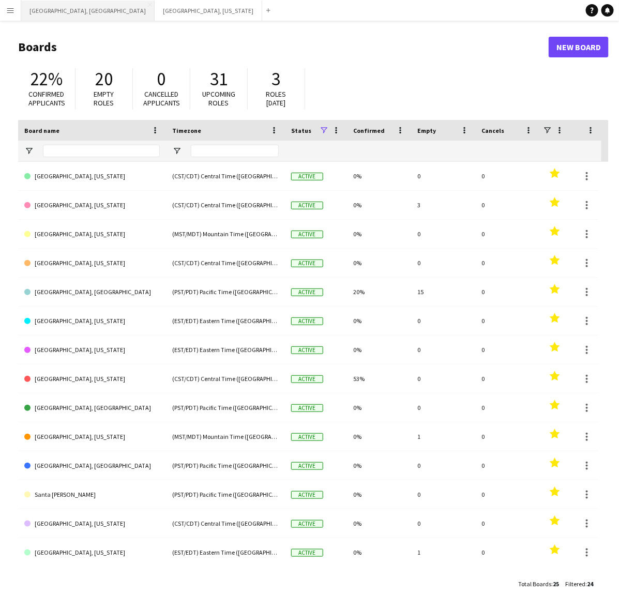
click at [54, 10] on button "Los Angeles, CA Close" at bounding box center [87, 11] width 133 height 20
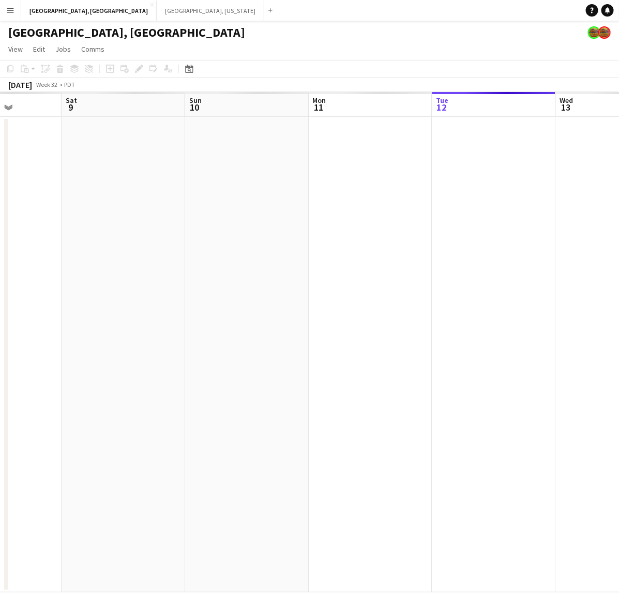
drag, startPoint x: 128, startPoint y: 273, endPoint x: 435, endPoint y: 228, distance: 310.6
click at [436, 231] on app-calendar-viewport "Wed 6 Thu 7 Fri 8 Sat 9 Sun 10 Mon 11 Tue 12 Wed 13 Thu 14 Fri 15" at bounding box center [309, 342] width 619 height 501
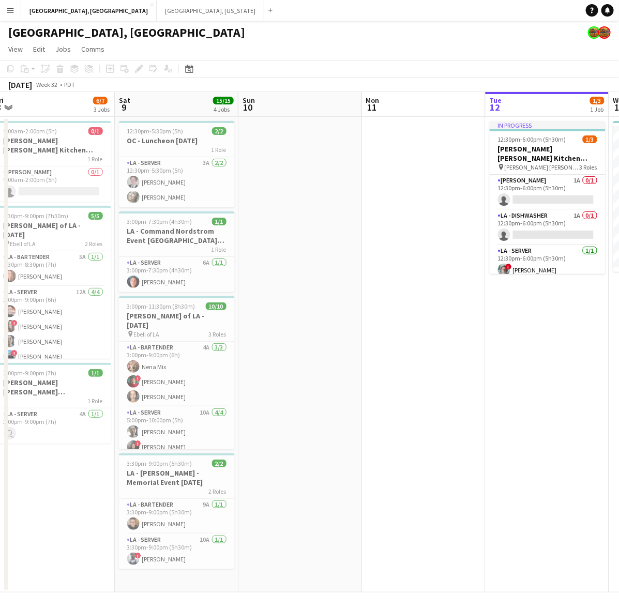
scroll to position [0, 229]
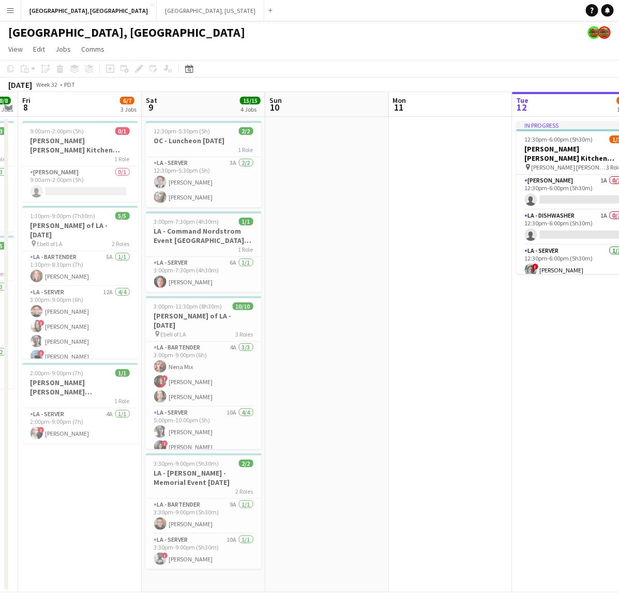
drag, startPoint x: 148, startPoint y: 287, endPoint x: 213, endPoint y: 281, distance: 65.0
click at [213, 281] on app-calendar-viewport "Wed 6 Thu 7 8/8 2 Jobs Fri 8 6/7 3 Jobs Sat 9 15/15 4 Jobs Sun 10 Mon 11 Tue 12…" at bounding box center [309, 342] width 619 height 501
click at [66, 140] on h3 "OC - Sally Ann Kitchen 8.8.25" at bounding box center [80, 145] width 116 height 19
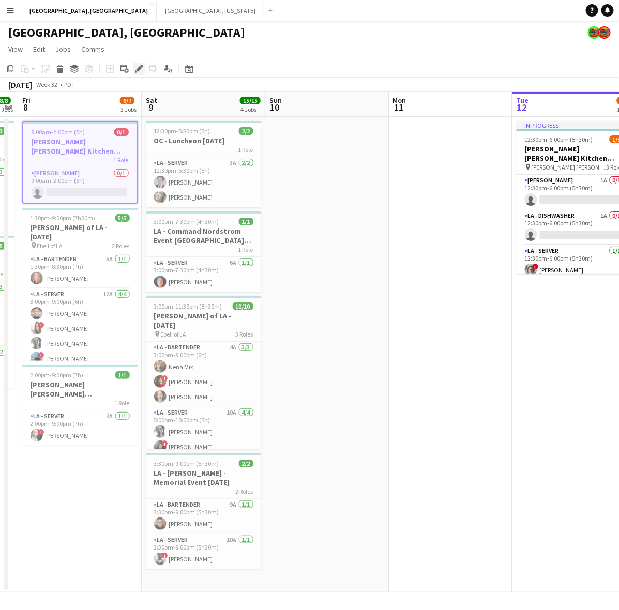
click at [140, 65] on icon "Edit" at bounding box center [139, 69] width 8 height 8
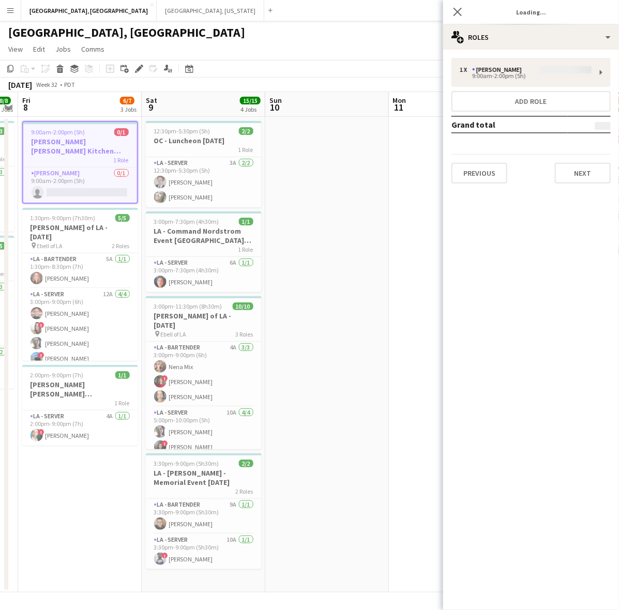
type input "**********"
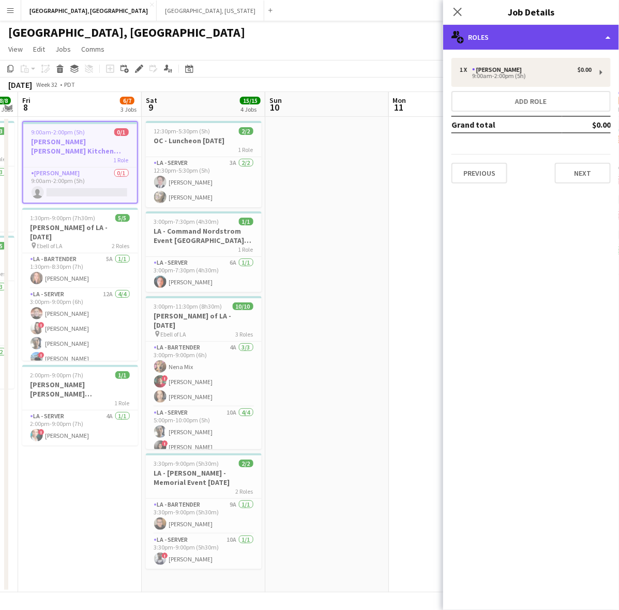
click at [494, 37] on div "multiple-users-add Roles" at bounding box center [531, 37] width 176 height 25
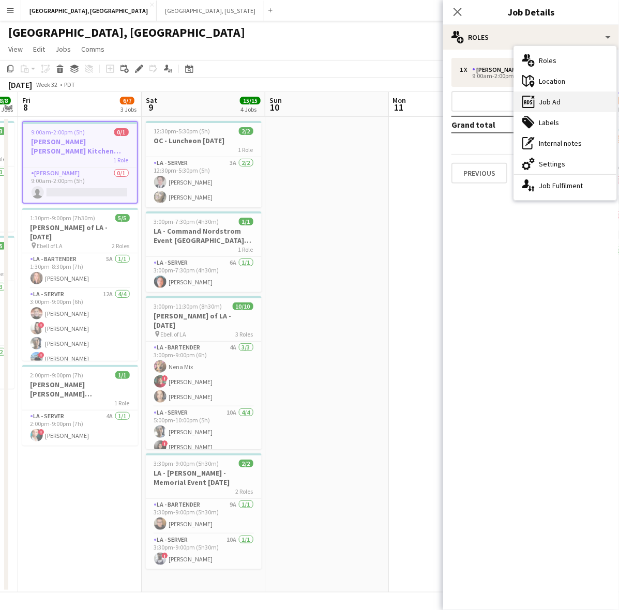
click at [555, 99] on div "ads-window Job Ad" at bounding box center [565, 102] width 102 height 21
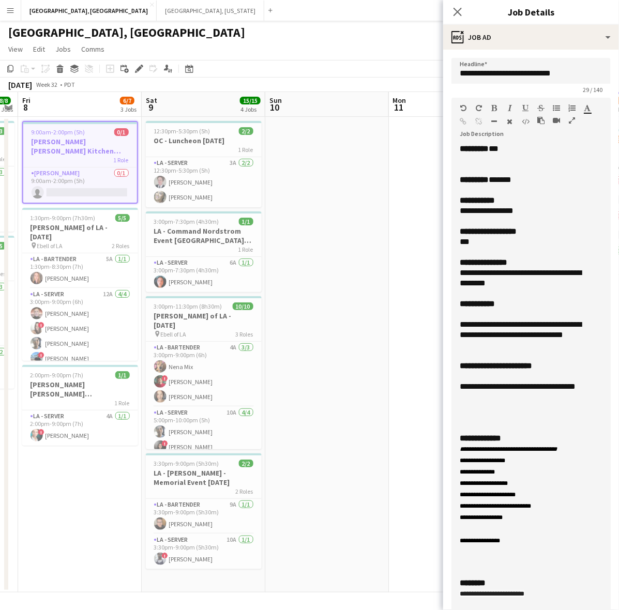
drag, startPoint x: 607, startPoint y: 198, endPoint x: 557, endPoint y: 641, distance: 446.1
click at [557, 610] on html "Menu Boards Boards Boards All jobs Status Workforce Workforce My Workforce Recr…" at bounding box center [309, 305] width 619 height 610
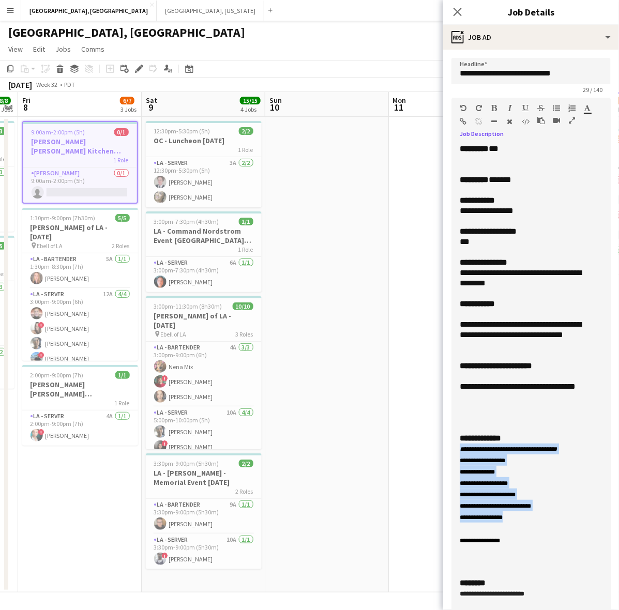
drag, startPoint x: 531, startPoint y: 516, endPoint x: 438, endPoint y: 447, distance: 115.1
click at [438, 447] on body "Menu Boards Boards Boards All jobs Status Workforce Workforce My Workforce Recr…" at bounding box center [309, 305] width 619 height 610
copy span "**********"
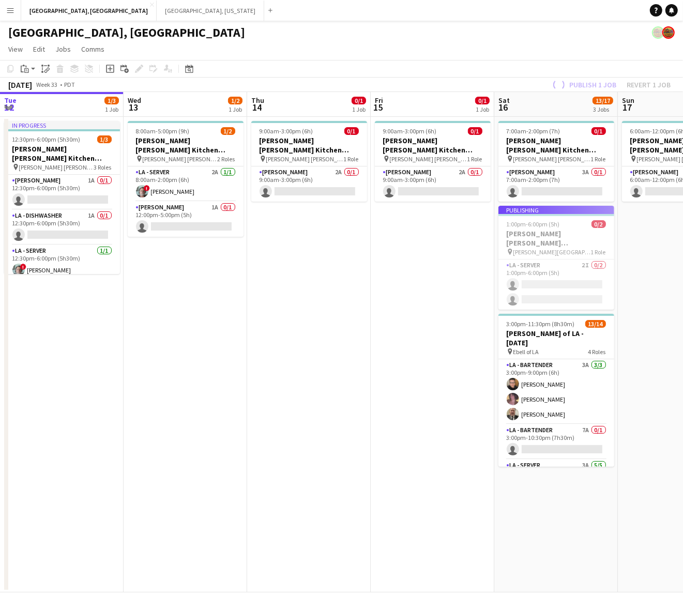
scroll to position [0, 432]
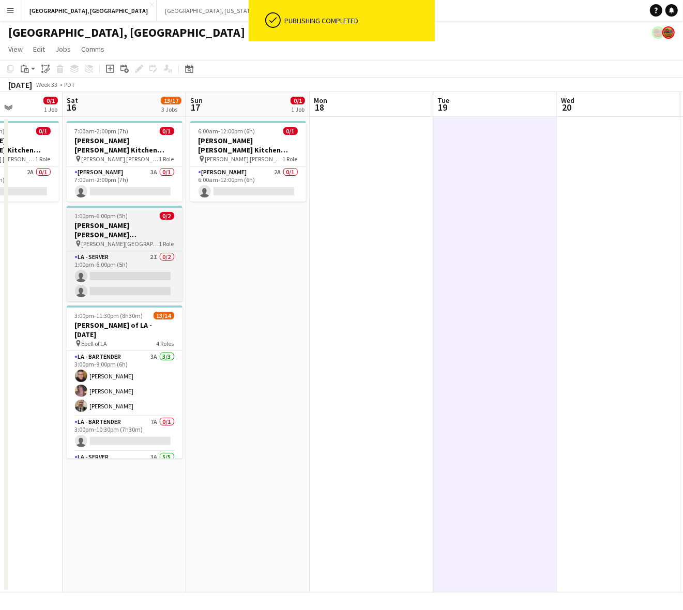
click at [104, 221] on h3 "[PERSON_NAME] [PERSON_NAME] [PERSON_NAME] [DATE]" at bounding box center [125, 230] width 116 height 19
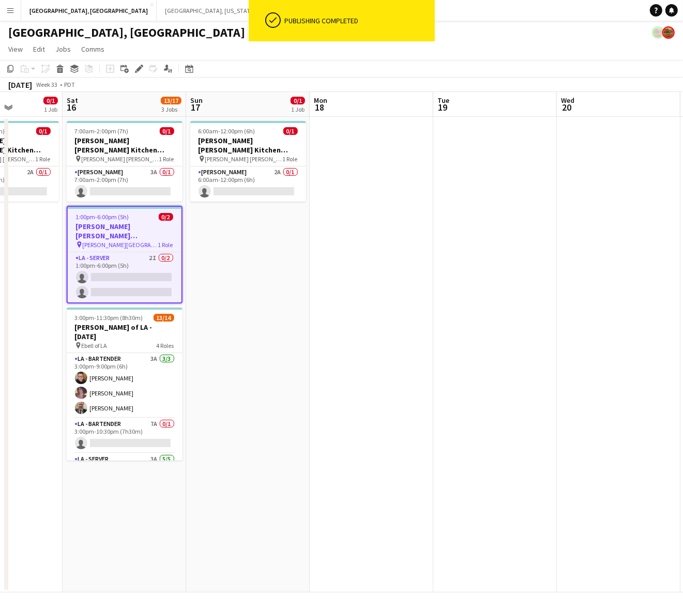
click at [245, 247] on app-date-cell "6:00am-12:00pm (6h) 0/1 OC - Sally Ann Kitchen 8.17.25 pin Sally Ann Catering 1…" at bounding box center [248, 355] width 124 height 476
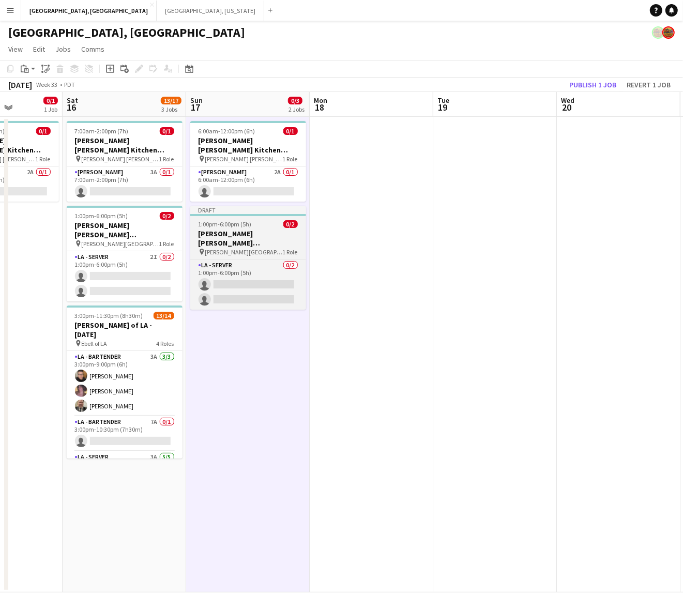
click at [250, 220] on span "1:00pm-6:00pm (5h)" at bounding box center [225, 224] width 53 height 8
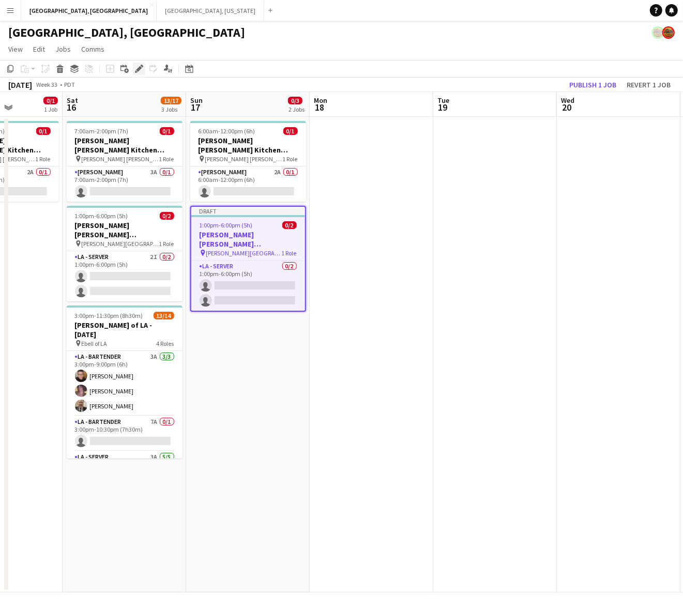
click at [138, 68] on icon at bounding box center [139, 69] width 6 height 6
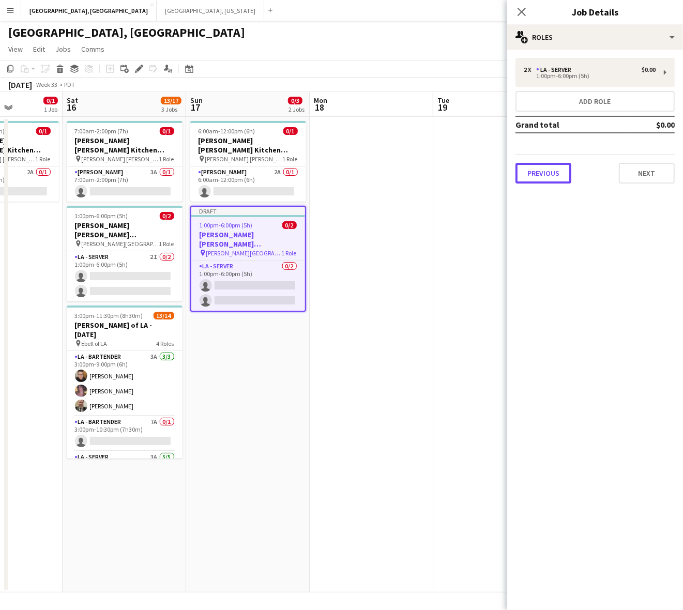
click at [544, 174] on button "Previous" at bounding box center [544, 173] width 56 height 21
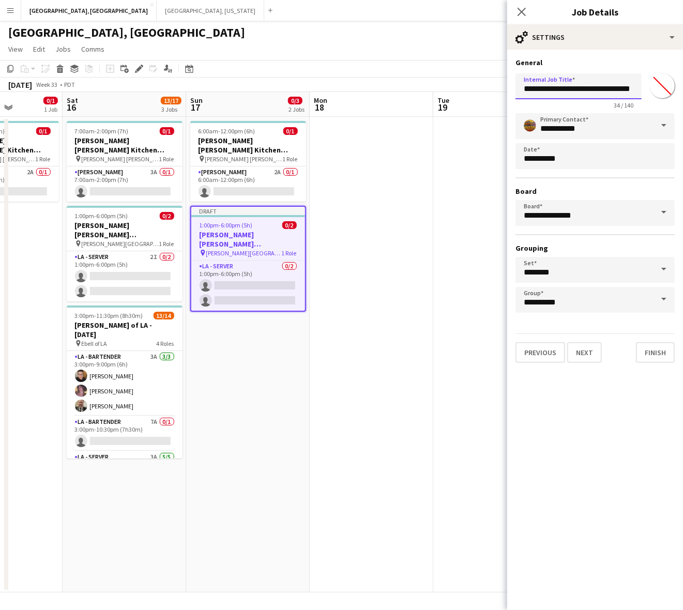
scroll to position [0, 6]
drag, startPoint x: 575, startPoint y: 88, endPoint x: 683, endPoint y: 96, distance: 107.9
click at [683, 99] on html "Menu Boards Boards Boards All jobs Status Workforce Workforce My Workforce Recr…" at bounding box center [341, 305] width 683 height 610
type input "**********"
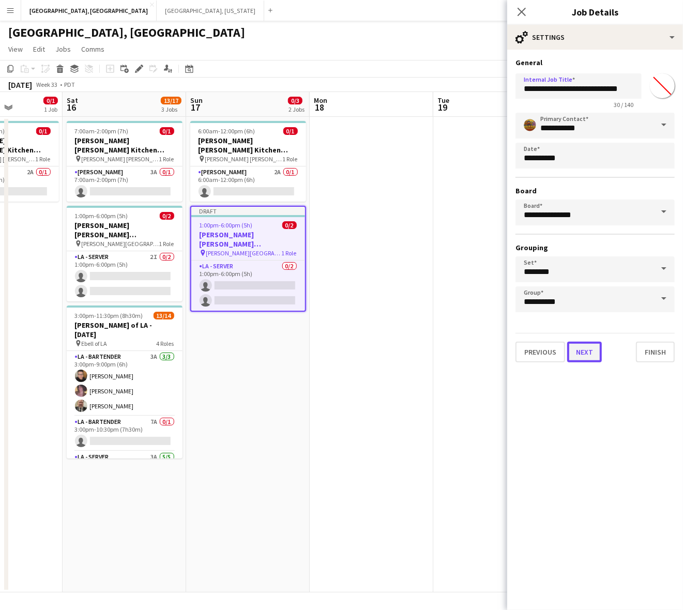
click at [587, 357] on button "Next" at bounding box center [585, 352] width 35 height 21
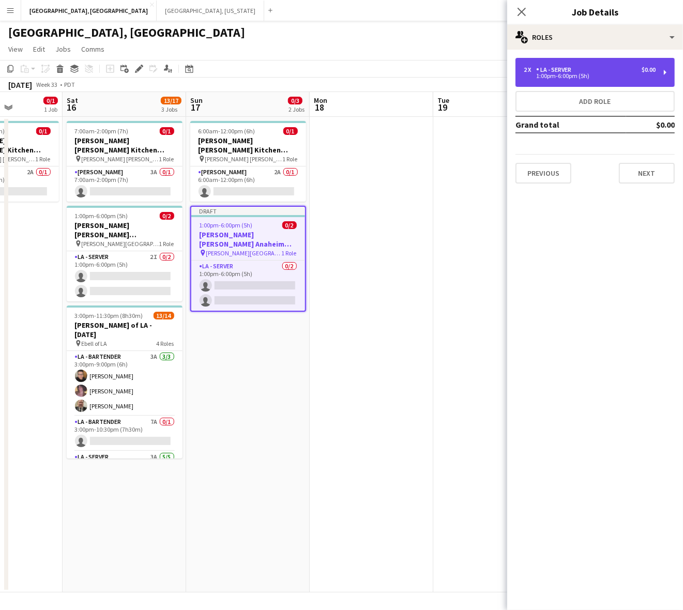
click at [549, 79] on div "1:00pm-6:00pm (5h)" at bounding box center [590, 75] width 132 height 5
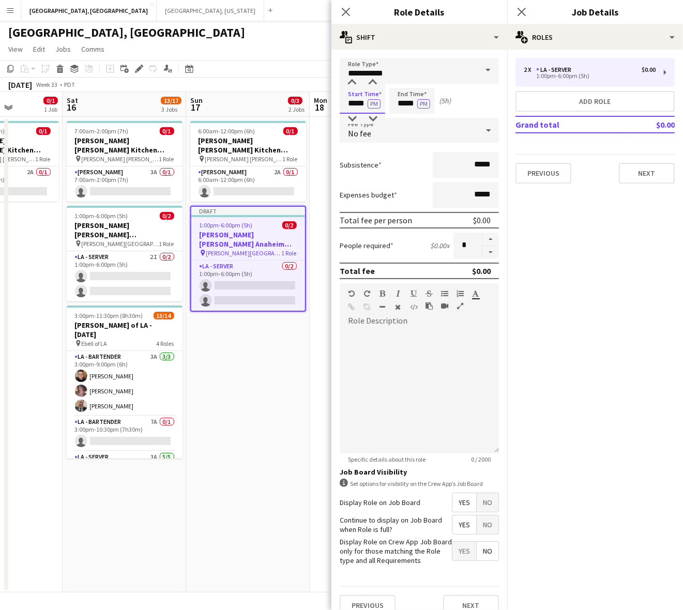
drag, startPoint x: 345, startPoint y: 103, endPoint x: 396, endPoint y: 109, distance: 51.5
click at [399, 107] on div "Start Time ***** PM End Time ***** PM (5h)" at bounding box center [419, 101] width 159 height 26
type input "*****"
click at [368, 99] on button "PM" at bounding box center [374, 103] width 13 height 9
type input "*****"
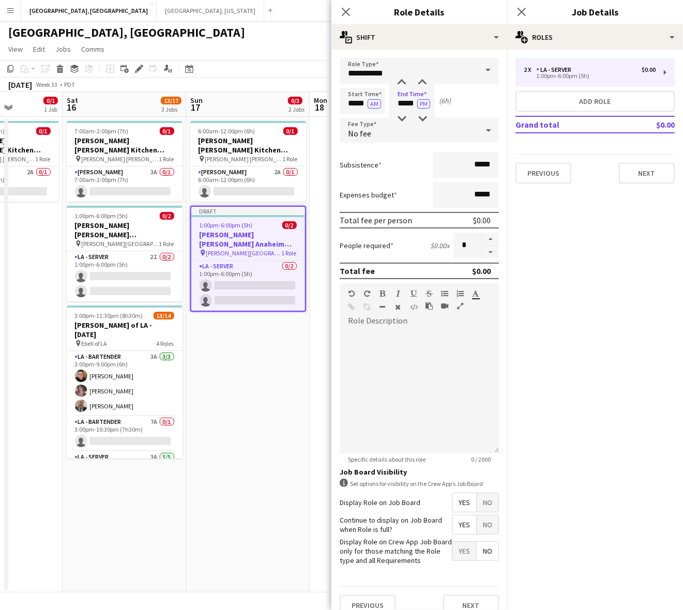
click at [482, 258] on form "**********" at bounding box center [420, 341] width 176 height 566
click at [483, 251] on button "button" at bounding box center [491, 252] width 17 height 13
type input "*"
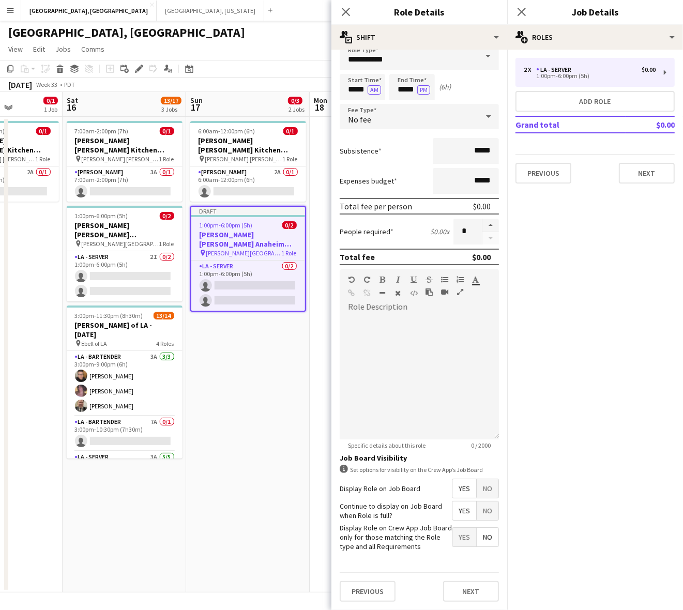
scroll to position [21, 0]
drag, startPoint x: 464, startPoint y: 591, endPoint x: 498, endPoint y: 547, distance: 55.7
click at [465, 591] on button "Next" at bounding box center [471, 591] width 56 height 21
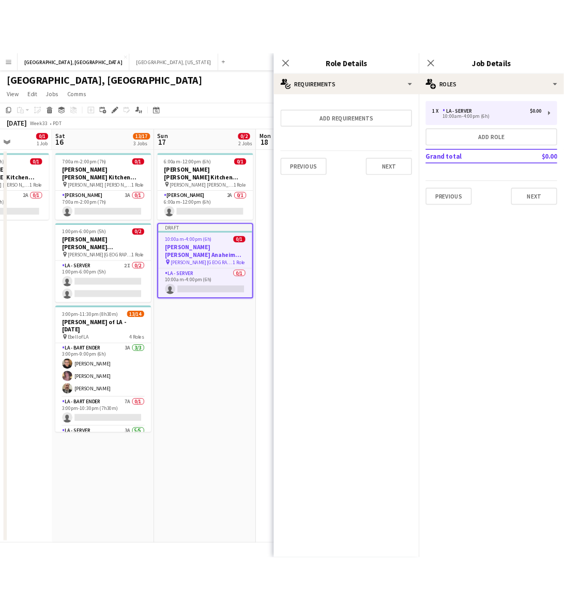
scroll to position [0, 0]
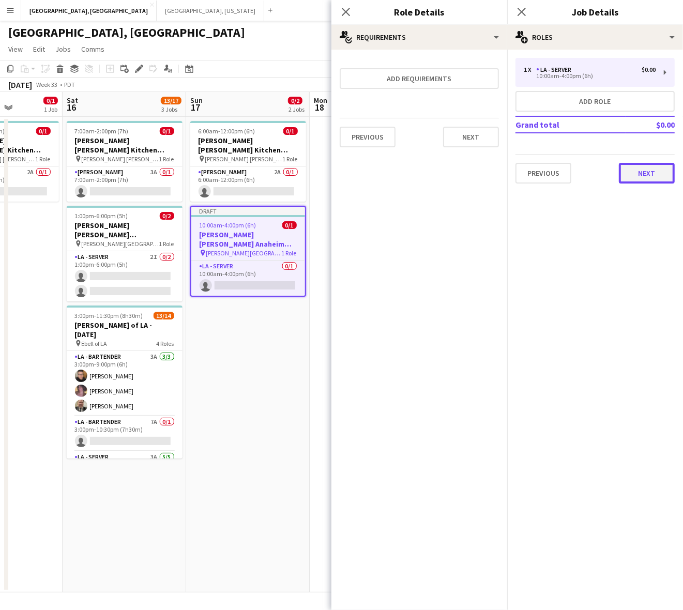
click at [652, 163] on button "Next" at bounding box center [647, 173] width 56 height 21
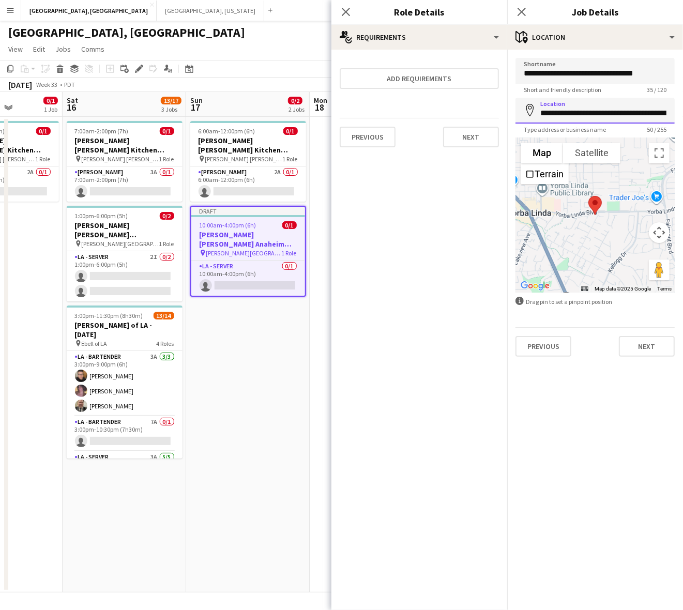
click at [559, 115] on input "**********" at bounding box center [595, 111] width 159 height 26
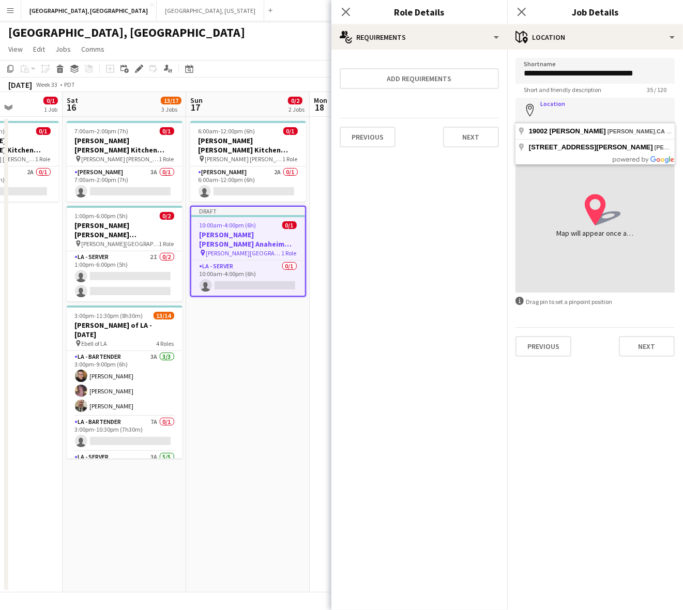
paste input "**********"
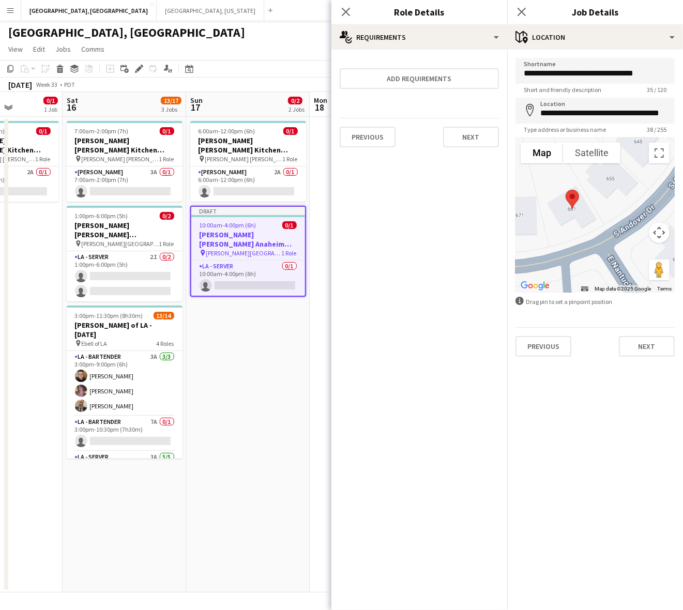
drag, startPoint x: 569, startPoint y: 245, endPoint x: 541, endPoint y: 221, distance: 36.7
click at [496, 231] on body "Menu Boards Boards Boards All jobs Status Workforce Workforce My Workforce Recr…" at bounding box center [341, 305] width 683 height 610
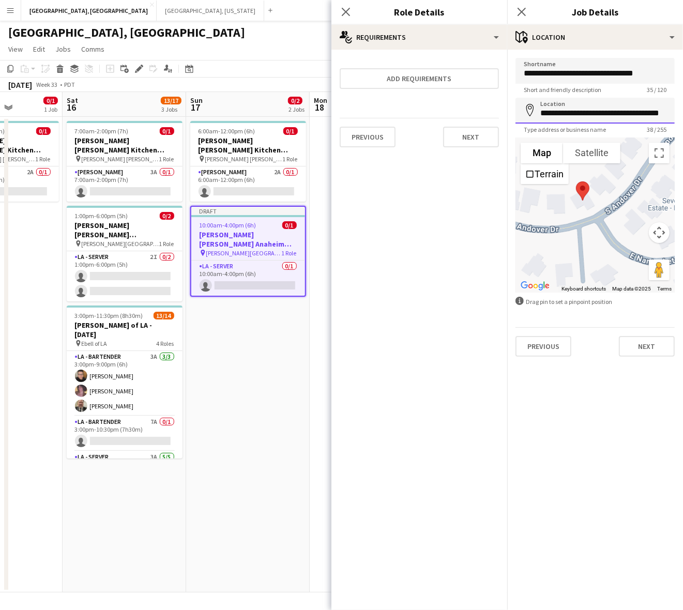
click at [557, 118] on input "**********" at bounding box center [595, 111] width 159 height 26
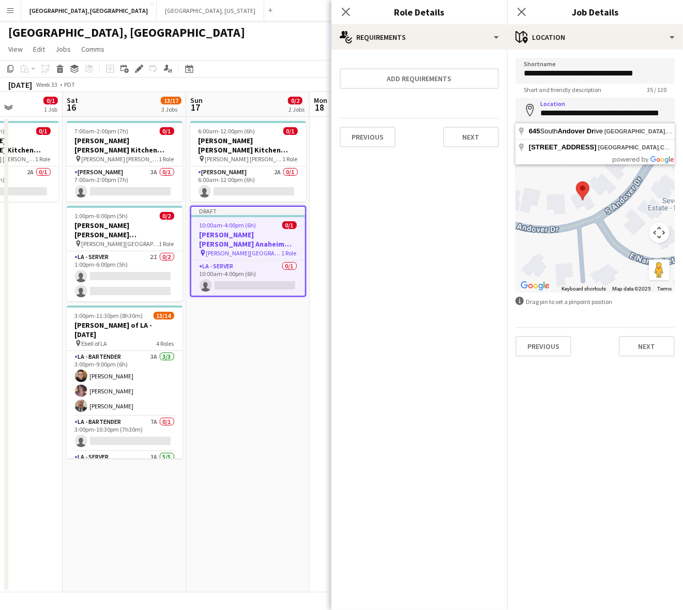
click at [557, 118] on input "**********" at bounding box center [595, 111] width 159 height 26
paste input
click at [586, 113] on input "**********" at bounding box center [595, 111] width 159 height 26
type input "**********"
click at [573, 365] on mat-expansion-panel "**********" at bounding box center [596, 330] width 176 height 561
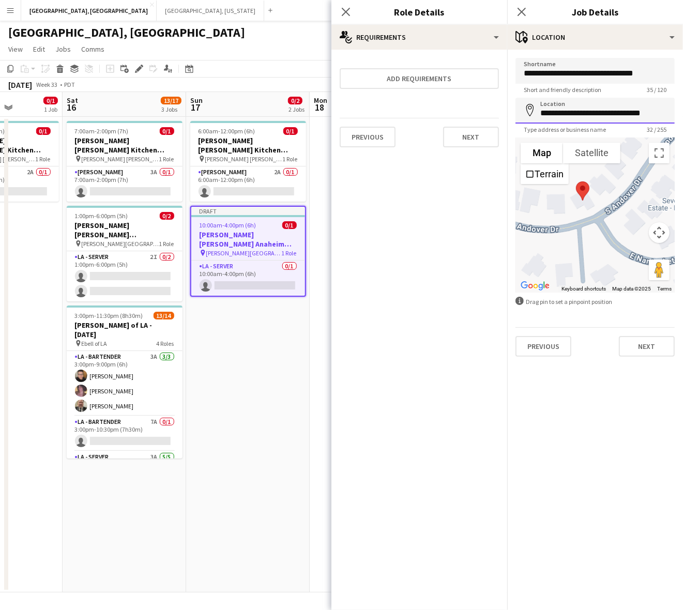
click at [591, 113] on input "**********" at bounding box center [595, 111] width 159 height 26
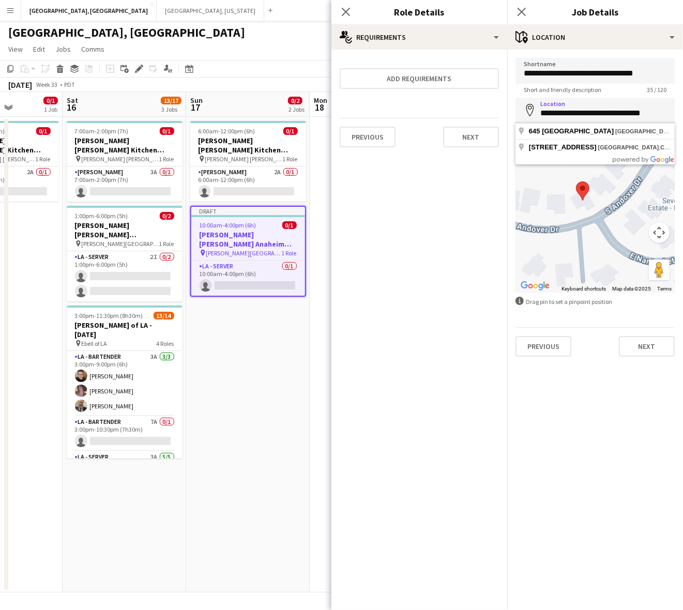
click at [591, 113] on input "**********" at bounding box center [595, 111] width 159 height 26
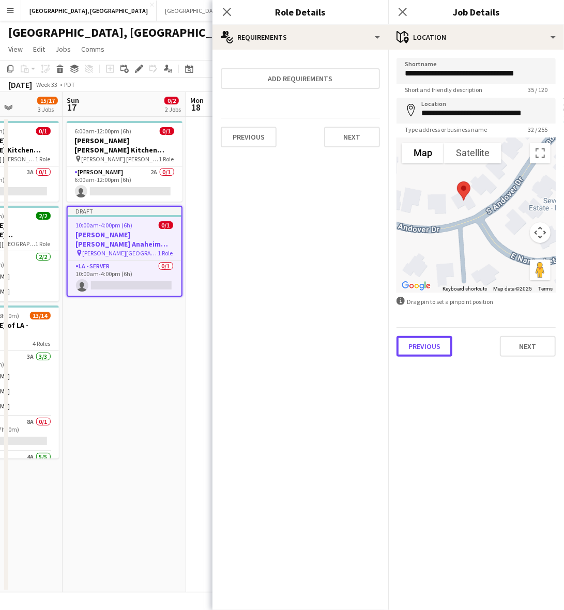
click at [430, 345] on button "Previous" at bounding box center [425, 346] width 56 height 21
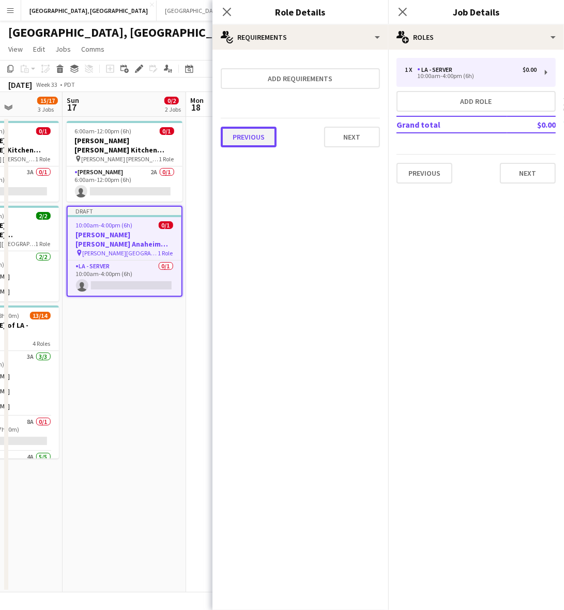
click at [266, 135] on button "Previous" at bounding box center [249, 137] width 56 height 21
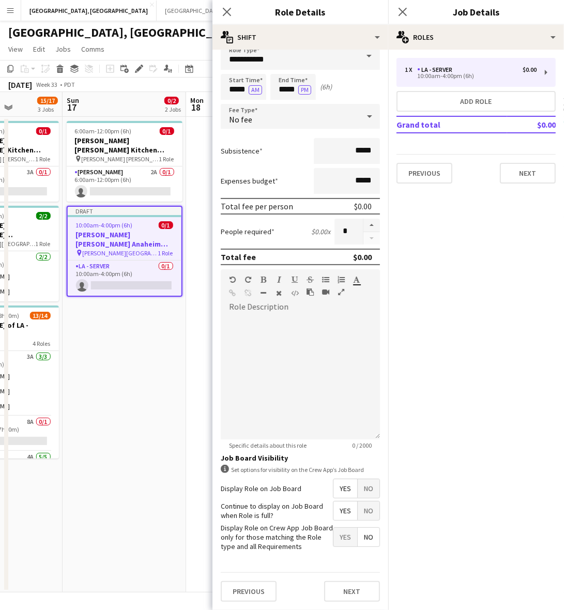
scroll to position [39, 0]
drag, startPoint x: 339, startPoint y: 570, endPoint x: 340, endPoint y: 563, distance: 7.3
click at [339, 570] on form "**********" at bounding box center [301, 327] width 176 height 566
click at [358, 596] on button "Next" at bounding box center [352, 591] width 56 height 21
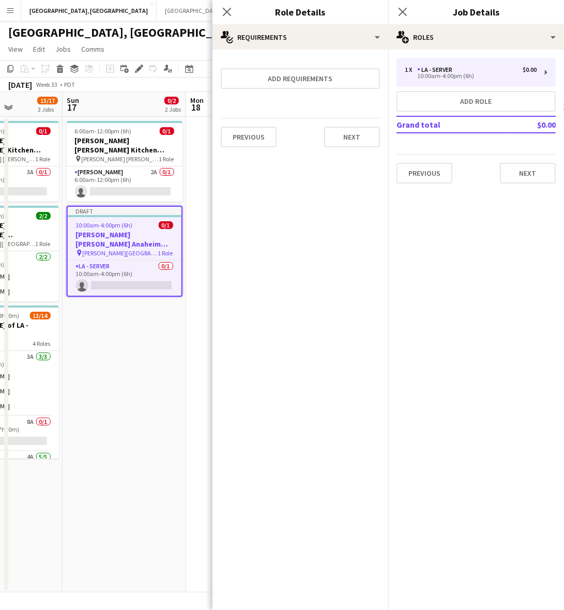
scroll to position [0, 0]
click at [228, 10] on icon at bounding box center [227, 12] width 10 height 10
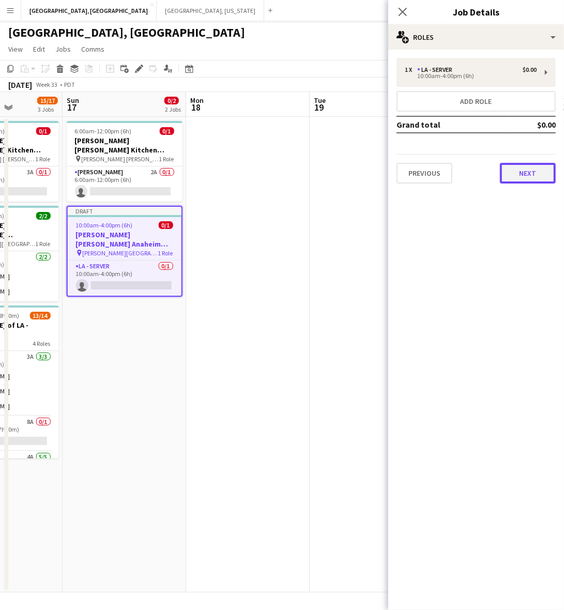
click at [528, 167] on button "Next" at bounding box center [528, 173] width 56 height 21
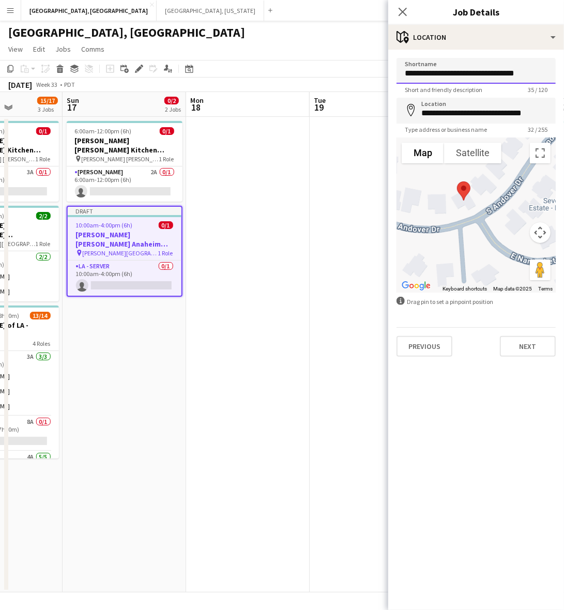
click at [435, 71] on input "**********" at bounding box center [476, 71] width 159 height 26
type input "**********"
click at [471, 119] on input "**********" at bounding box center [476, 111] width 159 height 26
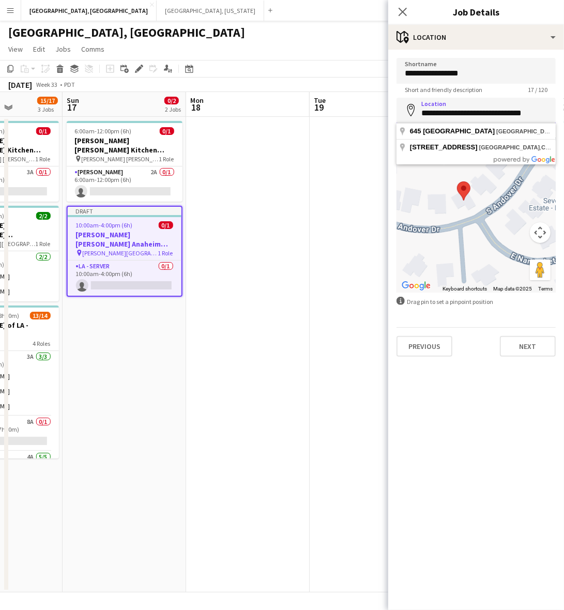
click at [472, 117] on input "**********" at bounding box center [476, 111] width 159 height 26
click at [474, 115] on input "**********" at bounding box center [476, 111] width 159 height 26
click at [475, 112] on input "**********" at bounding box center [476, 111] width 159 height 26
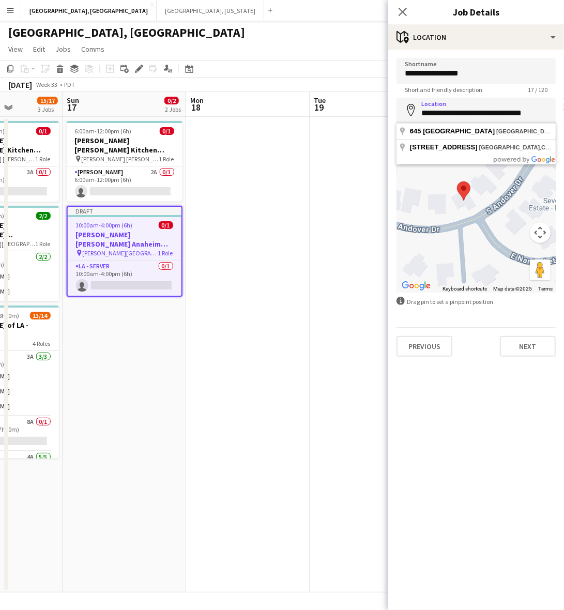
click at [475, 112] on input "**********" at bounding box center [476, 111] width 159 height 26
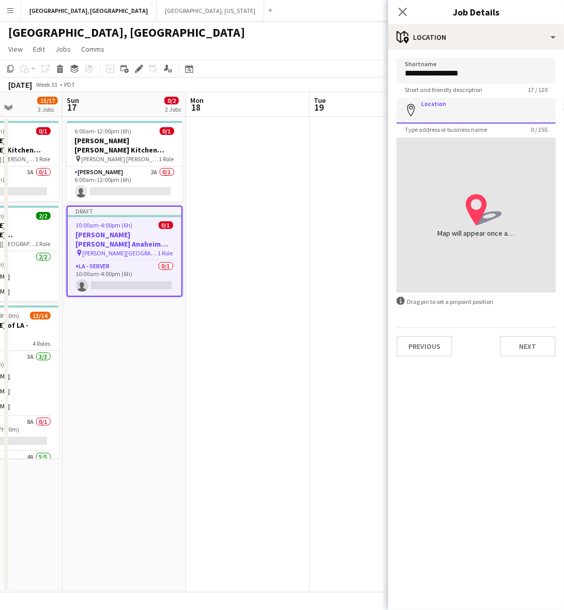
paste input "**********"
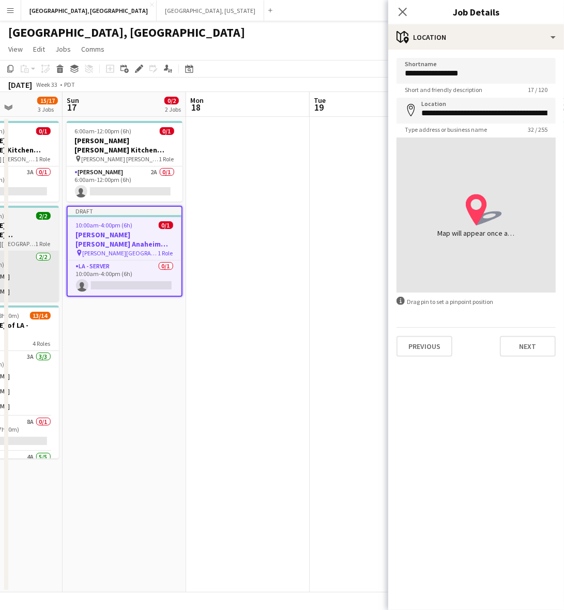
type input "**********"
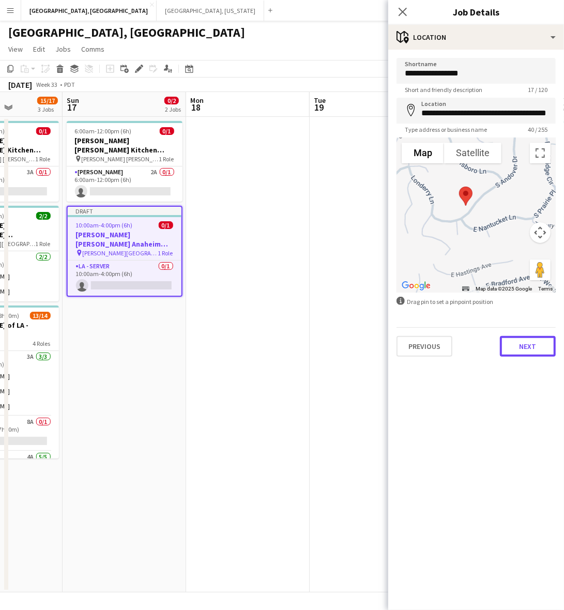
click at [529, 345] on button "Next" at bounding box center [528, 346] width 56 height 21
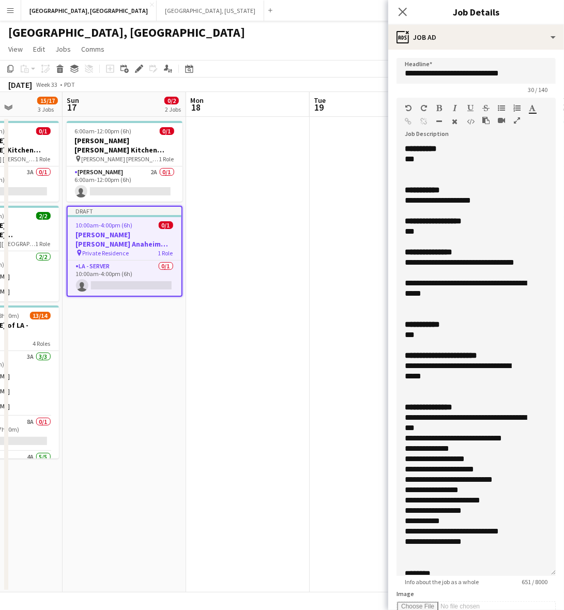
drag, startPoint x: 551, startPoint y: 201, endPoint x: 487, endPoint y: 536, distance: 341.7
click at [489, 576] on div "**********" at bounding box center [476, 360] width 159 height 432
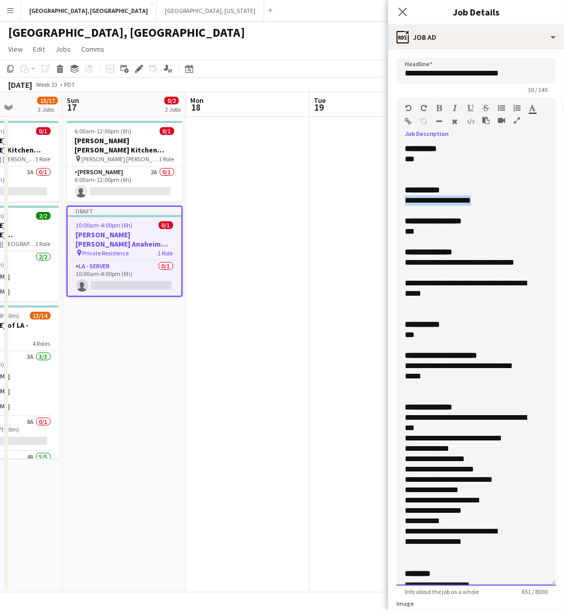
drag, startPoint x: 453, startPoint y: 205, endPoint x: 397, endPoint y: 202, distance: 56.0
click at [399, 203] on div "**********" at bounding box center [476, 365] width 159 height 442
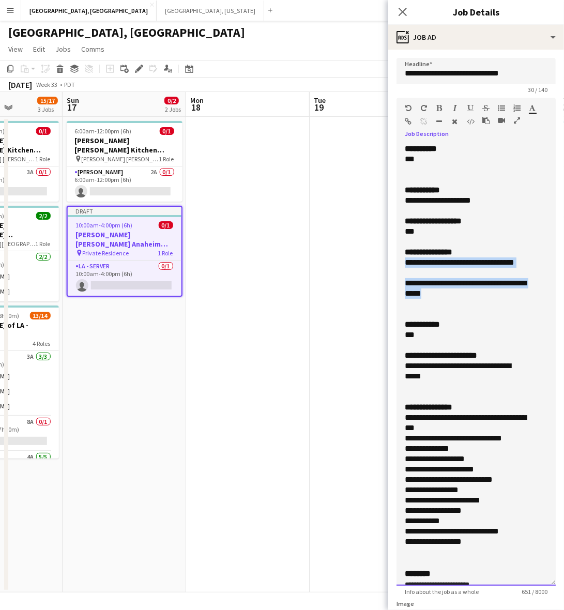
drag, startPoint x: 471, startPoint y: 293, endPoint x: 400, endPoint y: 265, distance: 76.5
click at [400, 265] on div "**********" at bounding box center [476, 365] width 159 height 442
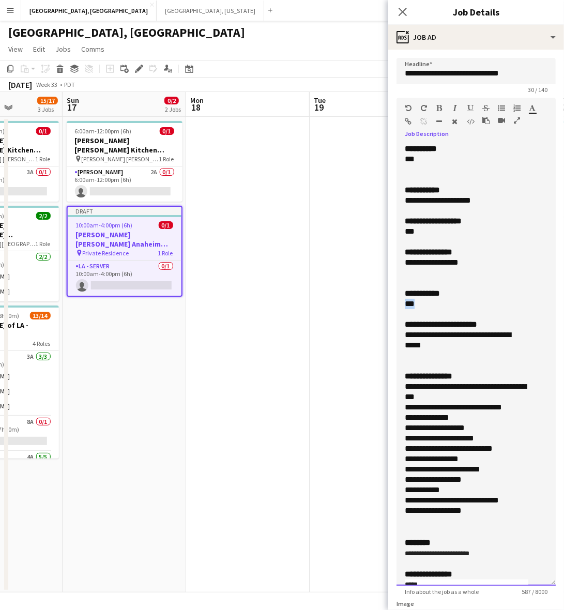
drag, startPoint x: 427, startPoint y: 305, endPoint x: 392, endPoint y: 305, distance: 35.2
click at [393, 305] on form "**********" at bounding box center [477, 471] width 176 height 826
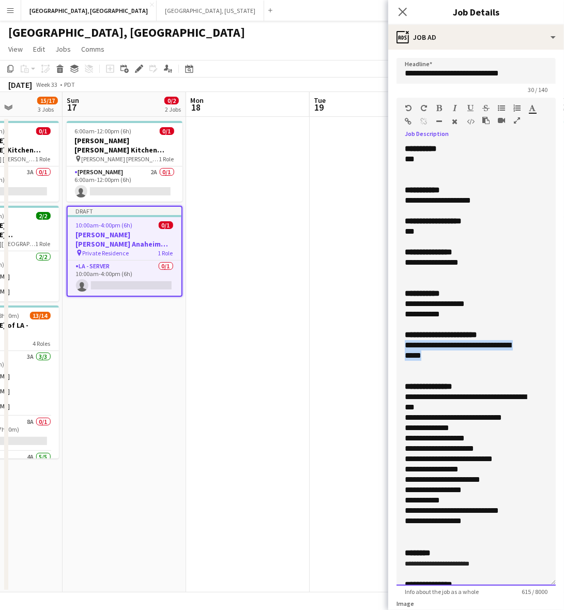
drag, startPoint x: 449, startPoint y: 352, endPoint x: 383, endPoint y: 342, distance: 66.4
click at [383, 342] on body "Menu Boards Boards Boards All jobs Status Workforce Workforce My Workforce Recr…" at bounding box center [282, 305] width 564 height 610
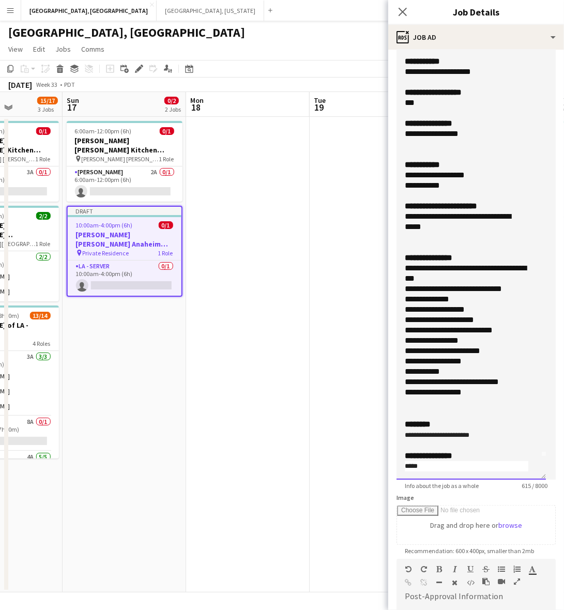
scroll to position [194, 0]
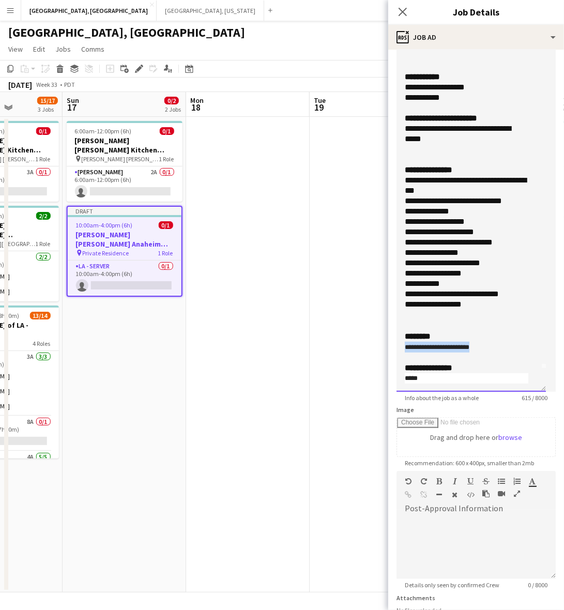
drag, startPoint x: 485, startPoint y: 346, endPoint x: 388, endPoint y: 345, distance: 97.3
click at [388, 345] on body "Menu Boards Boards Boards All jobs Status Workforce Workforce My Workforce Recr…" at bounding box center [282, 305] width 564 height 610
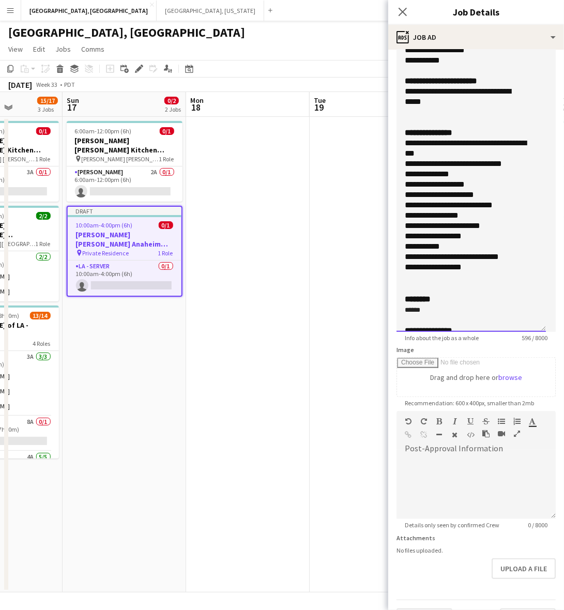
scroll to position [280, 0]
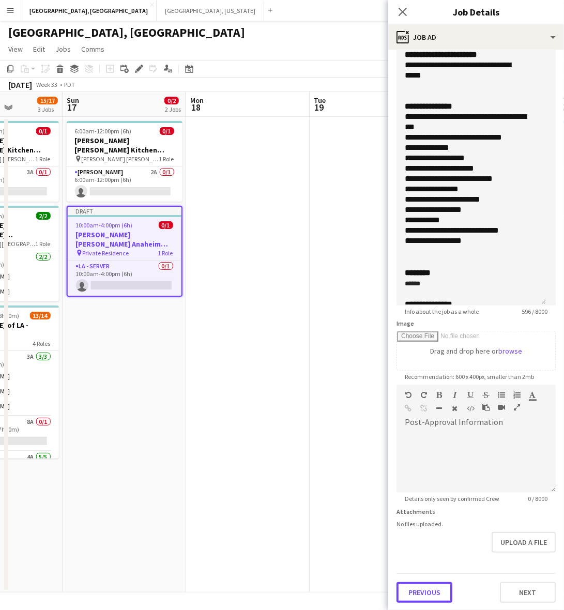
drag, startPoint x: 443, startPoint y: 594, endPoint x: 444, endPoint y: 584, distance: 10.4
click at [443, 590] on button "Previous" at bounding box center [425, 593] width 56 height 21
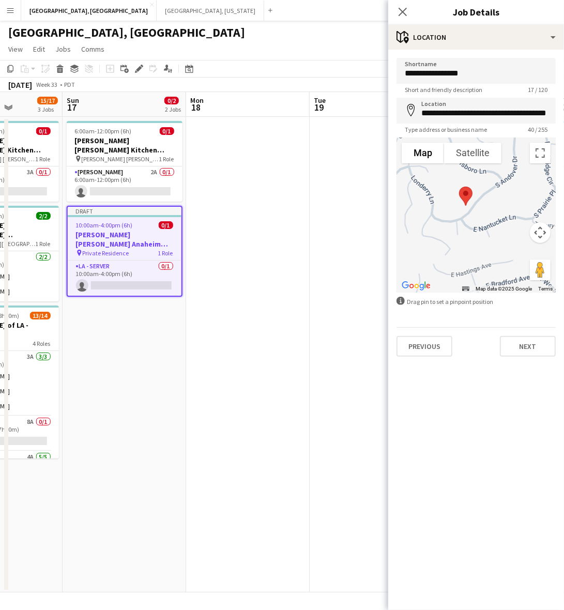
scroll to position [0, 0]
click at [441, 117] on input "**********" at bounding box center [476, 111] width 159 height 26
click at [524, 342] on button "Next" at bounding box center [528, 346] width 56 height 21
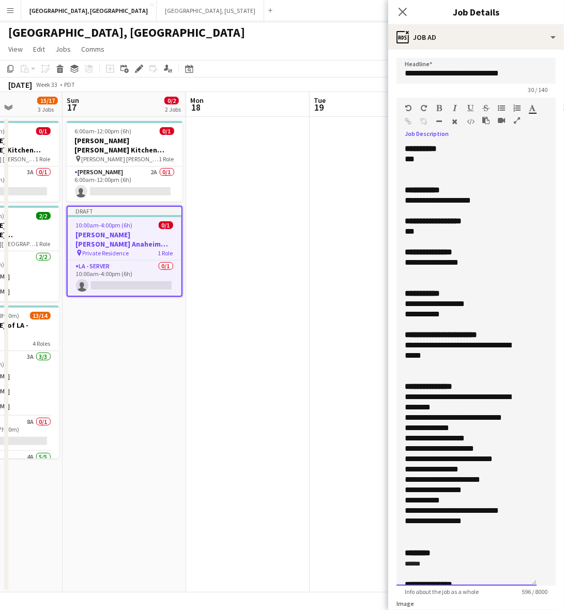
click at [410, 268] on div "**********" at bounding box center [462, 263] width 114 height 10
click at [477, 278] on div at bounding box center [467, 273] width 124 height 10
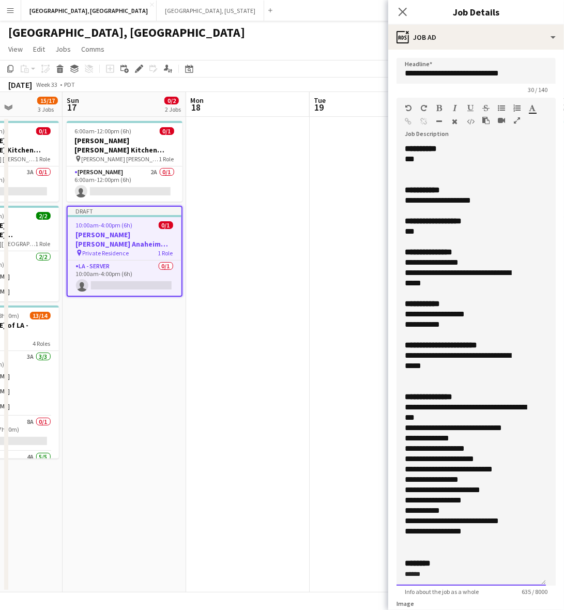
click at [415, 291] on div at bounding box center [471, 294] width 133 height 10
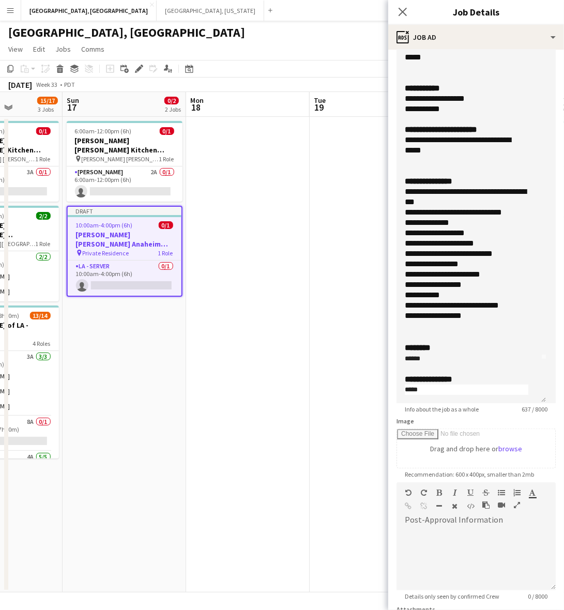
scroll to position [280, 0]
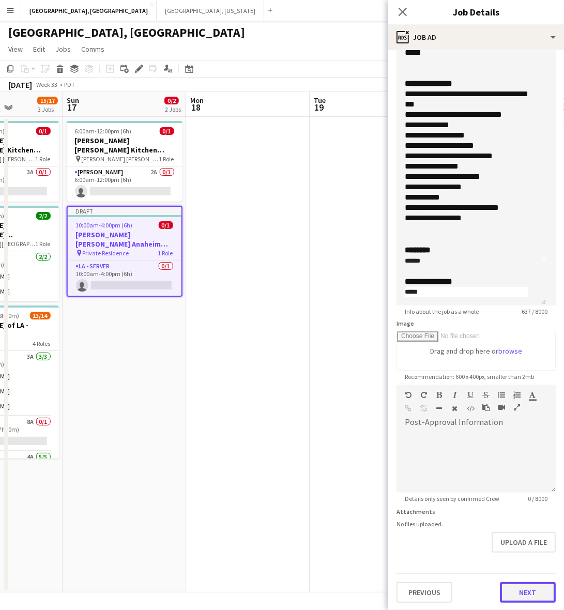
drag, startPoint x: 521, startPoint y: 590, endPoint x: 521, endPoint y: 583, distance: 7.2
click at [521, 590] on button "Next" at bounding box center [528, 593] width 56 height 21
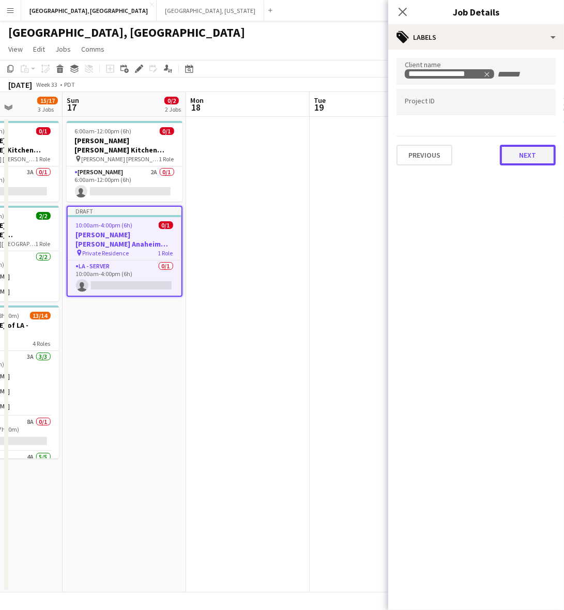
click at [510, 169] on div "**********" at bounding box center [477, 112] width 176 height 124
click at [511, 158] on button "Next" at bounding box center [528, 155] width 56 height 21
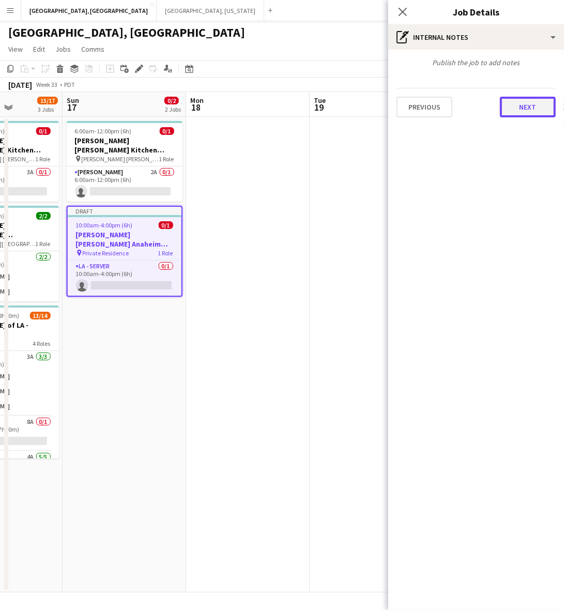
click at [516, 110] on button "Next" at bounding box center [528, 107] width 56 height 21
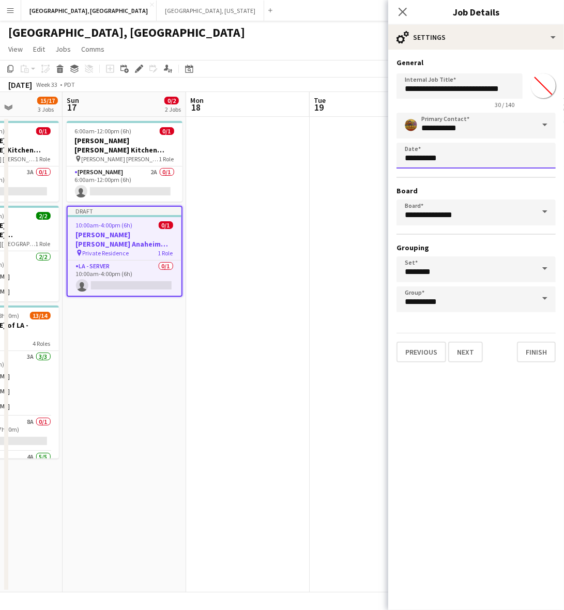
click at [435, 153] on body "Menu Boards Boards Boards All jobs Status Workforce Workforce My Workforce Recr…" at bounding box center [282, 305] width 564 height 610
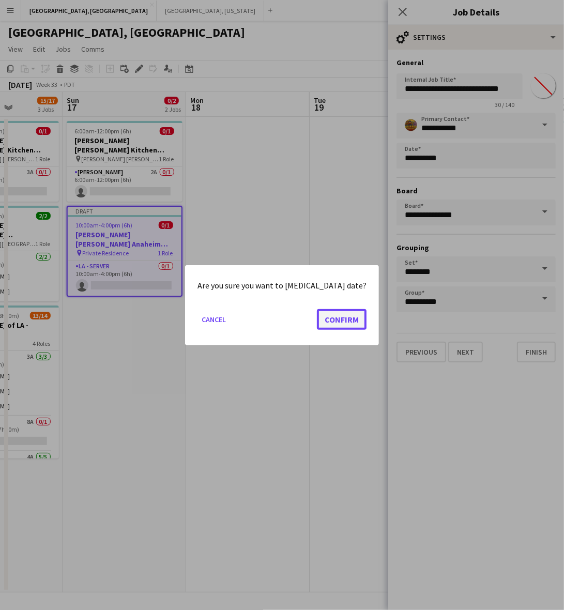
click at [326, 316] on button "Confirm" at bounding box center [342, 319] width 50 height 21
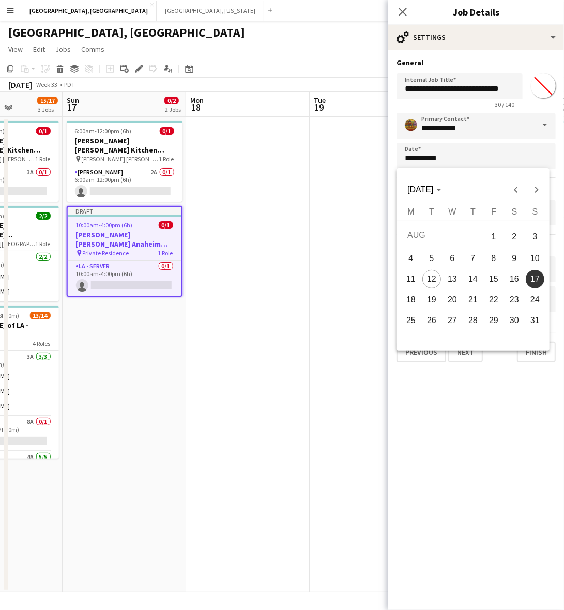
click at [518, 276] on span "16" at bounding box center [514, 279] width 19 height 19
type input "**********"
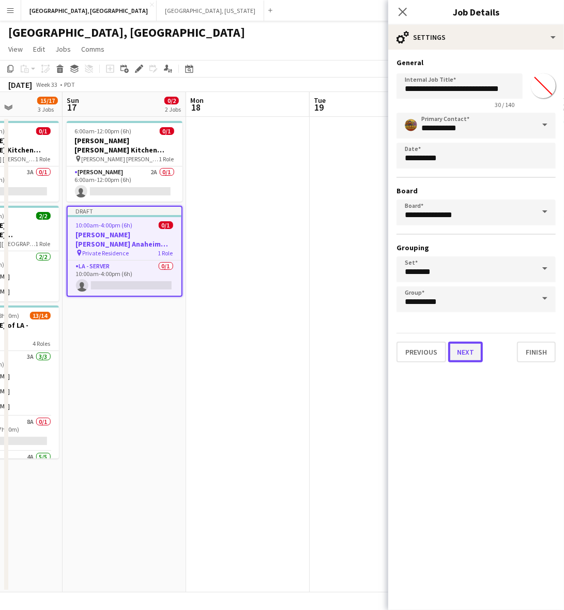
click at [467, 342] on button "Next" at bounding box center [466, 352] width 35 height 21
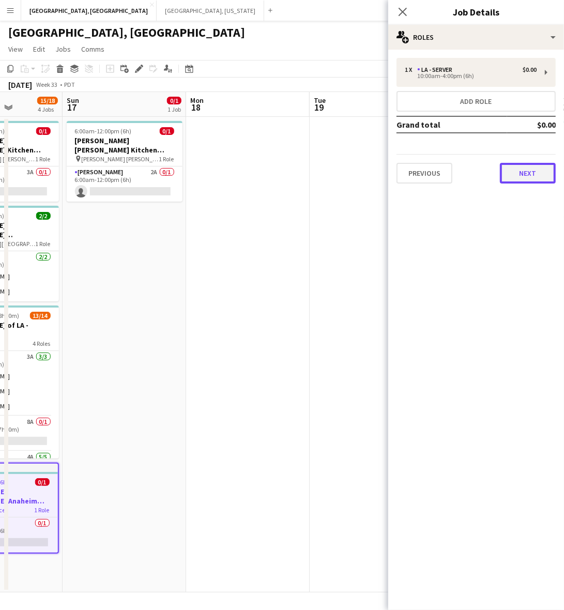
click at [528, 164] on button "Next" at bounding box center [528, 173] width 56 height 21
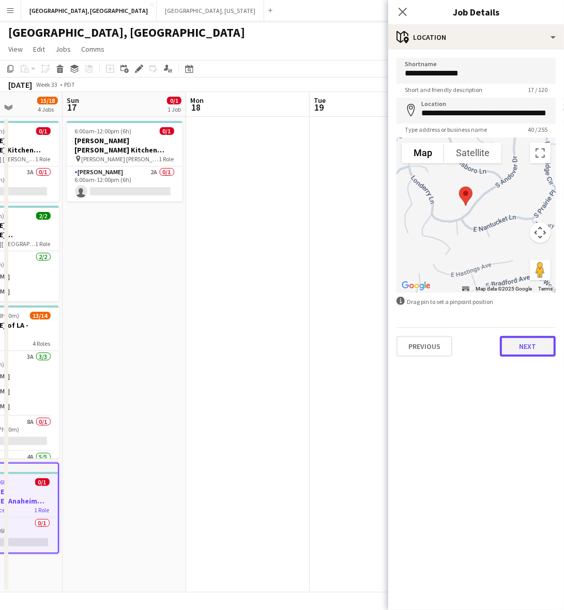
click at [529, 351] on button "Next" at bounding box center [528, 346] width 56 height 21
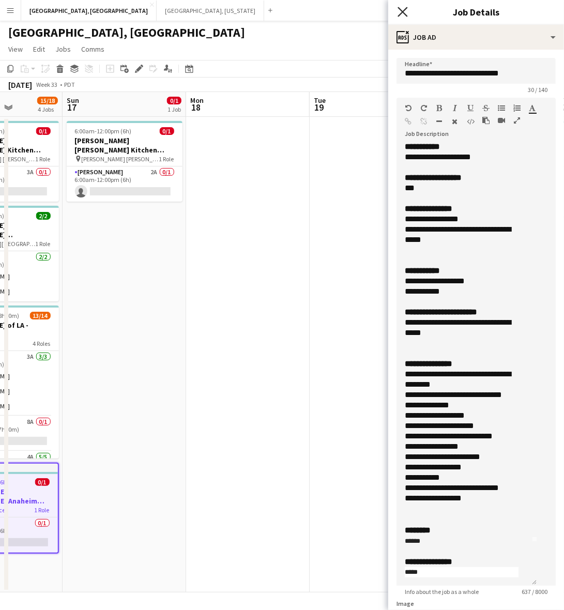
click at [401, 13] on icon at bounding box center [403, 12] width 10 height 10
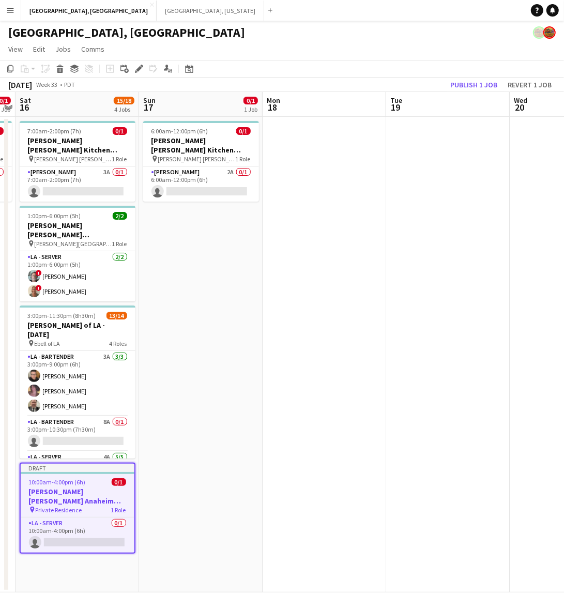
scroll to position [0, 267]
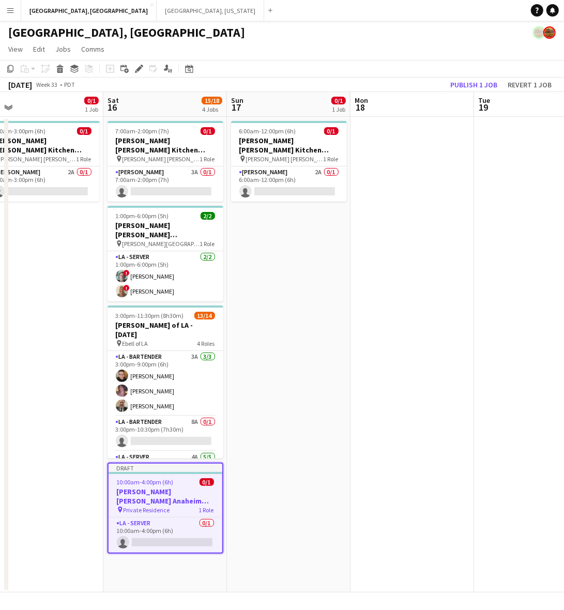
drag, startPoint x: 172, startPoint y: 454, endPoint x: 324, endPoint y: 438, distance: 152.9
click at [324, 438] on app-calendar-viewport "Wed 13 1/2 1 Job Thu 14 0/1 1 Job Fri 15 0/1 1 Job Sat 16 15/18 4 Jobs Sun 17 0…" at bounding box center [282, 342] width 564 height 501
click at [472, 85] on button "Publish 1 job" at bounding box center [473, 84] width 55 height 13
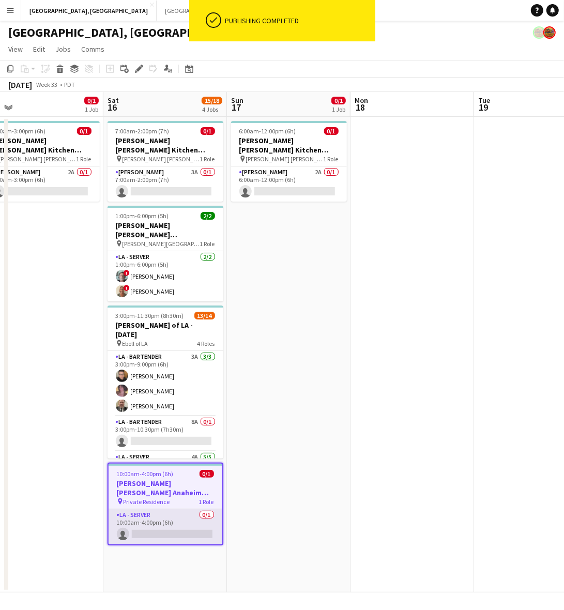
click at [198, 513] on app-card-role "LA - Server 0/1 10:00am-4:00pm (6h) single-neutral-actions" at bounding box center [166, 527] width 114 height 35
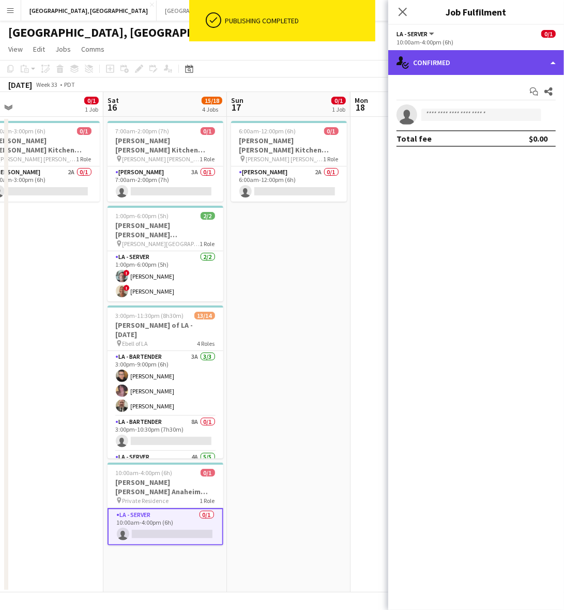
click at [444, 67] on div "single-neutral-actions-check-2 Confirmed" at bounding box center [477, 62] width 176 height 25
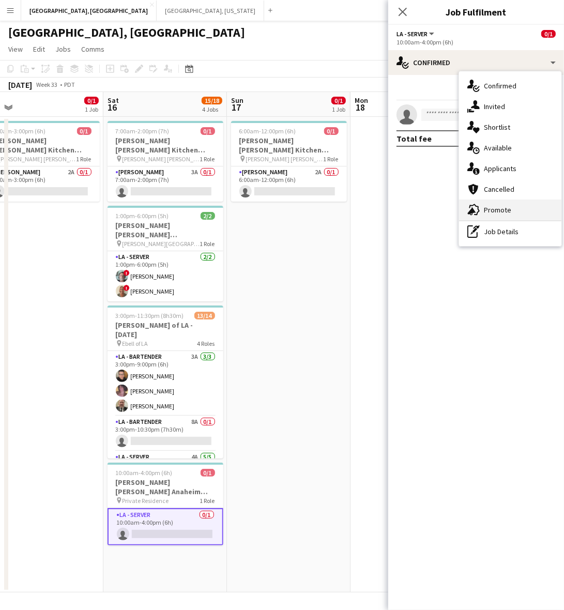
click at [480, 207] on div "advertising-megaphone Promote" at bounding box center [510, 210] width 102 height 21
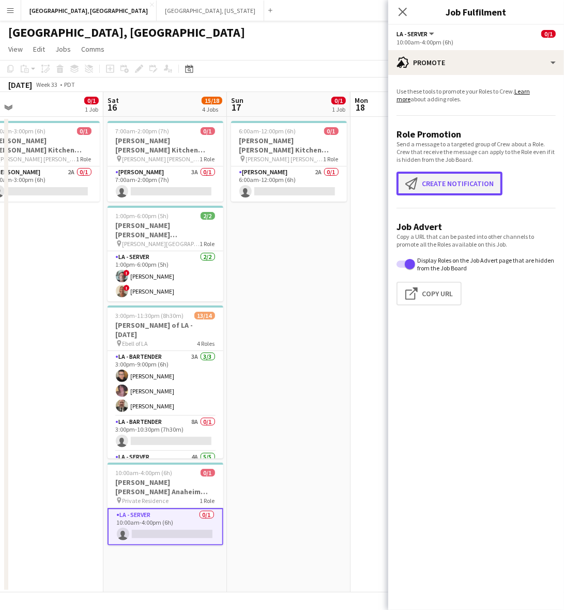
click at [463, 186] on button "Create notification Create notification" at bounding box center [450, 184] width 106 height 24
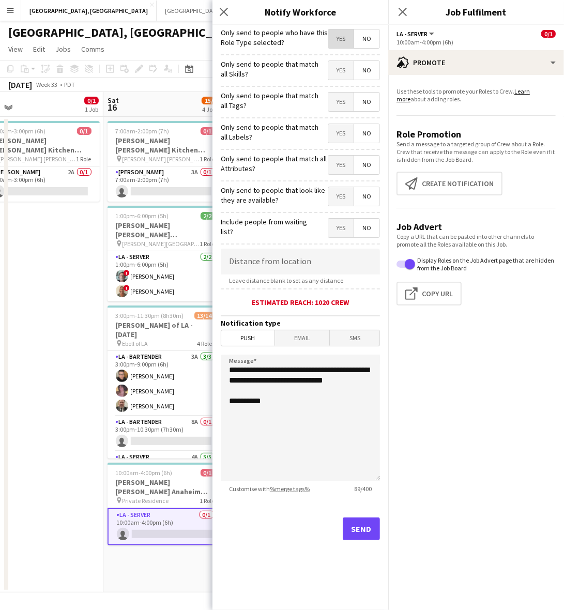
click at [337, 40] on span "Yes" at bounding box center [341, 38] width 25 height 19
click at [356, 527] on button "Send" at bounding box center [361, 529] width 37 height 23
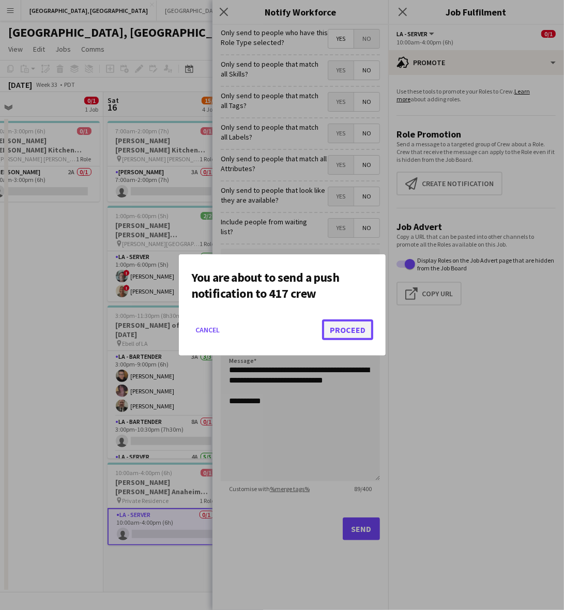
click at [360, 335] on button "Proceed" at bounding box center [347, 330] width 51 height 21
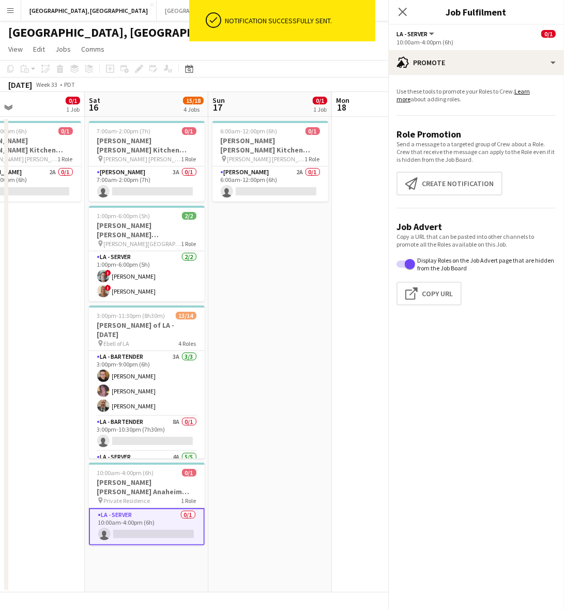
drag, startPoint x: 96, startPoint y: 326, endPoint x: 316, endPoint y: 287, distance: 222.8
click at [298, 293] on app-calendar-viewport "Wed 13 1/2 1 Job Thu 14 0/1 1 Job Fri 15 0/1 1 Job Sat 16 15/18 4 Jobs Sun 17 0…" at bounding box center [282, 342] width 564 height 501
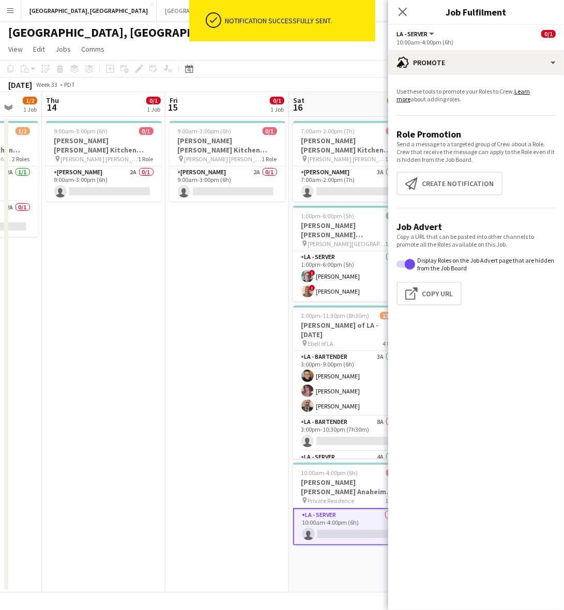
drag, startPoint x: 210, startPoint y: 283, endPoint x: 307, endPoint y: 254, distance: 101.5
click at [305, 256] on app-calendar-viewport "Mon 11 Tue 12 1/3 1 Job Wed 13 1/2 1 Job Thu 14 0/1 1 Job Fri 15 0/1 1 Job Sat …" at bounding box center [282, 342] width 564 height 501
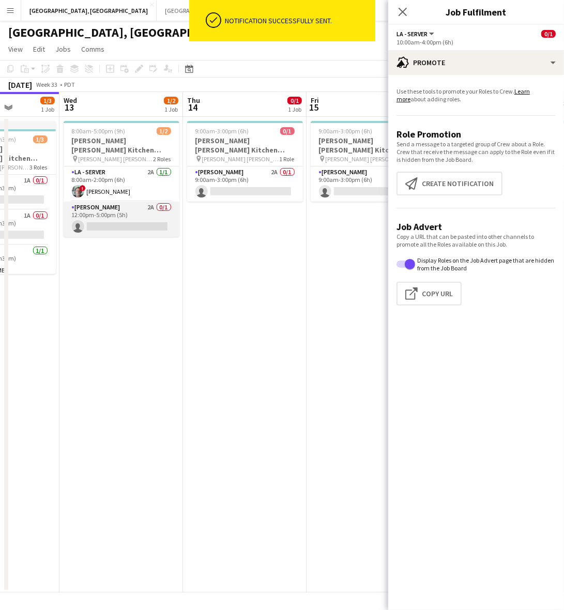
click at [130, 210] on app-card-role "LA - Cook 2A 0/1 12:00pm-5:00pm (5h) single-neutral-actions" at bounding box center [122, 219] width 116 height 35
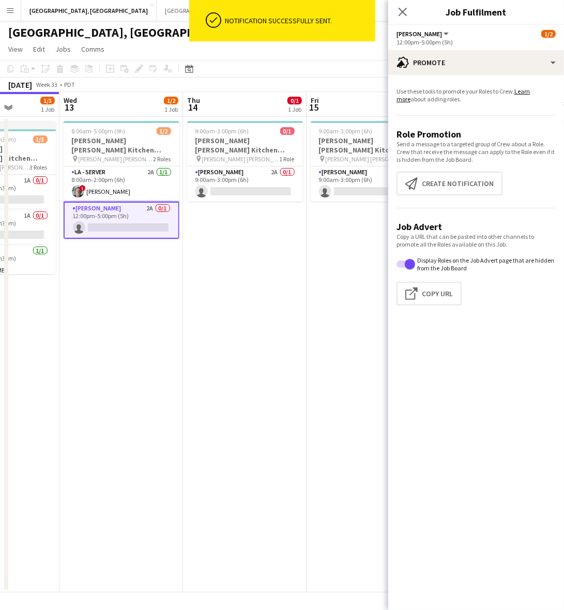
scroll to position [0, 308]
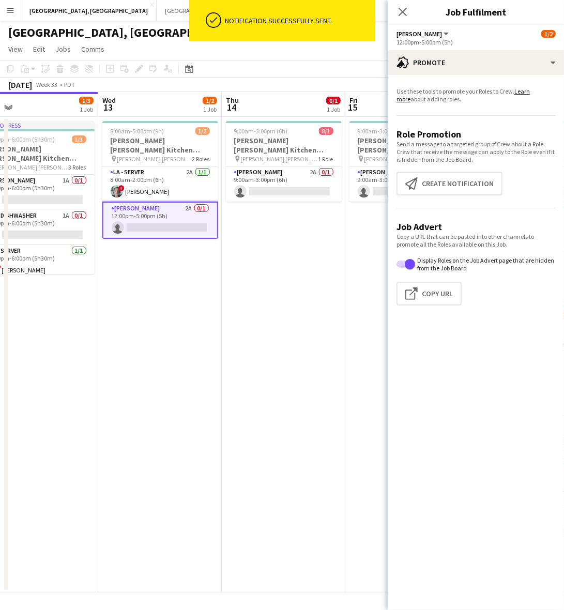
drag, startPoint x: 105, startPoint y: 317, endPoint x: 249, endPoint y: 290, distance: 146.8
click at [231, 309] on app-calendar-viewport "Sun 10 Mon 11 Tue 12 1/3 1 Job Wed 13 1/2 1 Job Thu 14 0/1 1 Job Fri 15 0/1 1 J…" at bounding box center [282, 342] width 564 height 501
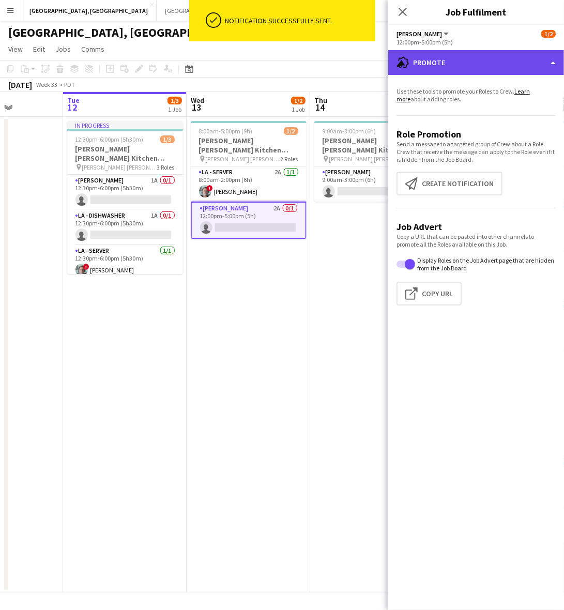
click at [447, 65] on div "advertising-megaphone Promote" at bounding box center [477, 62] width 176 height 25
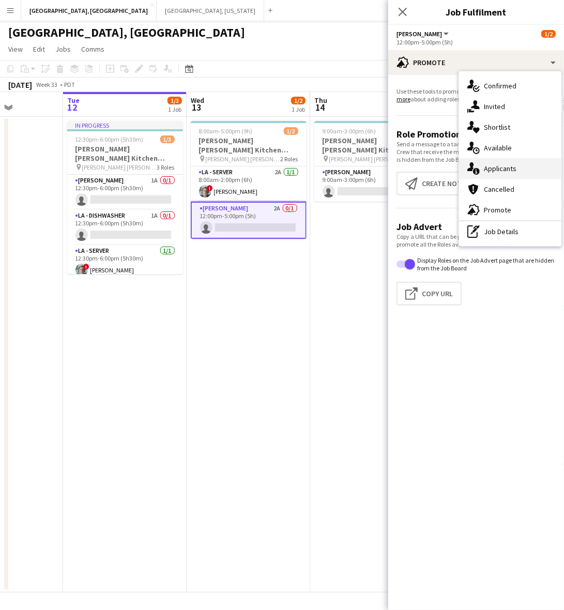
click at [482, 160] on div "single-neutral-actions-information Applicants" at bounding box center [510, 168] width 102 height 21
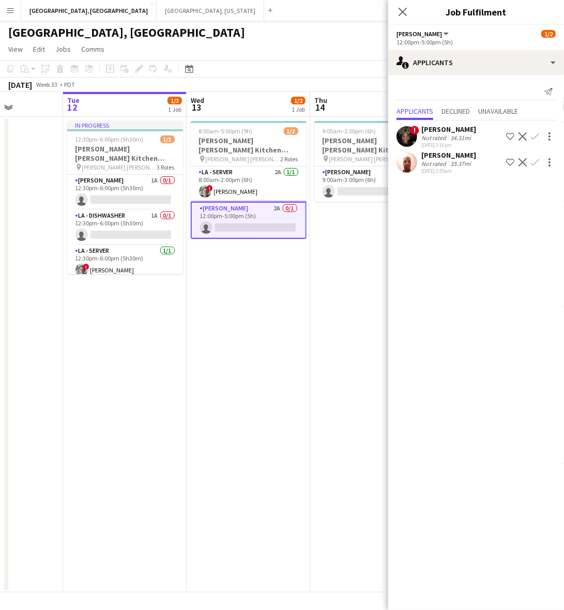
click at [538, 132] on app-icon "Confirm" at bounding box center [535, 136] width 8 height 8
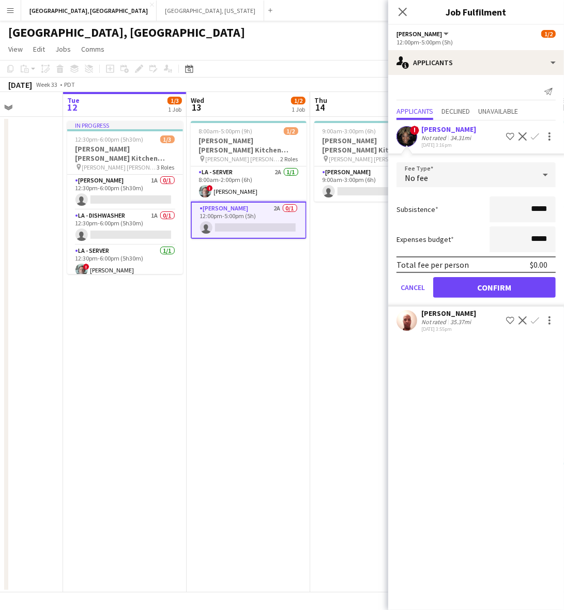
click at [467, 414] on mat-expansion-panel "users2 Applicants Send notification Applicants Declined Unavailable ! Taisia Du…" at bounding box center [477, 342] width 176 height 535
click at [457, 286] on button "Confirm" at bounding box center [495, 287] width 123 height 21
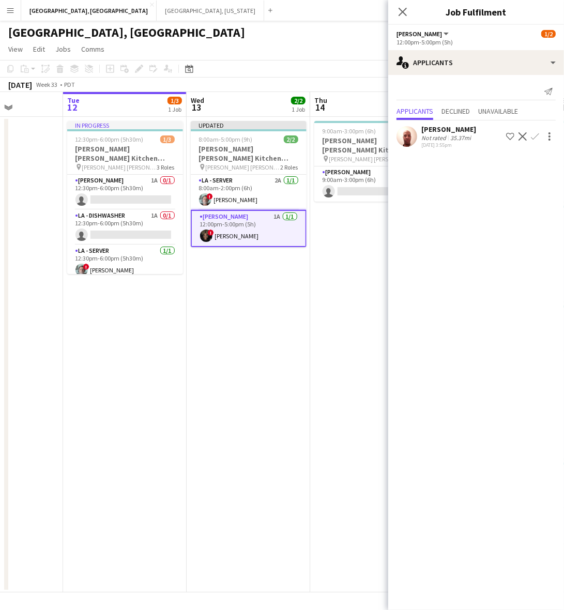
click at [327, 41] on app-page-menu "View Day view expanded Day view collapsed Month view Date picker Jump to today …" at bounding box center [282, 50] width 564 height 20
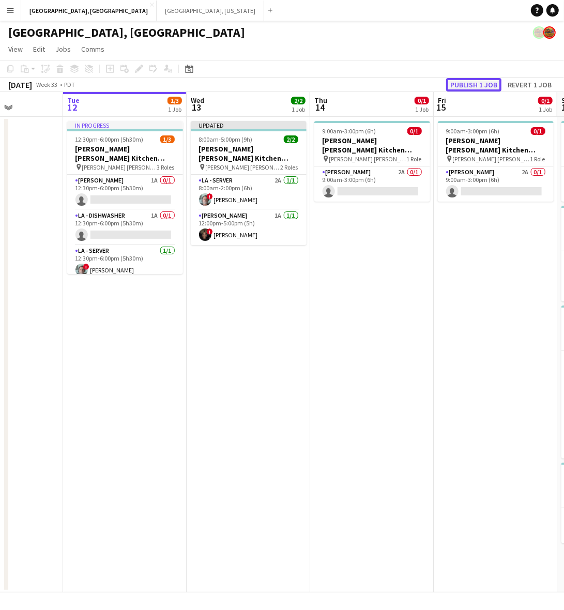
click at [467, 81] on button "Publish 1 job" at bounding box center [473, 84] width 55 height 13
